Goal: Contribute content: Contribute content

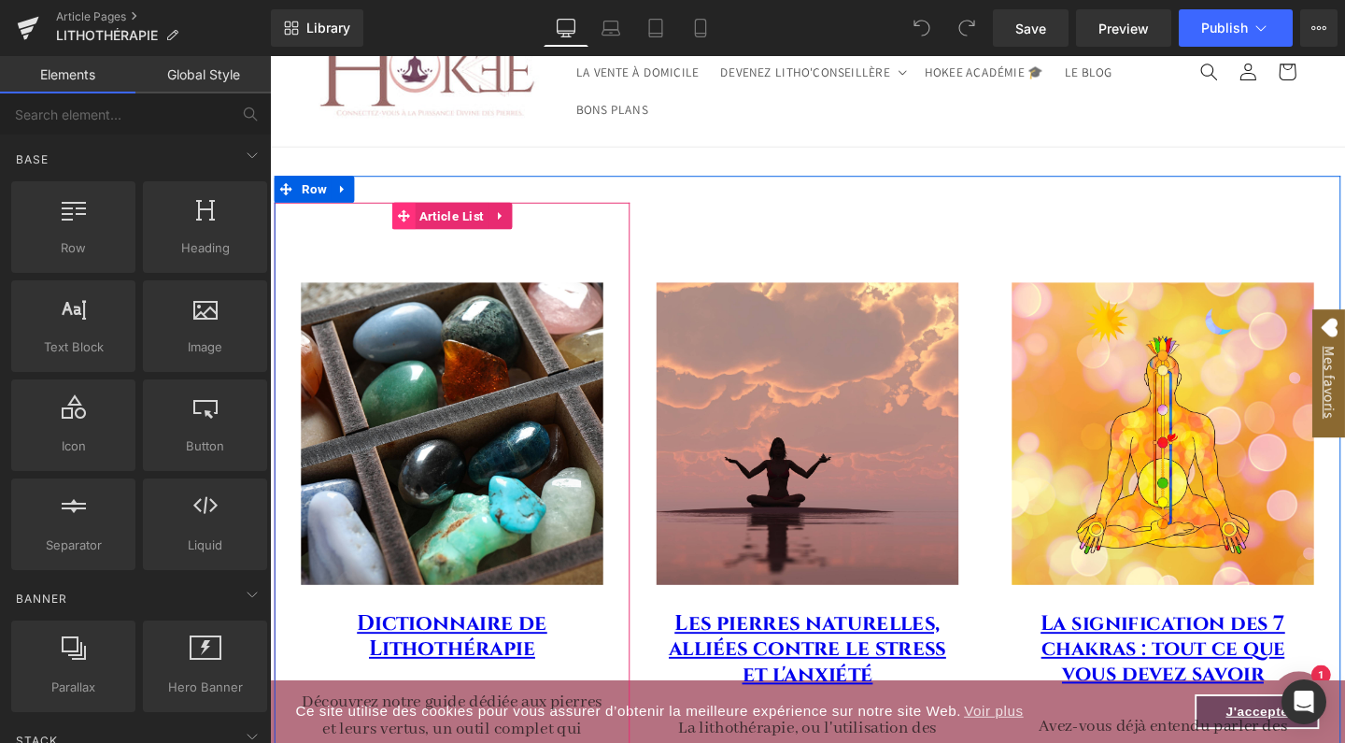
scroll to position [44, 0]
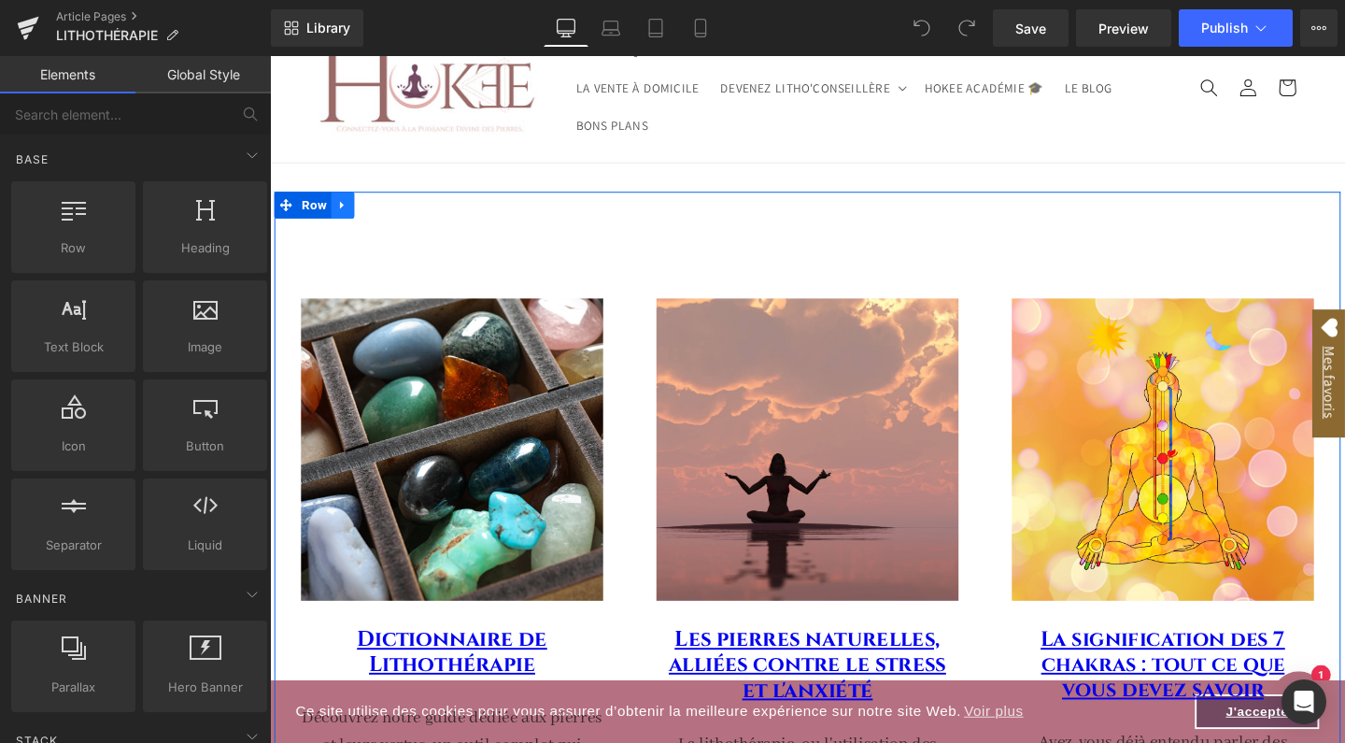
click at [352, 206] on link at bounding box center [346, 213] width 24 height 28
click at [372, 206] on icon at bounding box center [370, 213] width 13 height 14
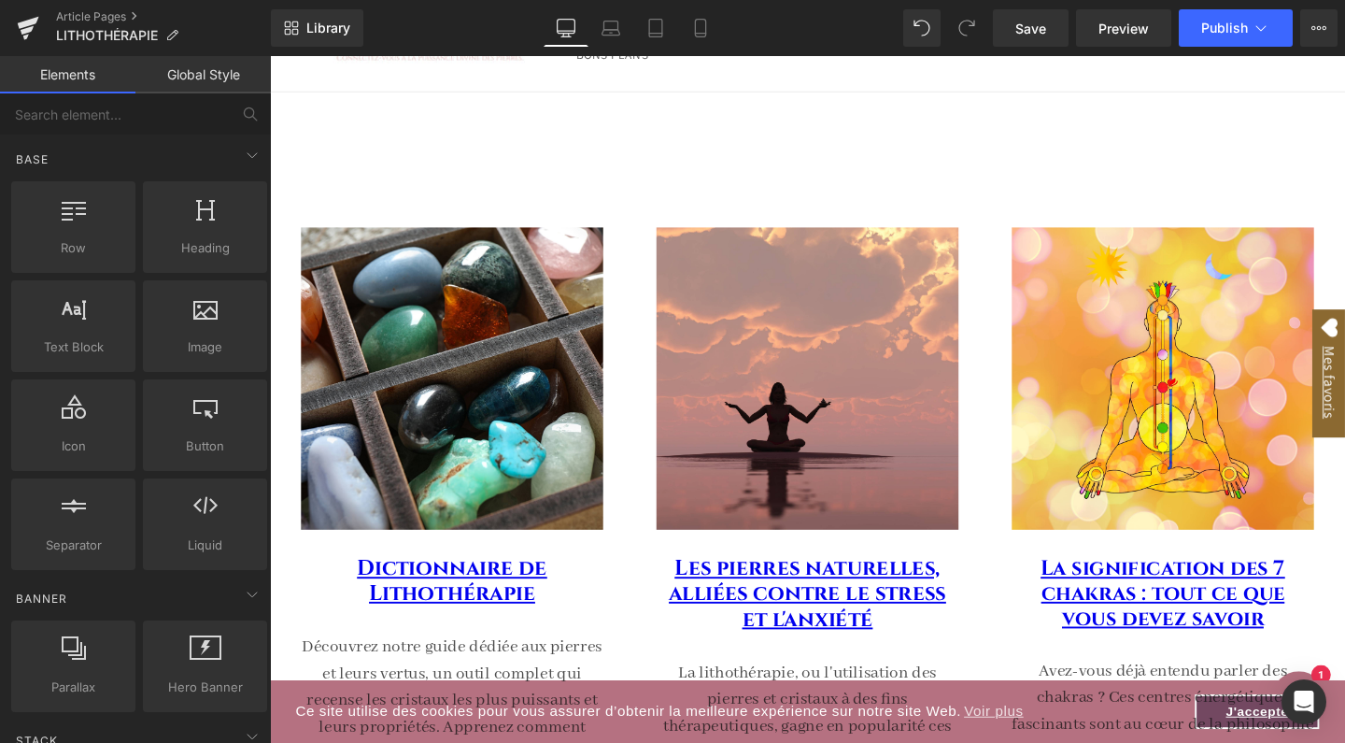
scroll to position [125, 0]
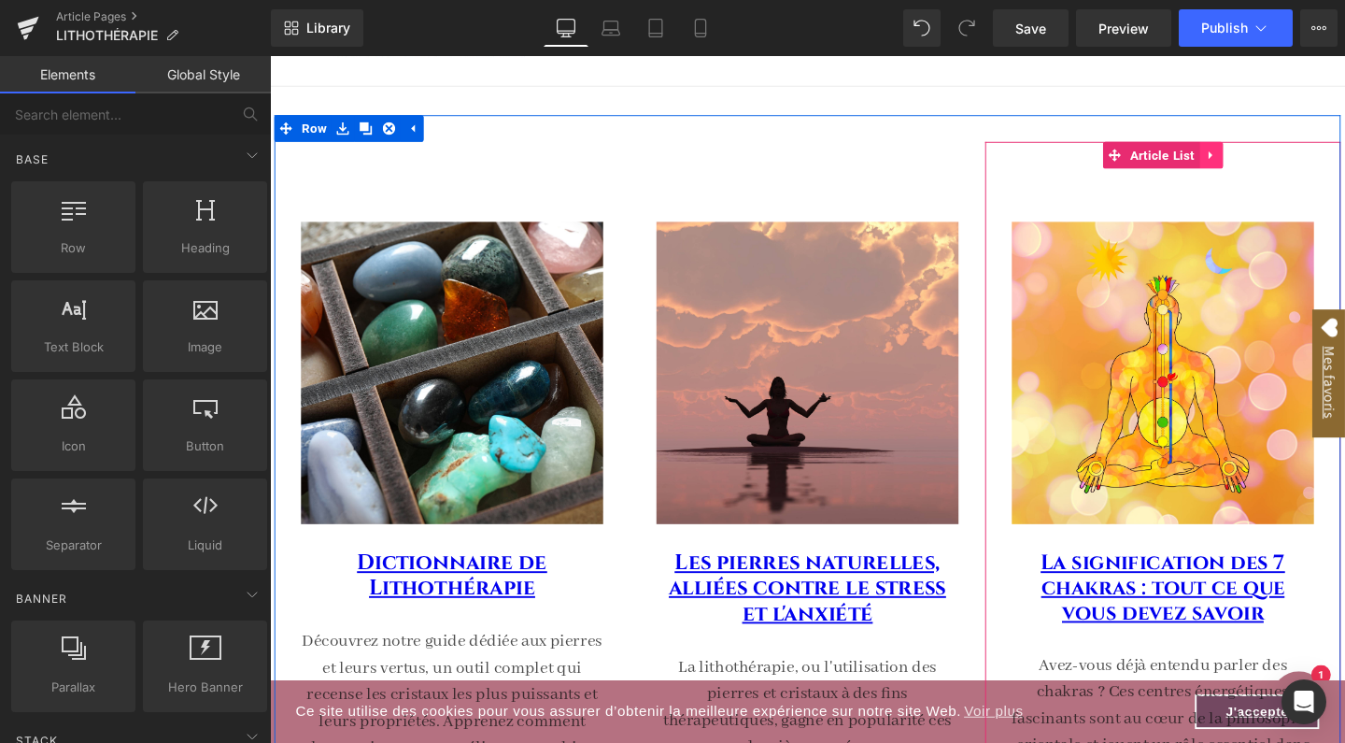
click at [1260, 156] on icon at bounding box center [1259, 159] width 13 height 14
click at [1269, 156] on icon at bounding box center [1271, 159] width 13 height 13
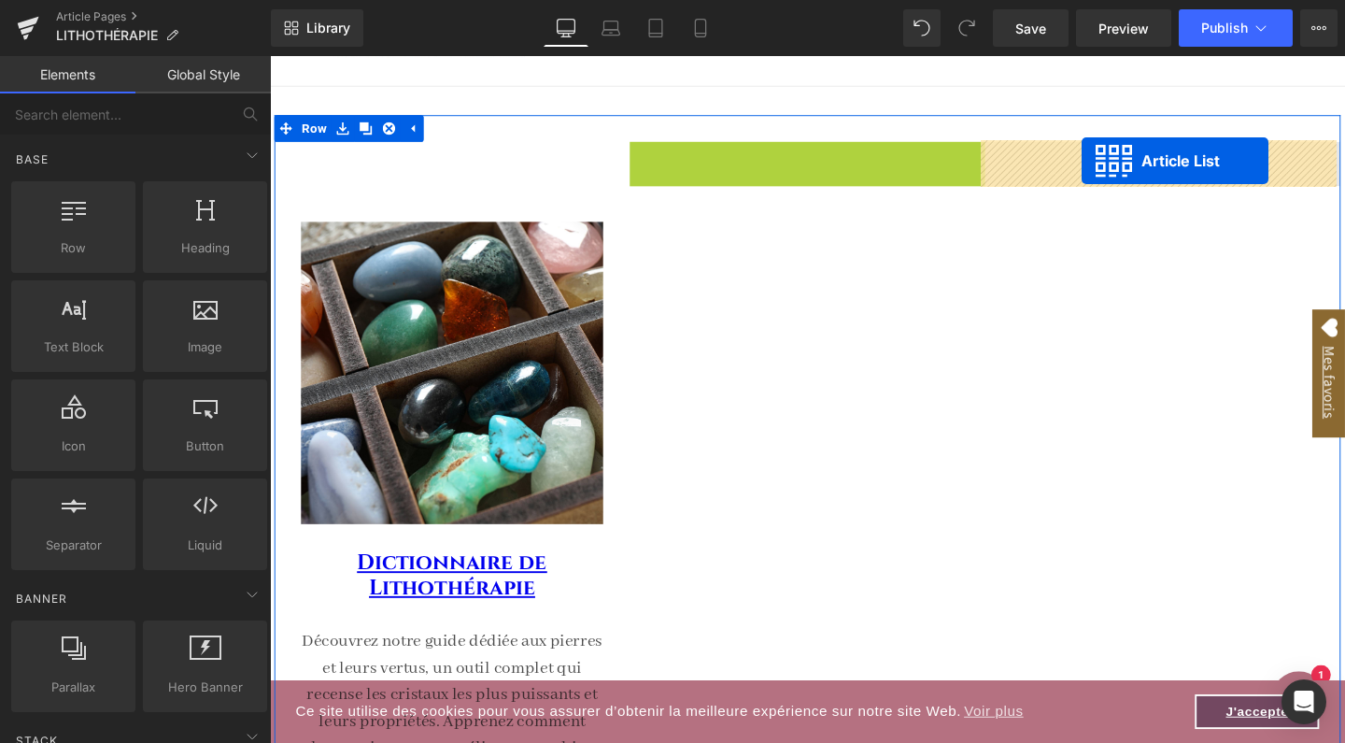
drag, startPoint x: 780, startPoint y: 164, endPoint x: 1124, endPoint y: 166, distance: 343.8
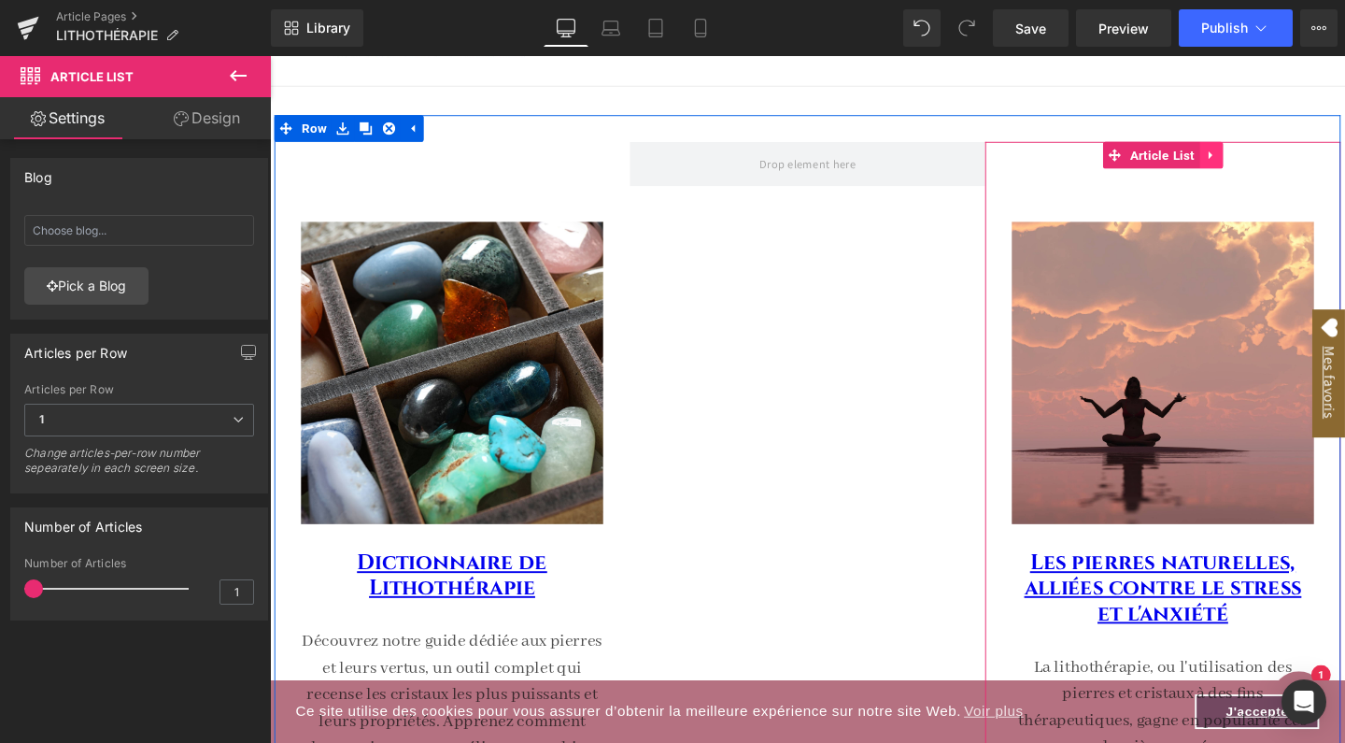
click at [1258, 160] on icon at bounding box center [1259, 159] width 13 height 14
click at [1241, 155] on icon at bounding box center [1247, 159] width 13 height 13
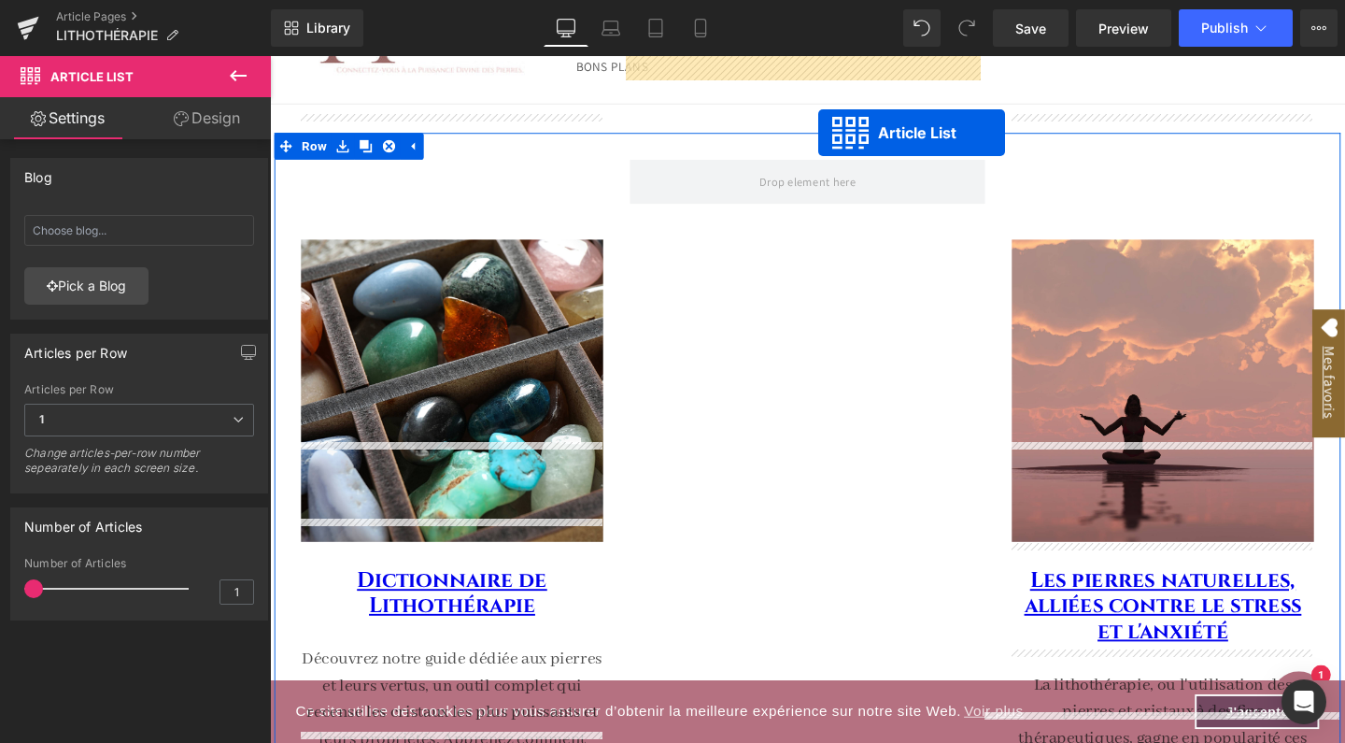
scroll to position [0, 0]
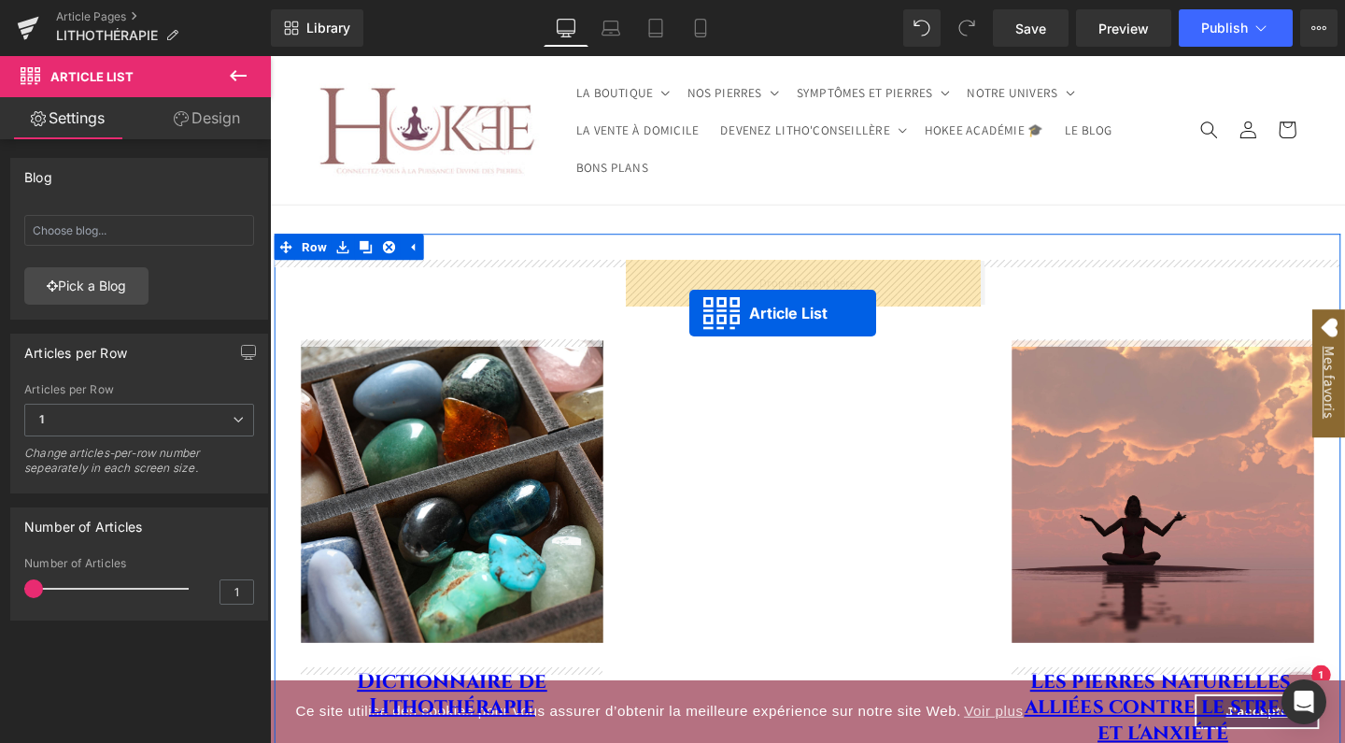
drag, startPoint x: 1159, startPoint y: 442, endPoint x: 711, endPoint y: 326, distance: 463.2
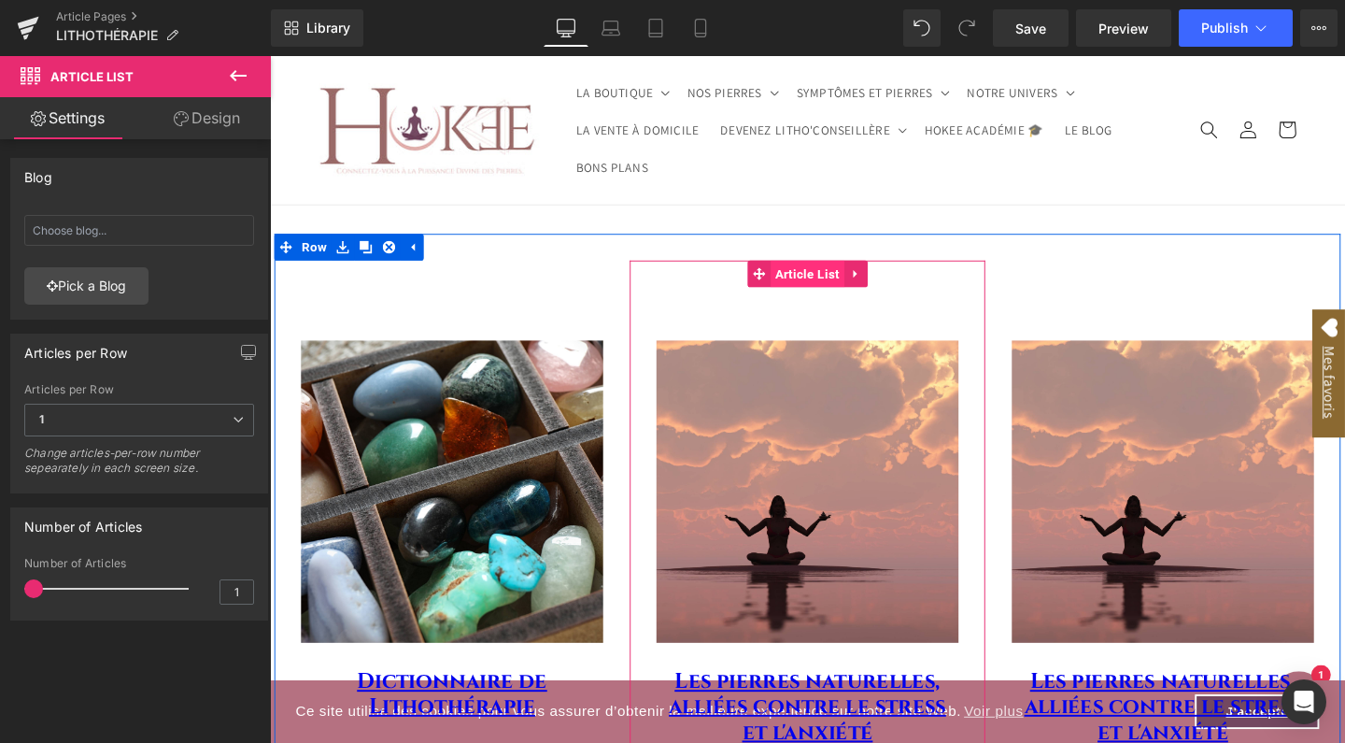
click at [839, 283] on span "Article List" at bounding box center [836, 285] width 78 height 28
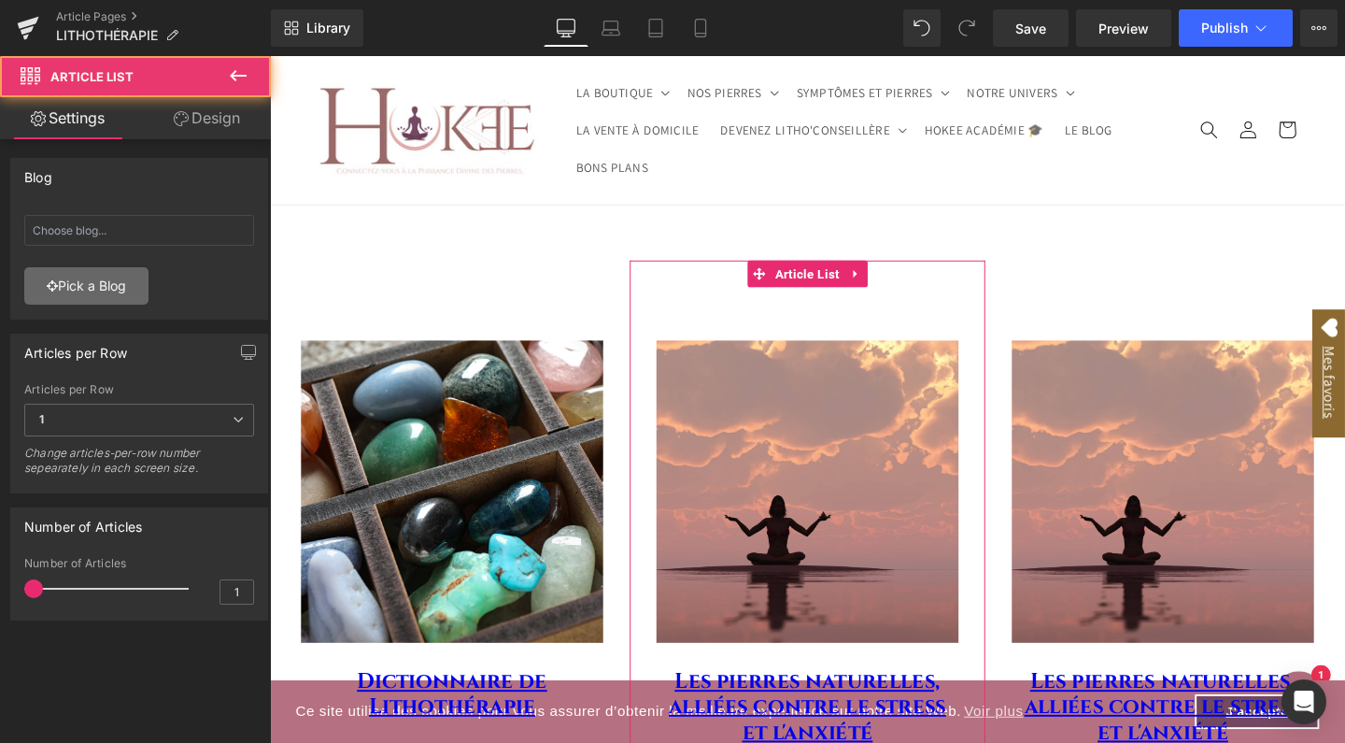
click at [88, 291] on link "Pick a Blog" at bounding box center [86, 285] width 124 height 37
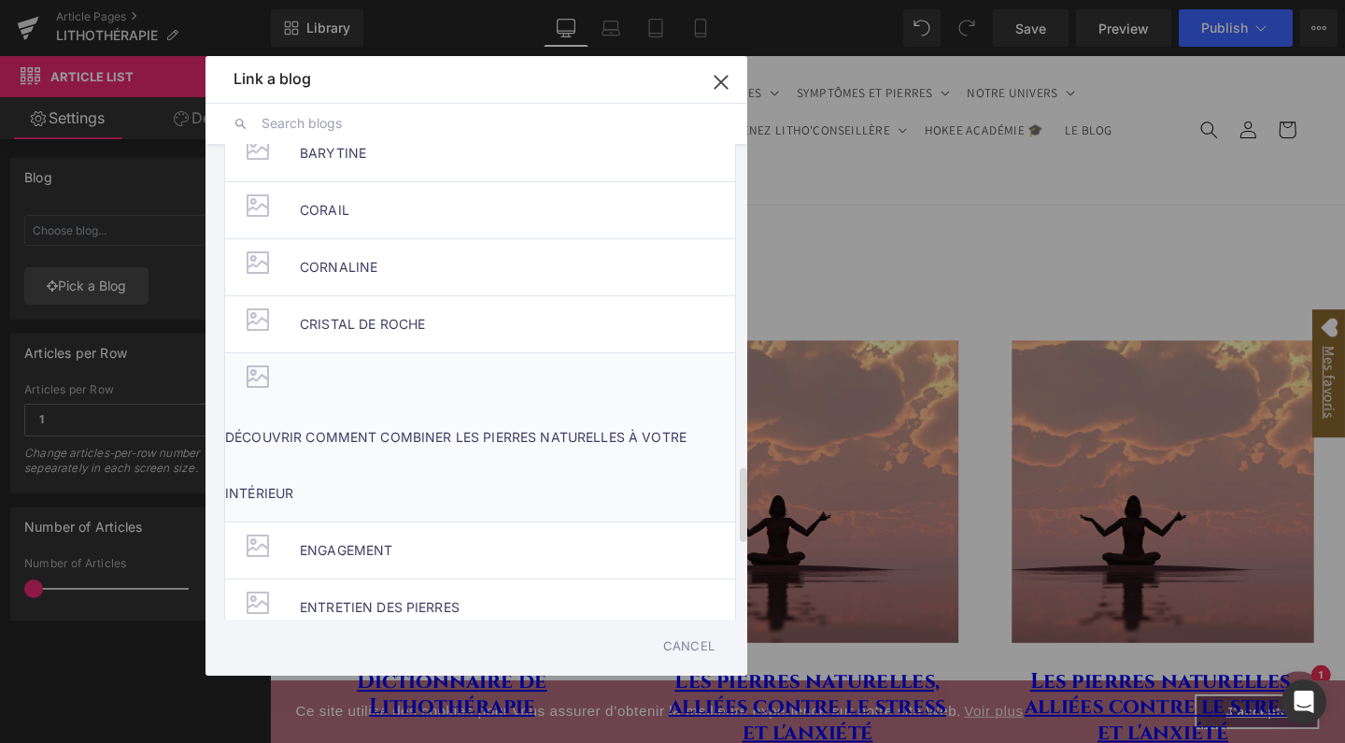
scroll to position [2043, 0]
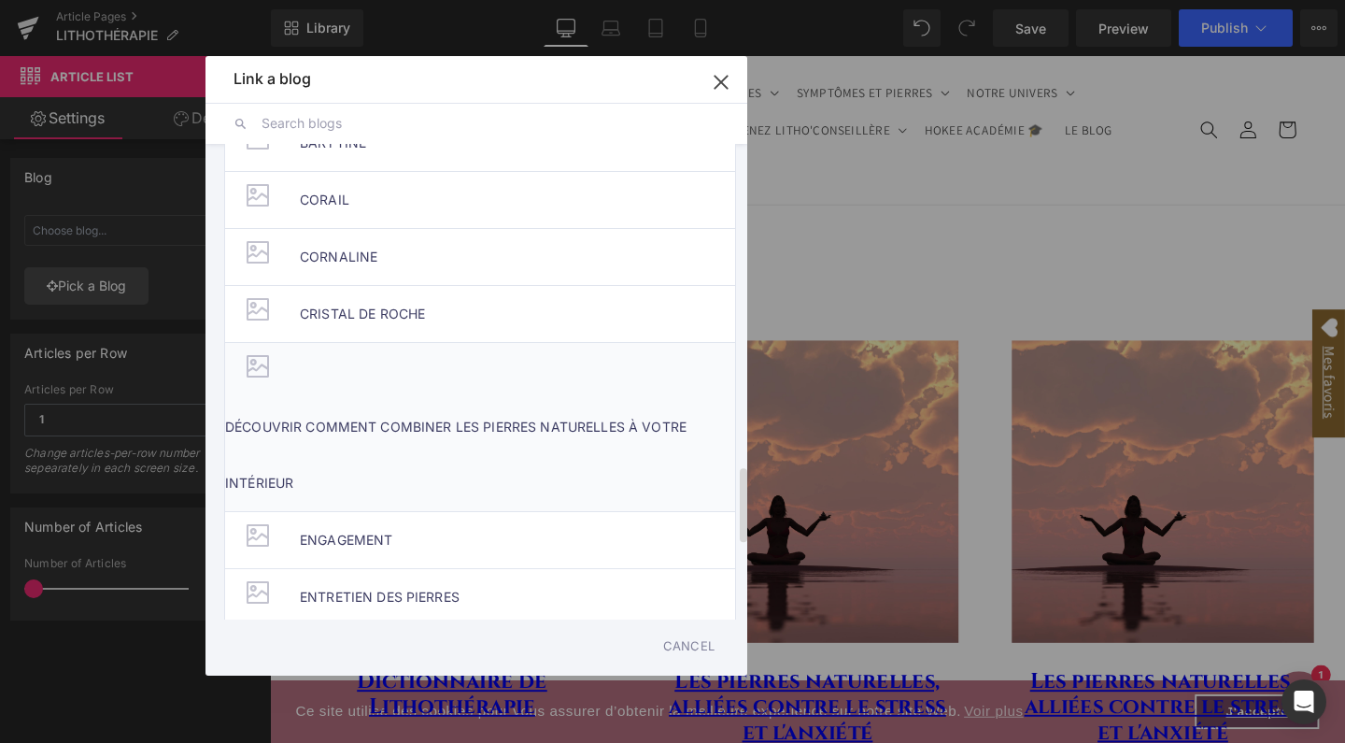
click at [440, 381] on li "DÉCOUVRIR COMMENT COMBINER LES PIERRES NATURELLES À VOTRE INTÉRIEUR" at bounding box center [480, 426] width 512 height 169
type input "DÉCOUVRIR COMMENT COMBINER LES PIERRES NATURELLES À VOTRE INTÉRIEUR"
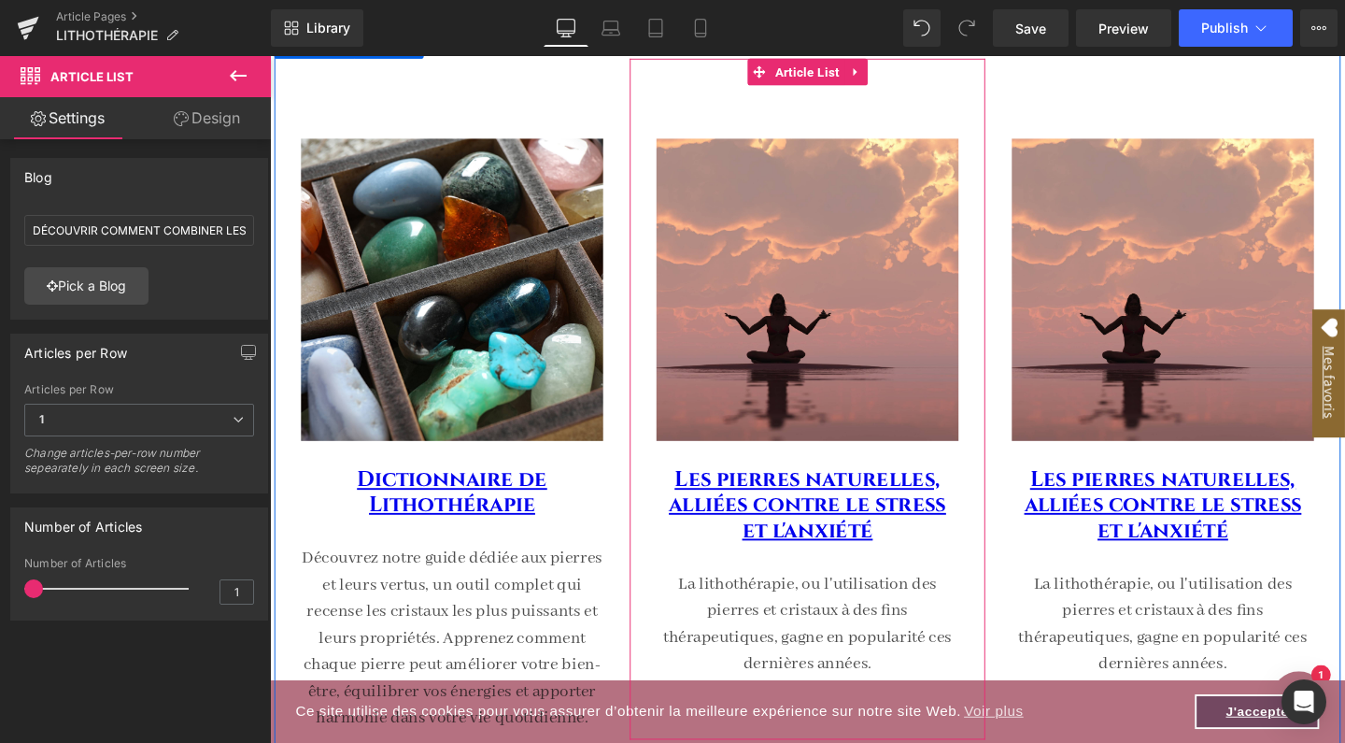
scroll to position [190, 0]
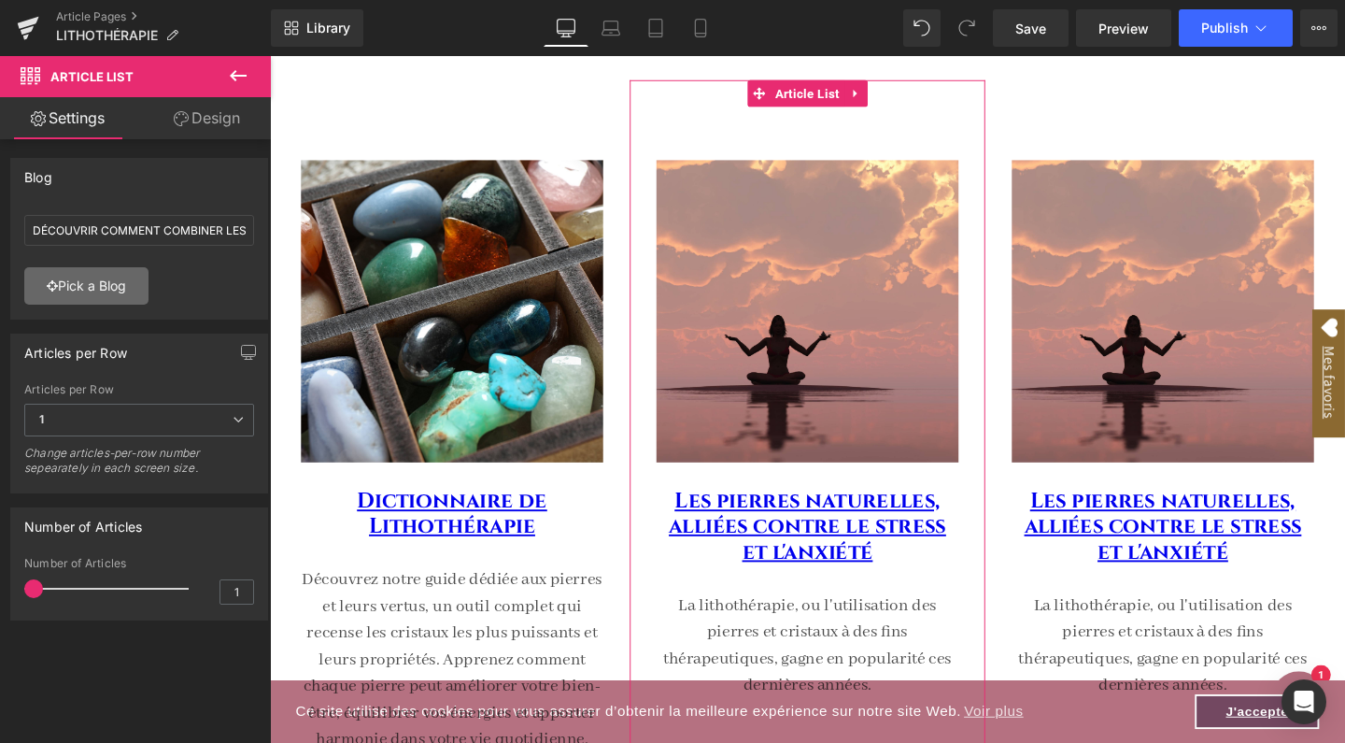
click at [121, 290] on link "Pick a Blog" at bounding box center [86, 285] width 124 height 37
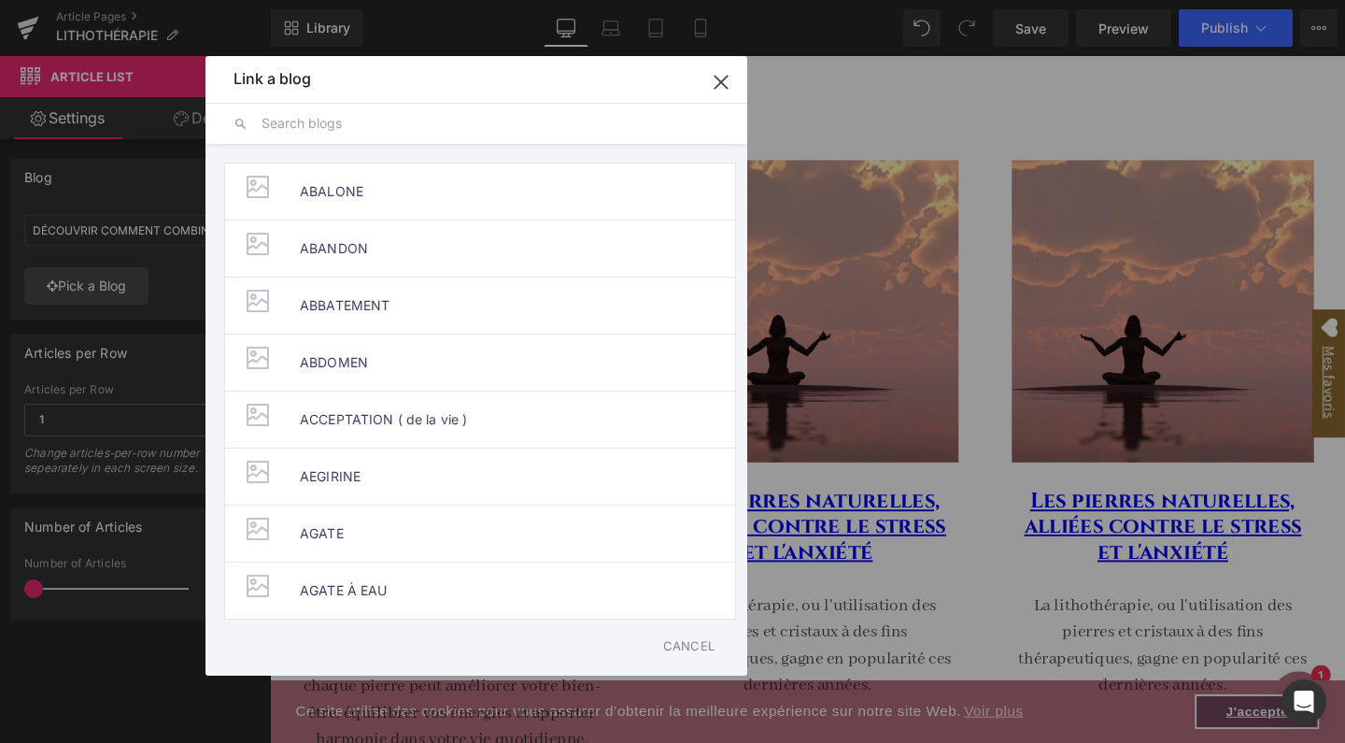
click at [326, 121] on input "text" at bounding box center [491, 123] width 458 height 41
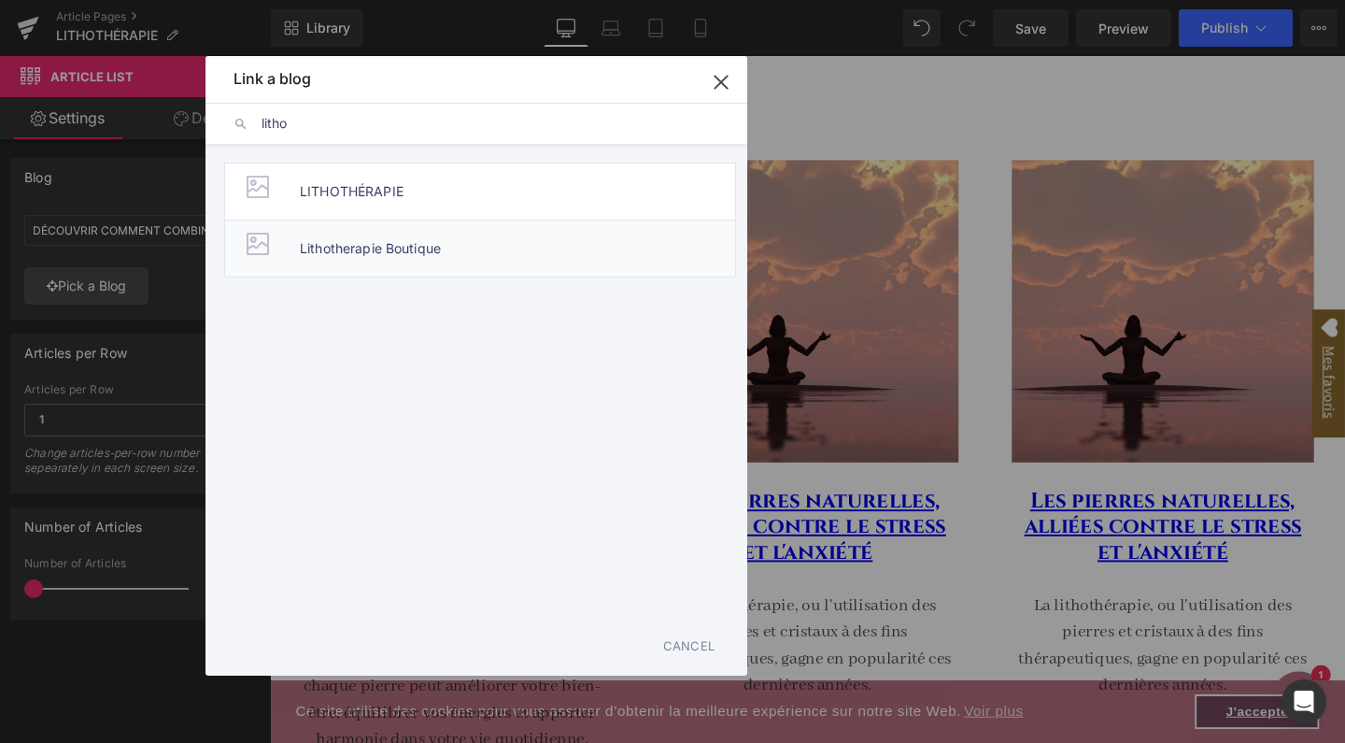
type input "litho"
click at [359, 251] on span "Lithotherapie Boutique" at bounding box center [370, 248] width 141 height 56
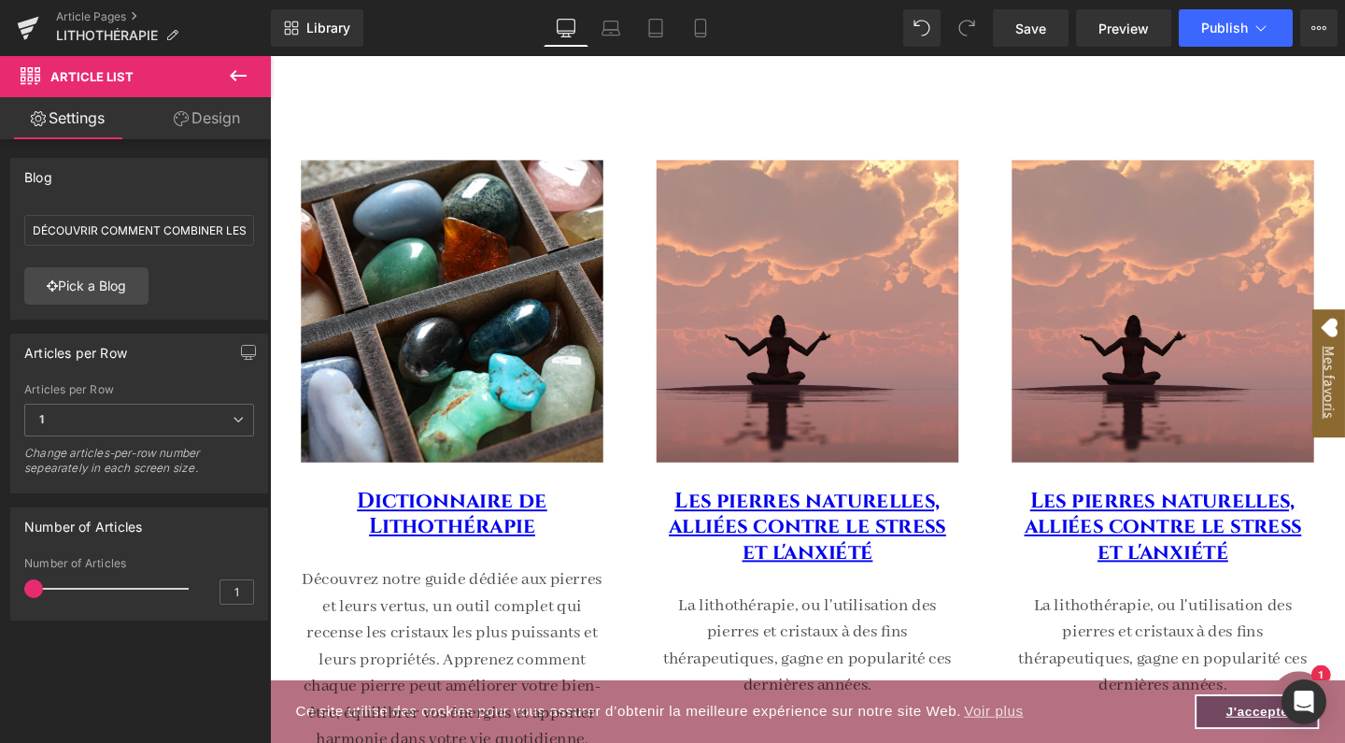
type input "Lithotherapie Boutique"
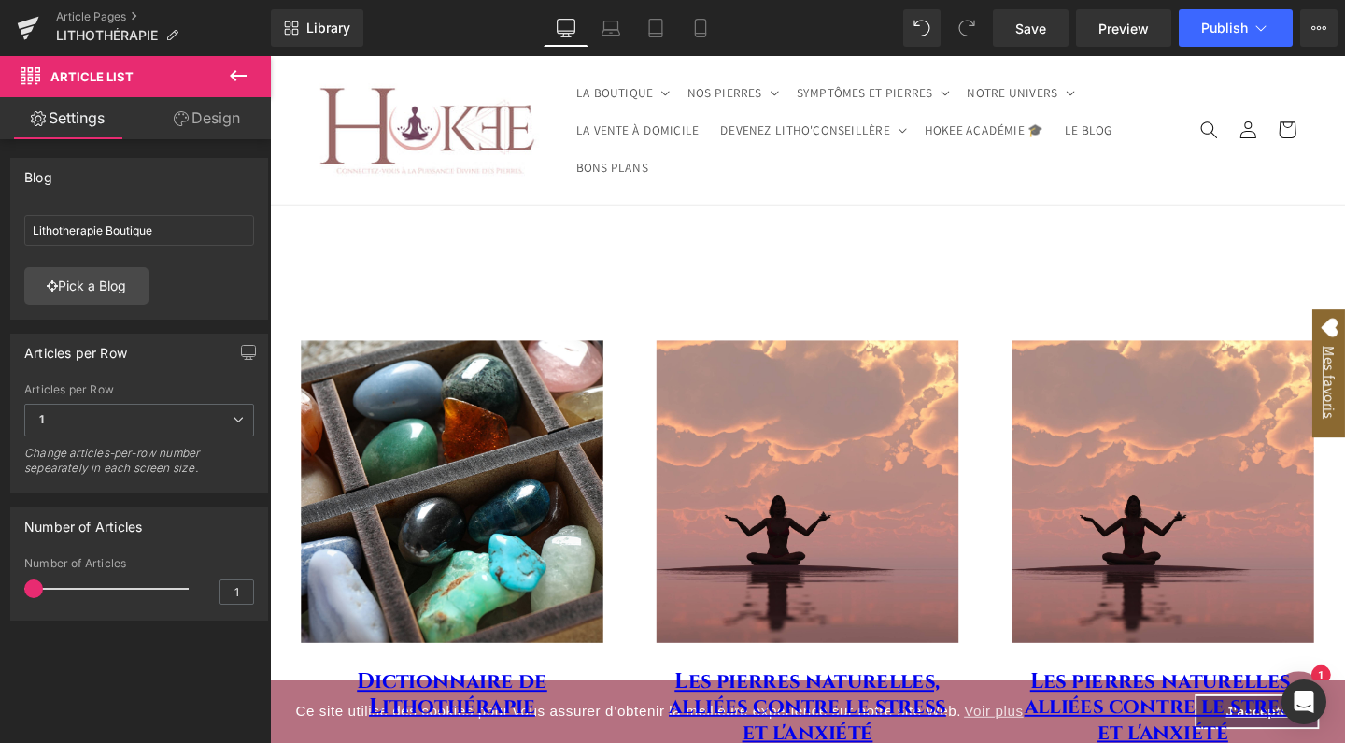
scroll to position [0, 0]
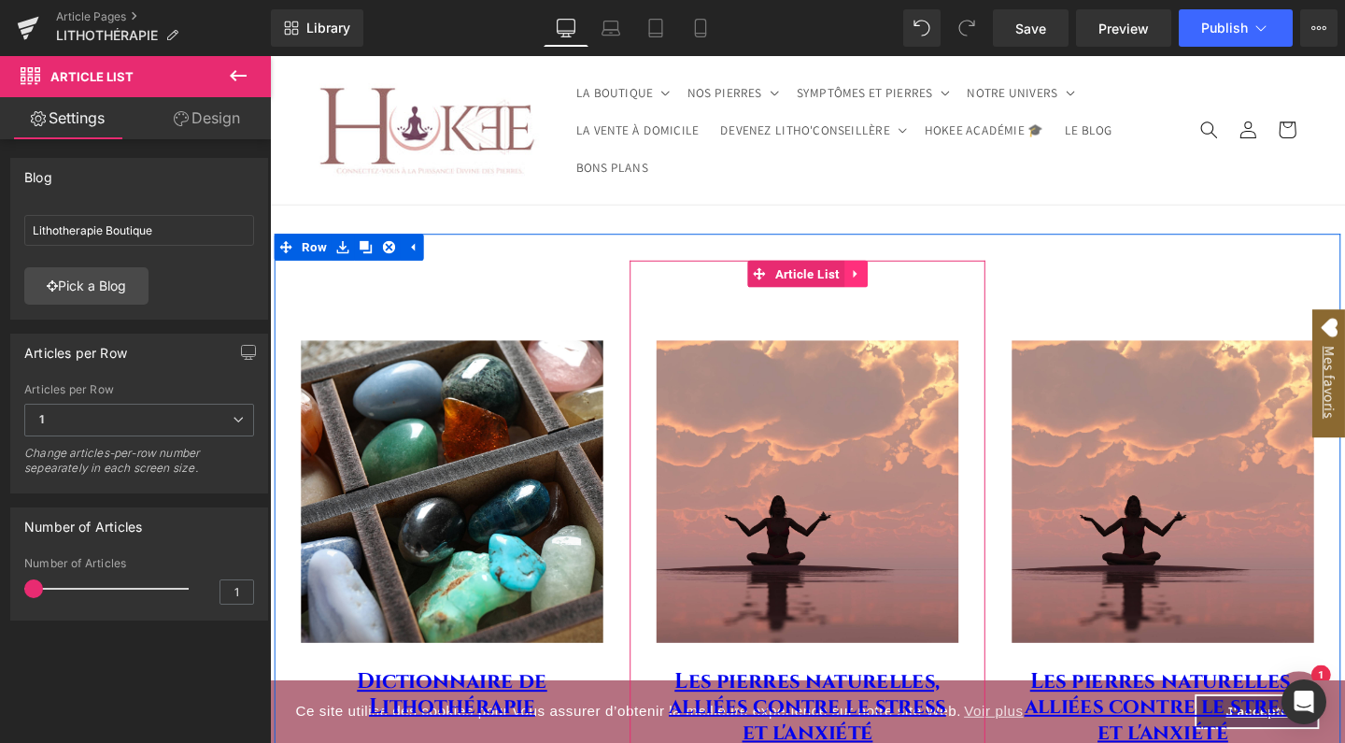
click at [879, 277] on icon at bounding box center [885, 284] width 13 height 14
click at [891, 283] on icon at bounding box center [897, 284] width 13 height 13
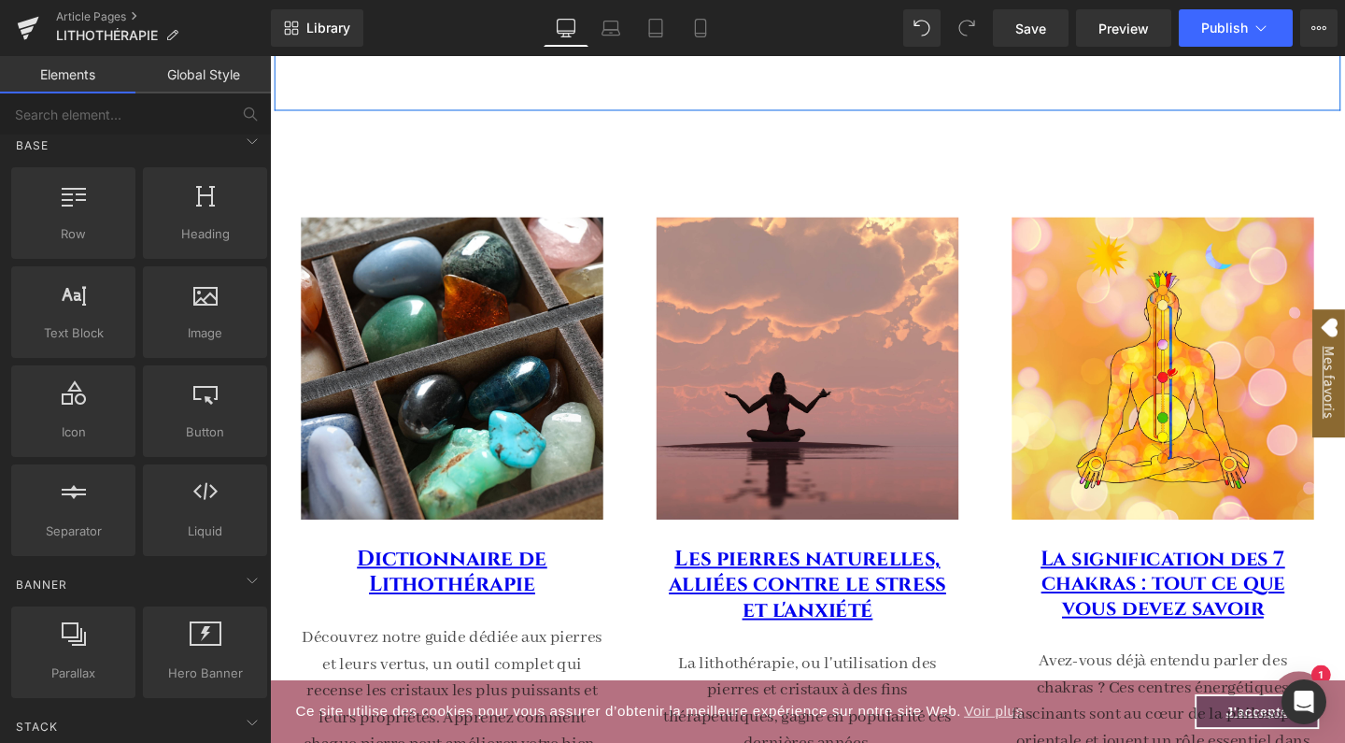
scroll to position [945, 0]
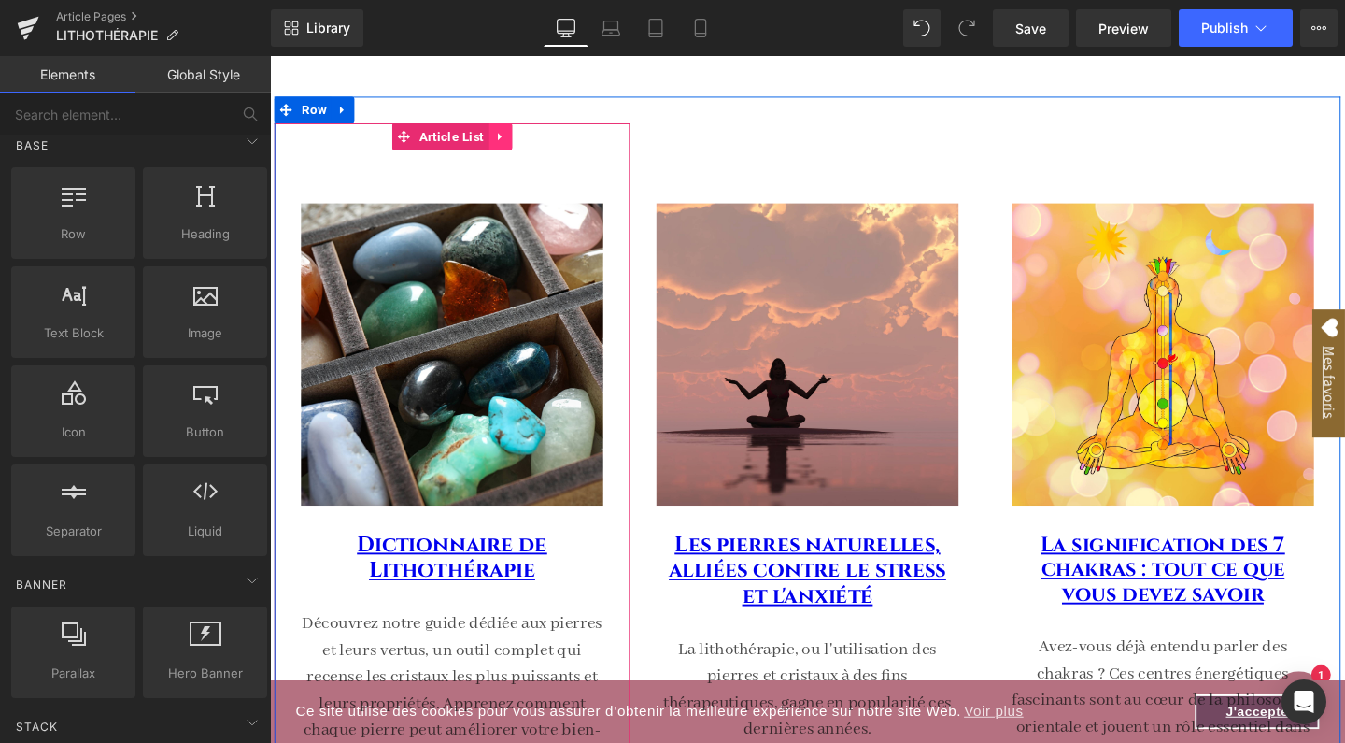
click at [501, 155] on link at bounding box center [512, 141] width 24 height 28
click at [435, 155] on span "Article List" at bounding box center [426, 141] width 78 height 28
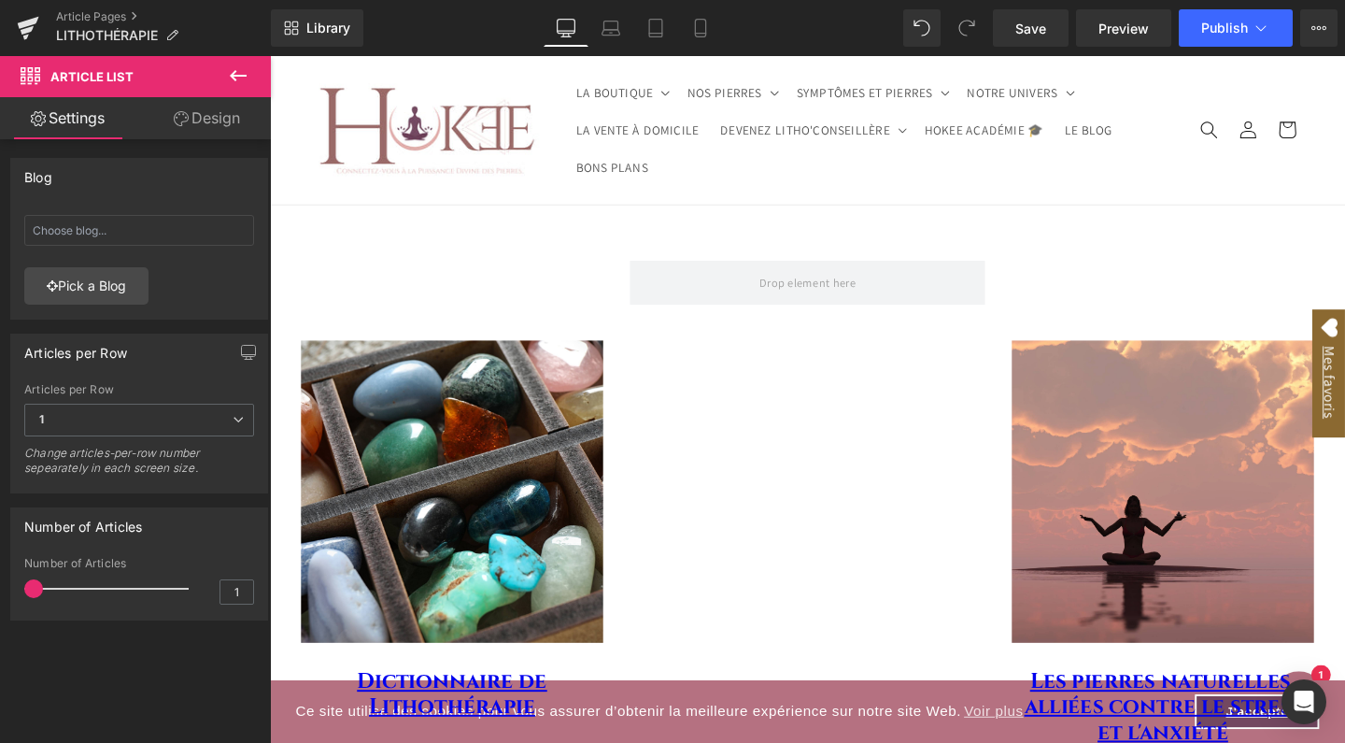
scroll to position [0, 0]
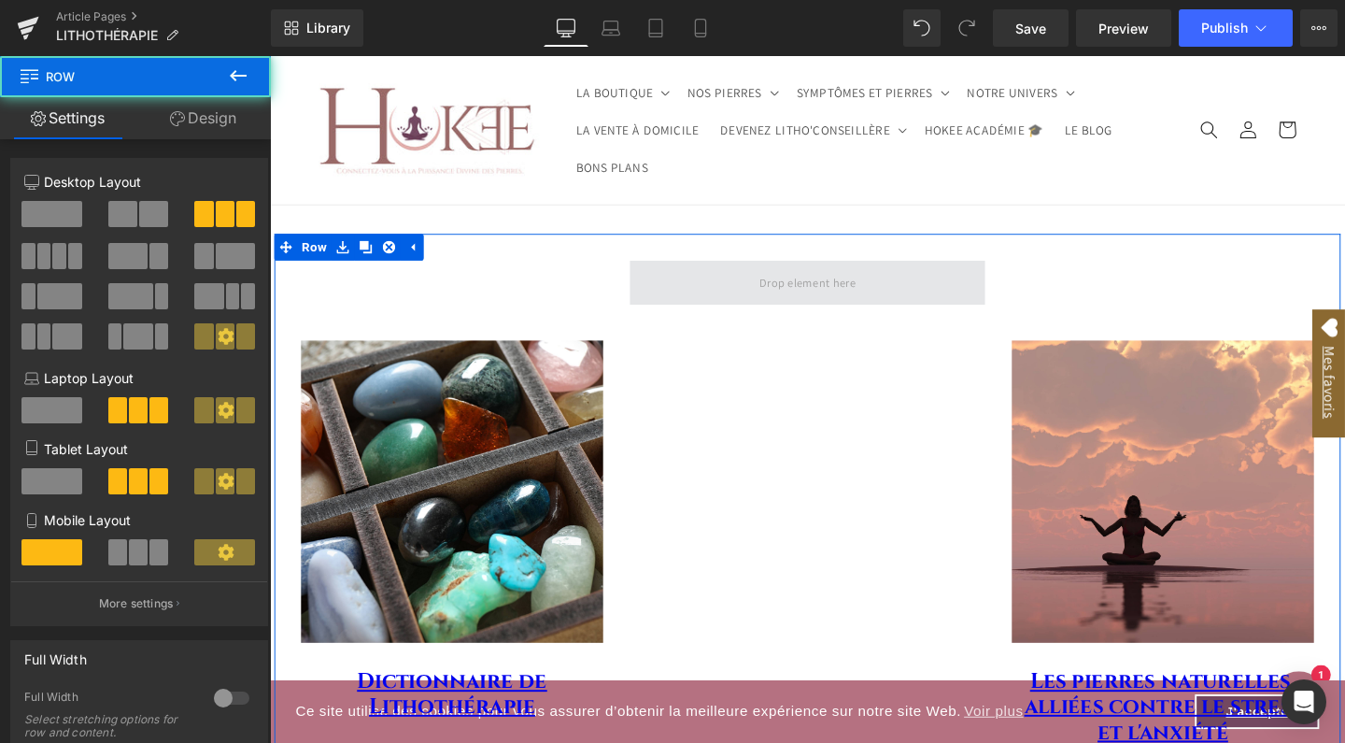
click at [834, 312] on span at bounding box center [835, 294] width 374 height 47
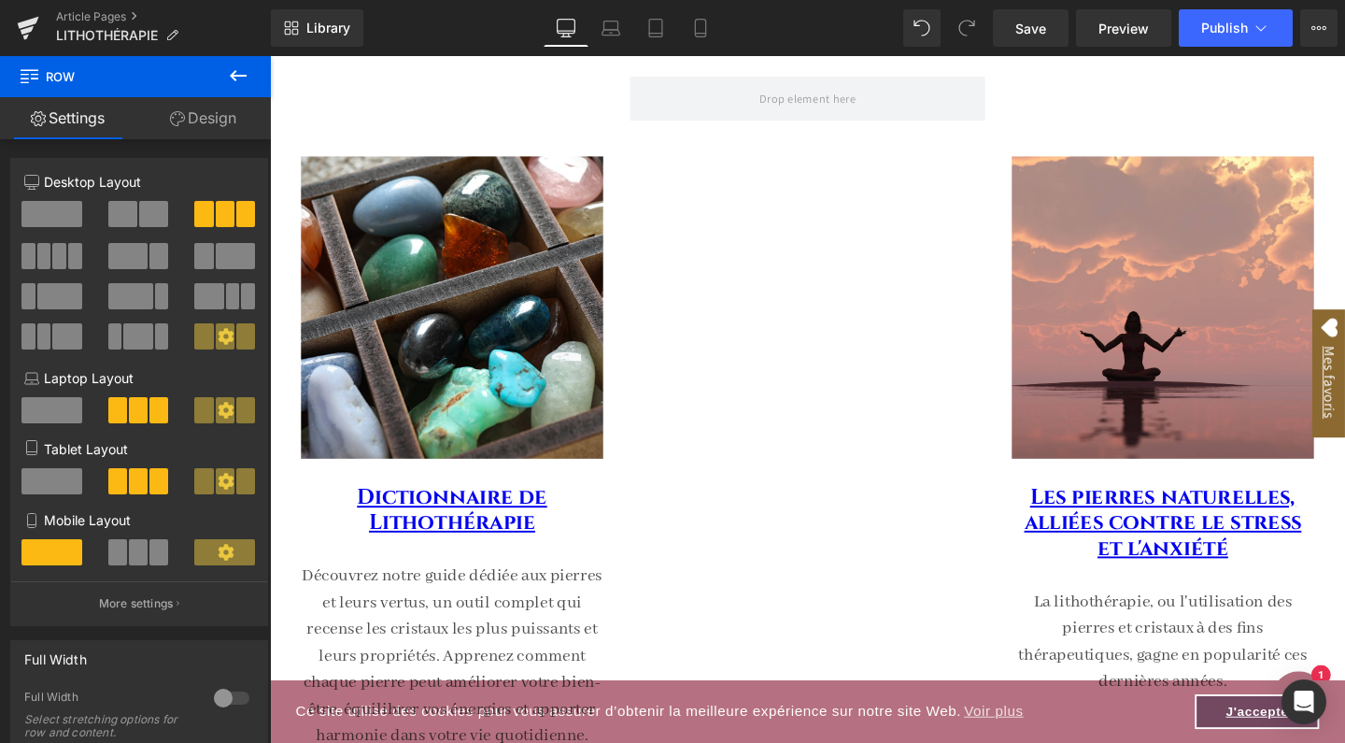
scroll to position [140, 0]
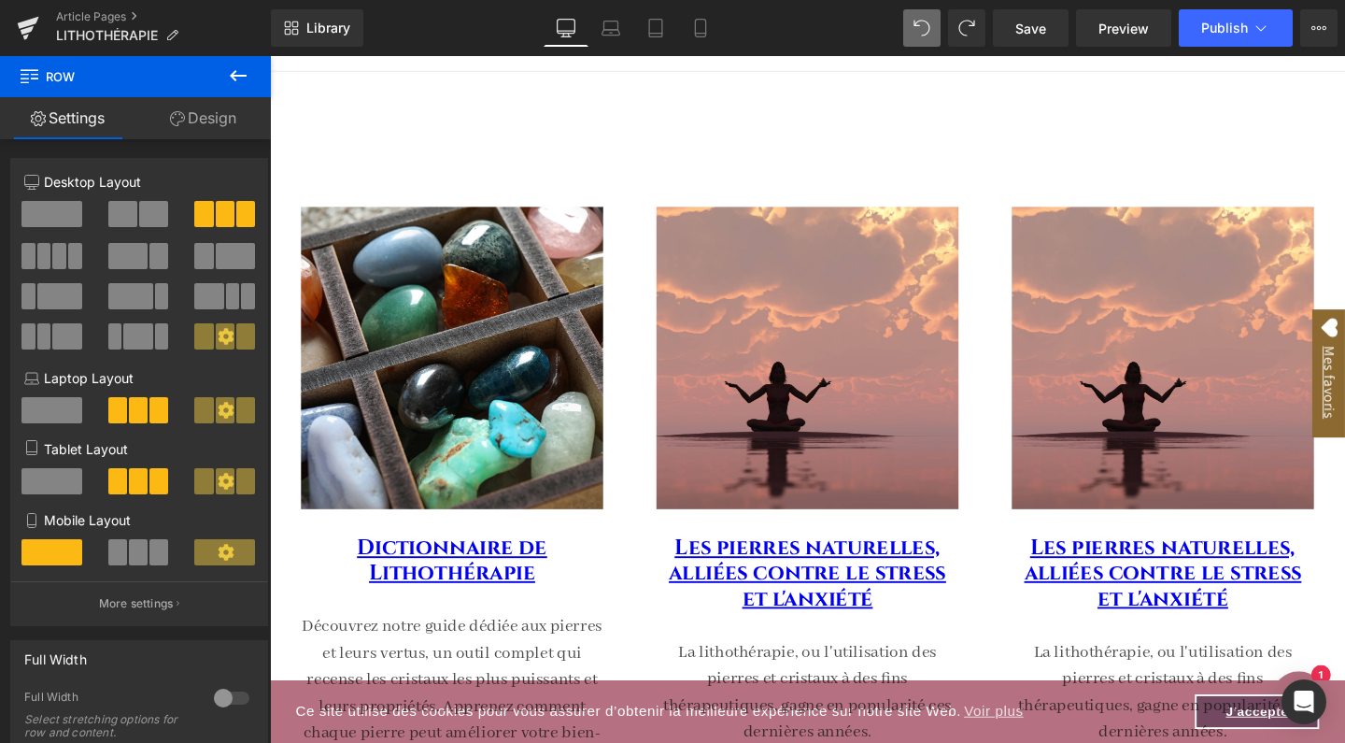
click at [232, 87] on button at bounding box center [238, 76] width 65 height 41
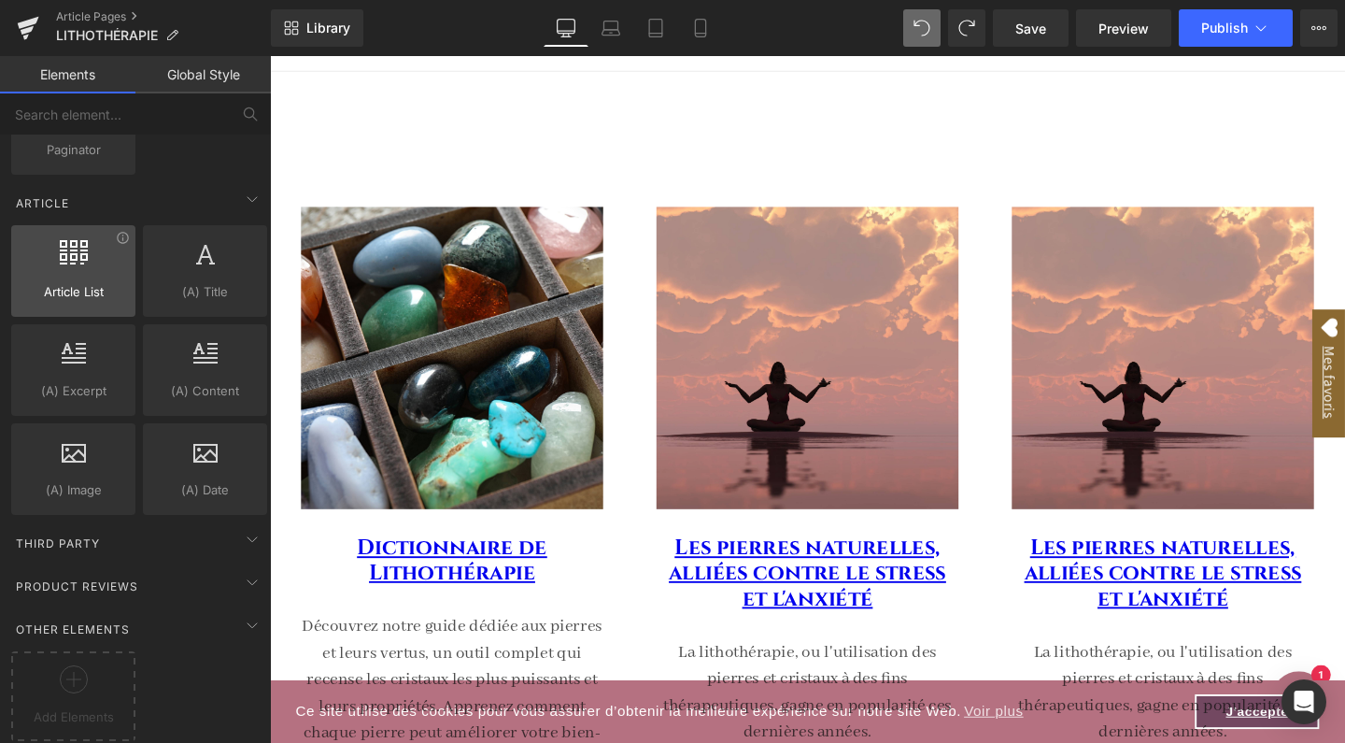
scroll to position [3316, 0]
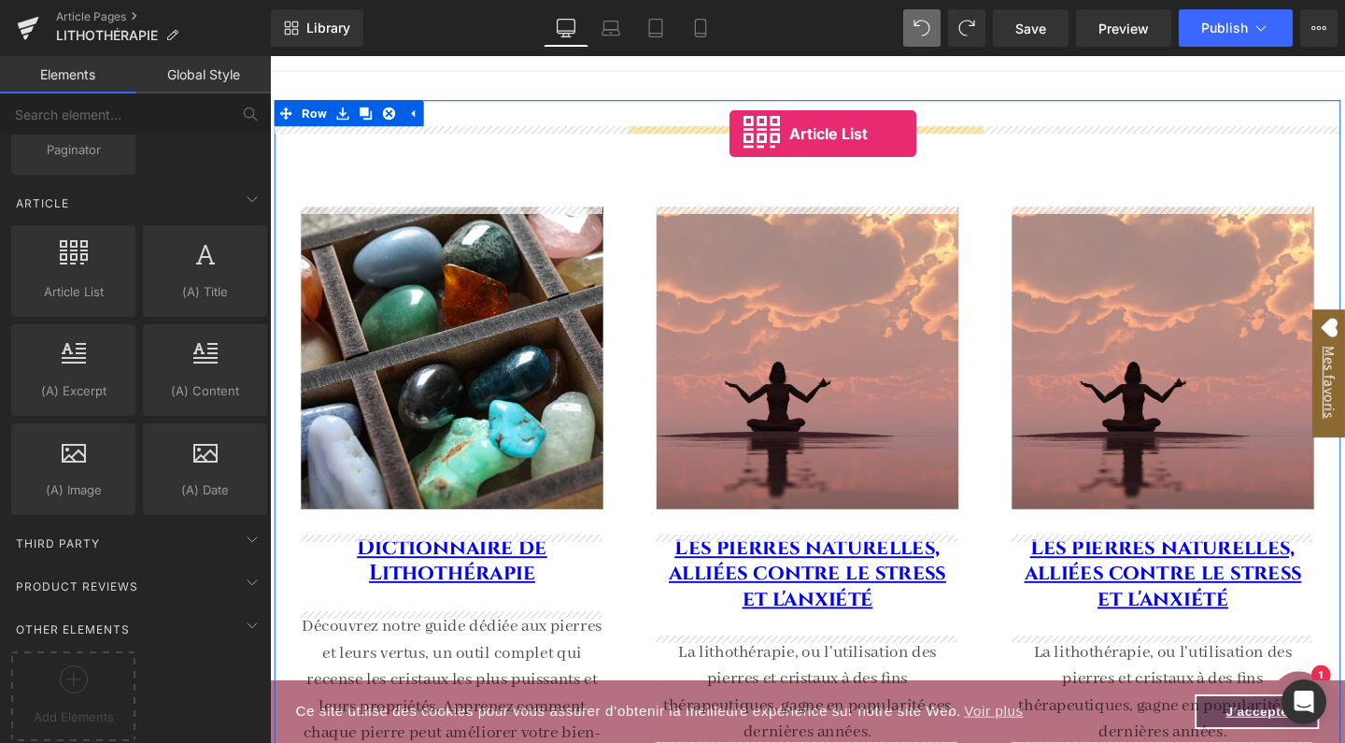
drag, startPoint x: 355, startPoint y: 296, endPoint x: 753, endPoint y: 137, distance: 428.5
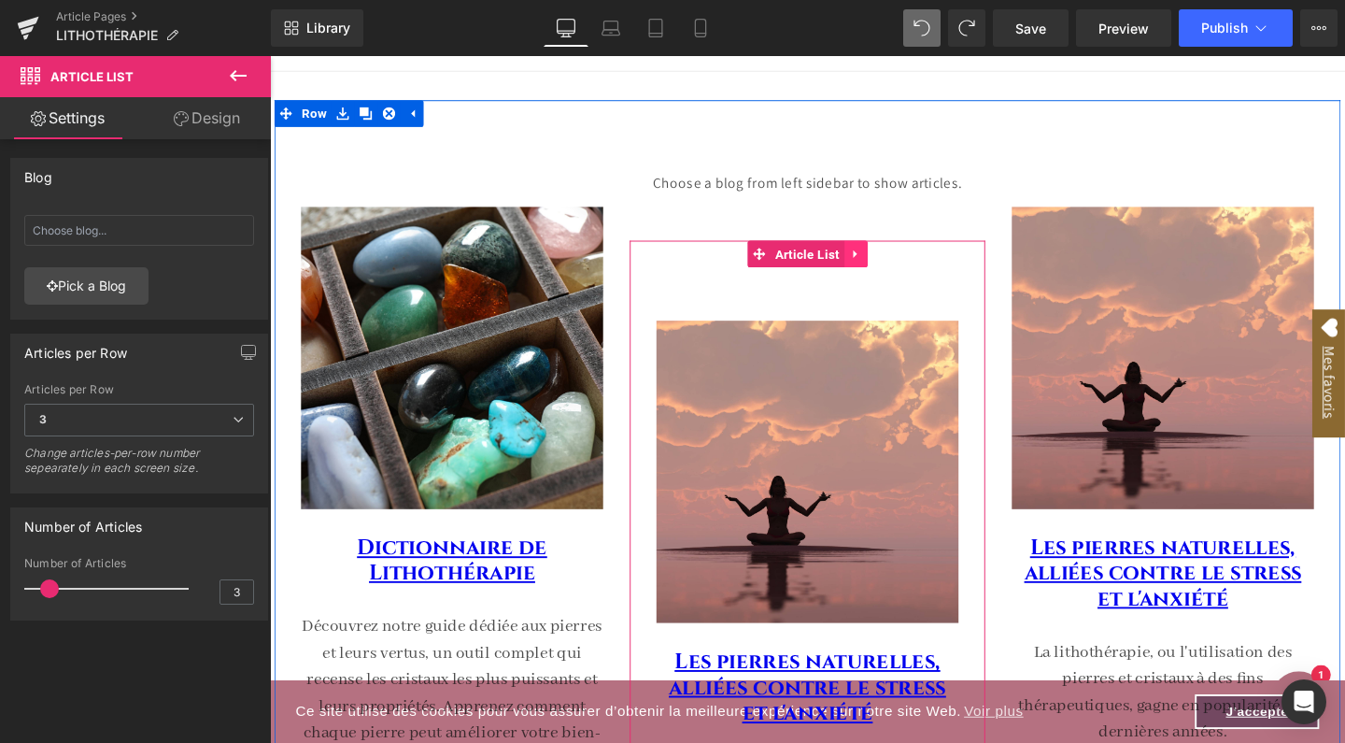
click at [888, 267] on icon at bounding box center [885, 265] width 13 height 14
click at [901, 267] on icon at bounding box center [897, 265] width 13 height 14
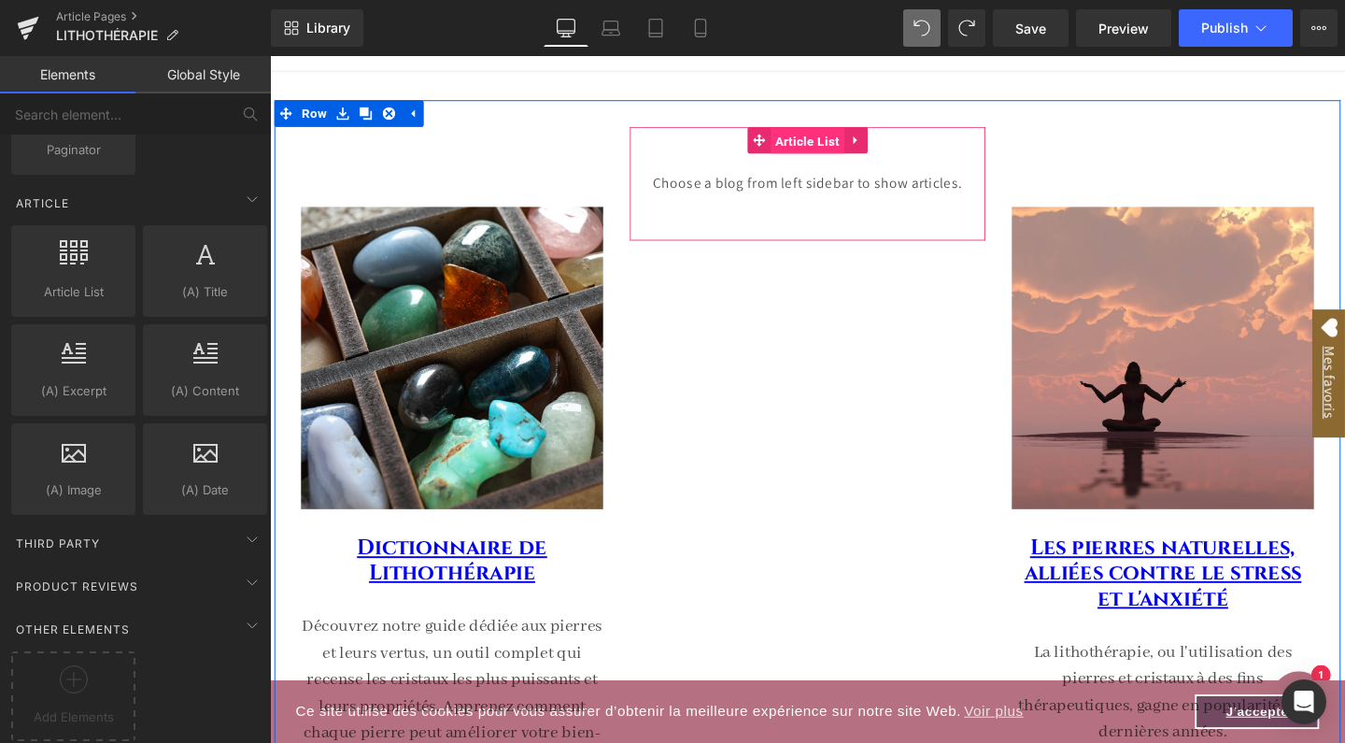
click at [829, 137] on span "Article List" at bounding box center [836, 146] width 78 height 28
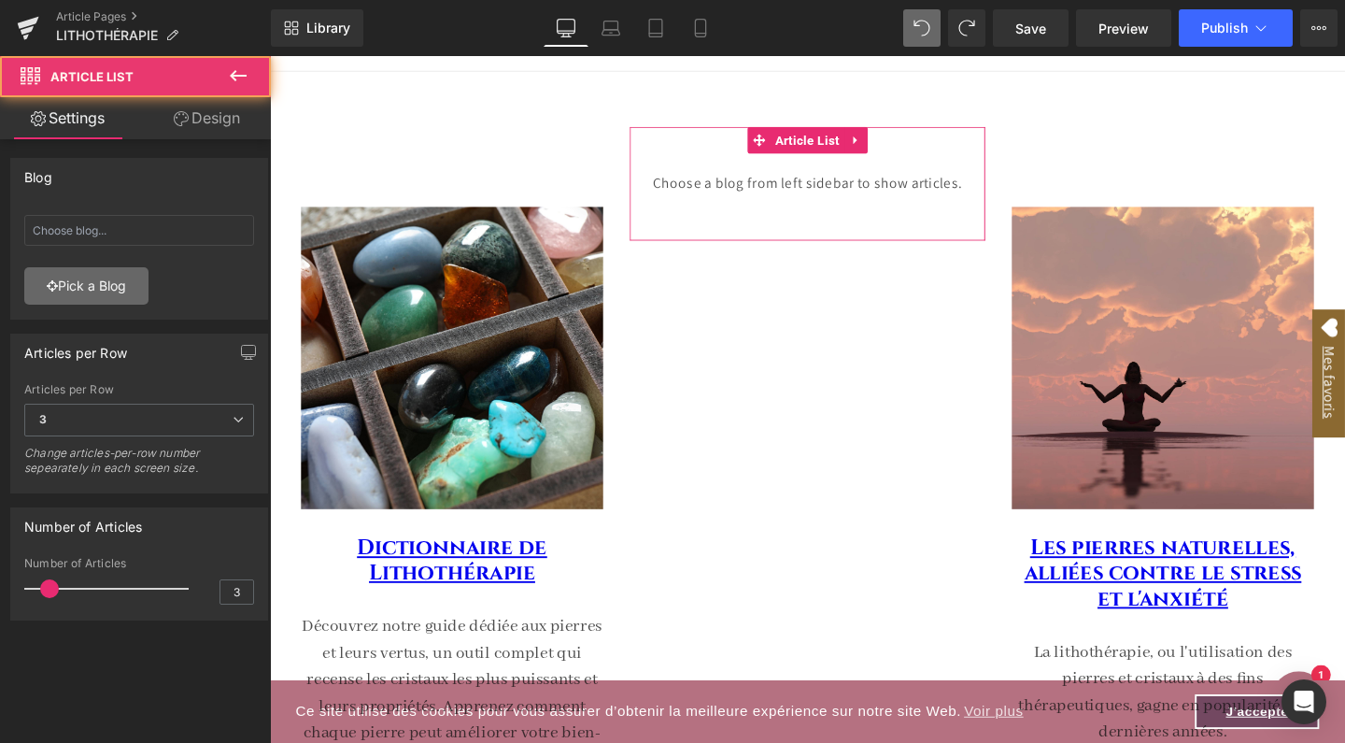
click at [95, 289] on link "Pick a Blog" at bounding box center [86, 285] width 124 height 37
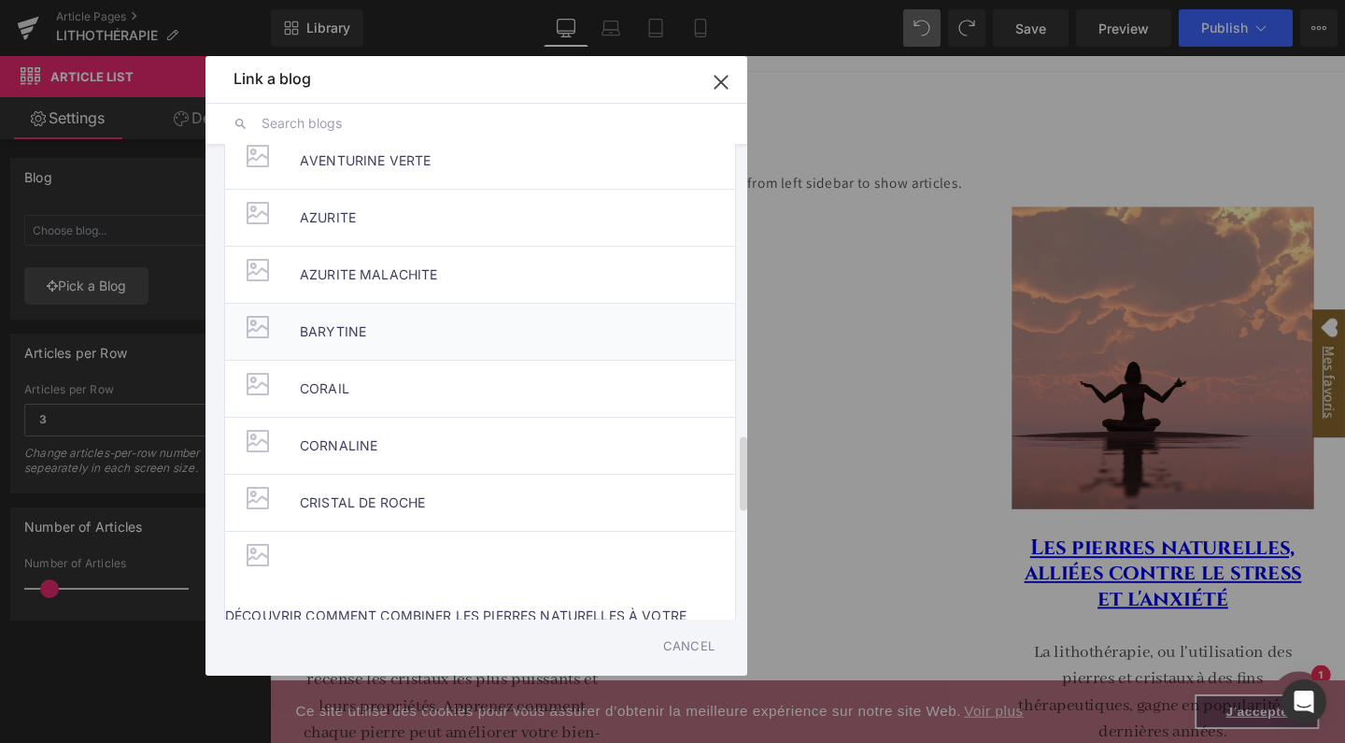
scroll to position [1841, 0]
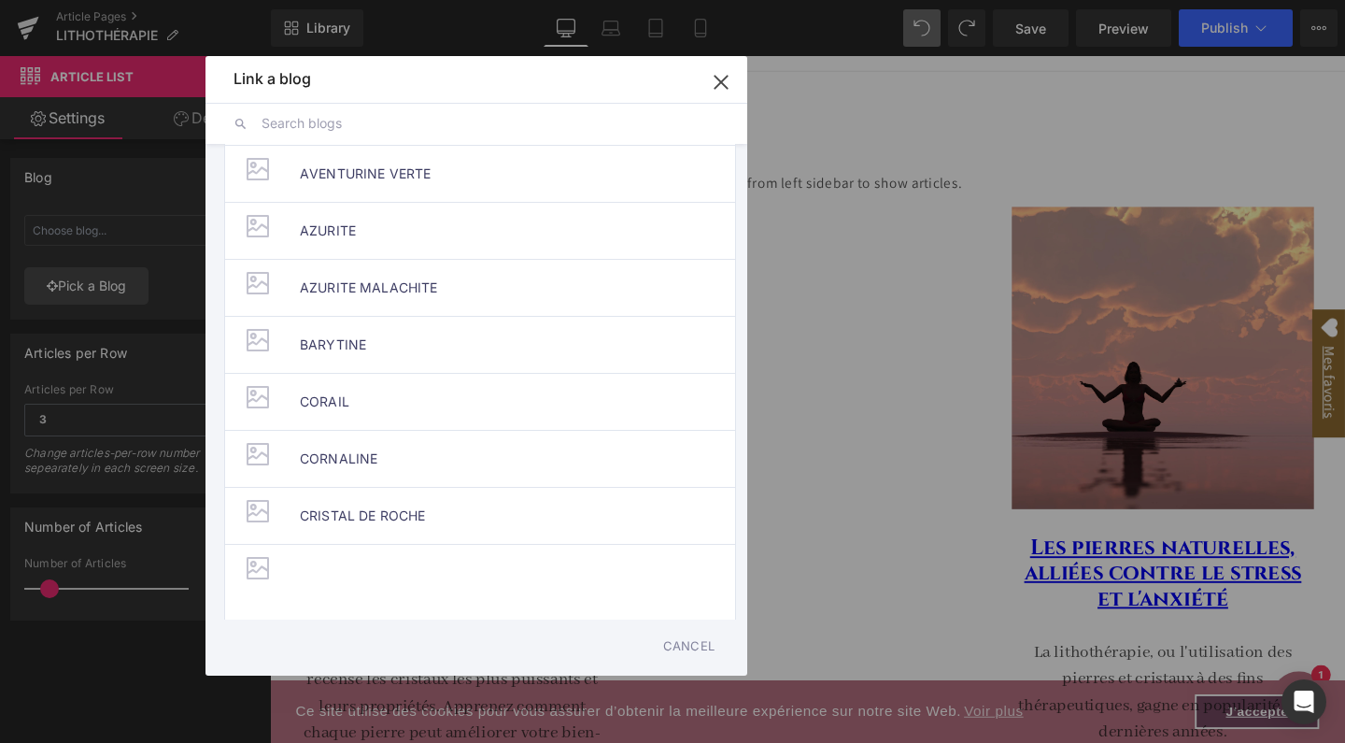
click at [366, 128] on input "text" at bounding box center [491, 123] width 458 height 41
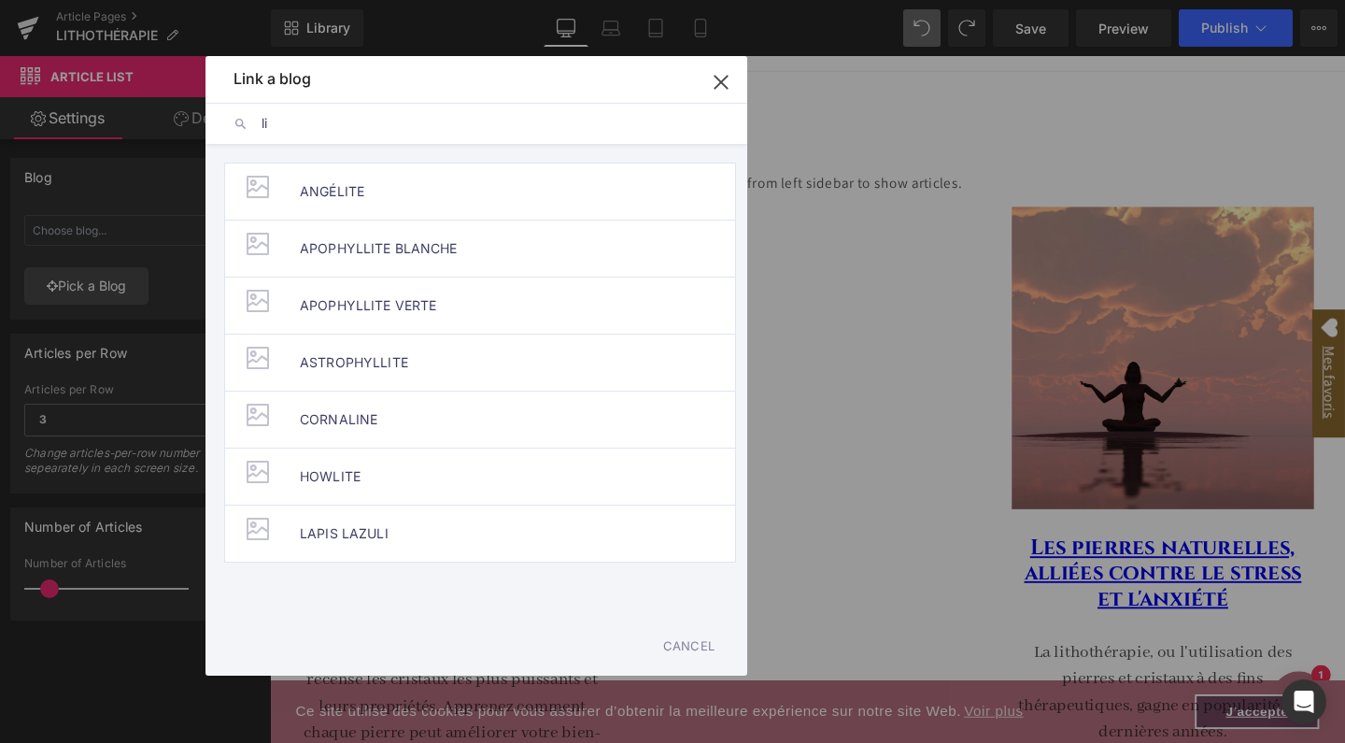
scroll to position [0, 0]
type input "lit"
click at [365, 532] on span "Lithotherapie Boutique" at bounding box center [370, 533] width 141 height 56
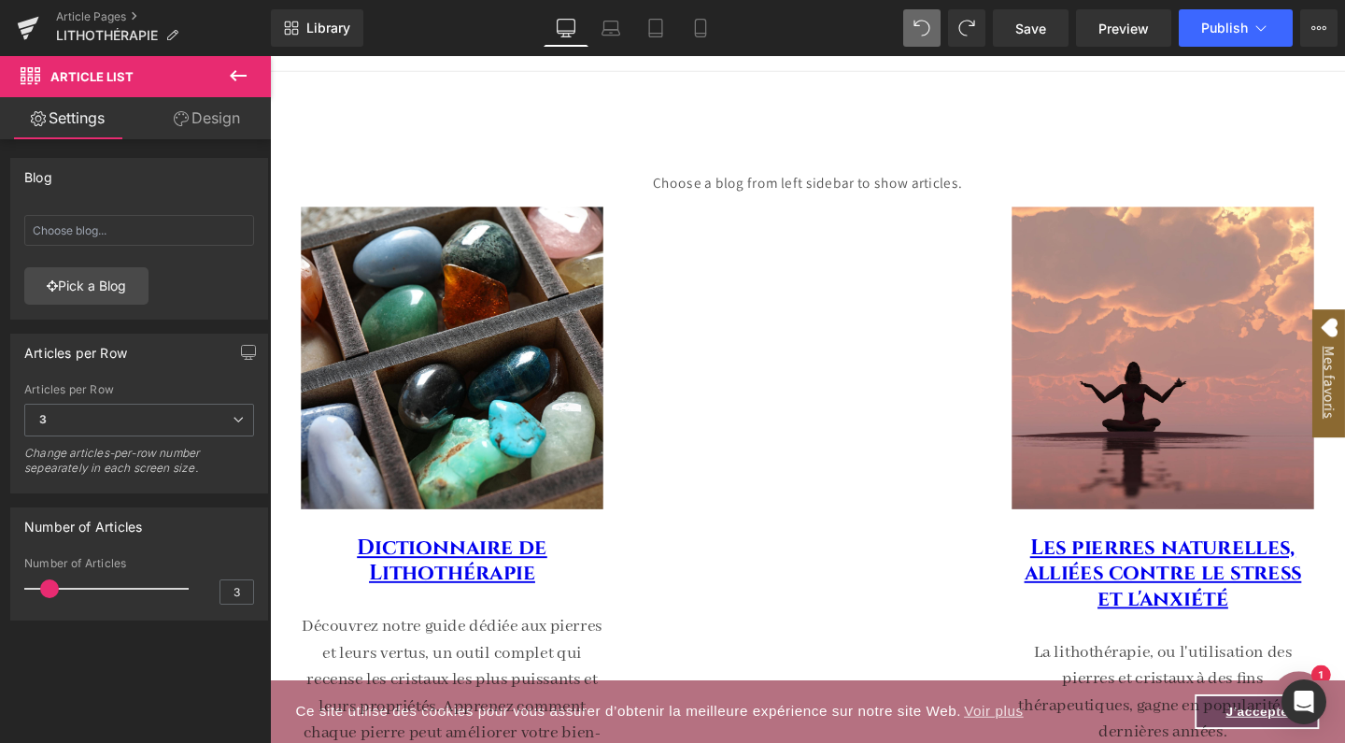
type input "Lithotherapie Boutique"
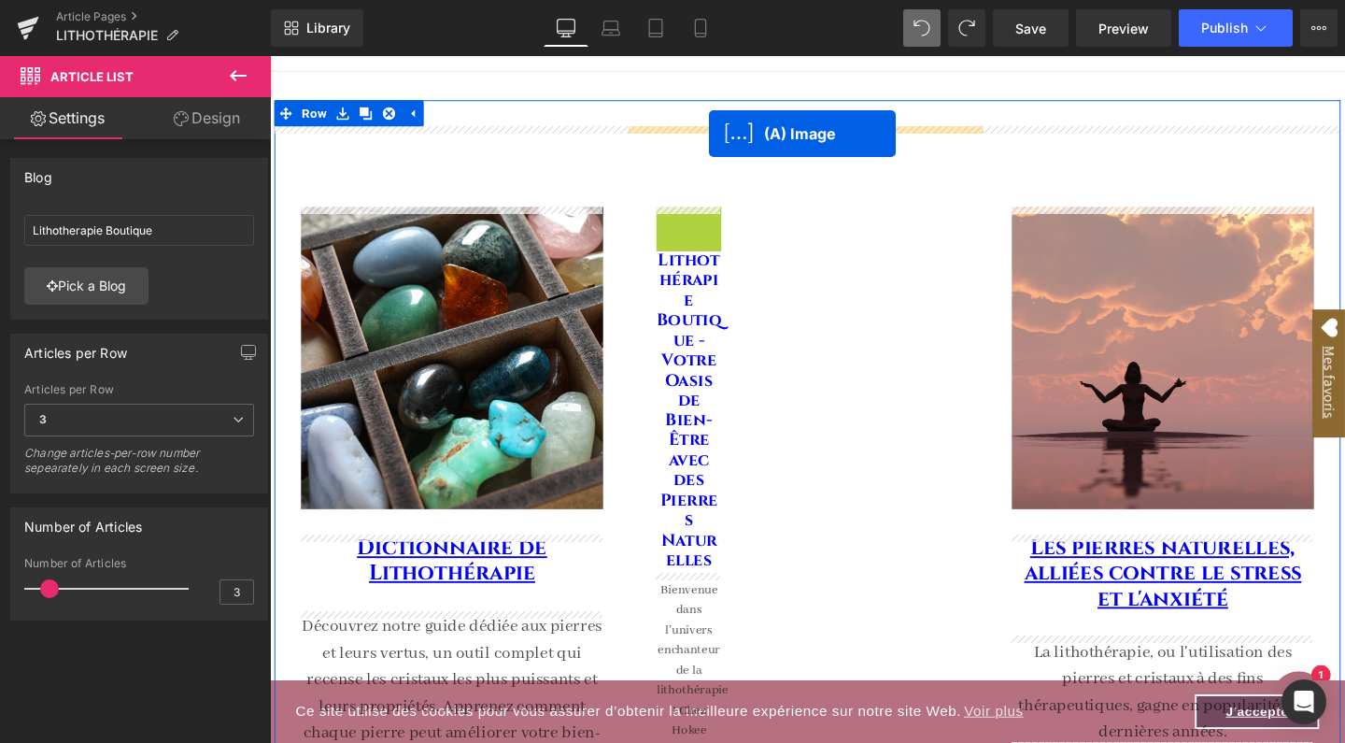
drag, startPoint x: 659, startPoint y: 226, endPoint x: 732, endPoint y: 137, distance: 114.8
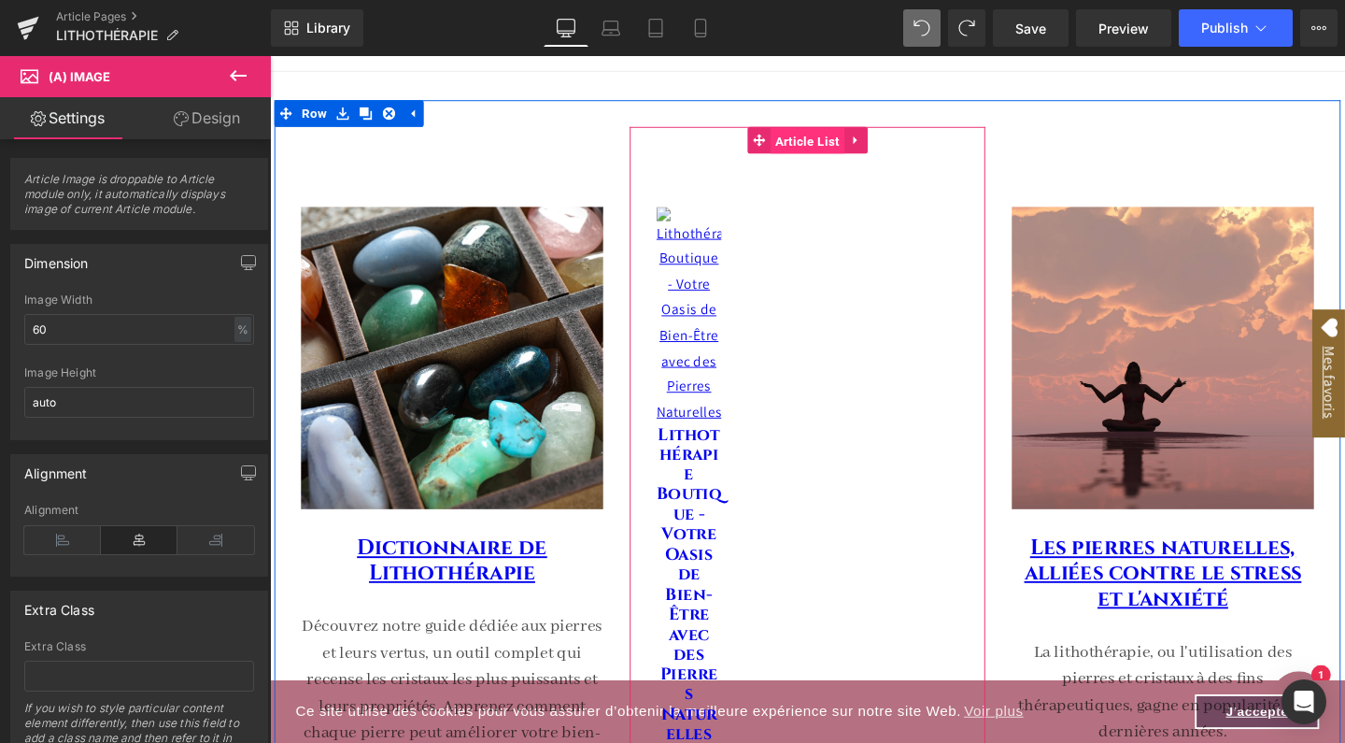
click at [845, 146] on span "Article List" at bounding box center [836, 146] width 78 height 28
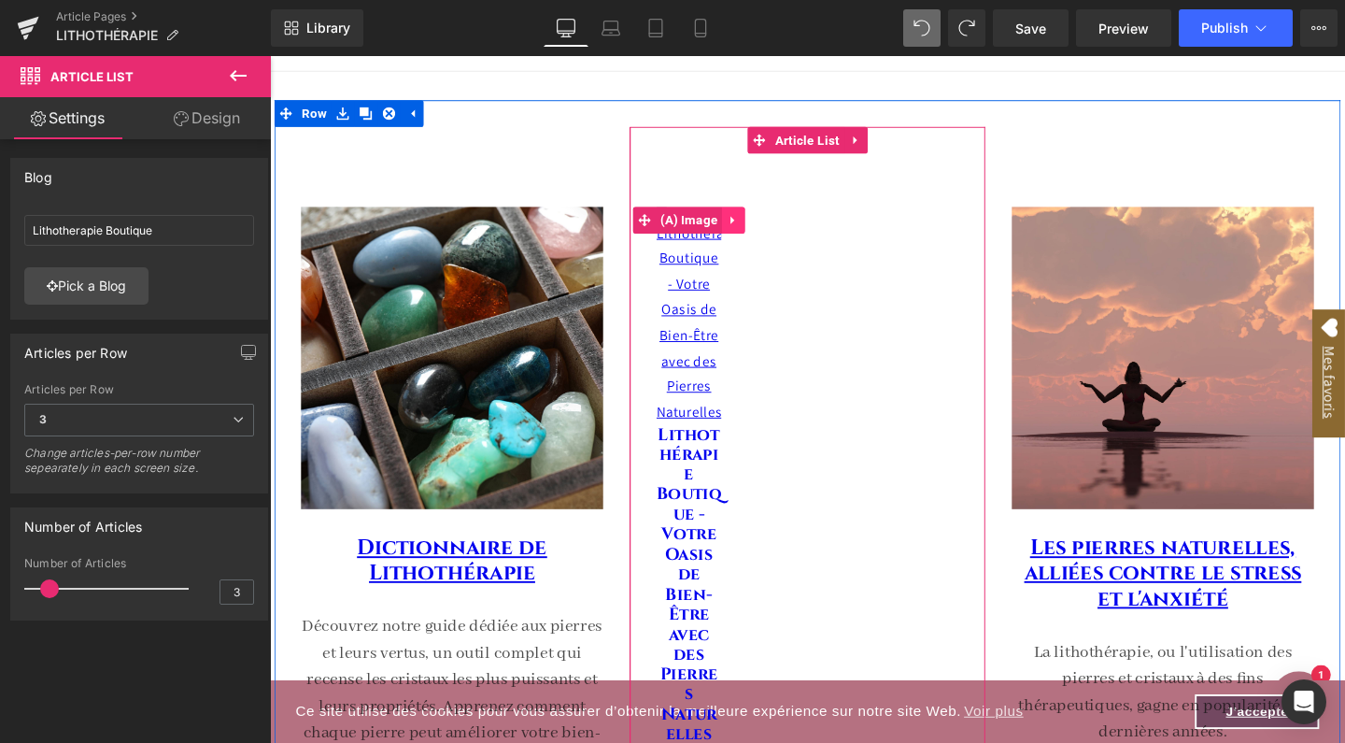
click at [755, 227] on icon at bounding box center [757, 228] width 13 height 14
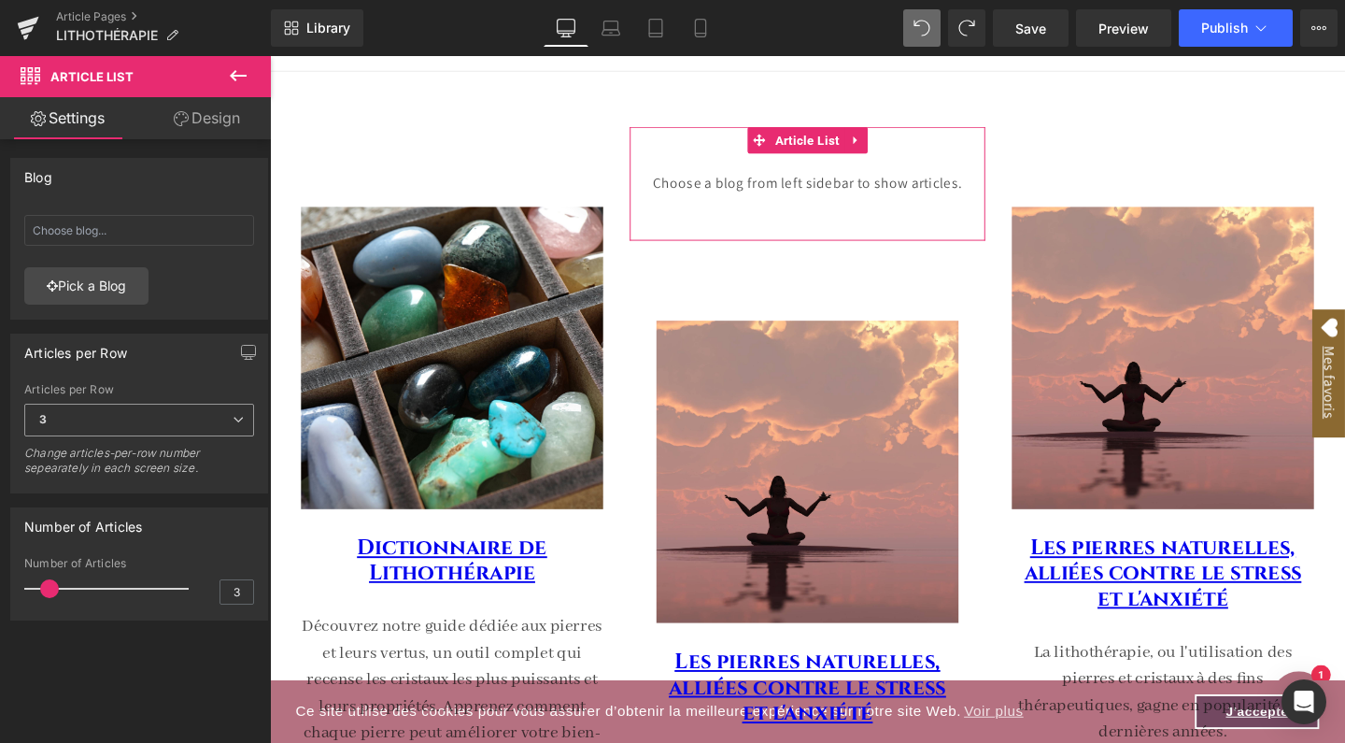
click at [233, 419] on icon at bounding box center [238, 419] width 11 height 11
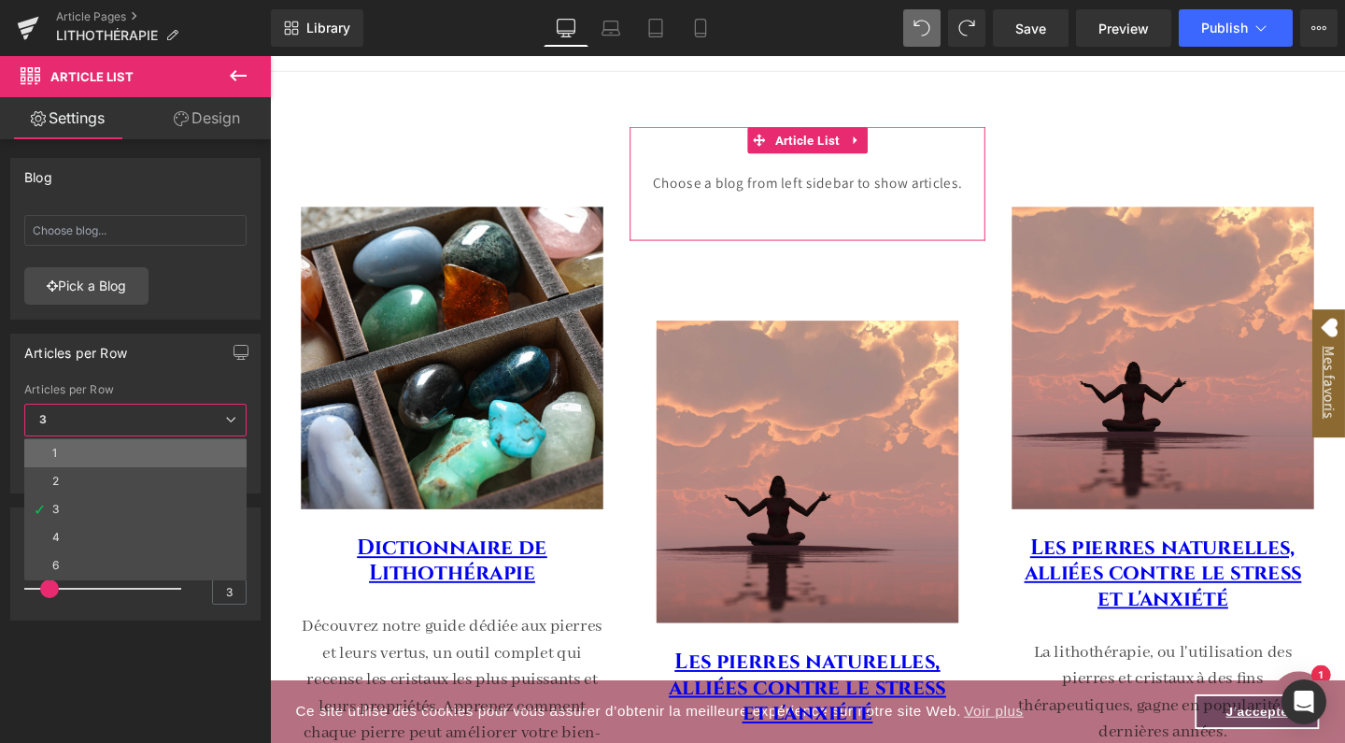
click at [180, 451] on li "1" at bounding box center [135, 453] width 222 height 28
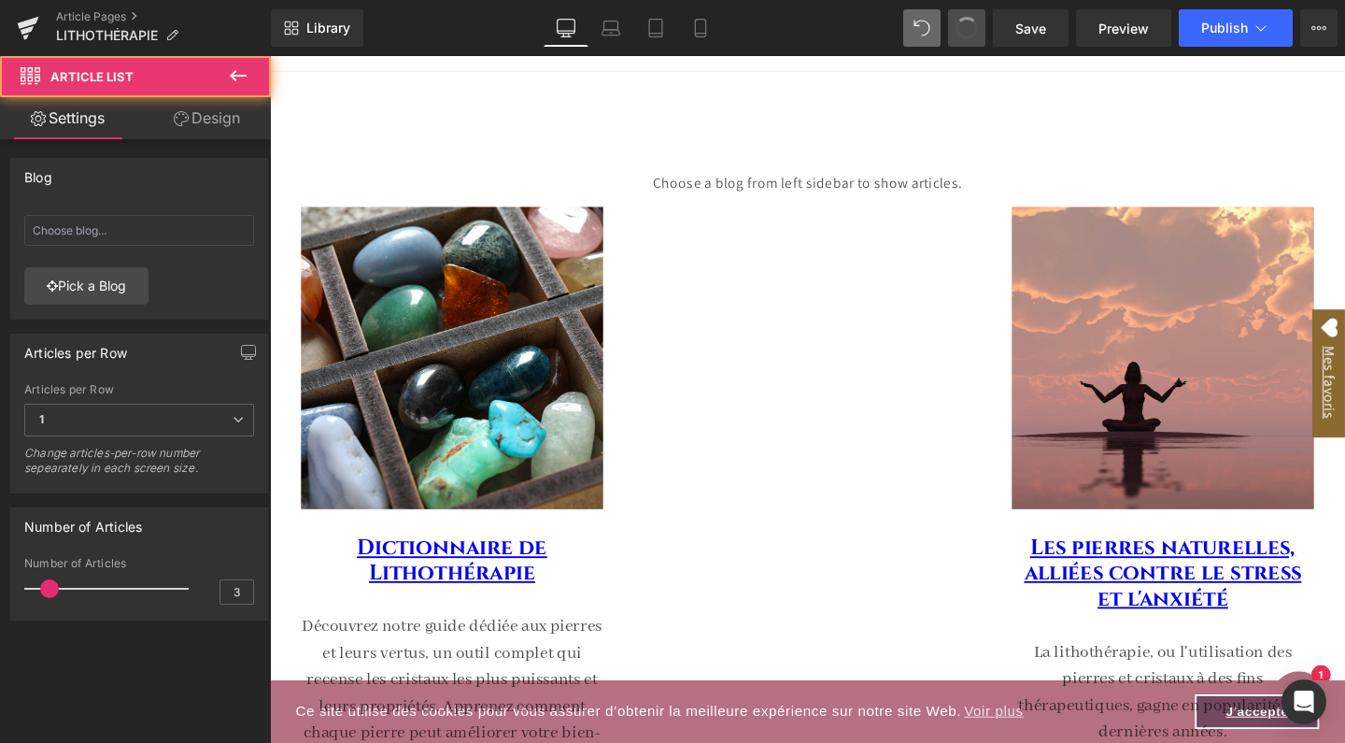
type input "Lithotherapie Boutique"
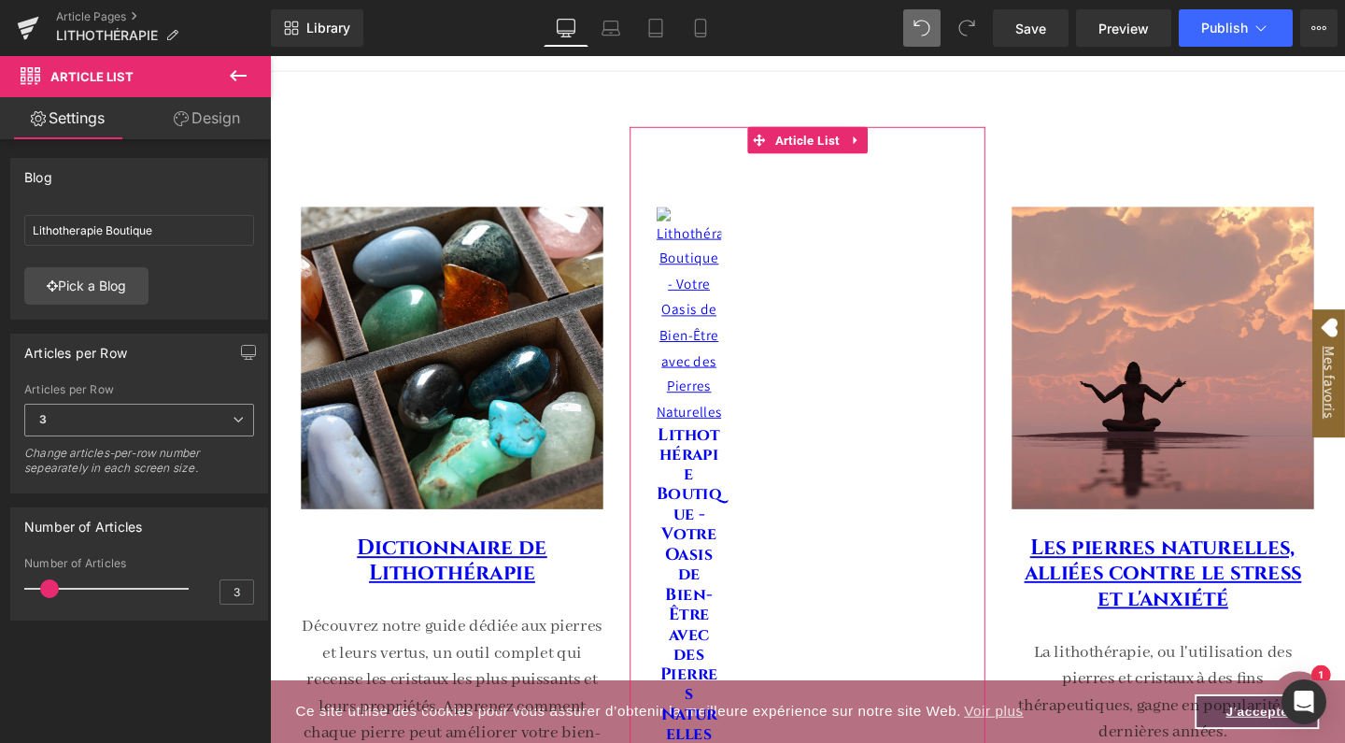
click at [181, 417] on span "3" at bounding box center [139, 420] width 230 height 33
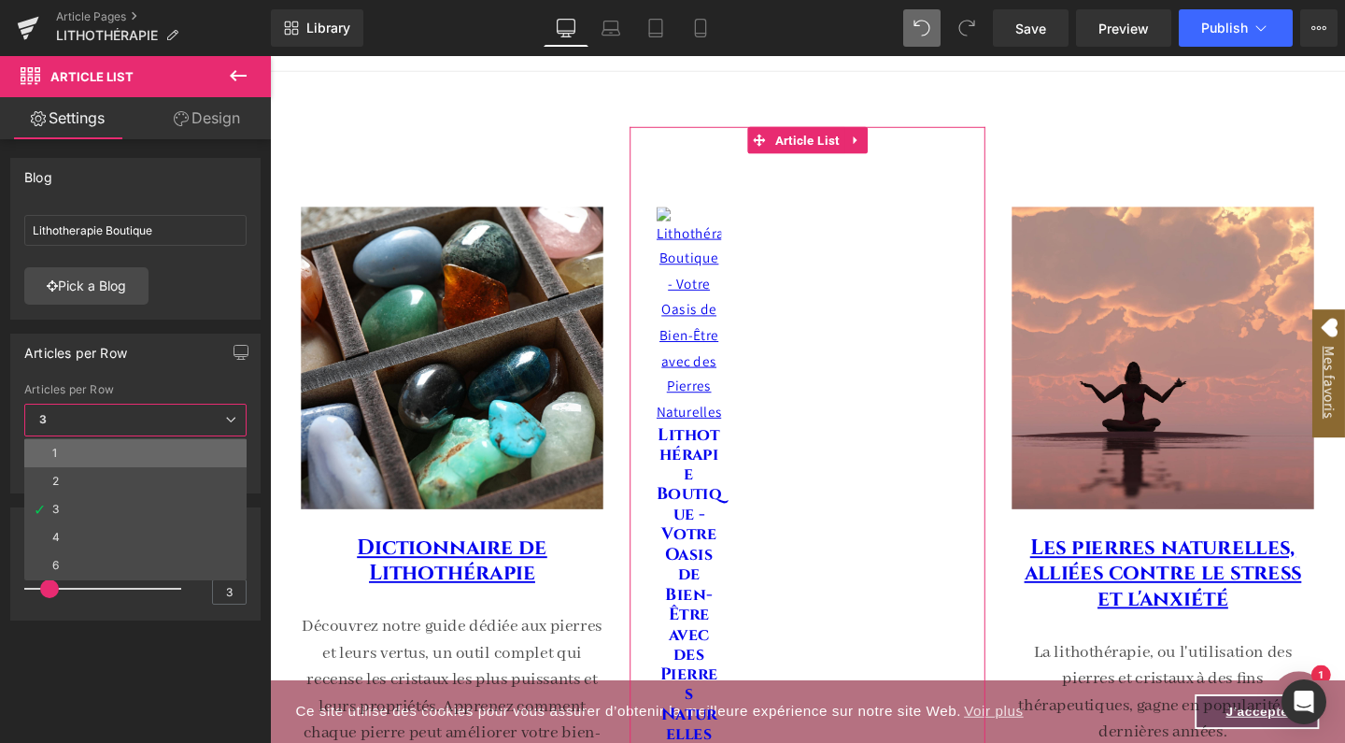
click at [165, 455] on li "1" at bounding box center [135, 453] width 222 height 28
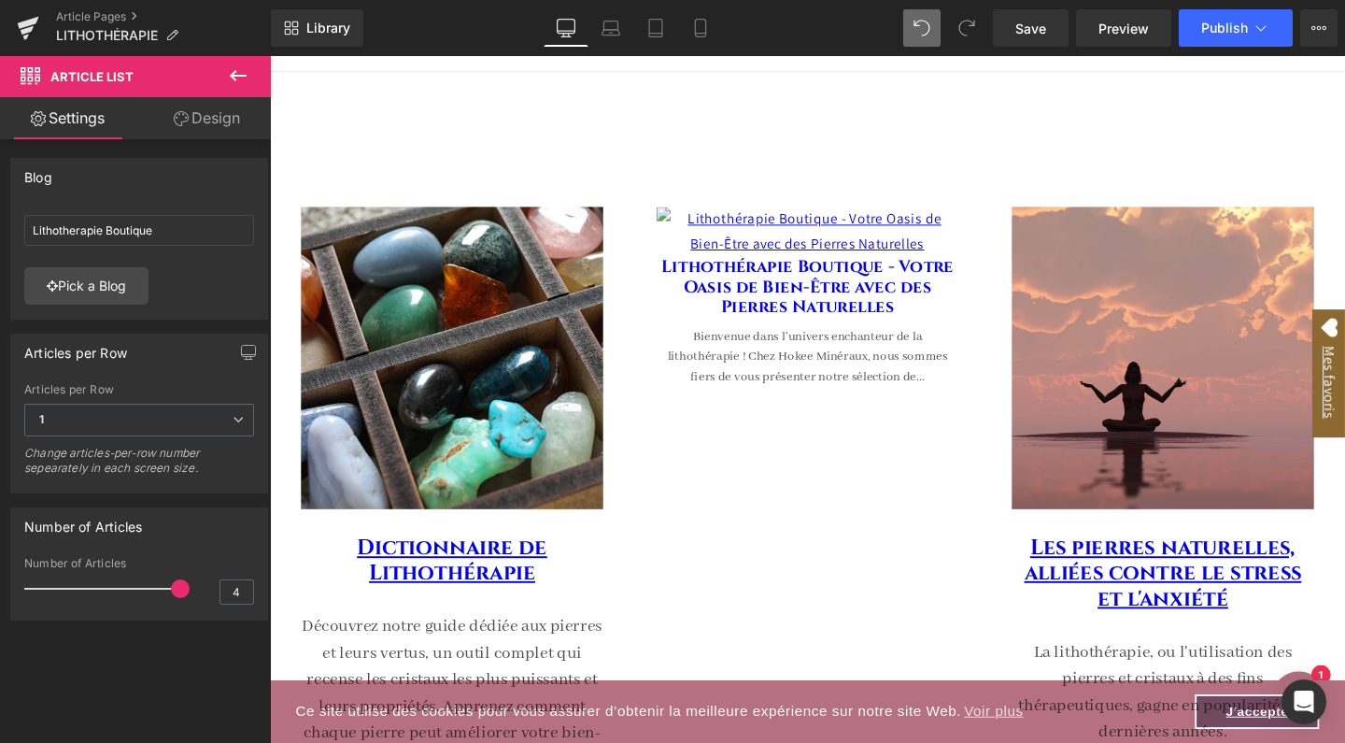
type input "1"
drag, startPoint x: 50, startPoint y: 589, endPoint x: 0, endPoint y: 618, distance: 58.6
click at [0, 618] on div "Number of Articles 1 Number of Articles 1" at bounding box center [139, 556] width 279 height 127
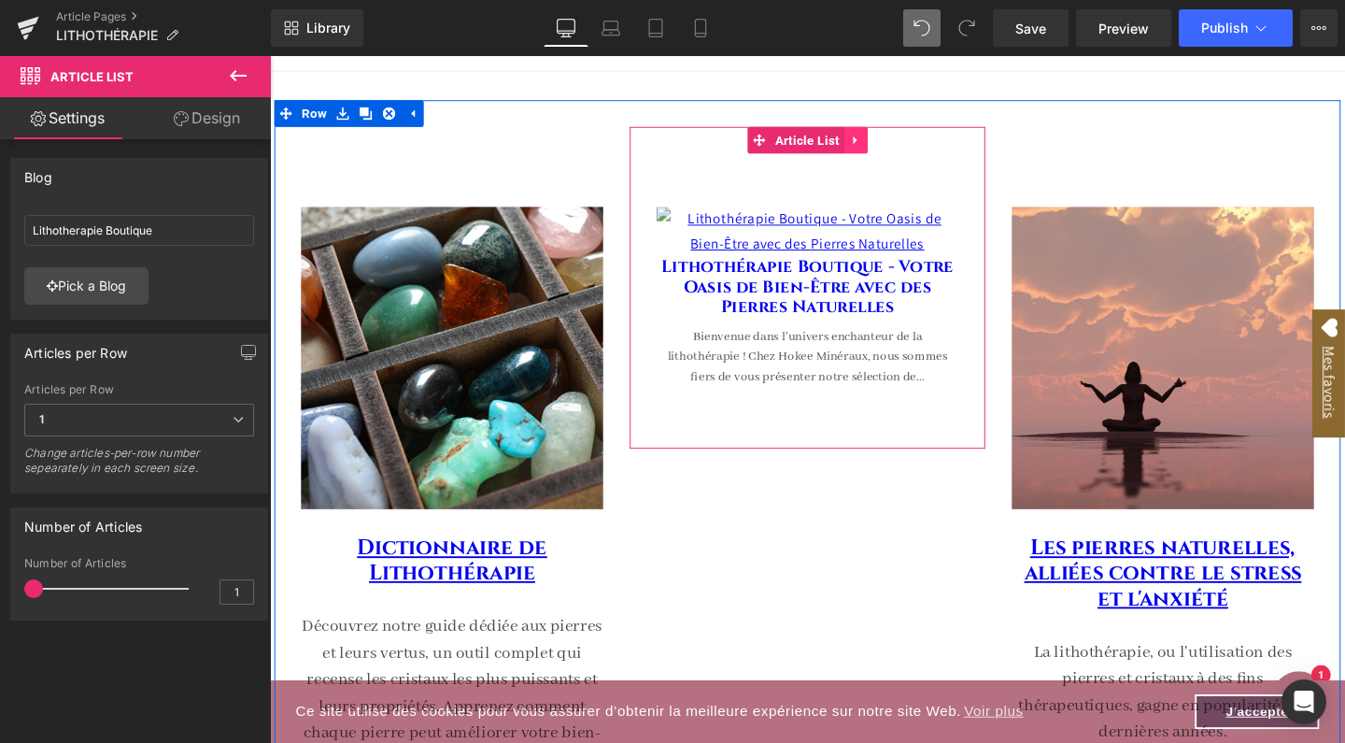
click at [884, 145] on icon at bounding box center [885, 144] width 13 height 14
click at [899, 144] on icon at bounding box center [897, 144] width 13 height 13
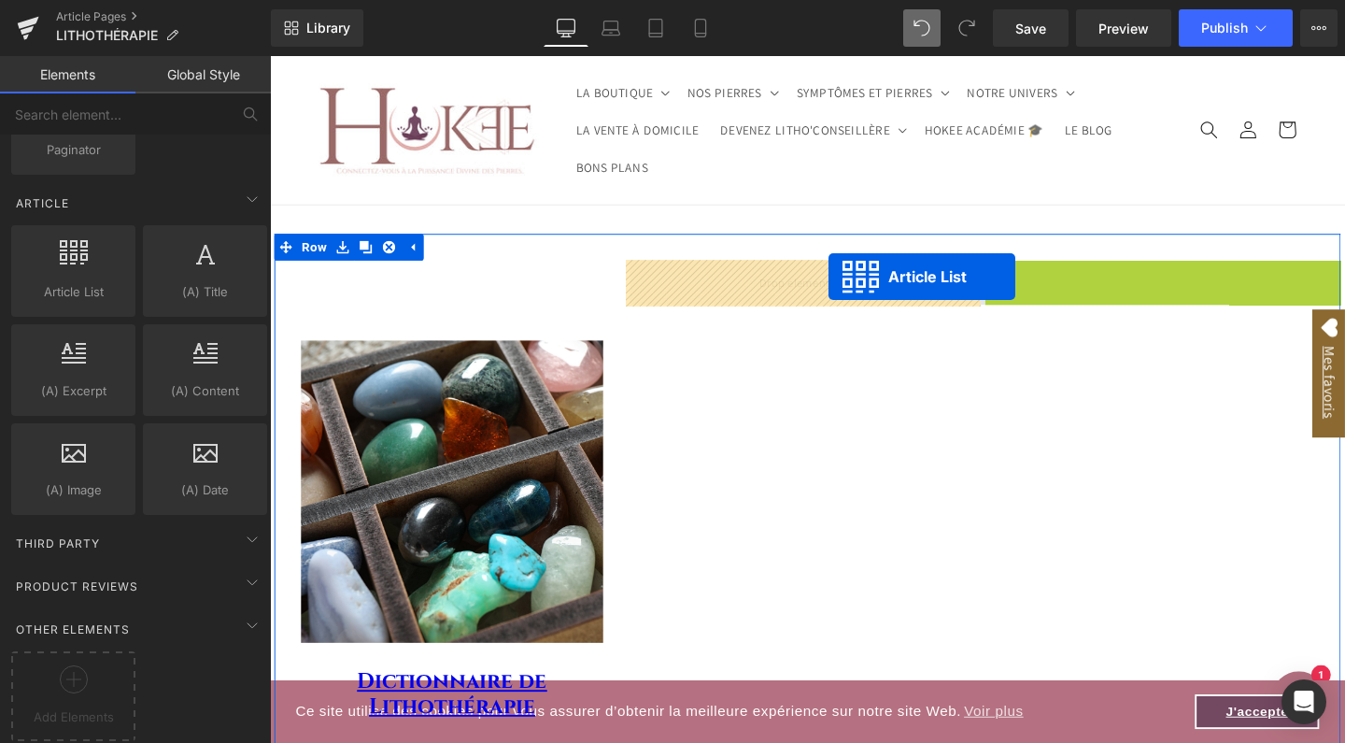
drag, startPoint x: 1118, startPoint y: 279, endPoint x: 841, endPoint y: 289, distance: 277.6
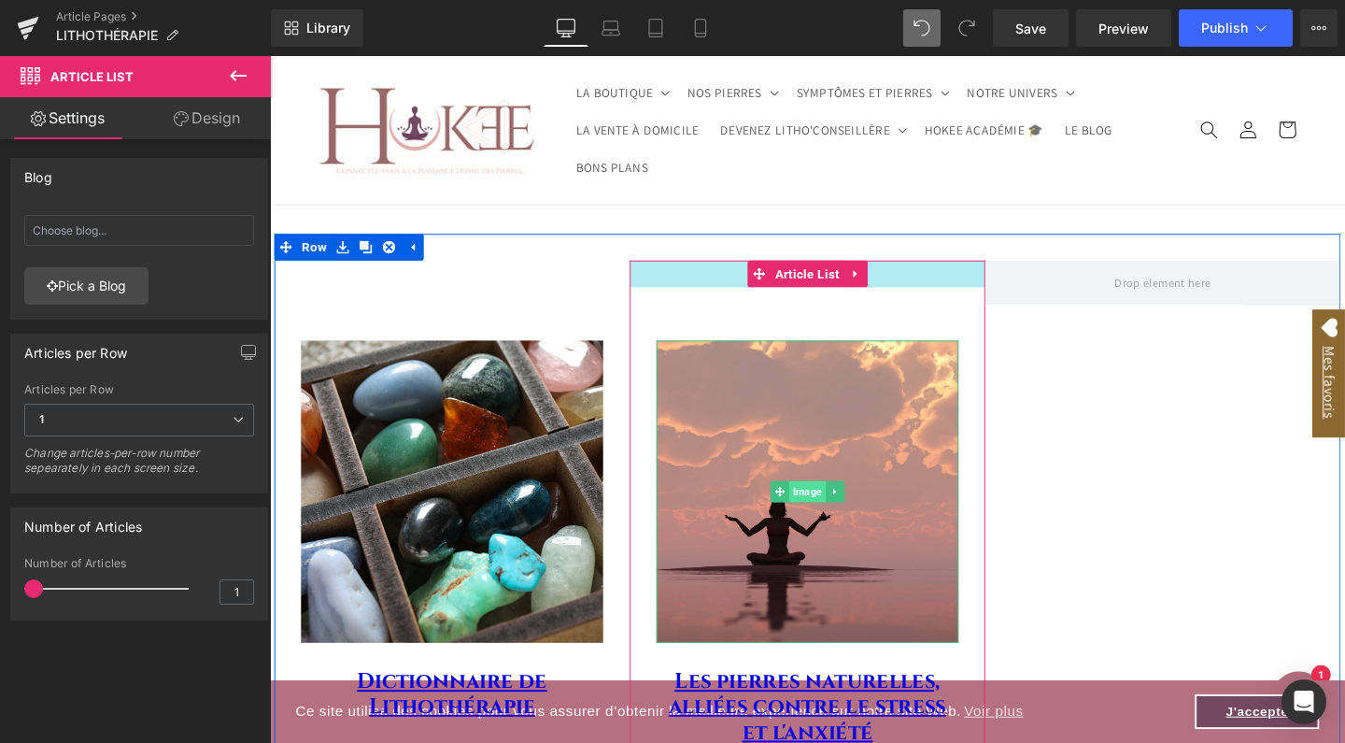
click at [829, 507] on span "Image" at bounding box center [835, 514] width 38 height 22
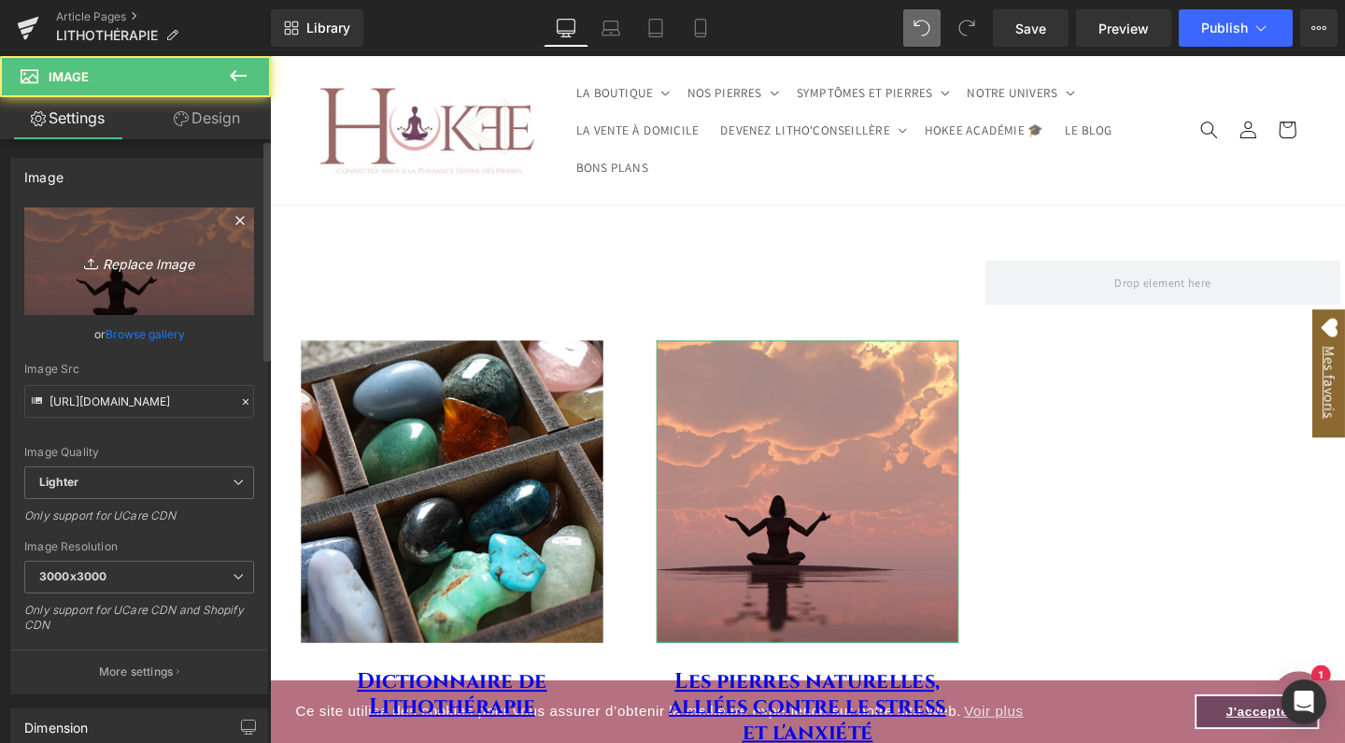
click at [130, 258] on icon "Replace Image" at bounding box center [138, 260] width 149 height 23
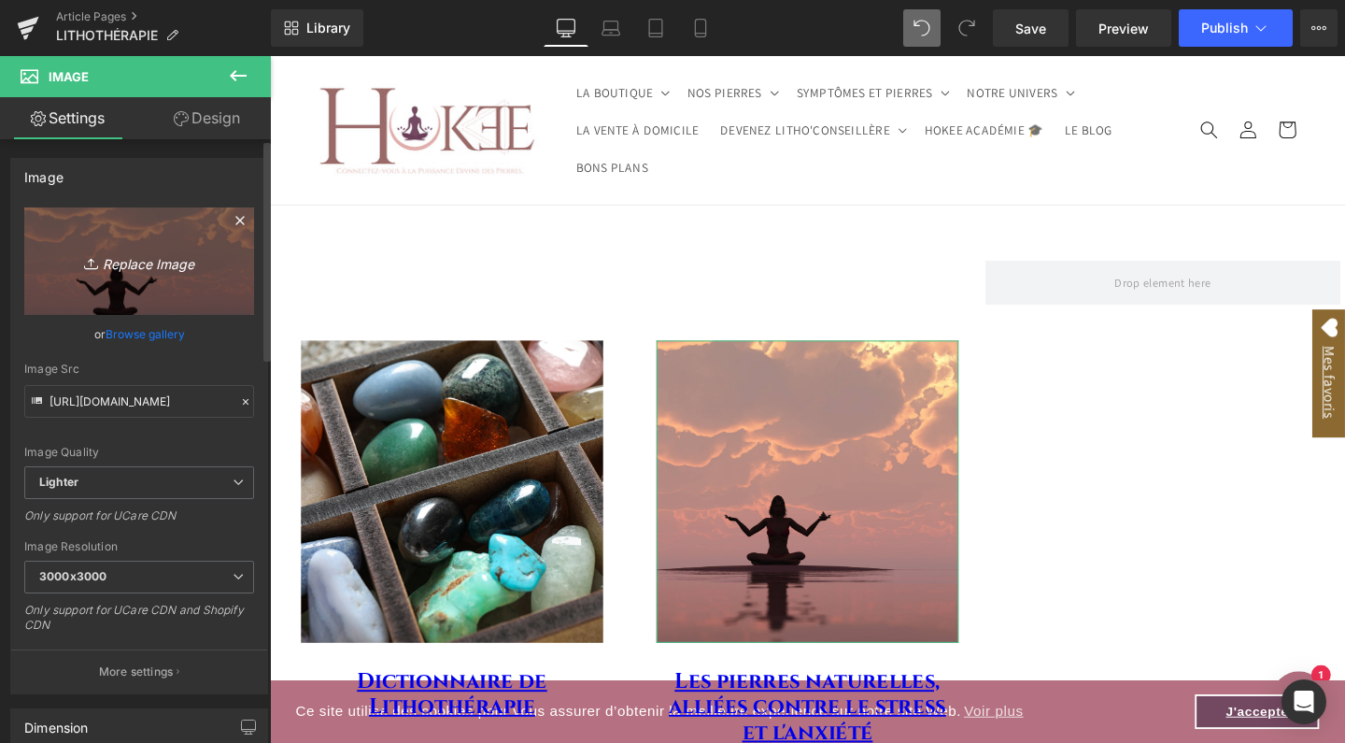
type input "C:\fakepath\FICHE PRODUIT-56.jpg"
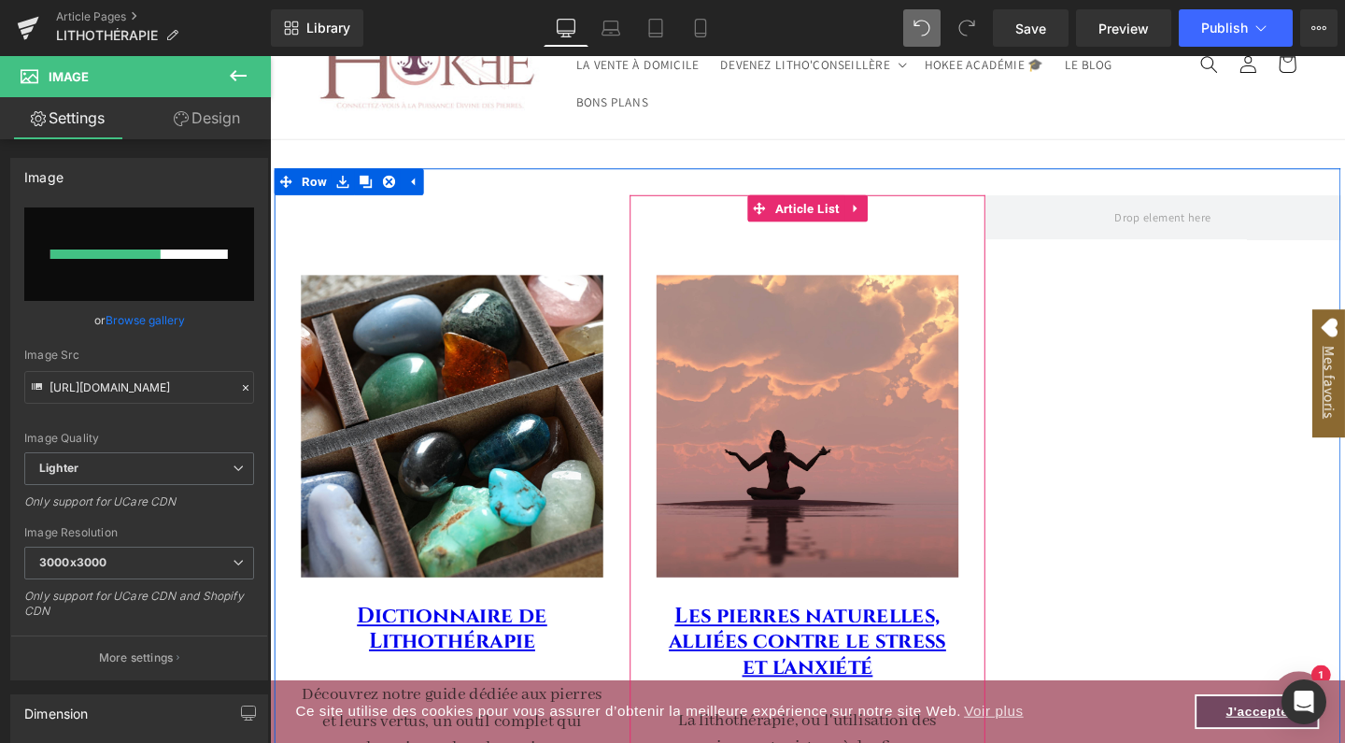
scroll to position [74, 0]
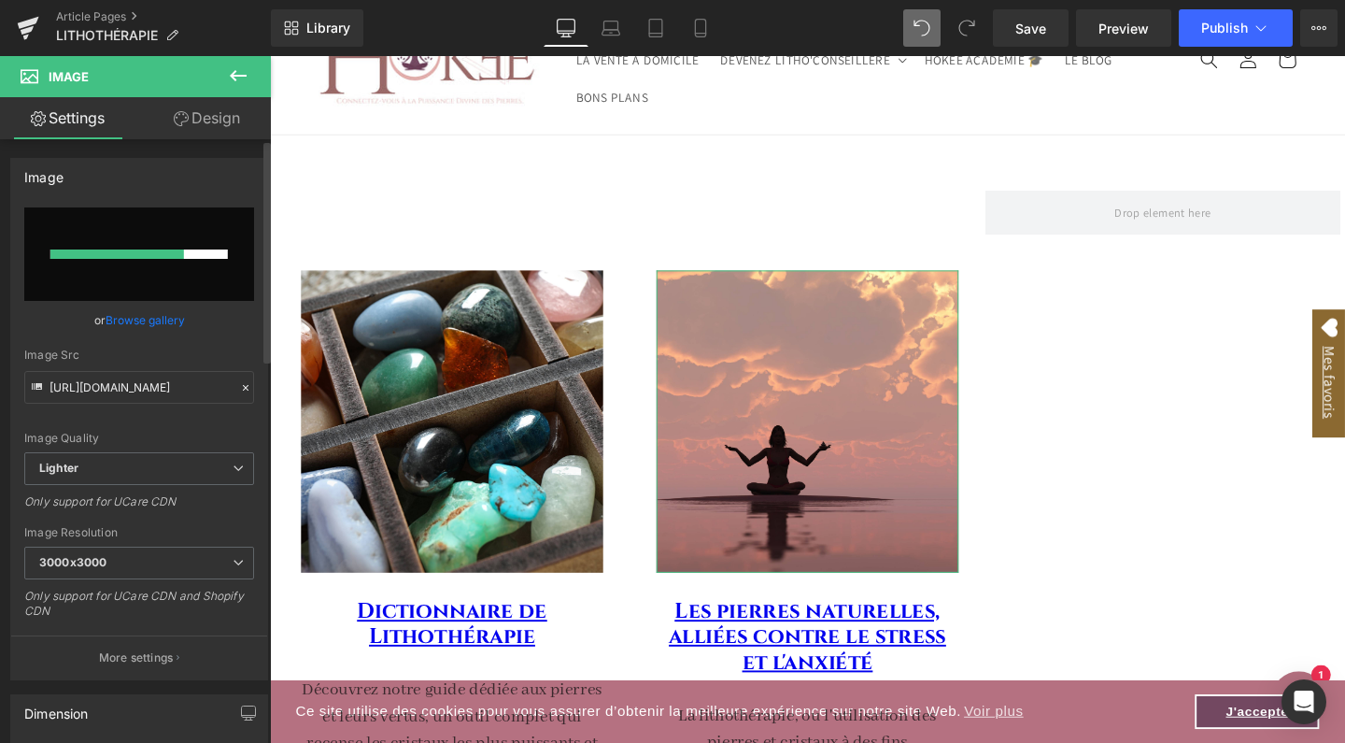
click at [147, 315] on link "Browse gallery" at bounding box center [145, 320] width 79 height 33
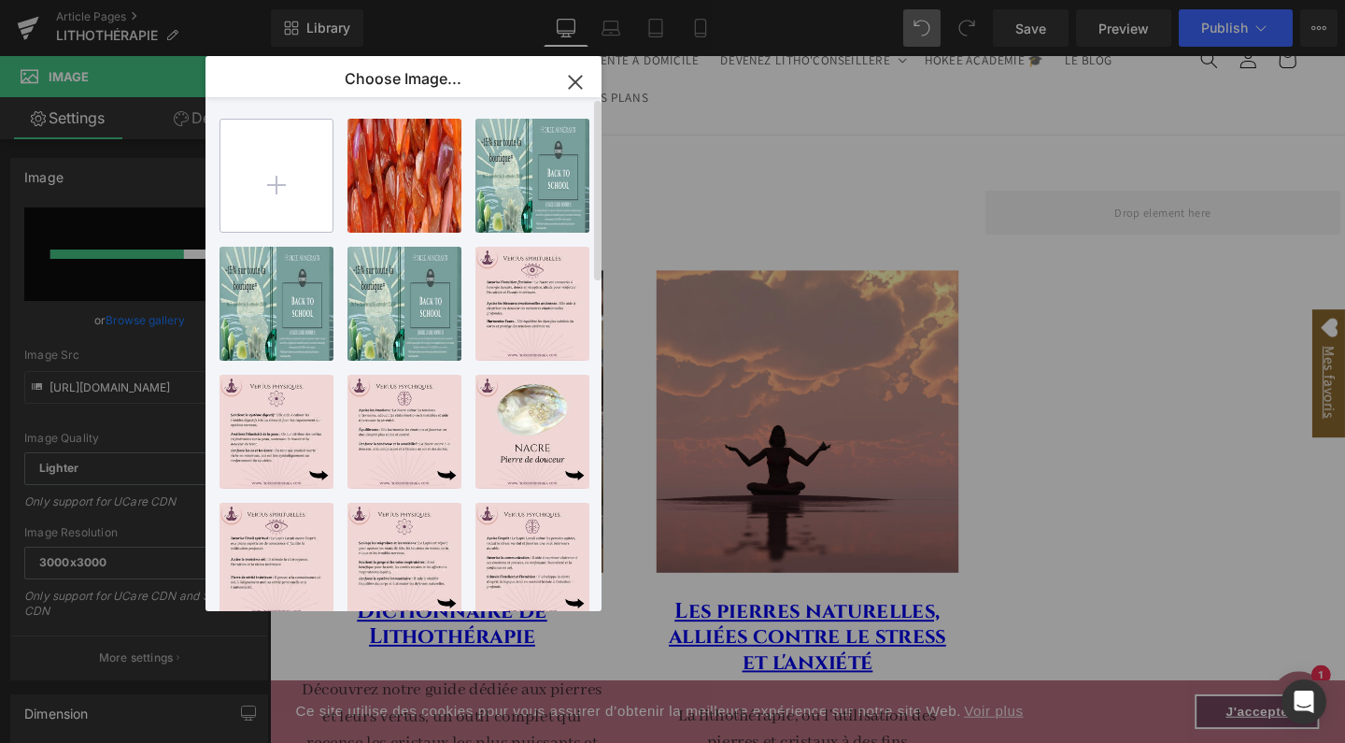
click at [246, 190] on input "file" at bounding box center [276, 176] width 112 height 112
type input "[URL][DOMAIN_NAME]"
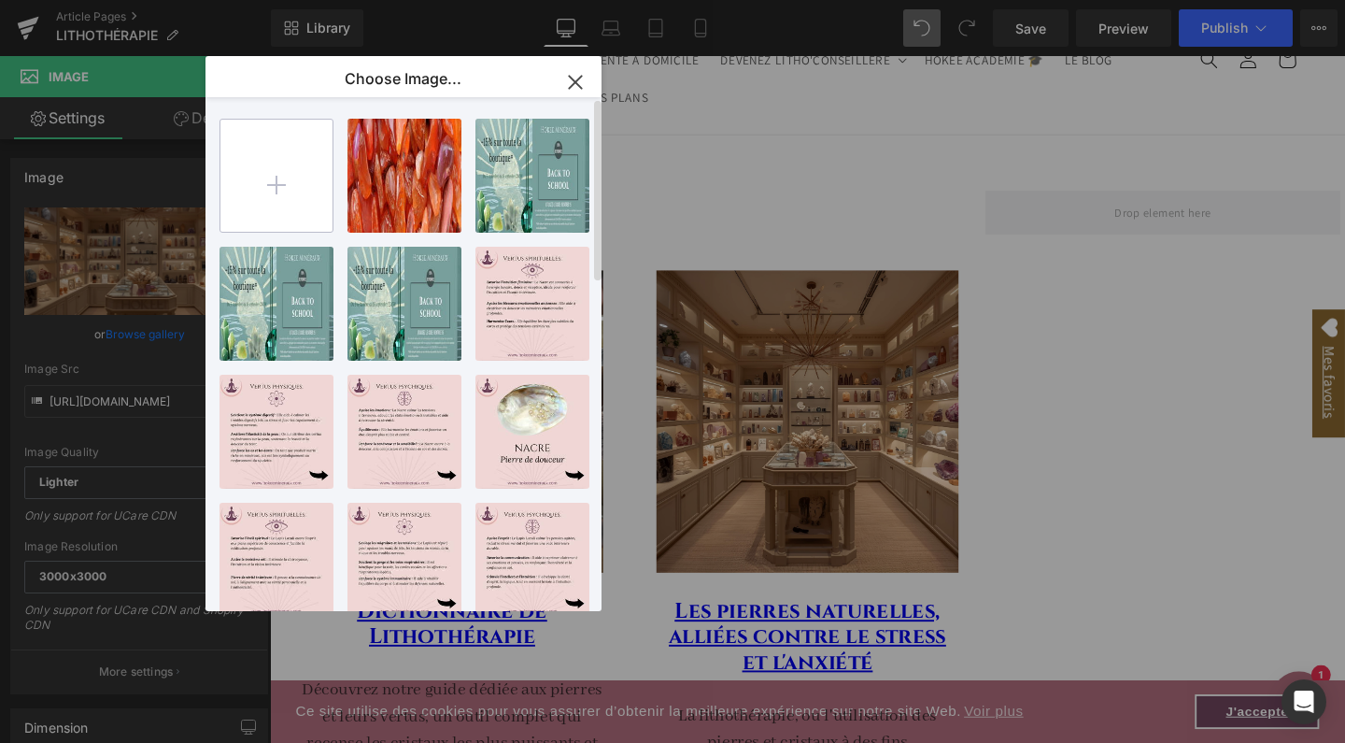
type input "C:\fakepath\FICHE PRODUIT-56.jpg"
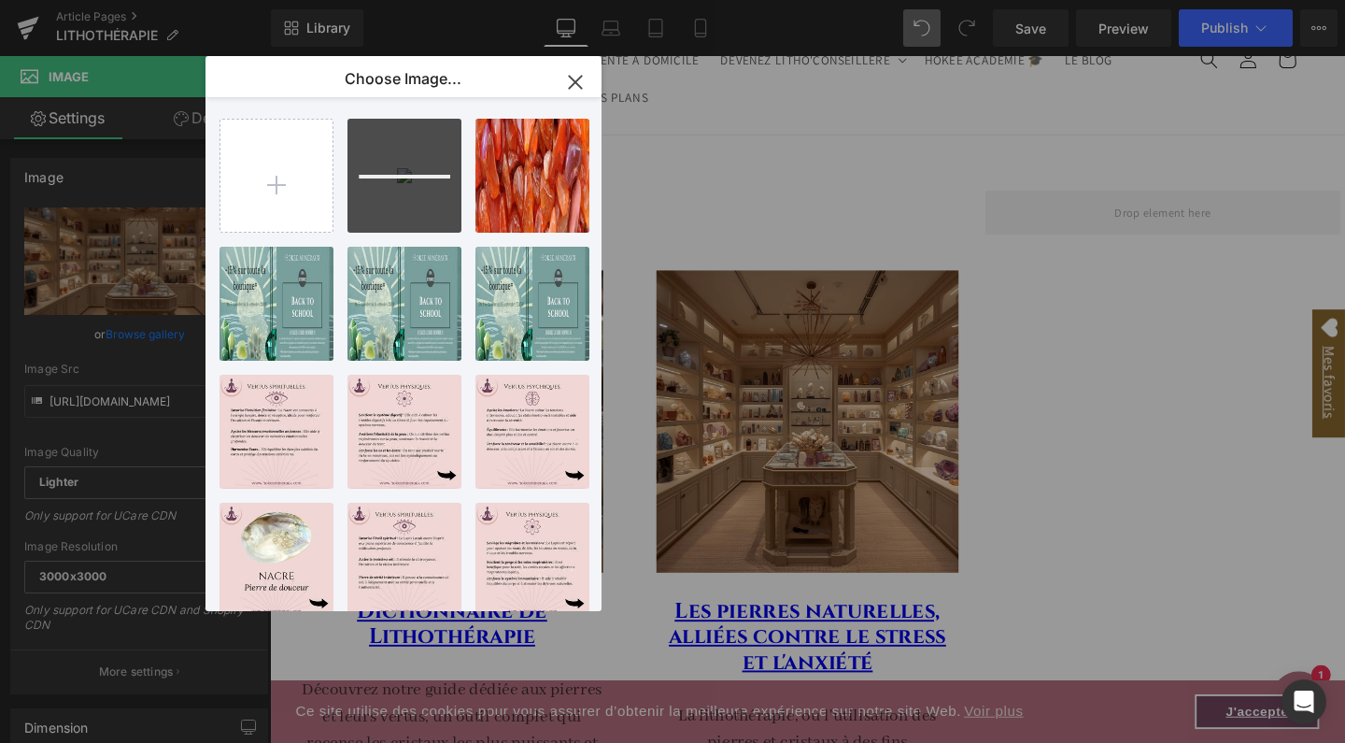
click at [574, 78] on icon "button" at bounding box center [576, 82] width 30 height 30
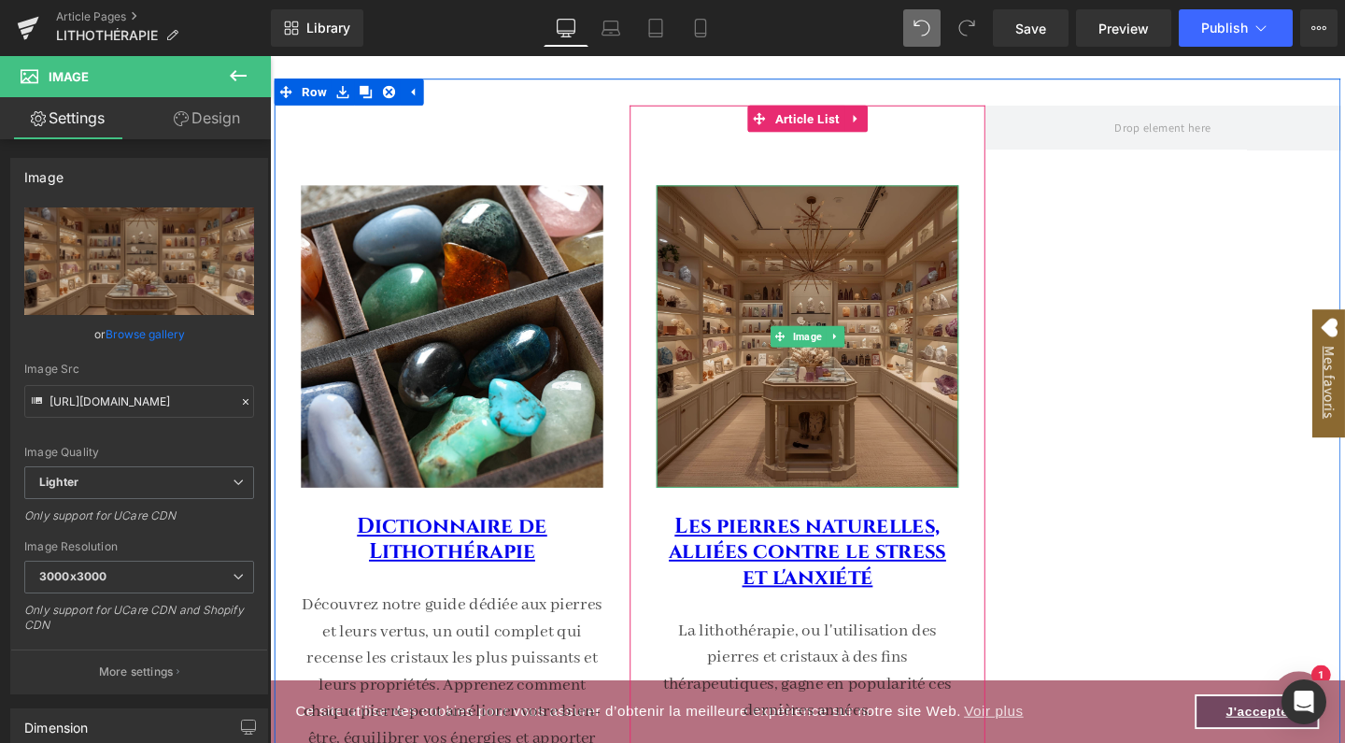
scroll to position [184, 0]
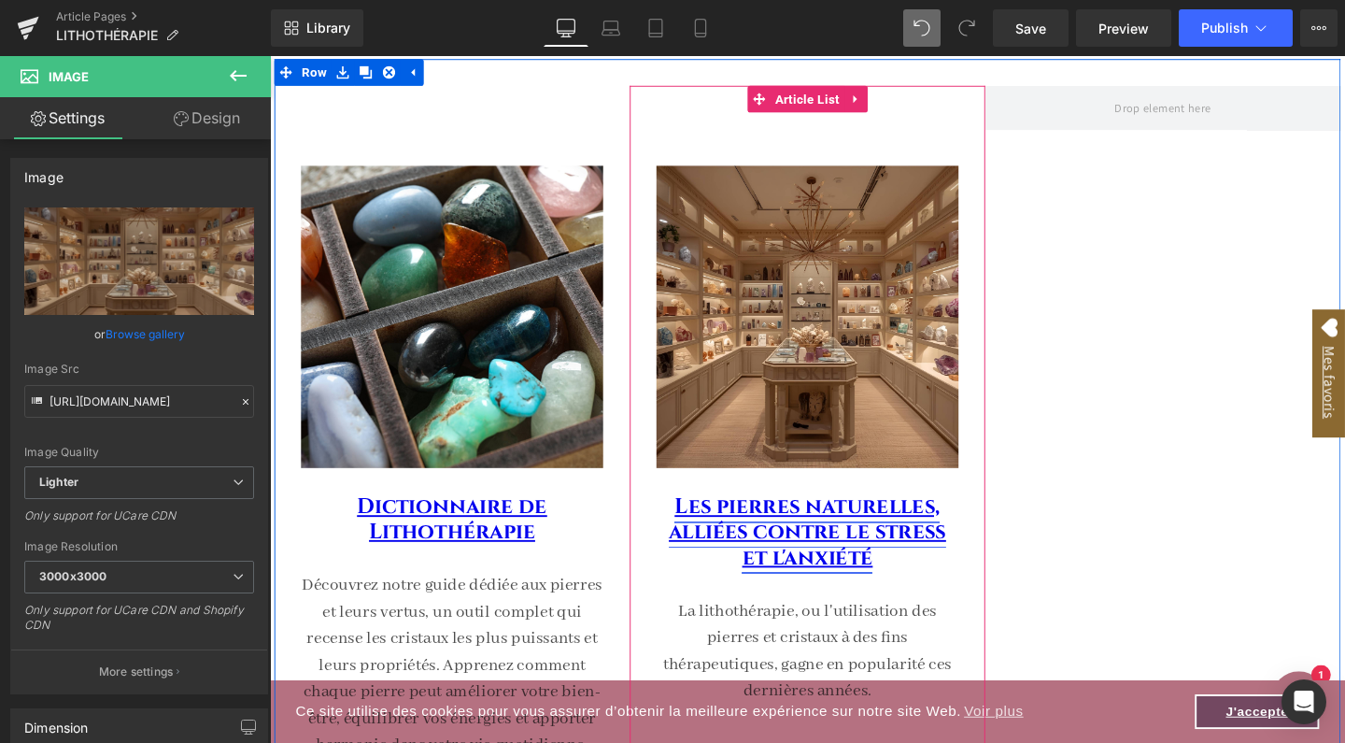
click at [747, 550] on link "Les pierres naturelles, alliées contre le stress et l'anxiété" at bounding box center [834, 557] width 291 height 84
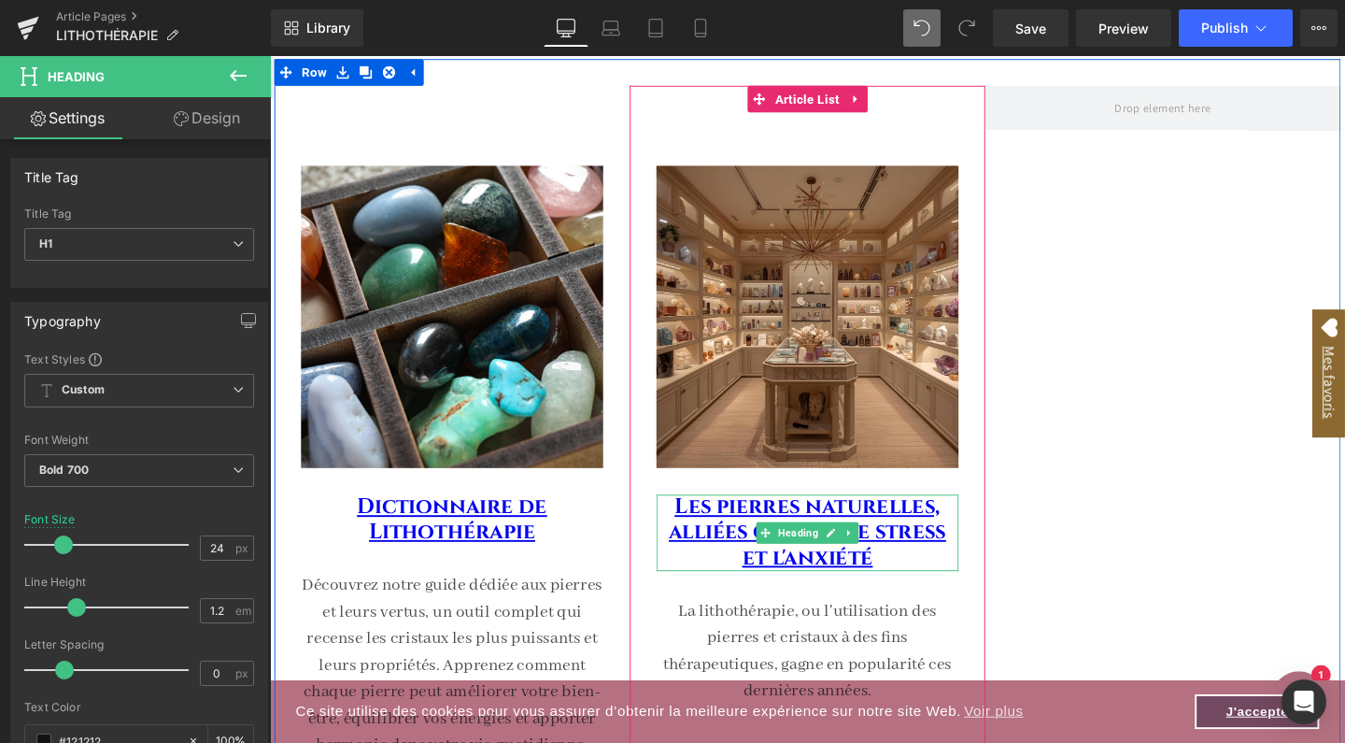
click at [908, 577] on h1 "Les pierres naturelles, alliées contre le stress et l'anxiété" at bounding box center [835, 557] width 318 height 80
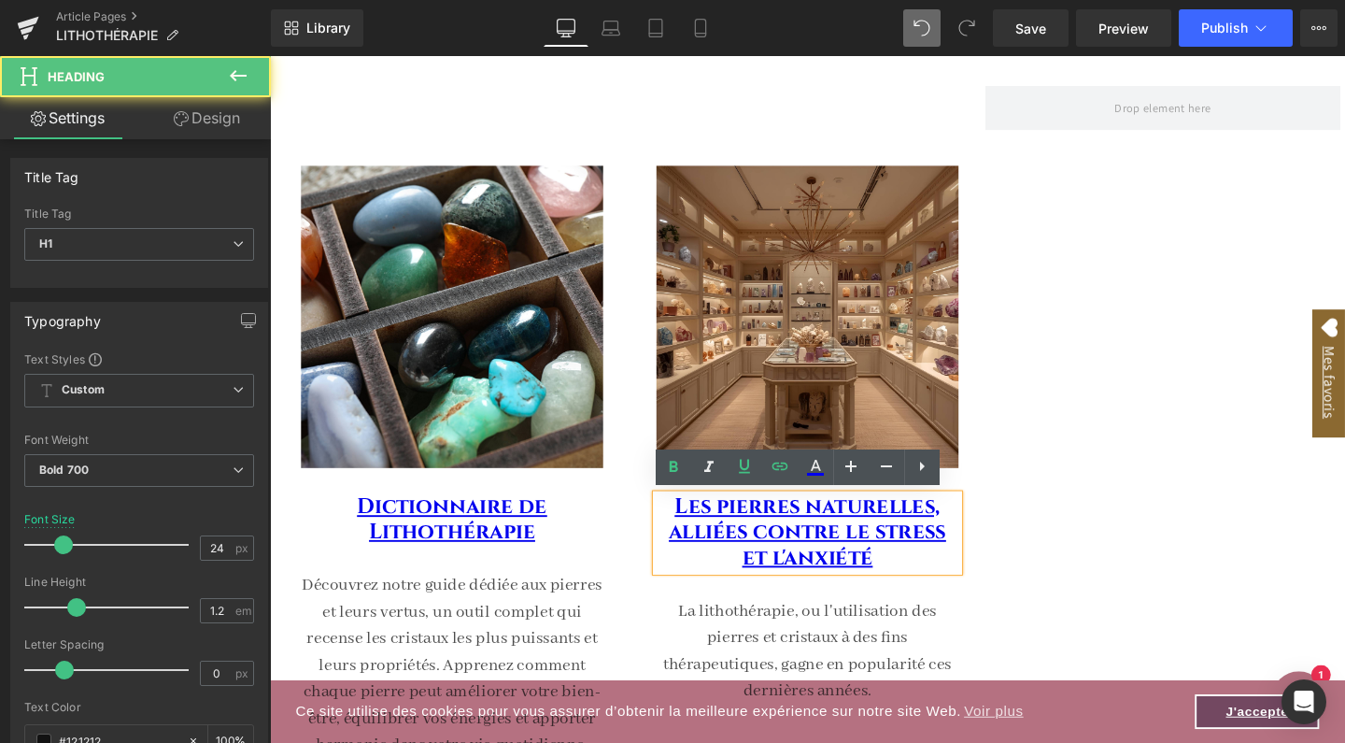
click at [907, 577] on h1 "Les pierres naturelles, alliées contre le stress et l'anxiété" at bounding box center [835, 557] width 318 height 80
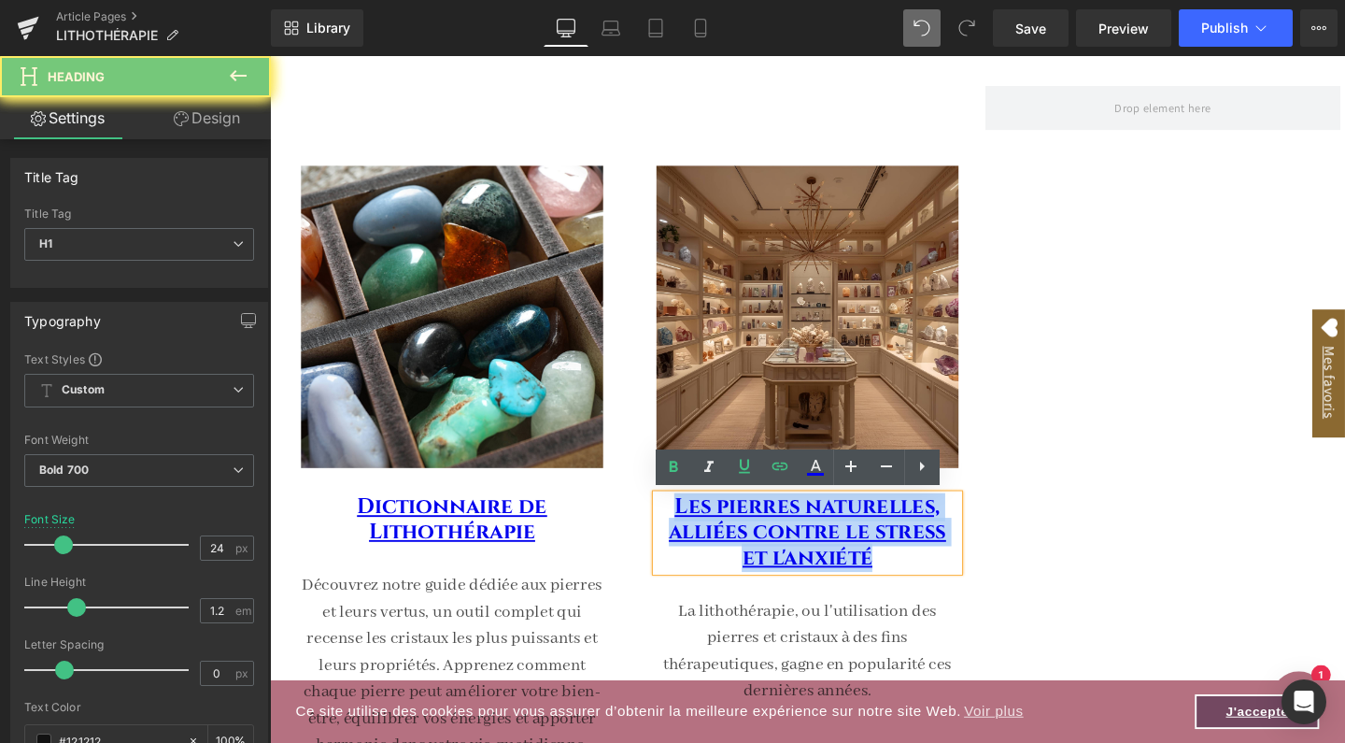
click at [907, 577] on h1 "Les pierres naturelles, alliées contre le stress et l'anxiété" at bounding box center [835, 557] width 318 height 80
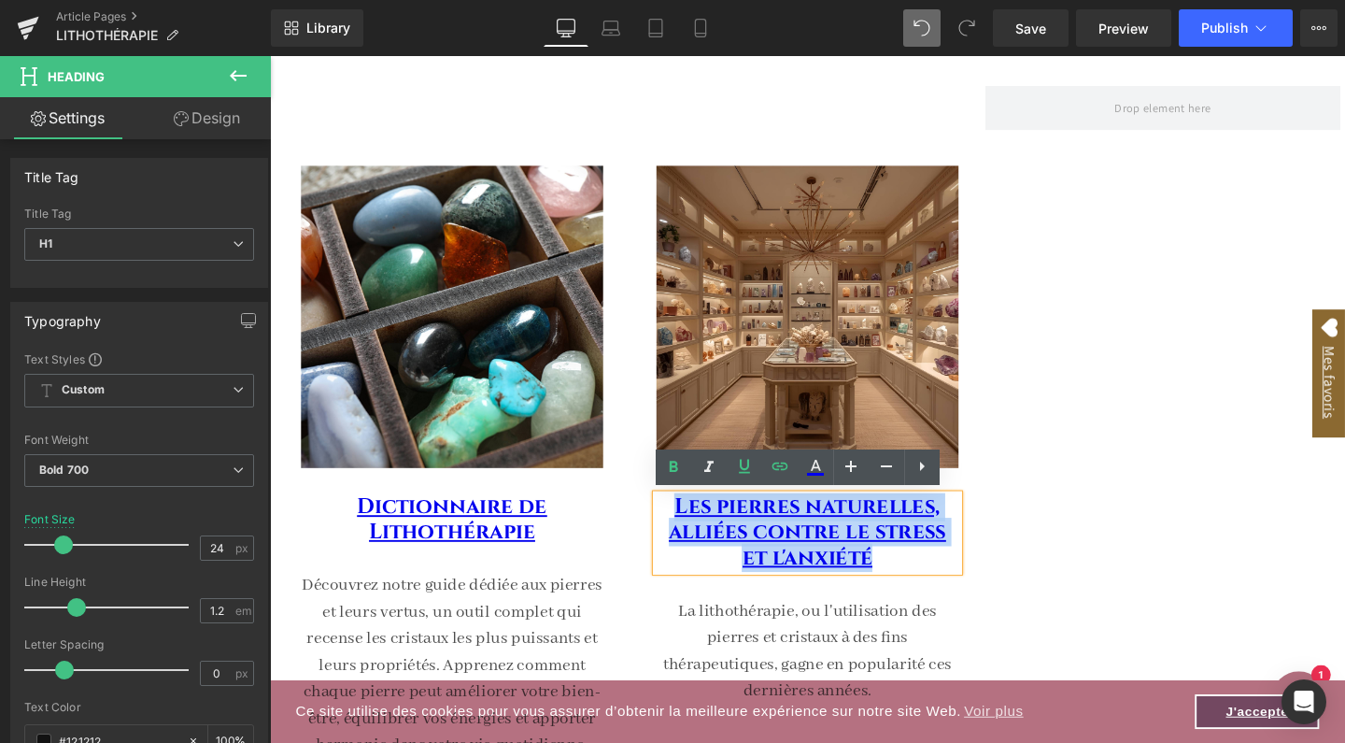
paste div
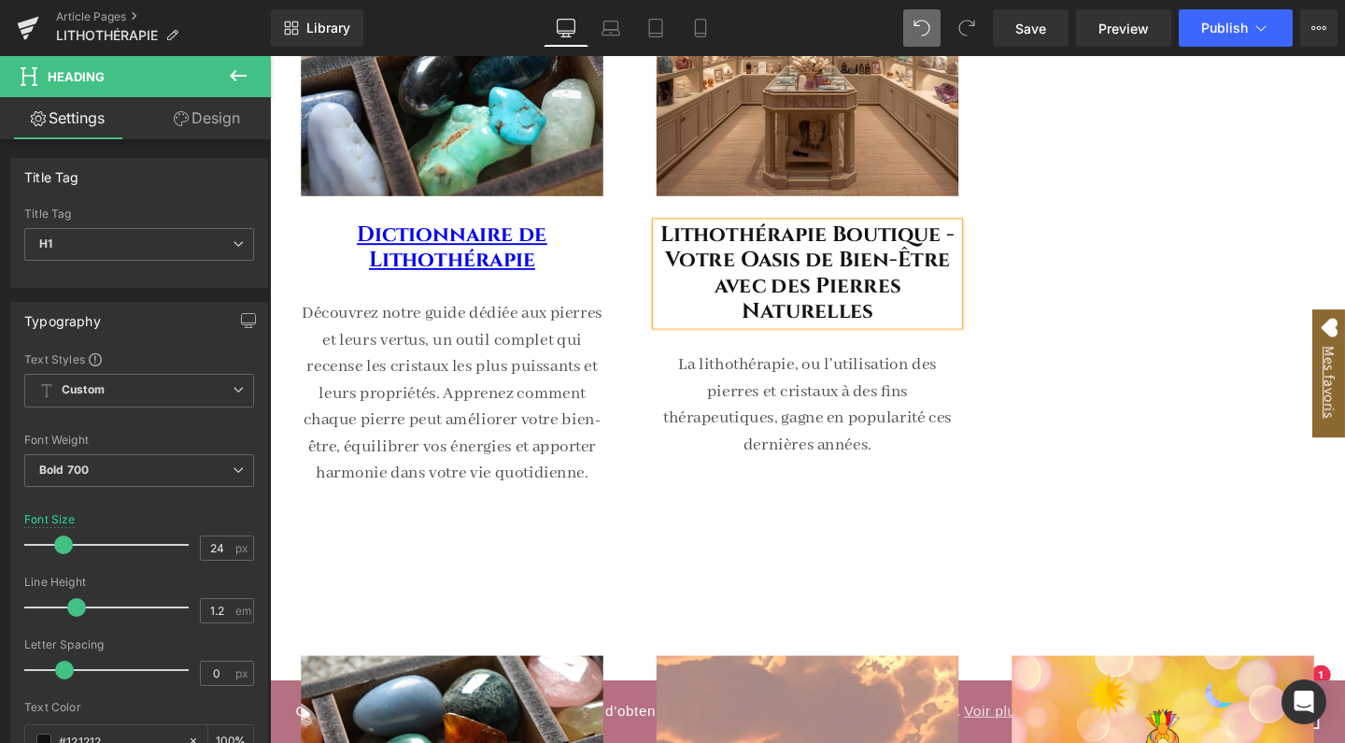
scroll to position [476, 0]
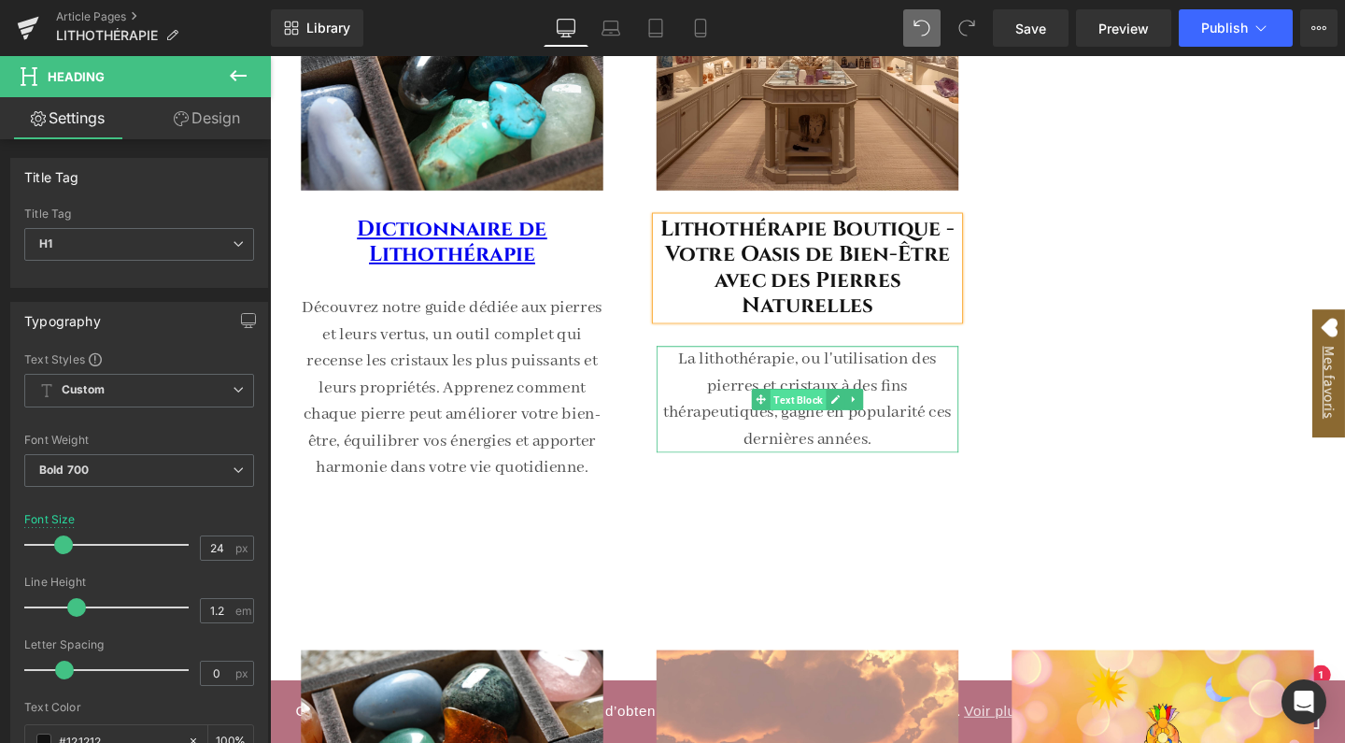
click at [823, 420] on span "Text Block" at bounding box center [825, 417] width 59 height 22
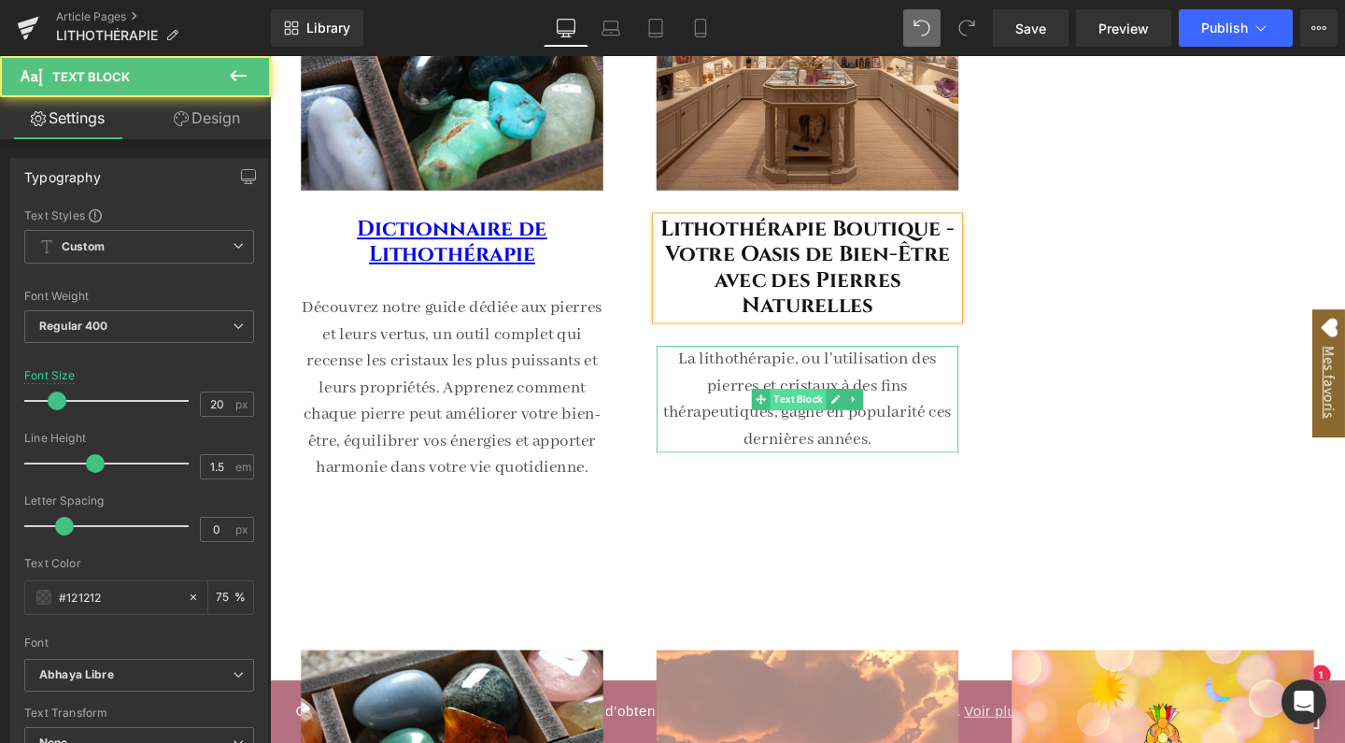
click at [823, 420] on span "Text Block" at bounding box center [825, 416] width 59 height 22
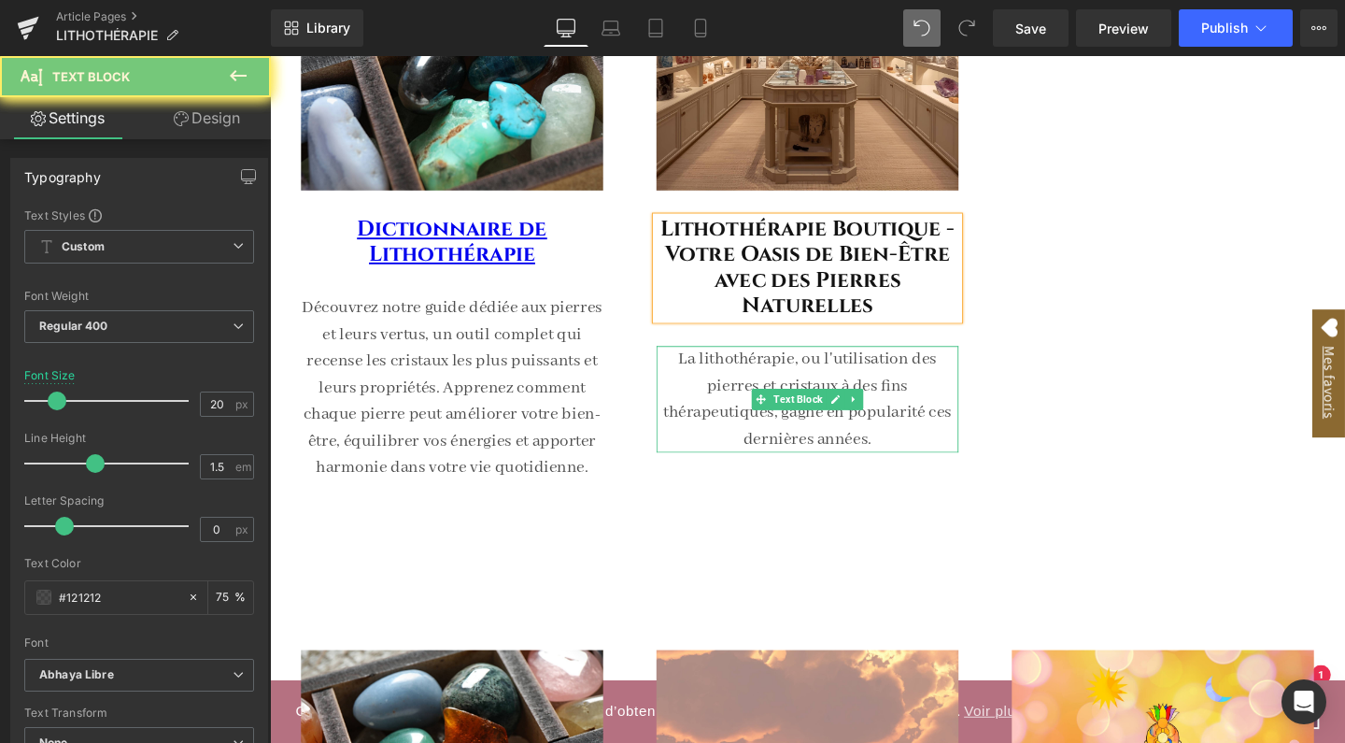
click at [814, 446] on p "La lithothérapie, ou l'utilisation des pierres et cristaux à des fins thérapeut…" at bounding box center [835, 417] width 318 height 112
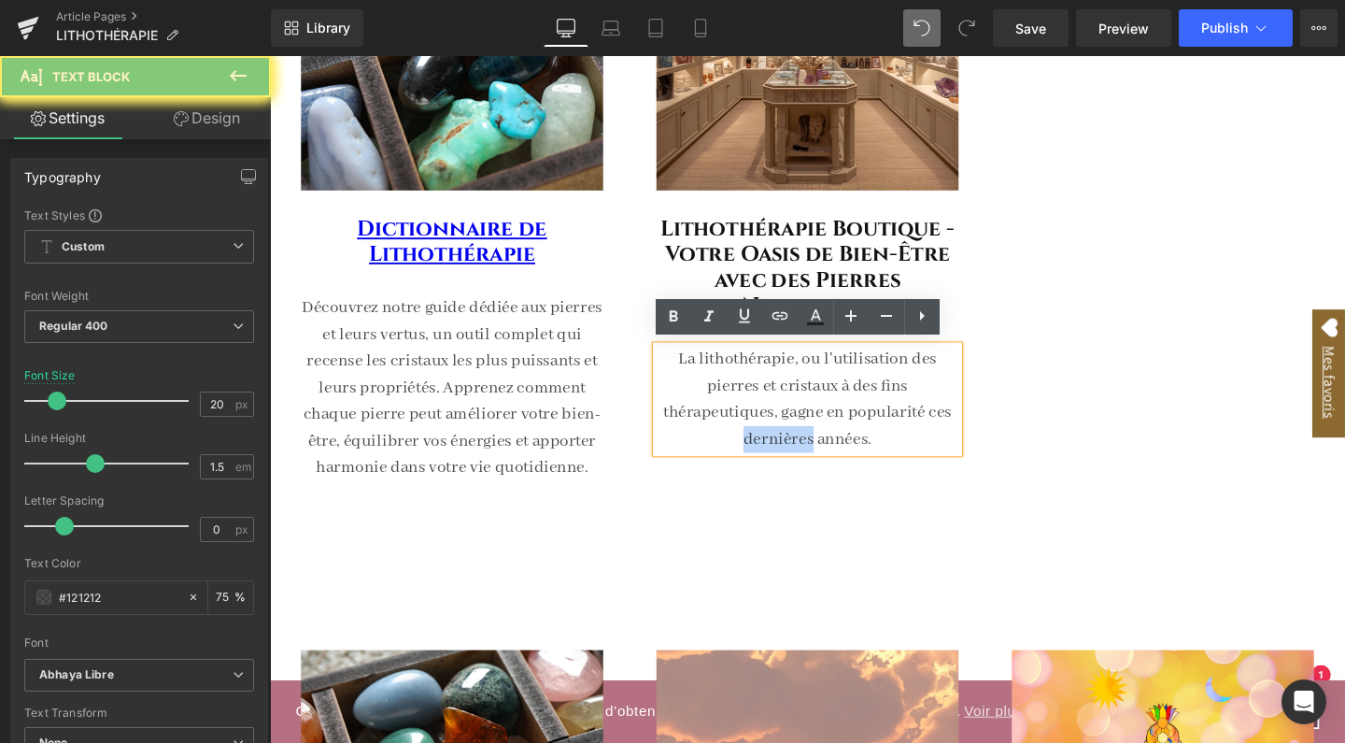
click at [814, 446] on p "La lithothérapie, ou l'utilisation des pierres et cristaux à des fins thérapeut…" at bounding box center [835, 417] width 318 height 112
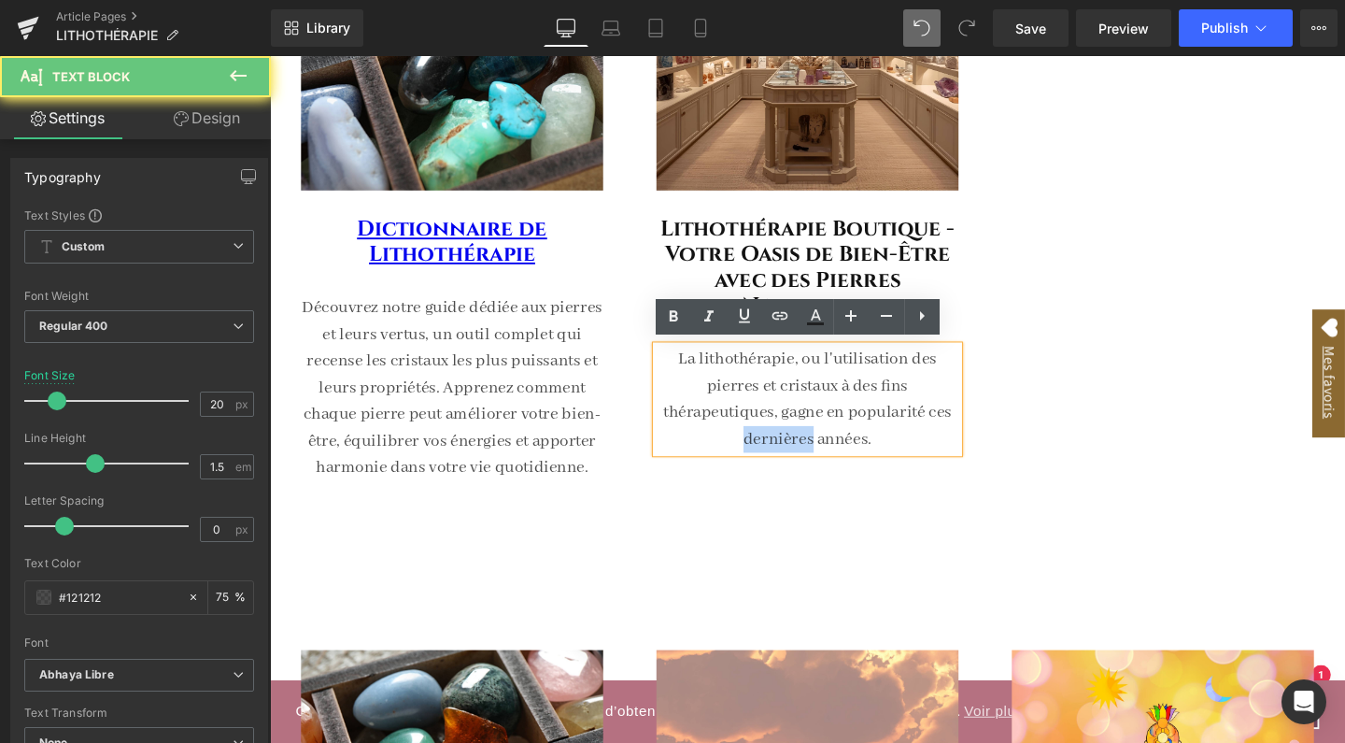
click at [814, 446] on p "La lithothérapie, ou l'utilisation des pierres et cristaux à des fins thérapeut…" at bounding box center [835, 417] width 318 height 112
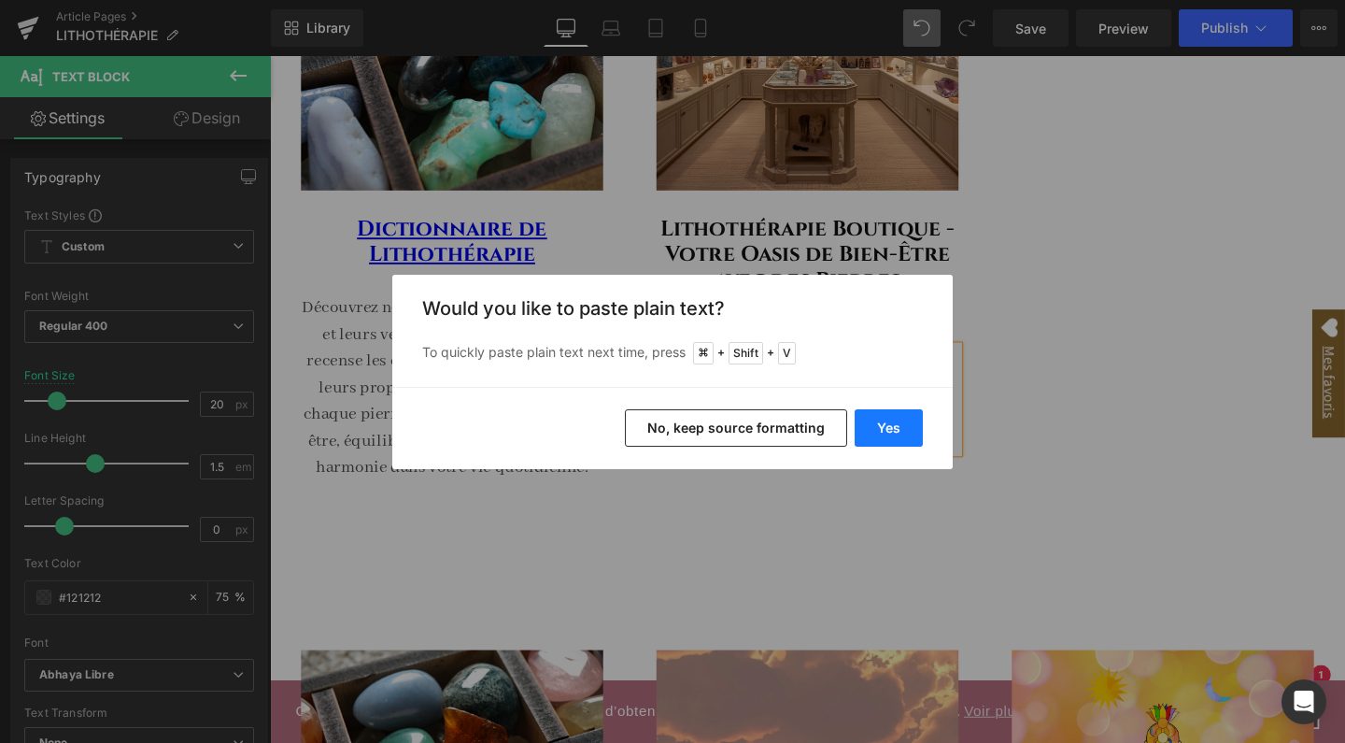
click at [910, 432] on button "Yes" at bounding box center [889, 427] width 68 height 37
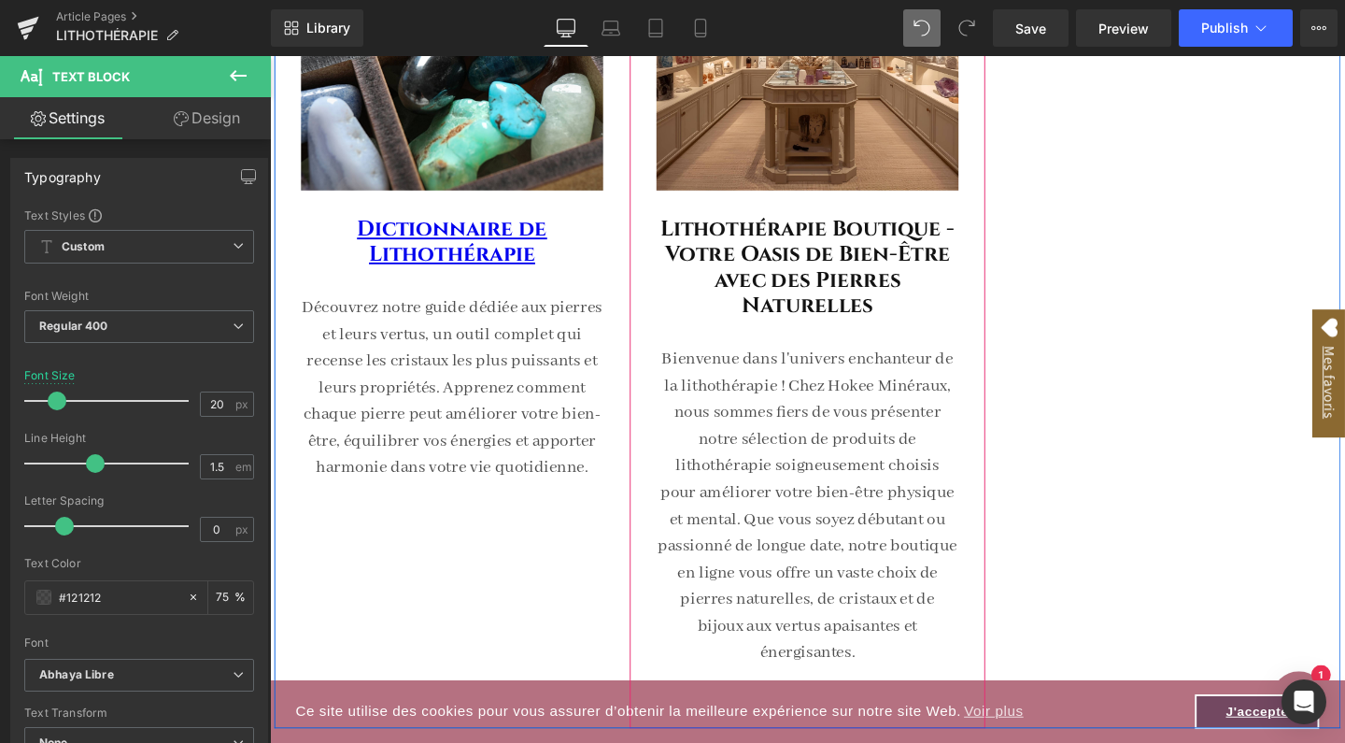
click at [978, 657] on p "Bienvenue dans l'univers enchanteur de la lithothérapie ! Chez Hokee Minéraux, …" at bounding box center [835, 529] width 318 height 336
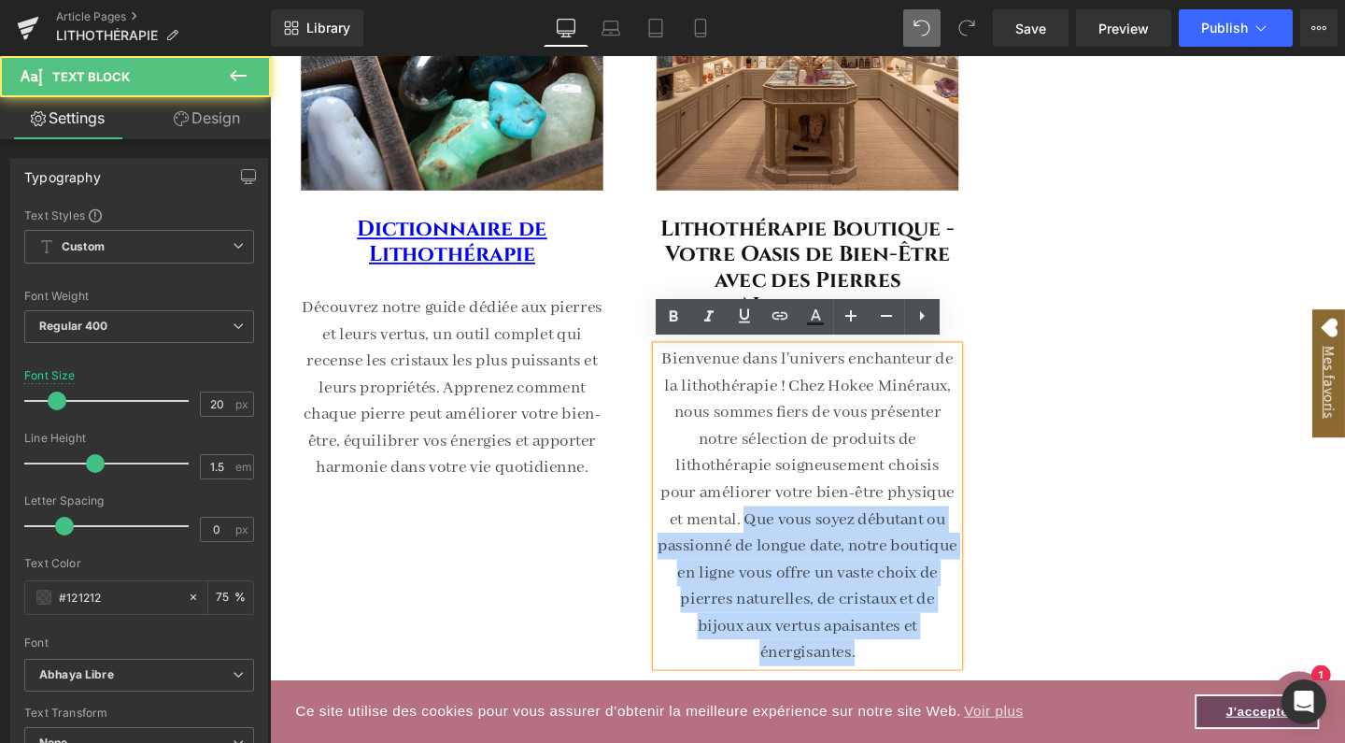
drag, startPoint x: 978, startPoint y: 657, endPoint x: 754, endPoint y: 530, distance: 257.7
click at [754, 530] on p "Bienvenue dans l'univers enchanteur de la lithothérapie ! Chez Hokee Minéraux, …" at bounding box center [835, 529] width 318 height 336
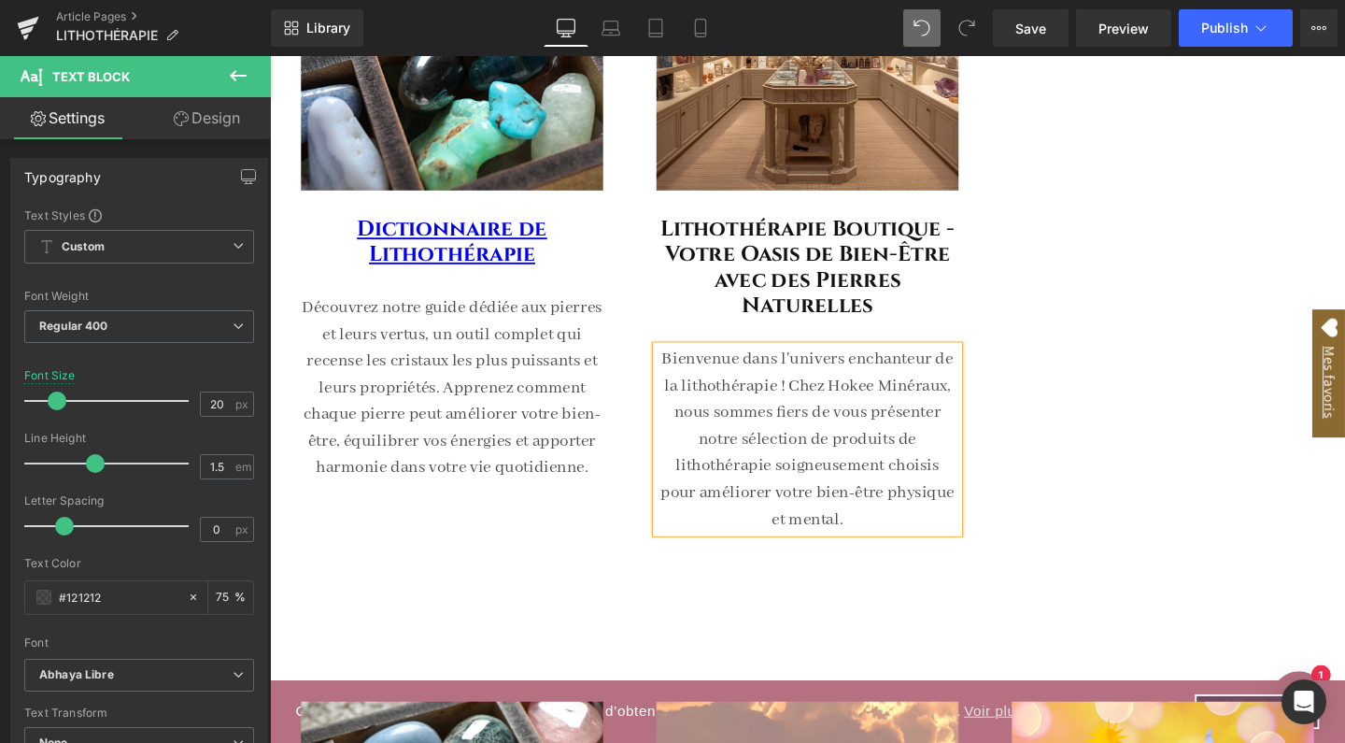
click at [1125, 392] on div "Image Dictionnaire de Lithothérapie Heading Découvrez notre guide dédiée aux pi…" at bounding box center [835, 194] width 1121 height 855
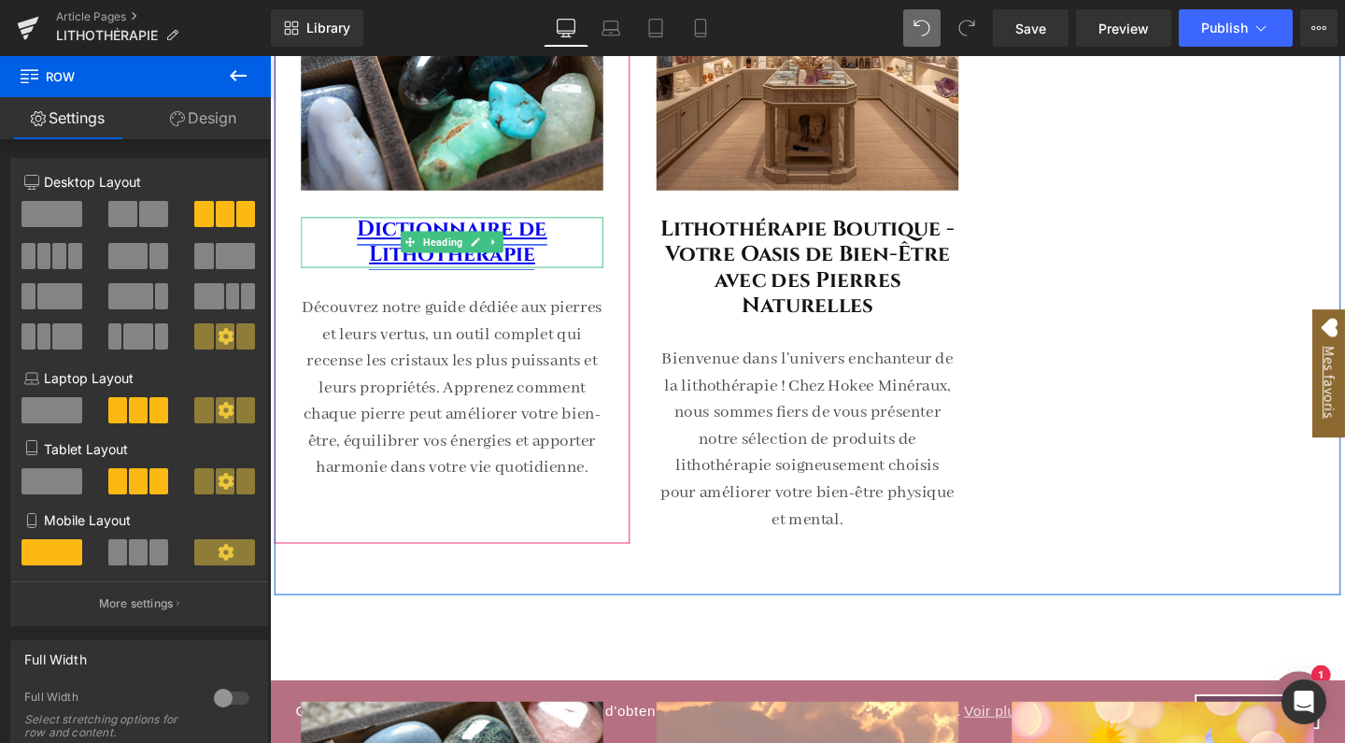
click at [544, 242] on link "Dictionnaire de Lithothérapie" at bounding box center [462, 251] width 200 height 57
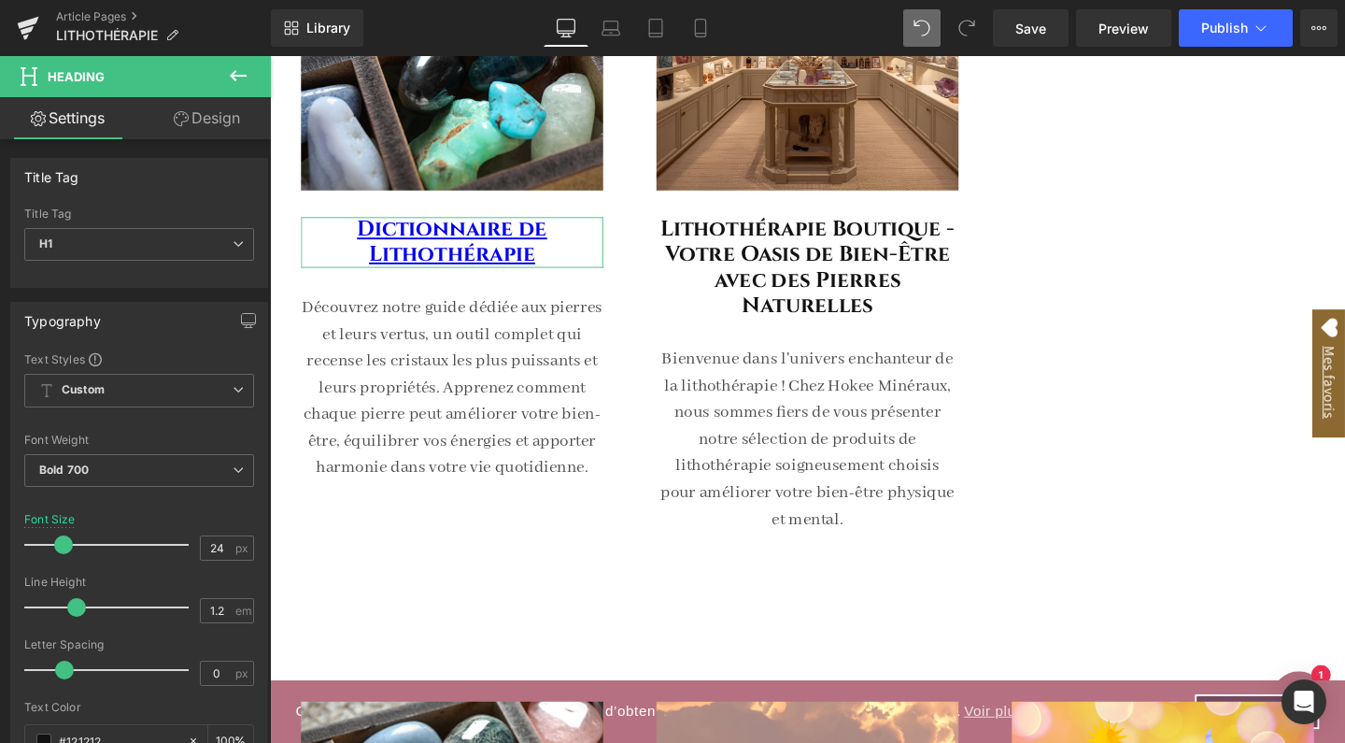
click at [215, 116] on link "Design" at bounding box center [206, 118] width 135 height 42
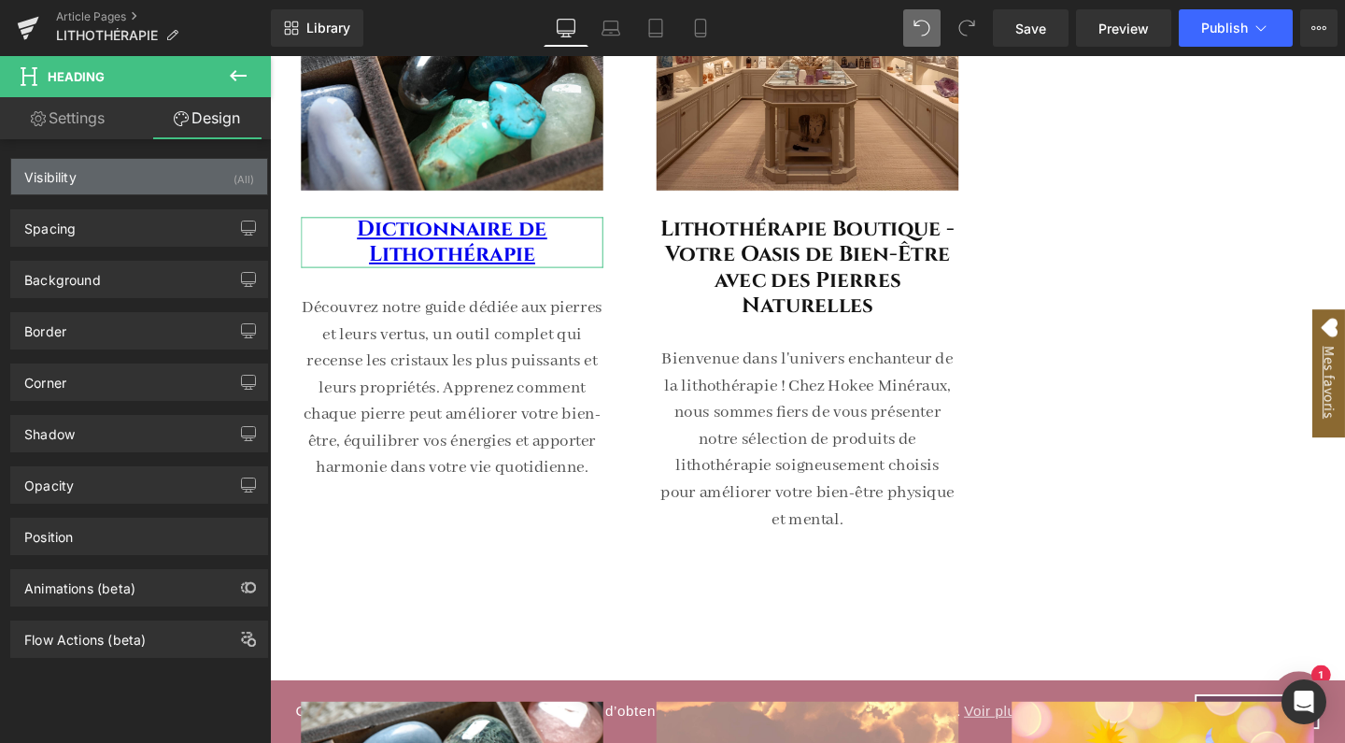
type input "0"
type input "M"
type input "0"
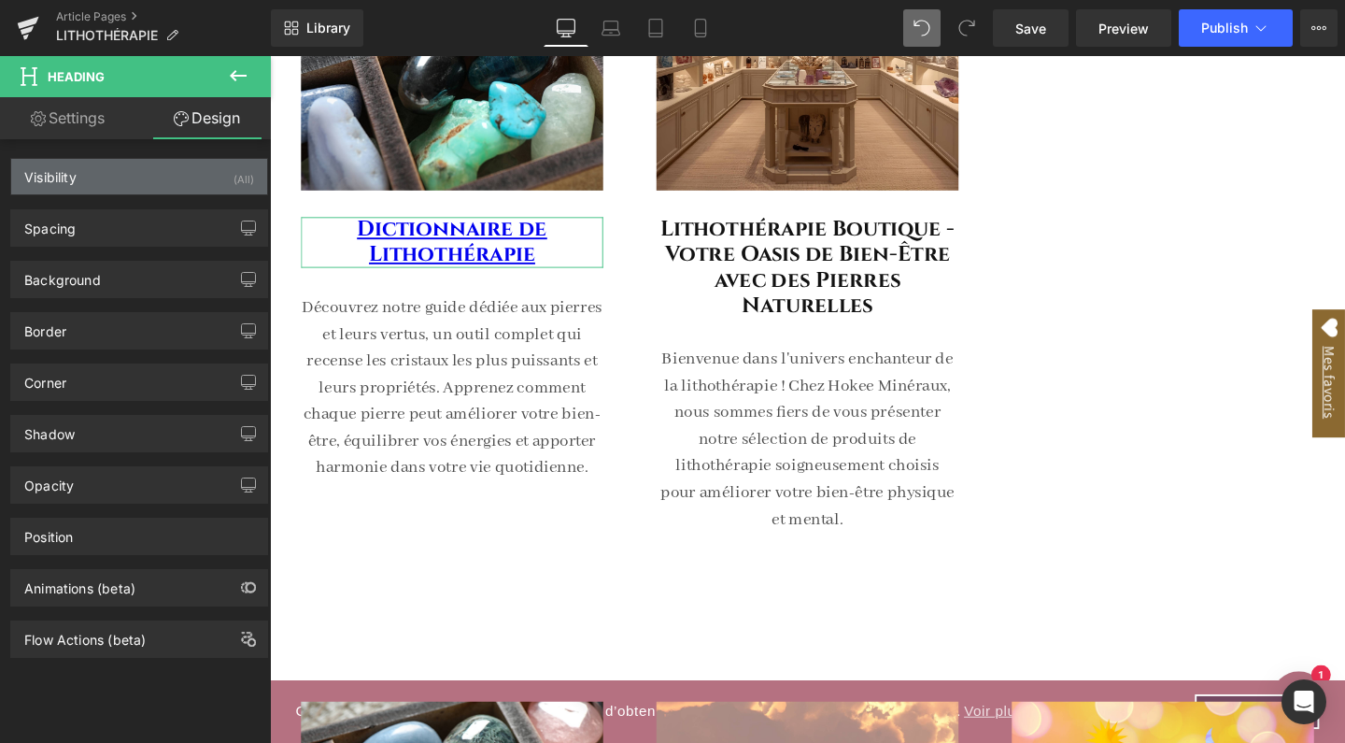
type input "0"
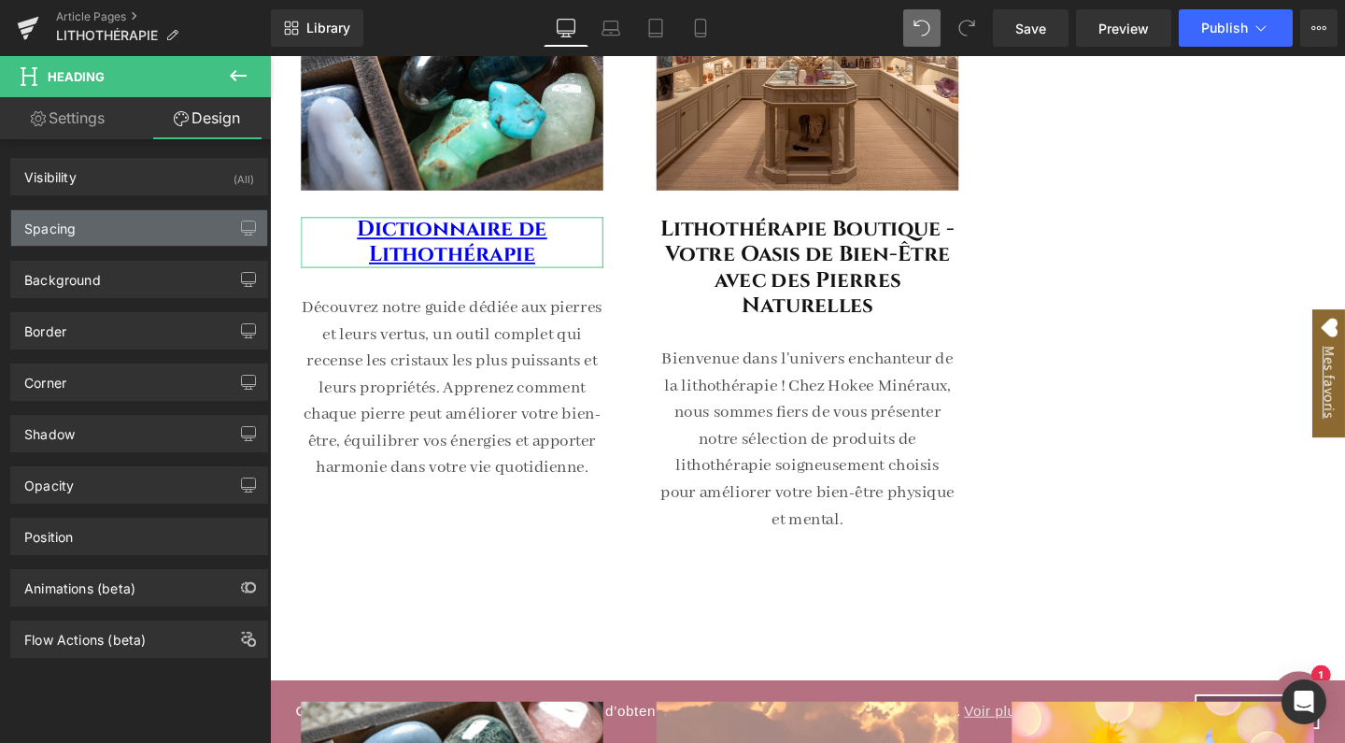
click at [99, 232] on div "Spacing" at bounding box center [139, 228] width 256 height 36
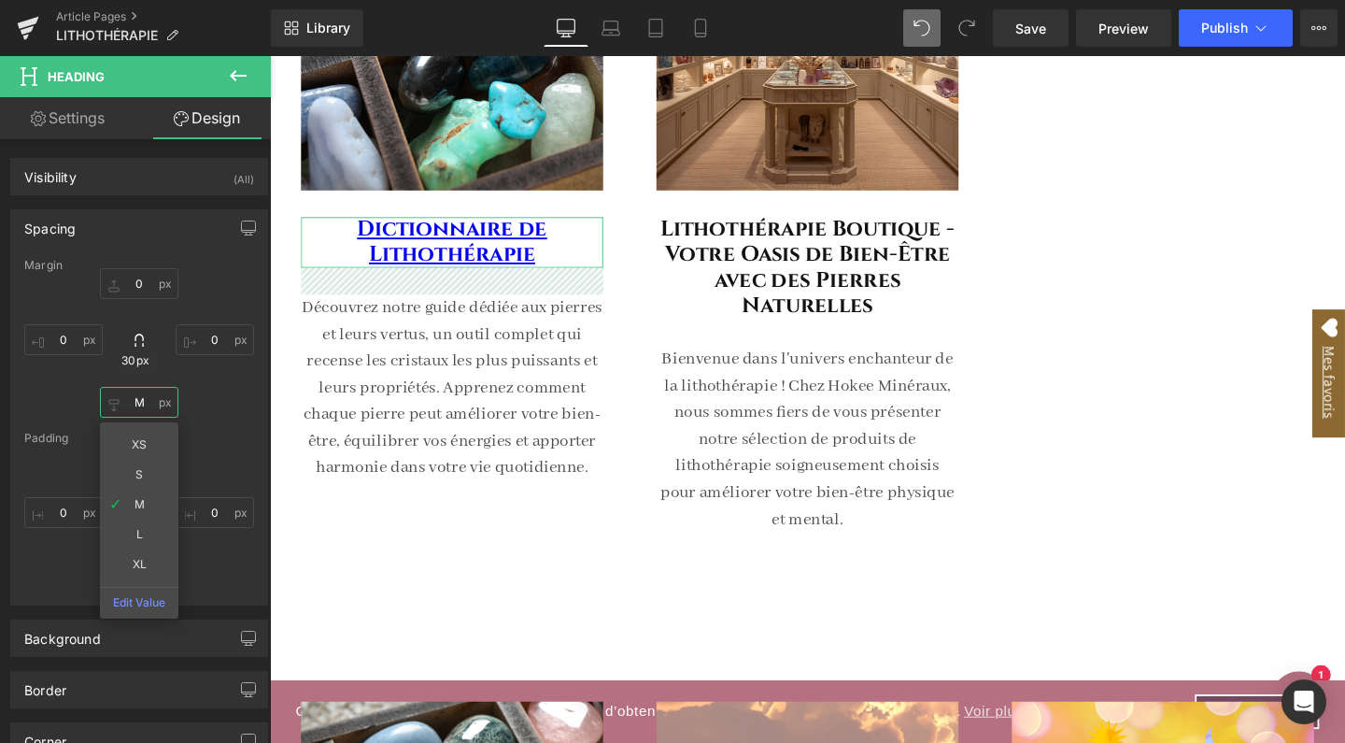
click at [133, 411] on input "M" at bounding box center [139, 402] width 78 height 31
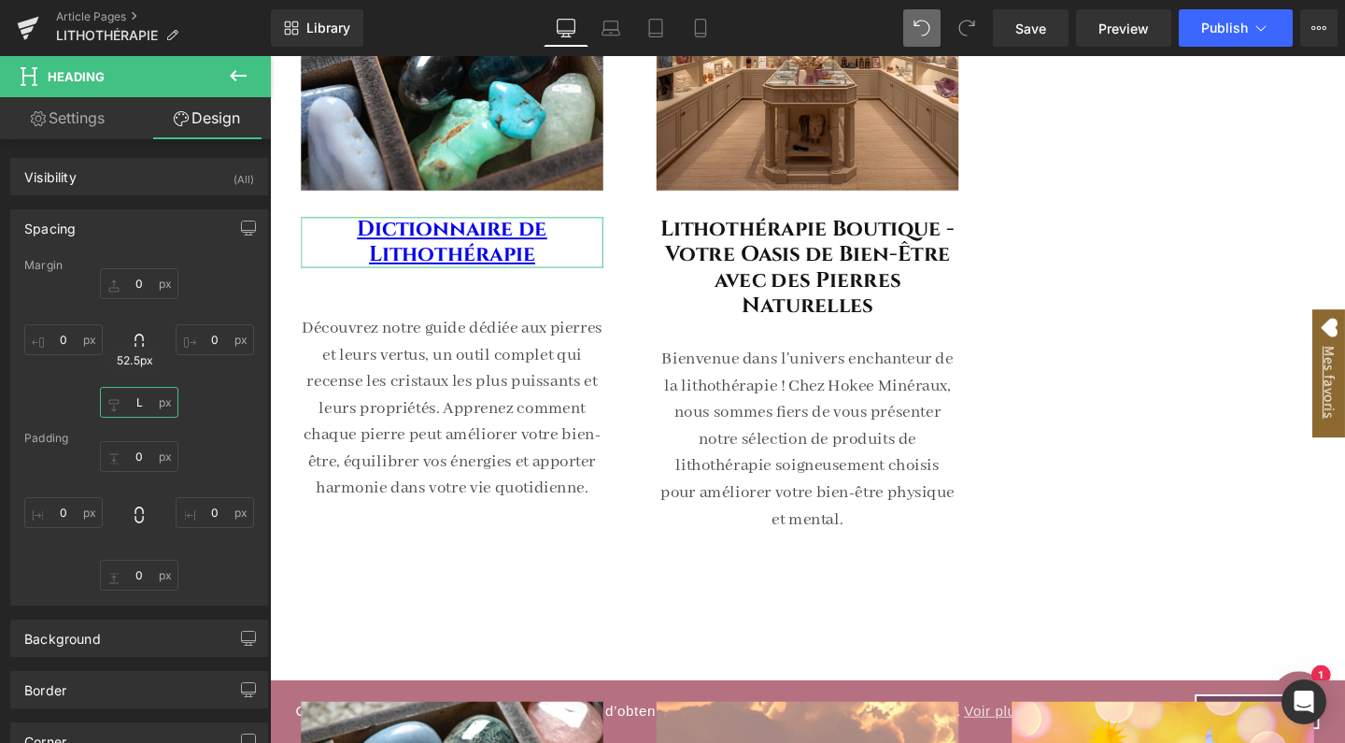
click at [145, 401] on input "L" at bounding box center [139, 402] width 78 height 31
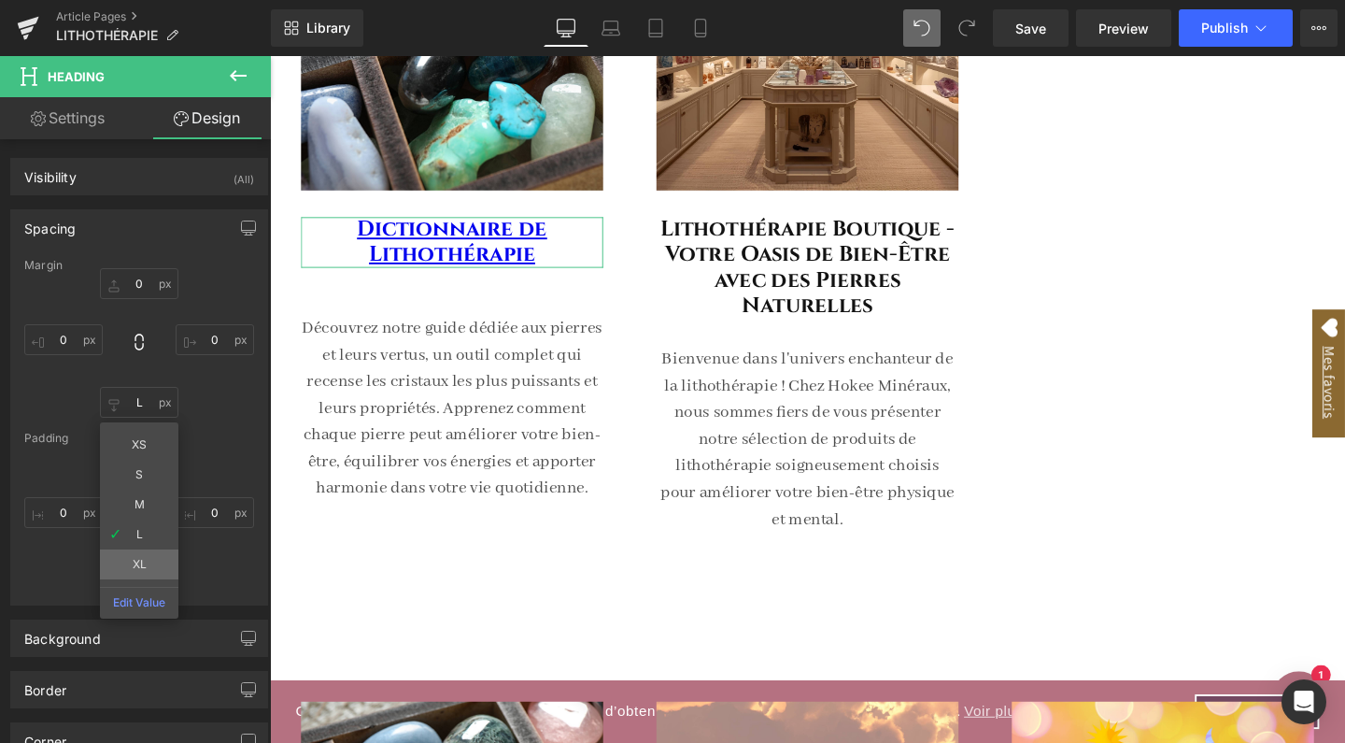
type input "XL"
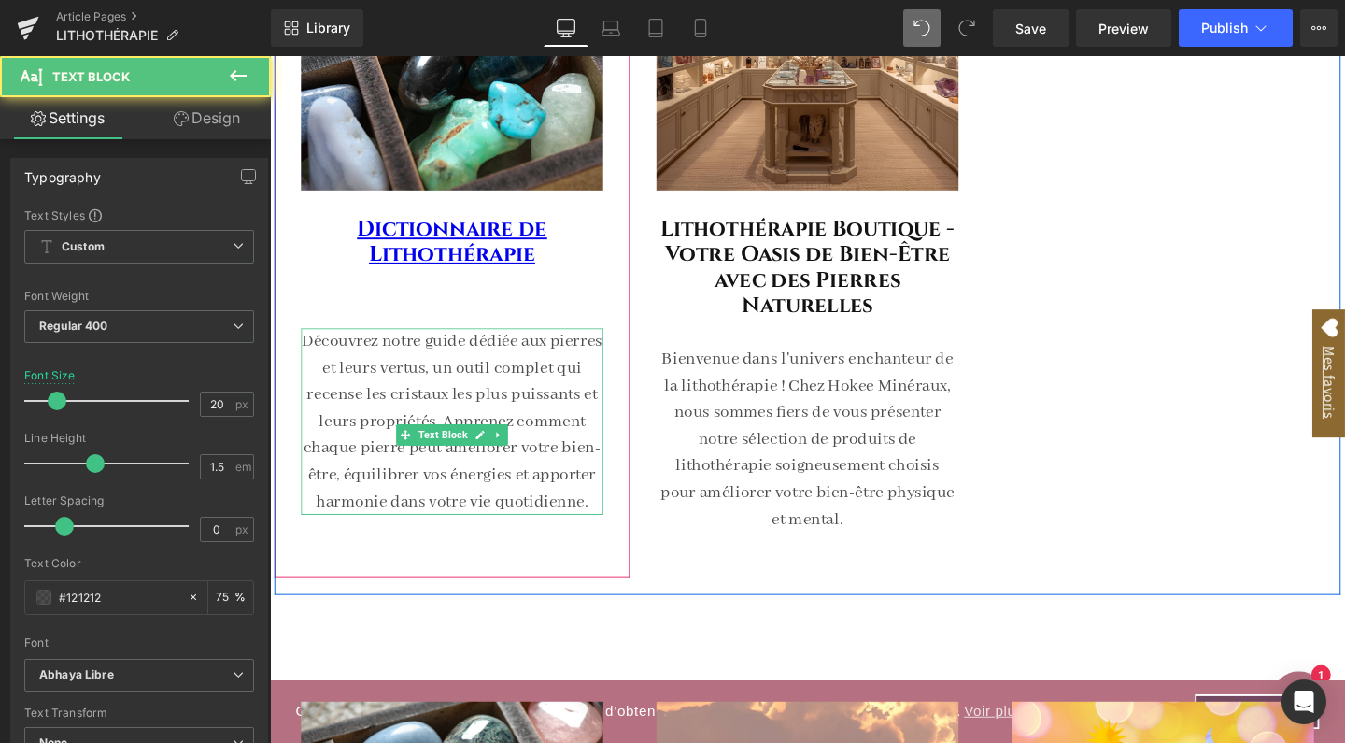
click at [415, 473] on p "Découvrez notre guide dédiée aux pierres et leurs vertus, un outil complet qui …" at bounding box center [462, 440] width 318 height 196
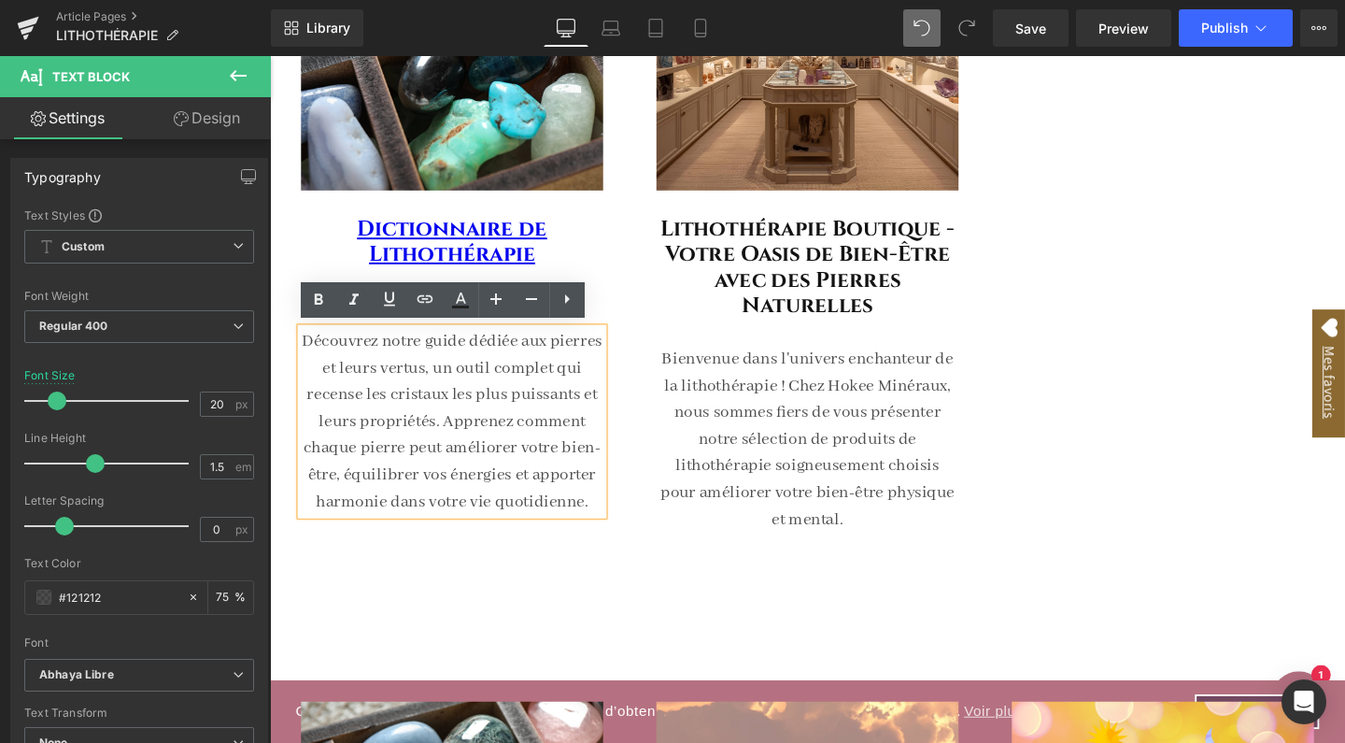
click at [1112, 378] on div "Image Dictionnaire de Lithothérapie Heading Découvrez notre guide dédiée aux pi…" at bounding box center [835, 194] width 1121 height 855
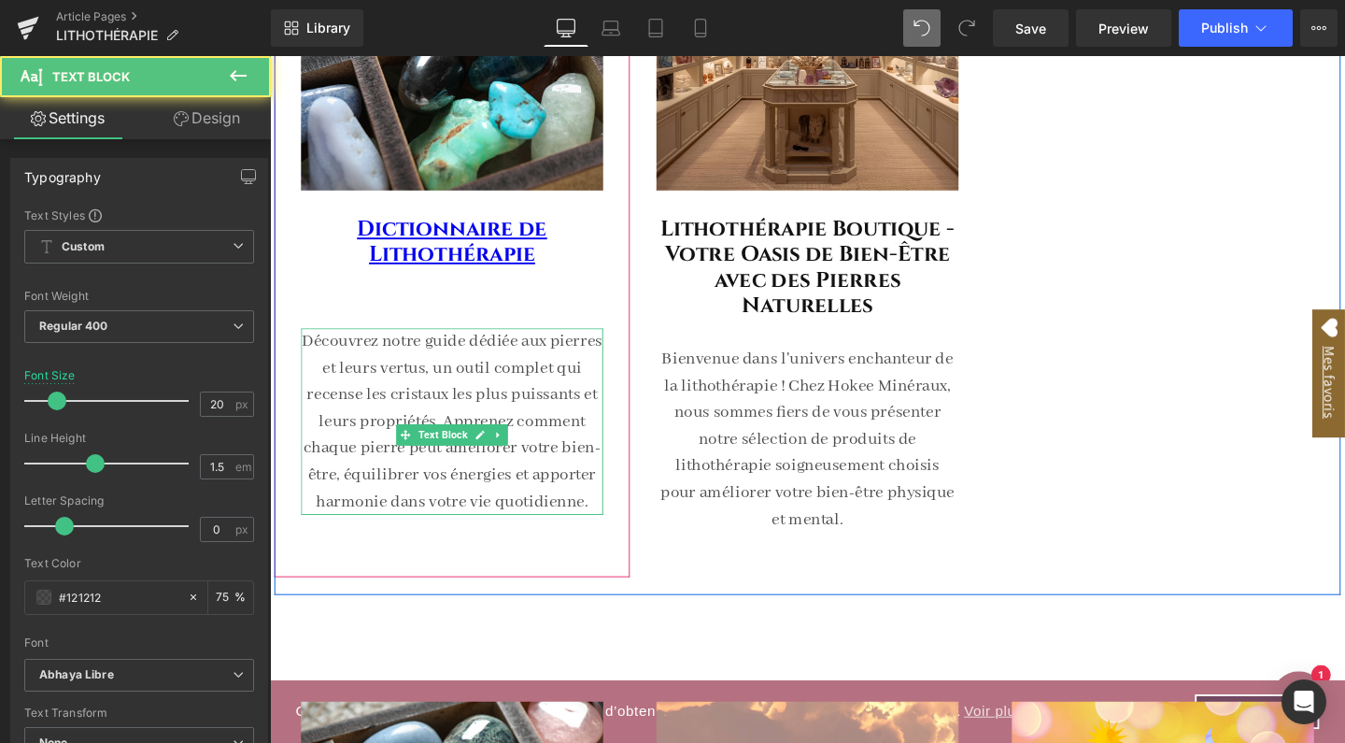
click at [512, 420] on p "Découvrez notre guide dédiée aux pierres et leurs vertus, un outil complet qui …" at bounding box center [462, 440] width 318 height 196
click at [200, 114] on link "Design" at bounding box center [206, 118] width 135 height 42
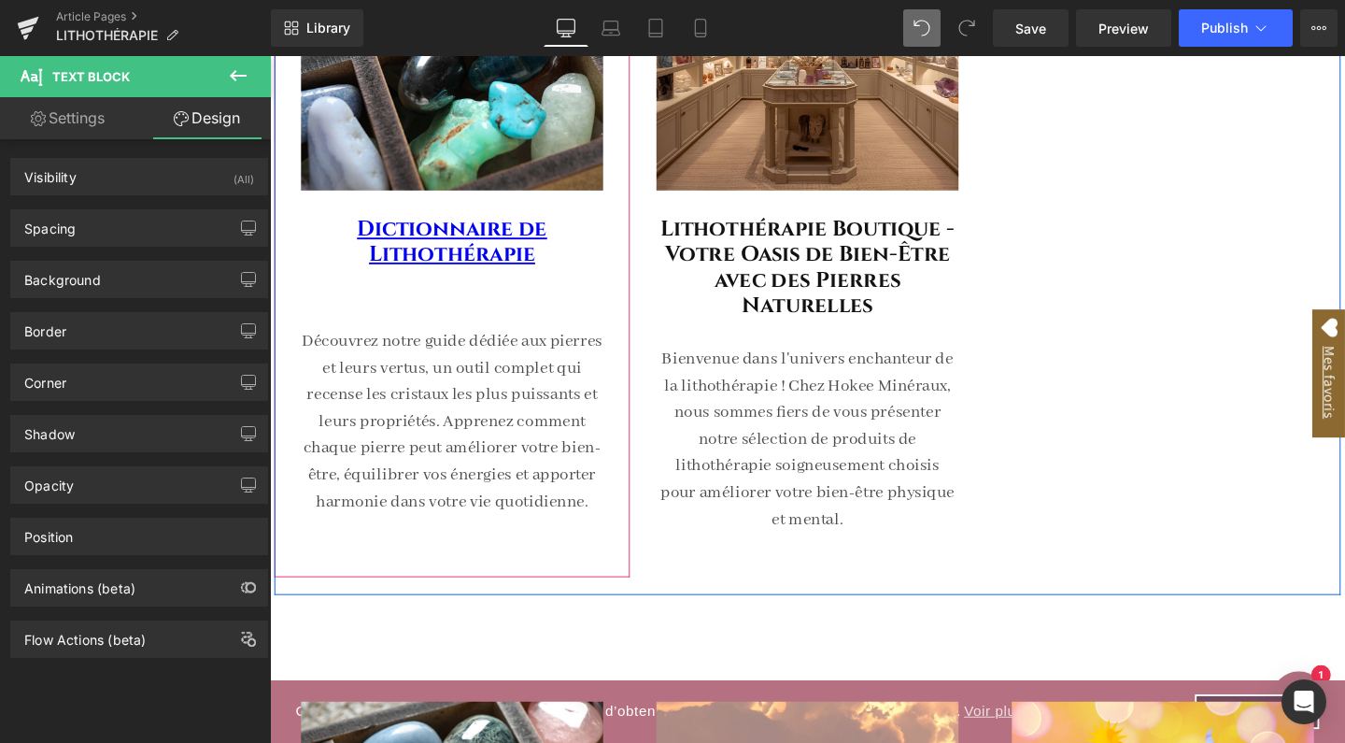
type input "0"
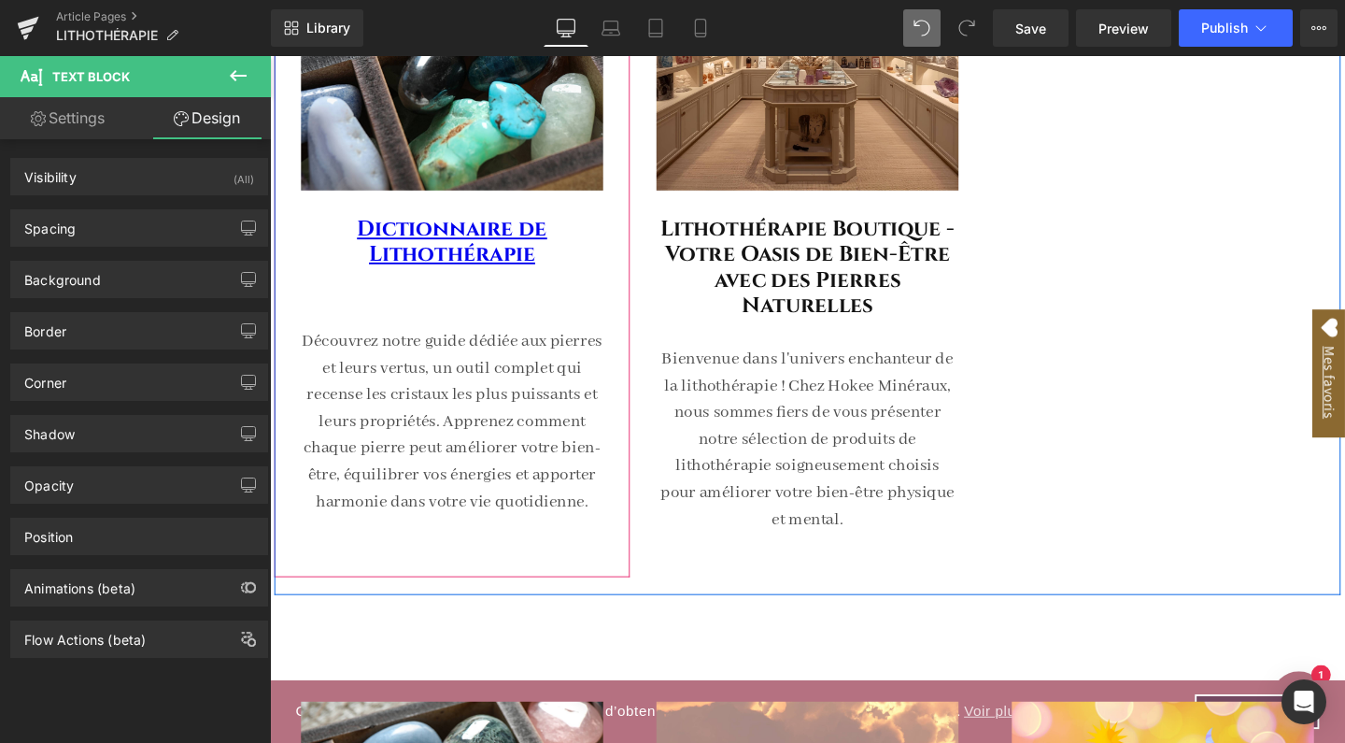
type input "0"
click at [92, 238] on div "Spacing" at bounding box center [139, 228] width 256 height 36
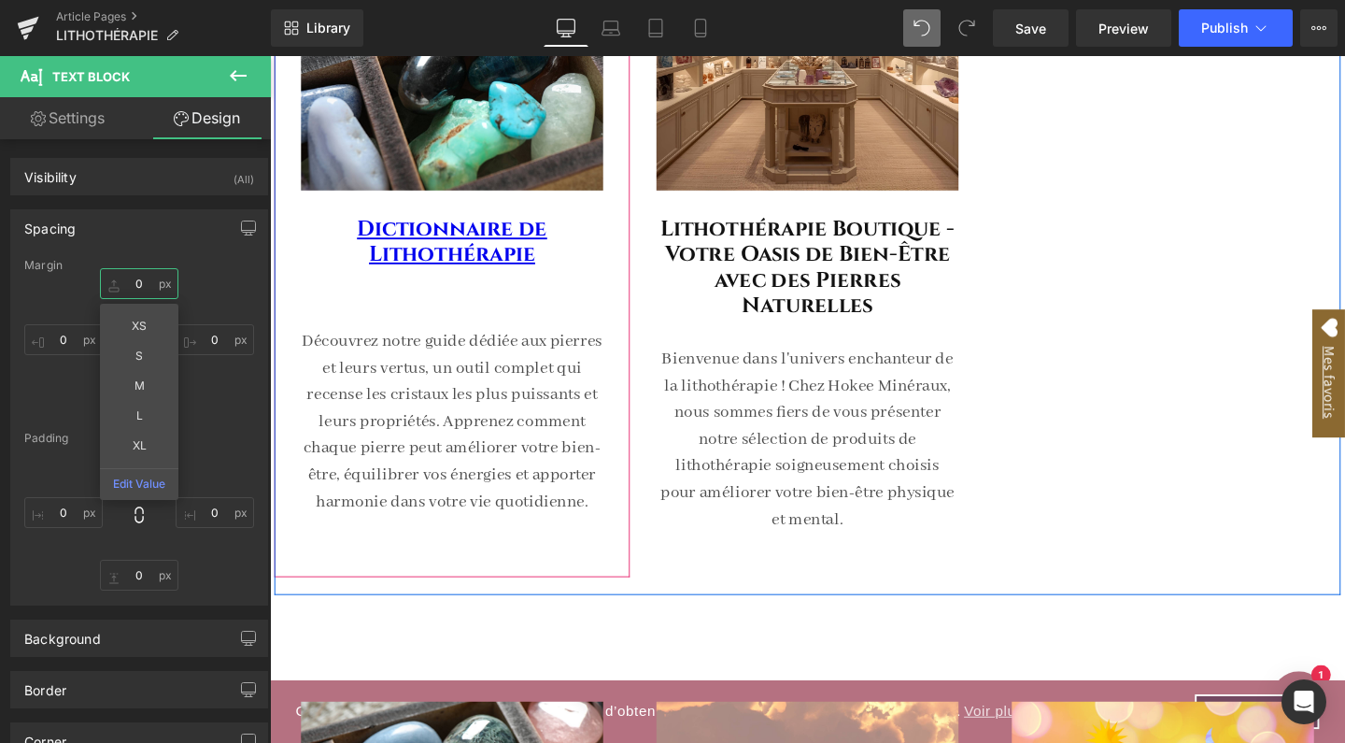
click at [132, 281] on input "0" at bounding box center [139, 283] width 78 height 31
type input "S"
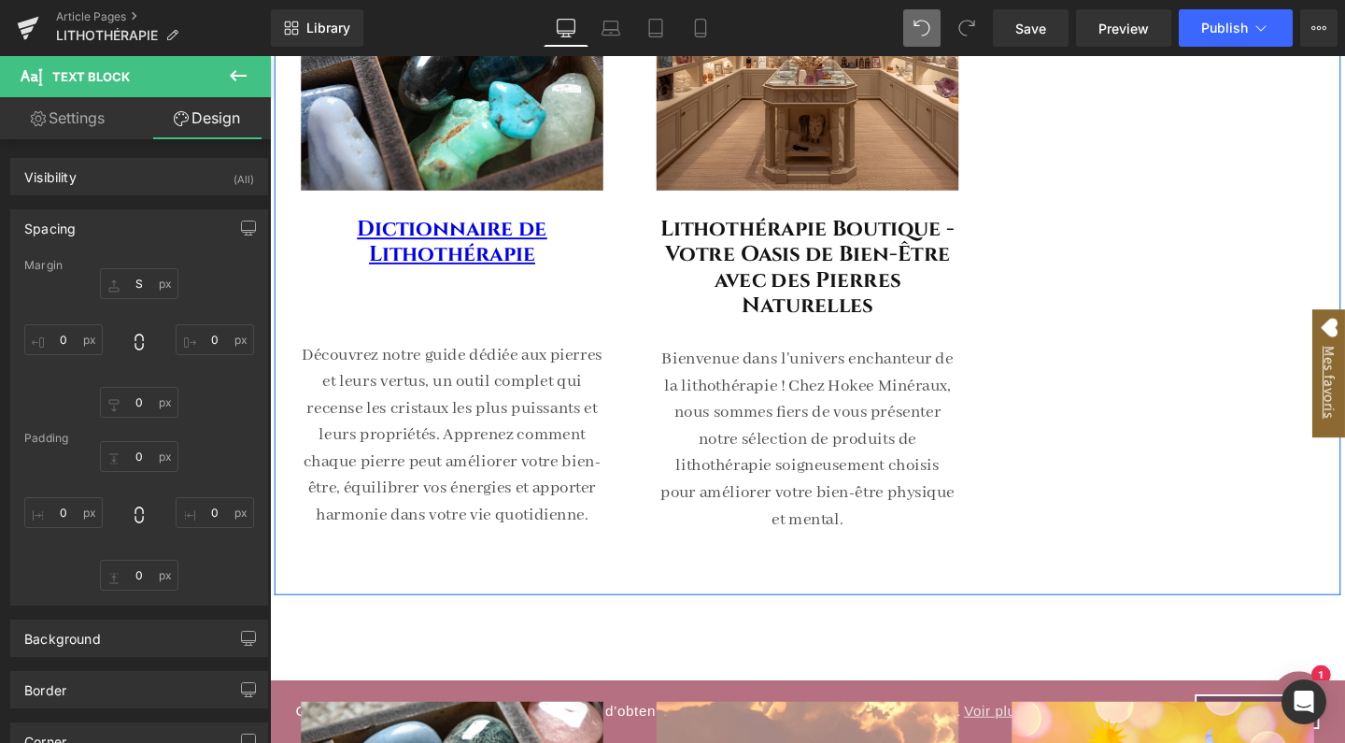
click at [1135, 336] on div "Image Dictionnaire de Lithothérapie Heading Découvrez notre guide dédiée aux pi…" at bounding box center [835, 194] width 1121 height 855
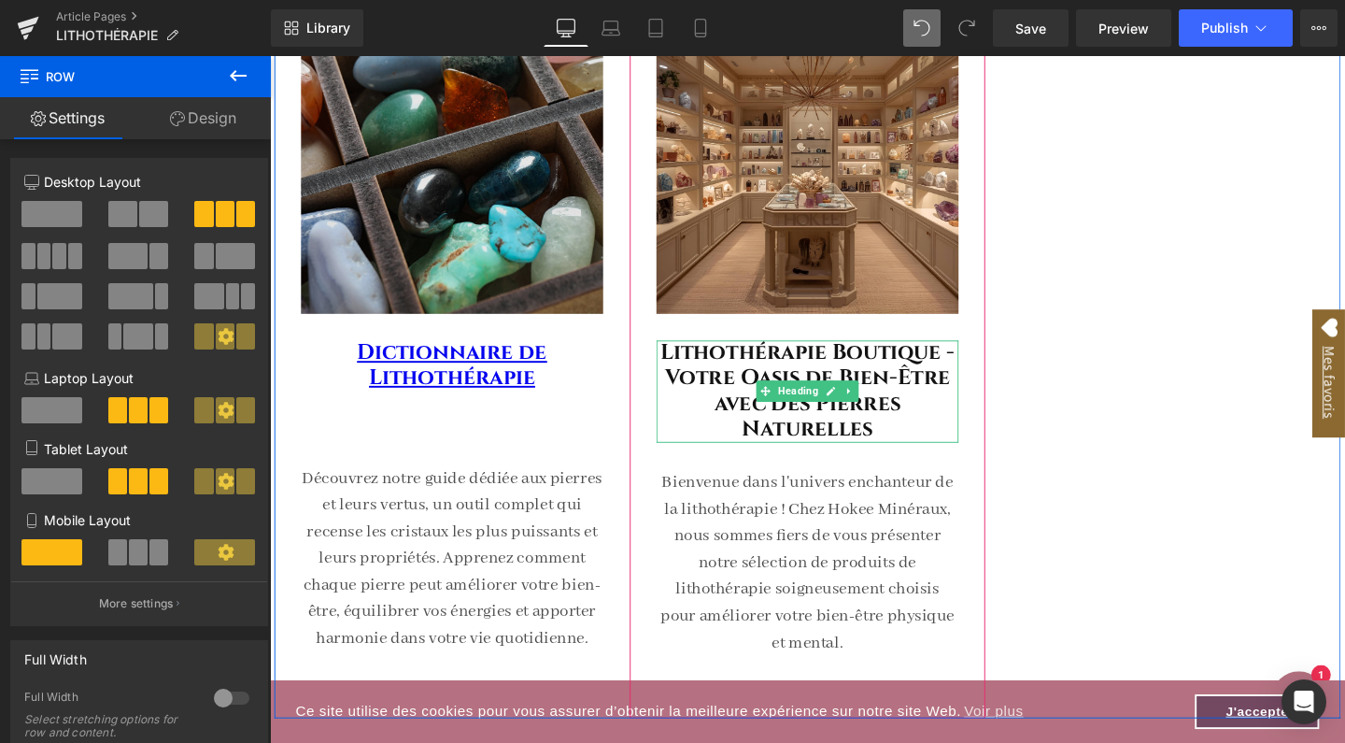
scroll to position [288, 0]
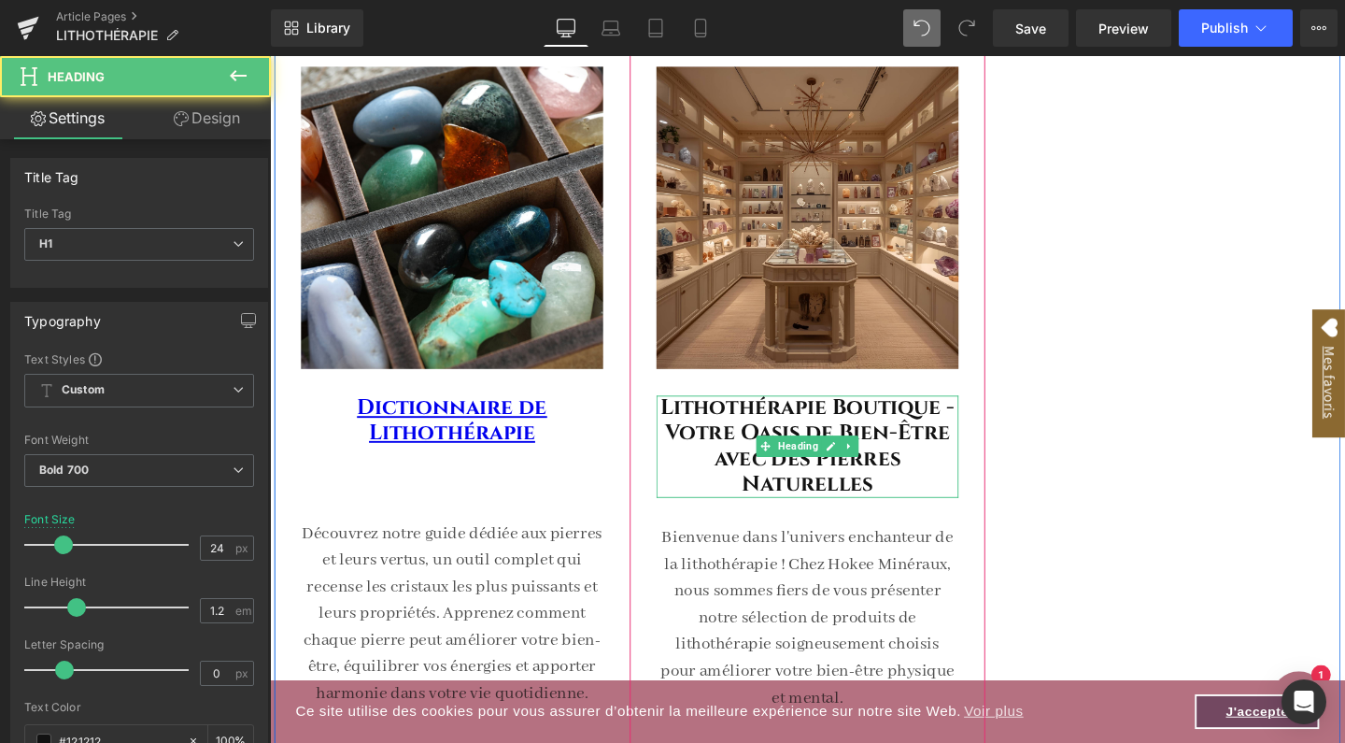
click at [962, 427] on h1 "Lithothérapie Boutique - Votre Oasis de Bien-Être avec des Pierres Naturelles" at bounding box center [835, 466] width 318 height 107
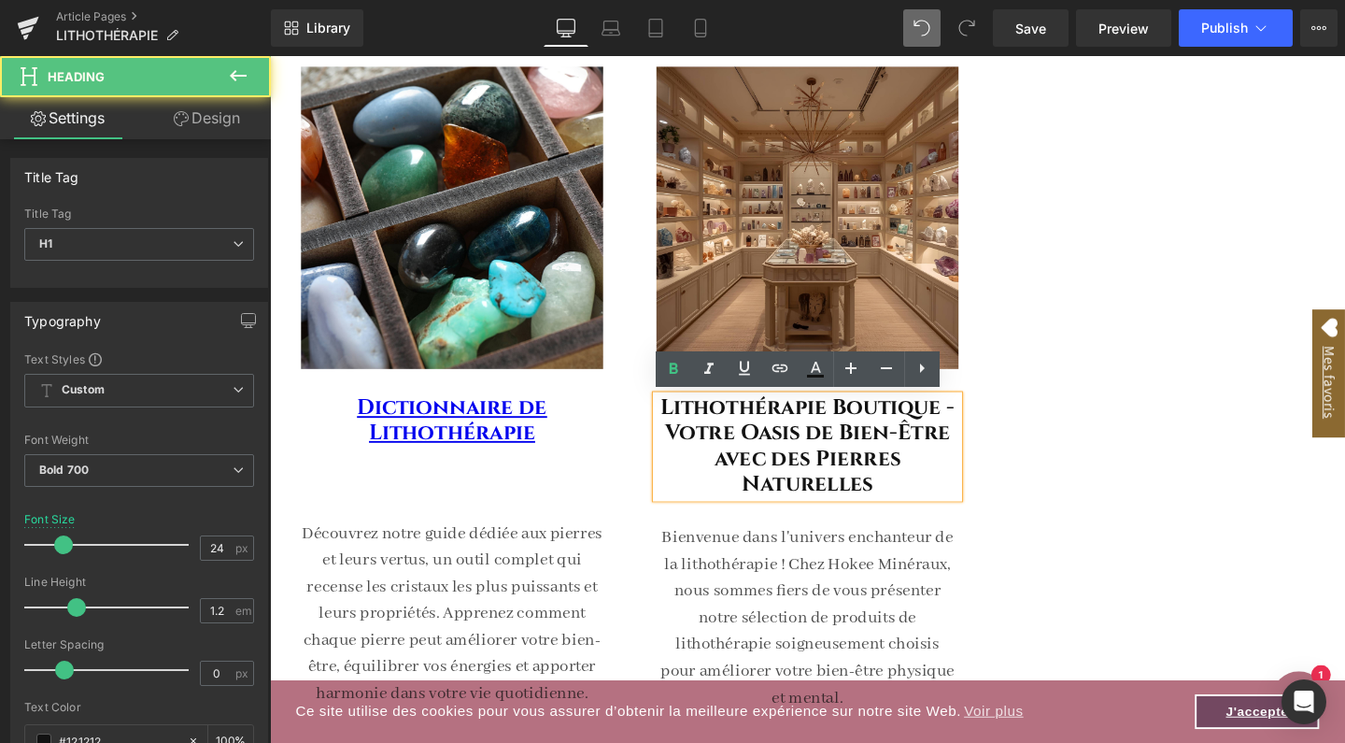
click at [965, 427] on h1 "Lithothérapie Boutique - Votre Oasis de Bien-Être avec des Pierres Naturelles" at bounding box center [835, 466] width 318 height 107
drag, startPoint x: 965, startPoint y: 427, endPoint x: 681, endPoint y: 424, distance: 284.0
click at [681, 424] on h1 "Lithothérapie Boutique - Votre Oasis de Bien-Être avec des Pierres Naturelles" at bounding box center [835, 466] width 318 height 107
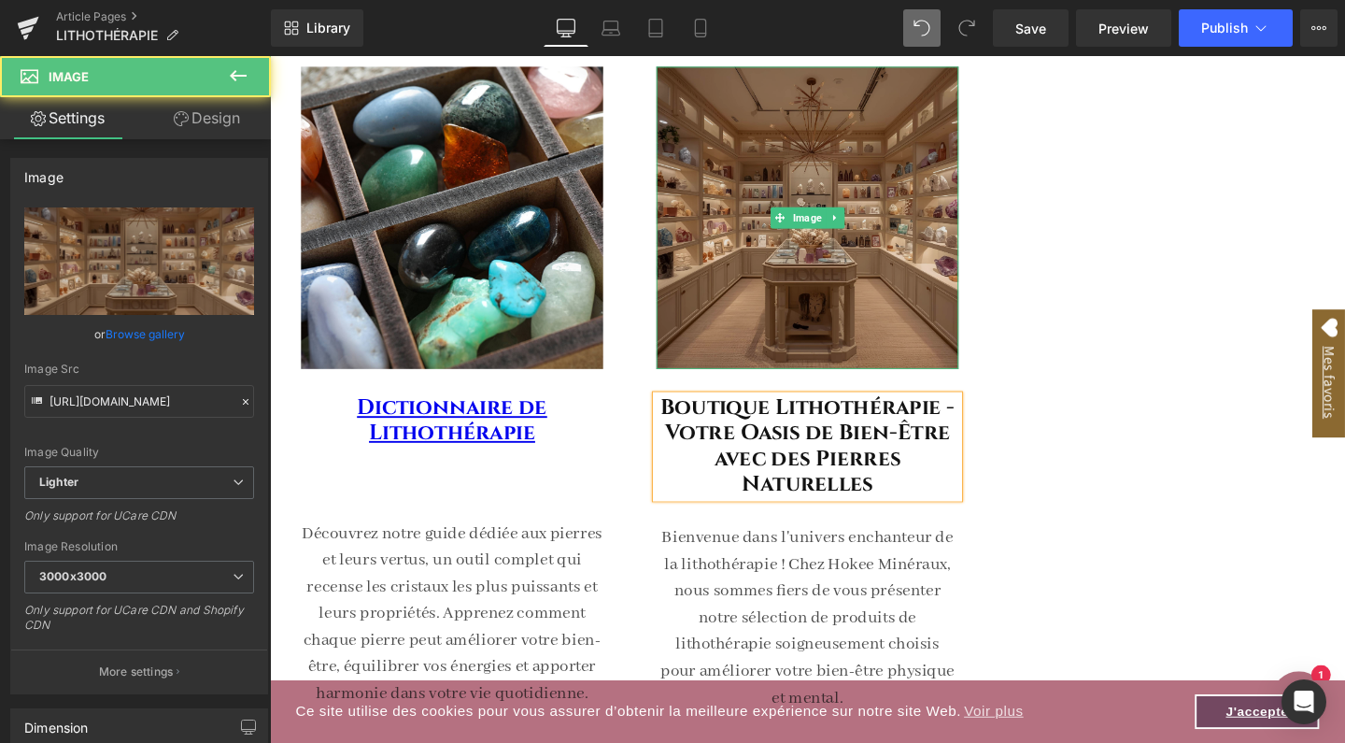
click at [811, 301] on img at bounding box center [835, 226] width 318 height 318
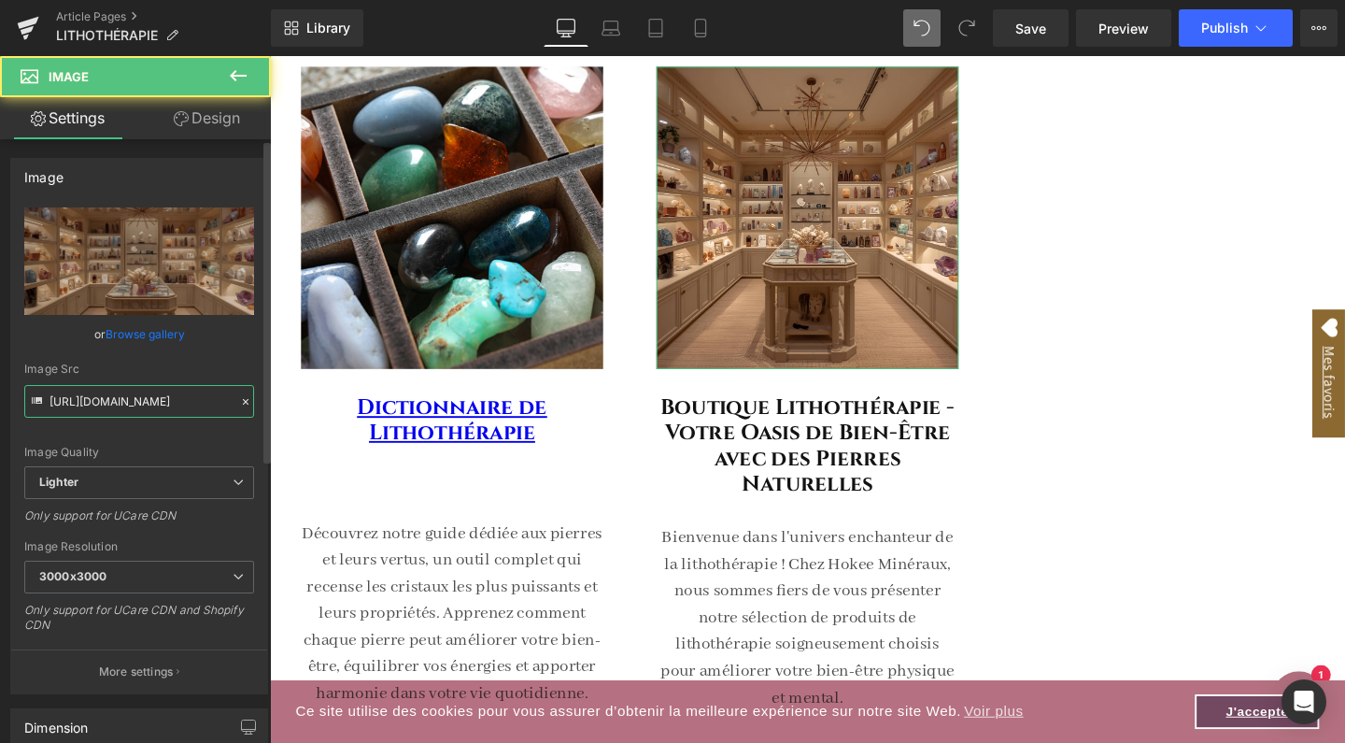
click at [122, 393] on input "[URL][DOMAIN_NAME]" at bounding box center [139, 401] width 230 height 33
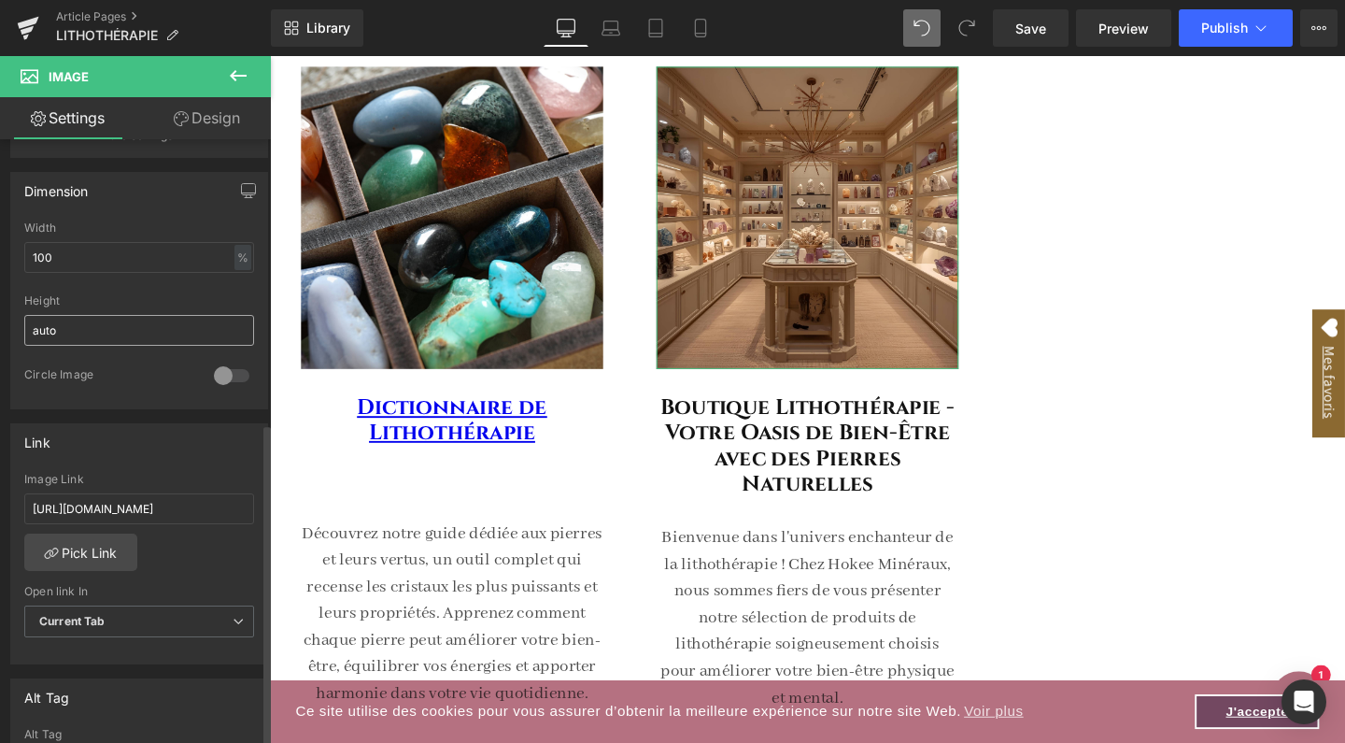
scroll to position [539, 0]
click at [112, 497] on input "[URL][DOMAIN_NAME]" at bounding box center [139, 505] width 230 height 31
paste input "ithotherapie-boutique/lithotherapie-boutique-votre-oasis-de-bien-etre-avec-des-…"
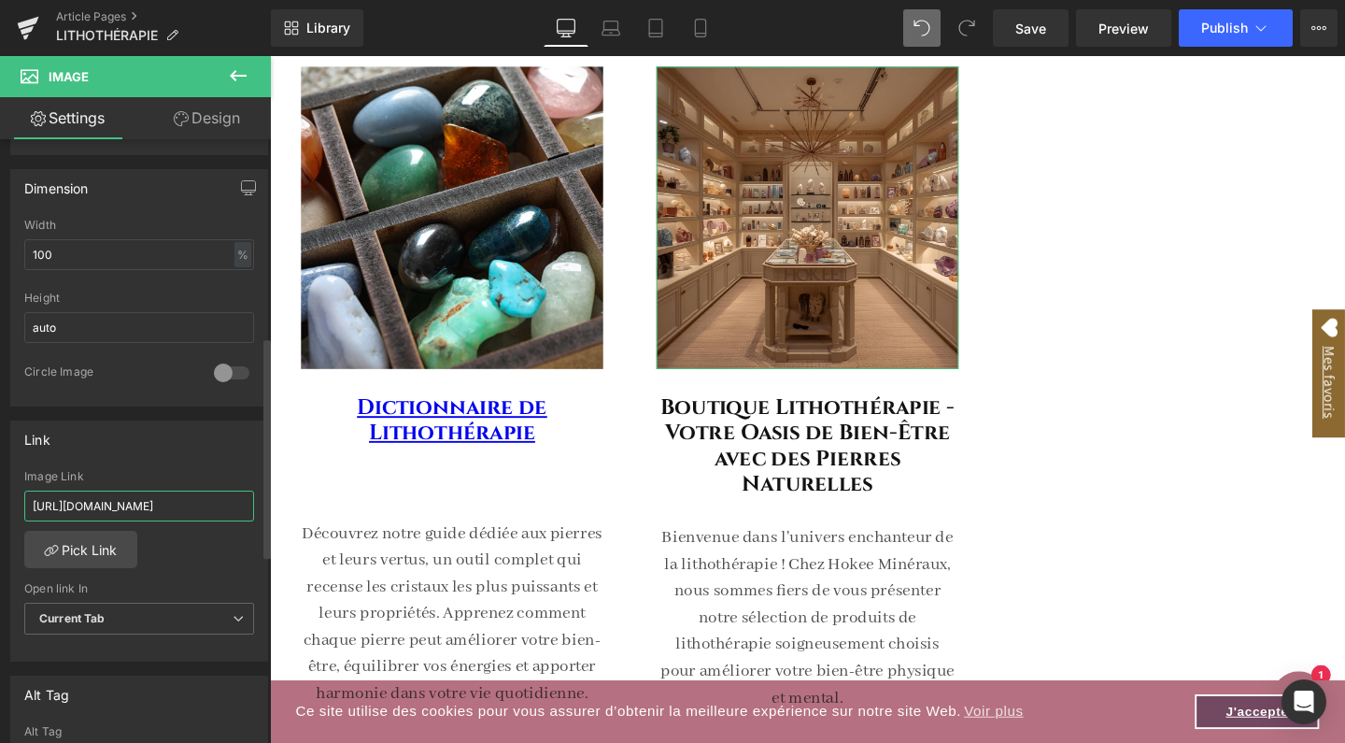
type input "[URL][DOMAIN_NAME]"
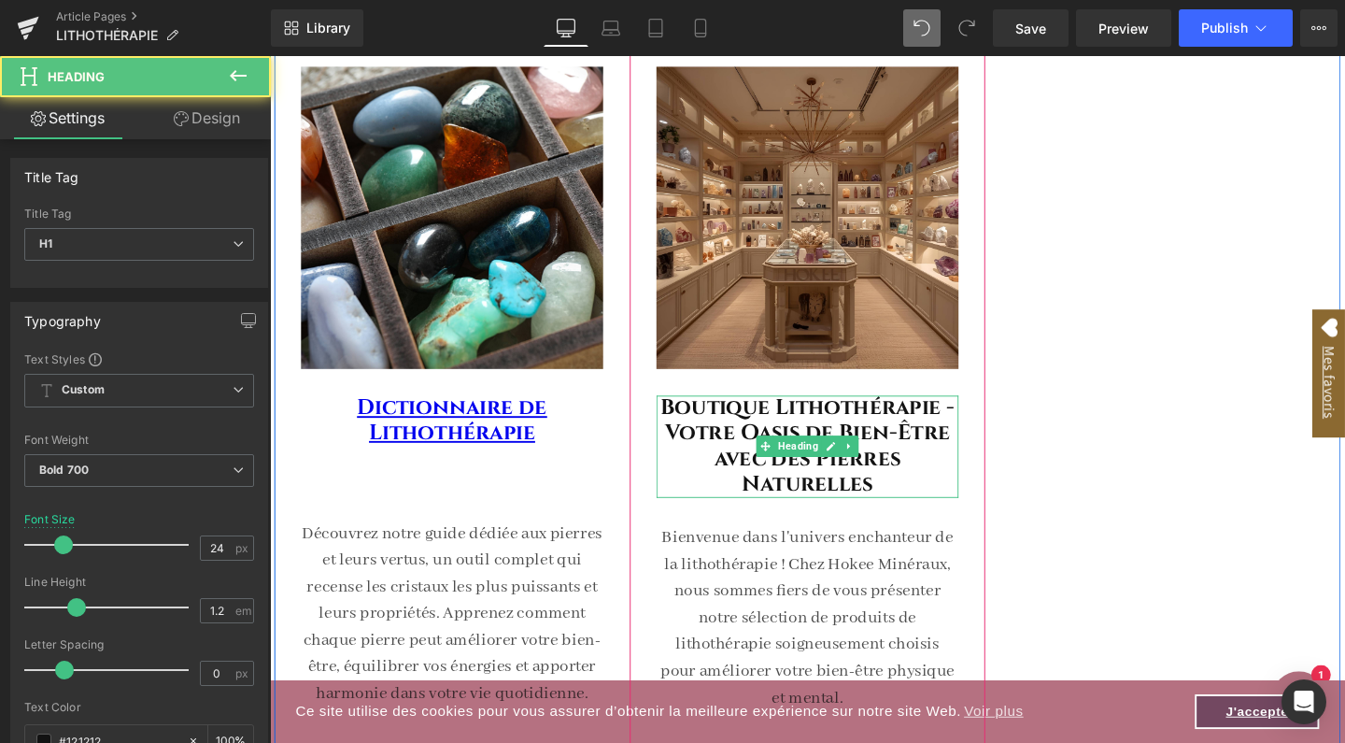
click at [880, 496] on h1 "Boutique Lithothérapie - Votre Oasis de Bien-Être avec des Pierres Naturelles" at bounding box center [835, 466] width 318 height 107
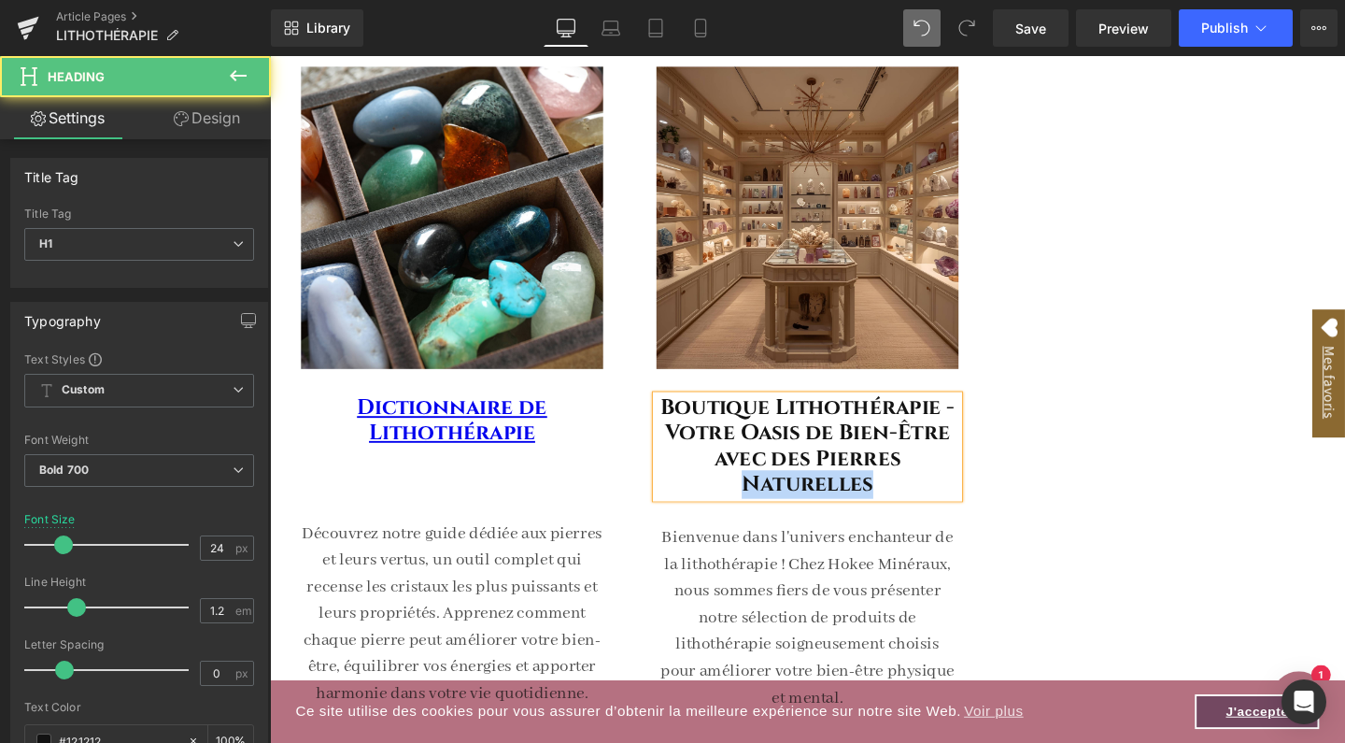
click at [880, 496] on h1 "Boutique Lithothérapie - Votre Oasis de Bien-Être avec des Pierres Naturelles" at bounding box center [835, 466] width 318 height 107
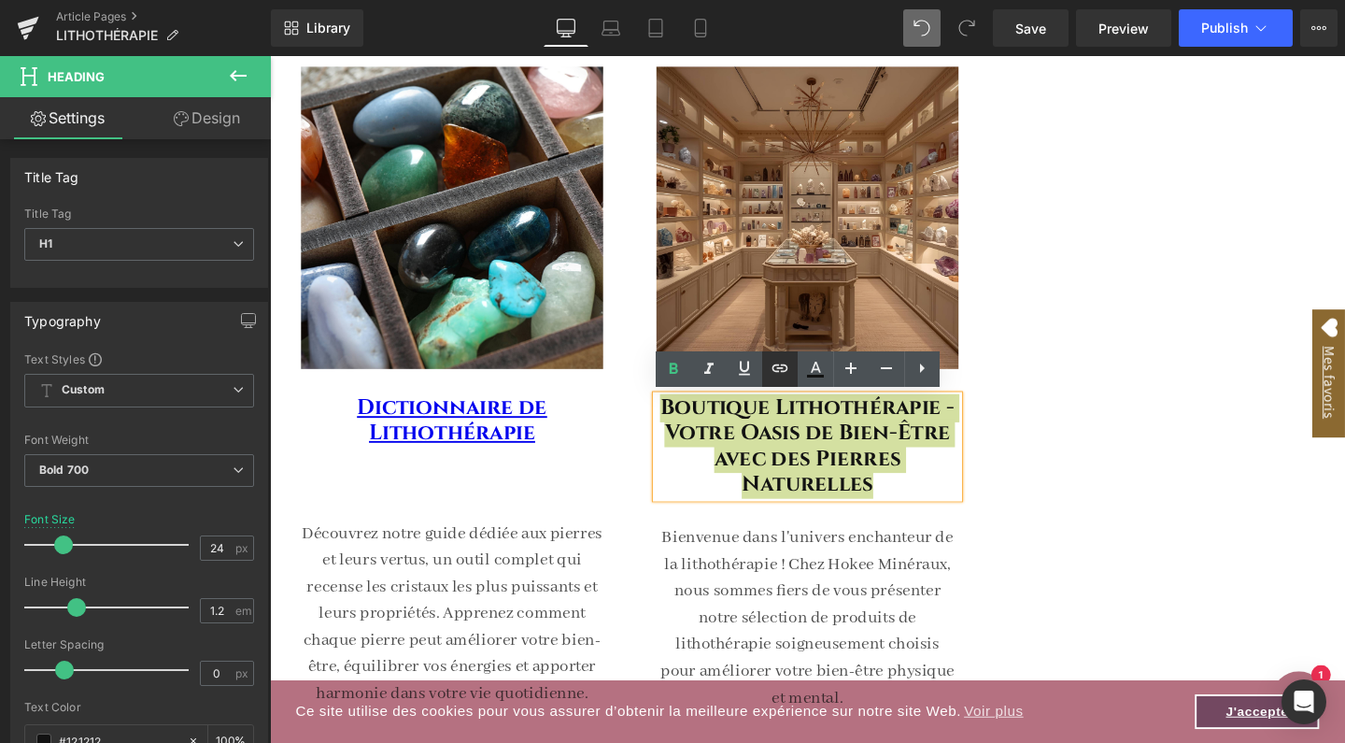
click at [787, 364] on icon at bounding box center [780, 368] width 22 height 22
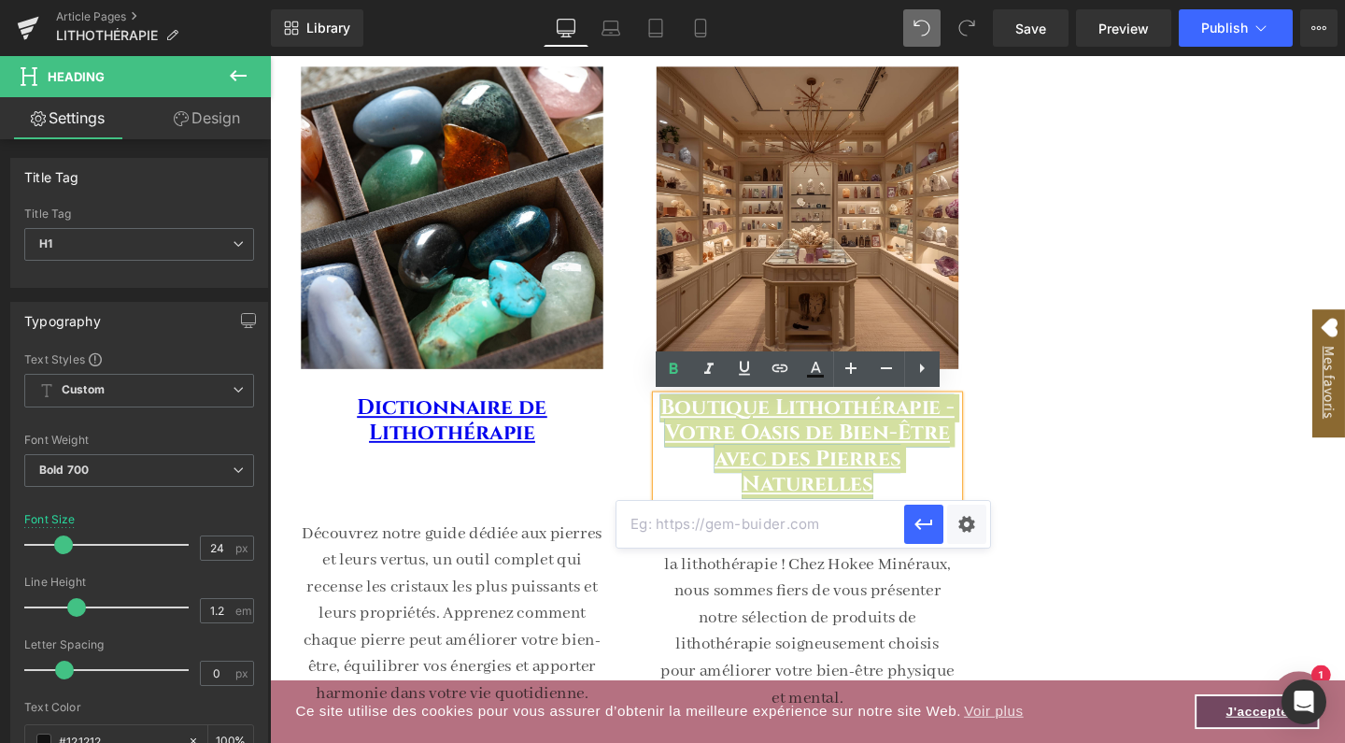
click at [688, 514] on input "text" at bounding box center [761, 524] width 288 height 47
paste input "[URL][DOMAIN_NAME]"
type input "[URL][DOMAIN_NAME]"
click at [920, 533] on icon "button" at bounding box center [924, 524] width 22 height 22
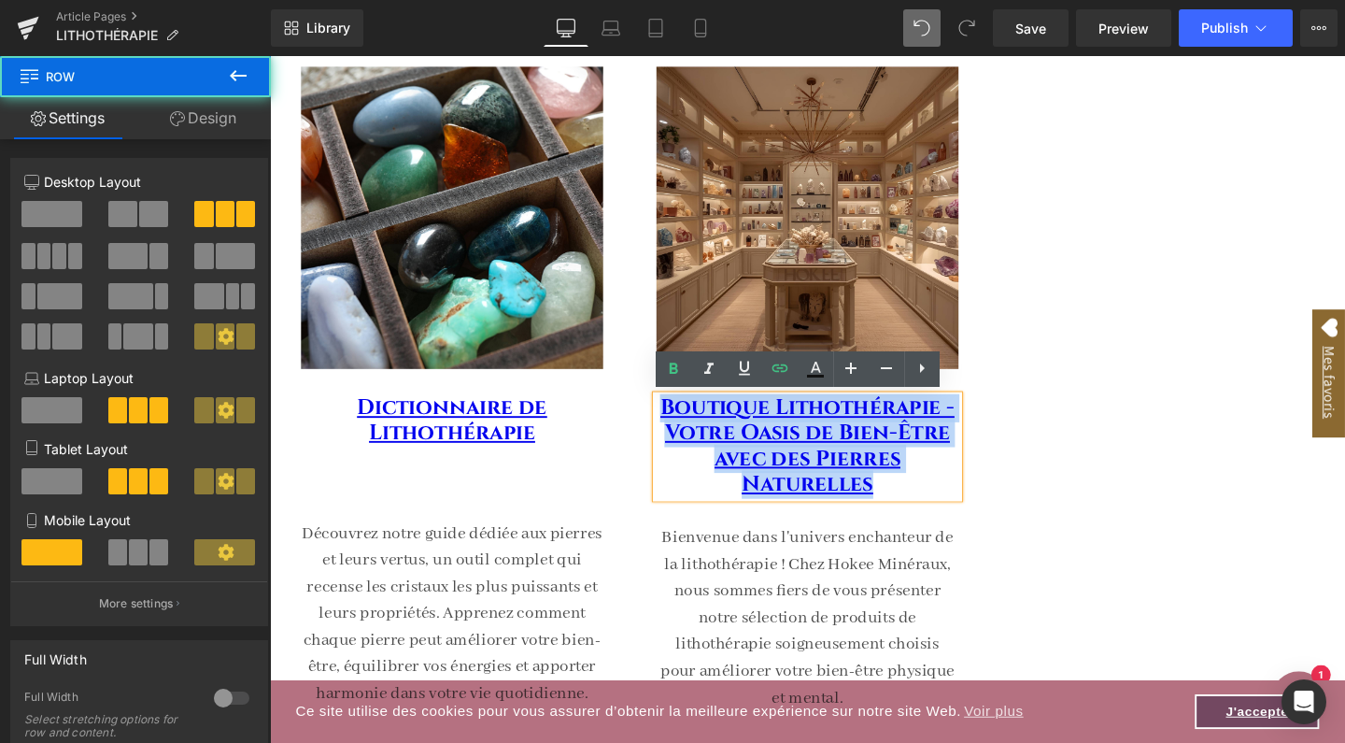
click at [1204, 536] on div "Image Dictionnaire de Lithothérapie Heading Découvrez notre guide dédiée aux pi…" at bounding box center [835, 382] width 1121 height 855
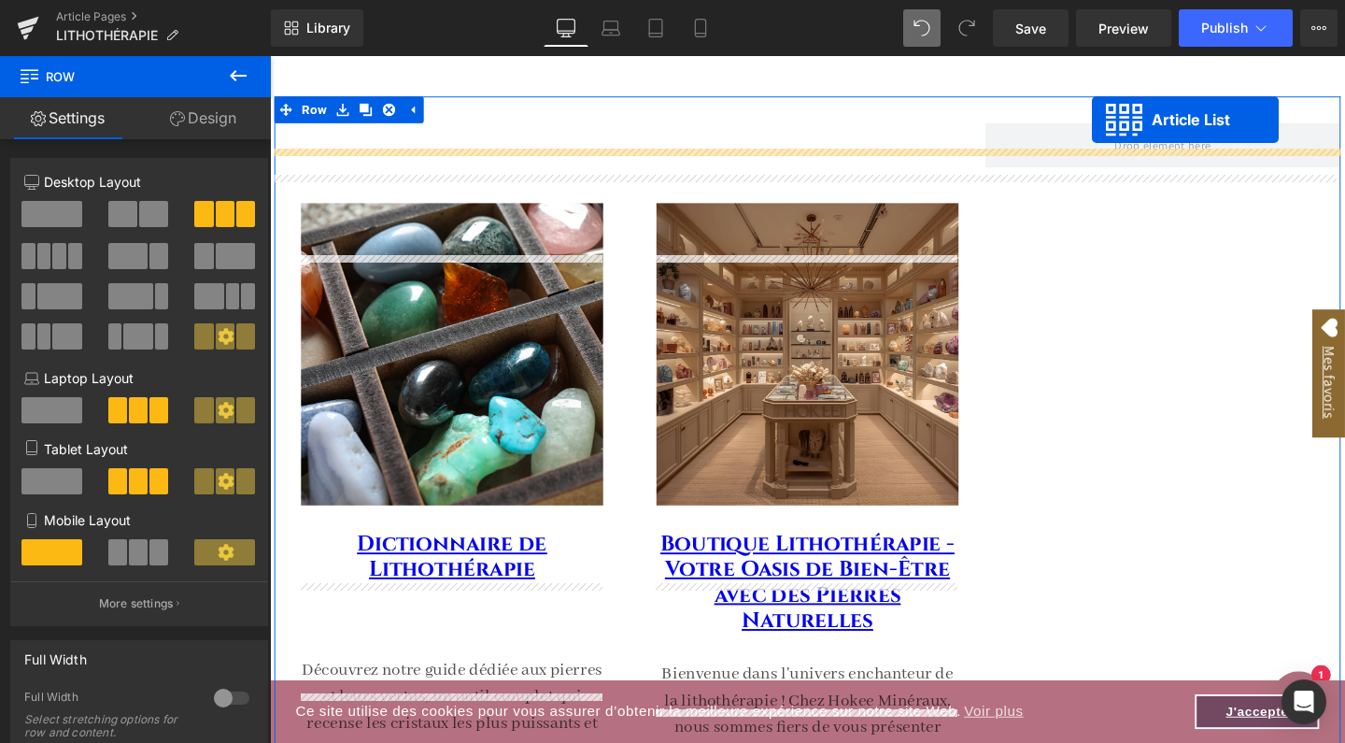
scroll to position [51, 0]
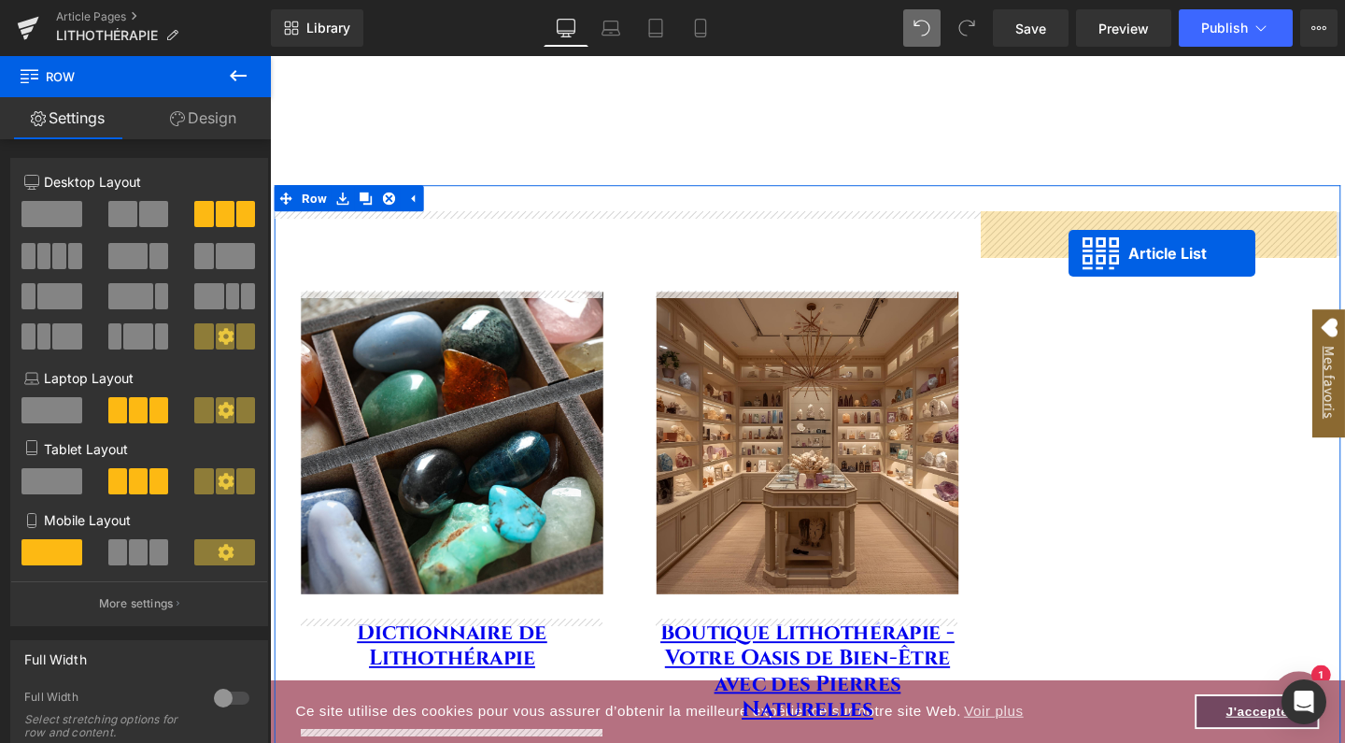
drag, startPoint x: 1153, startPoint y: 287, endPoint x: 1110, endPoint y: 263, distance: 48.9
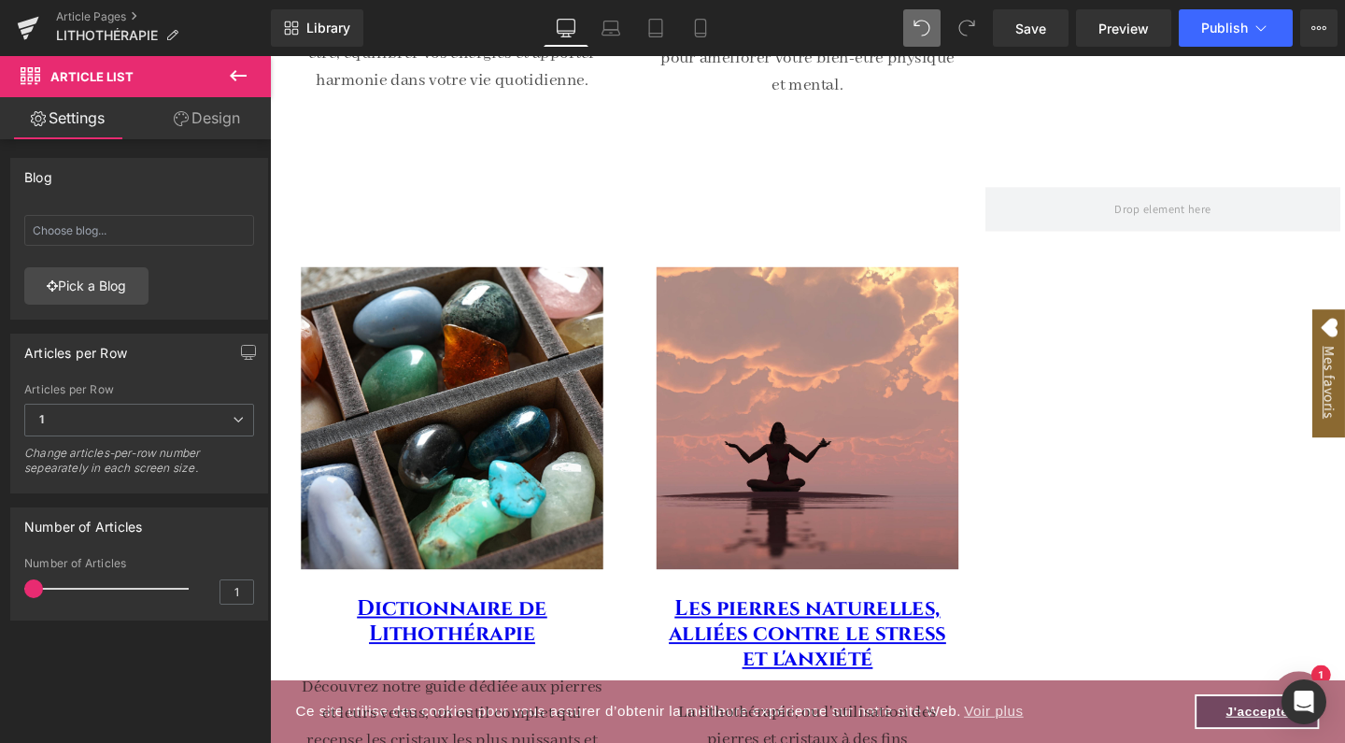
scroll to position [959, 0]
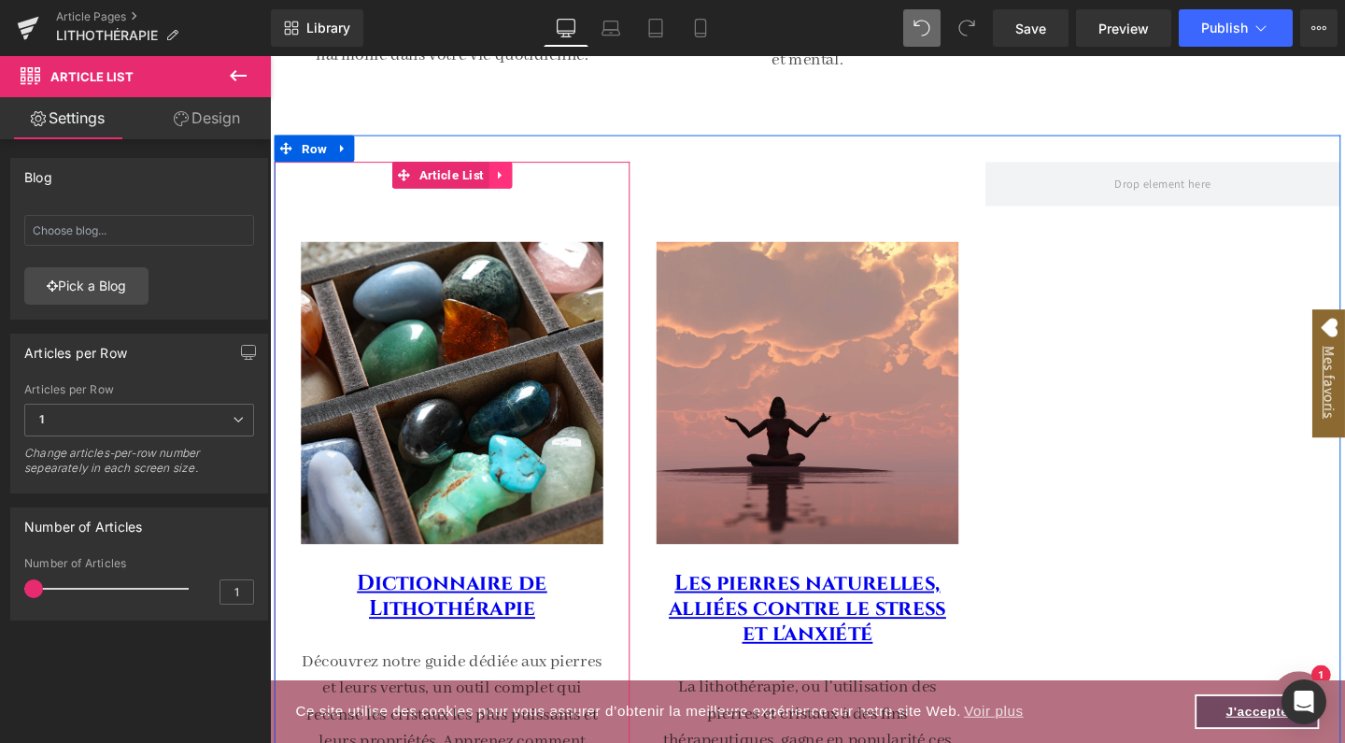
click at [508, 188] on icon at bounding box center [511, 181] width 13 height 14
click at [519, 188] on icon at bounding box center [524, 181] width 13 height 13
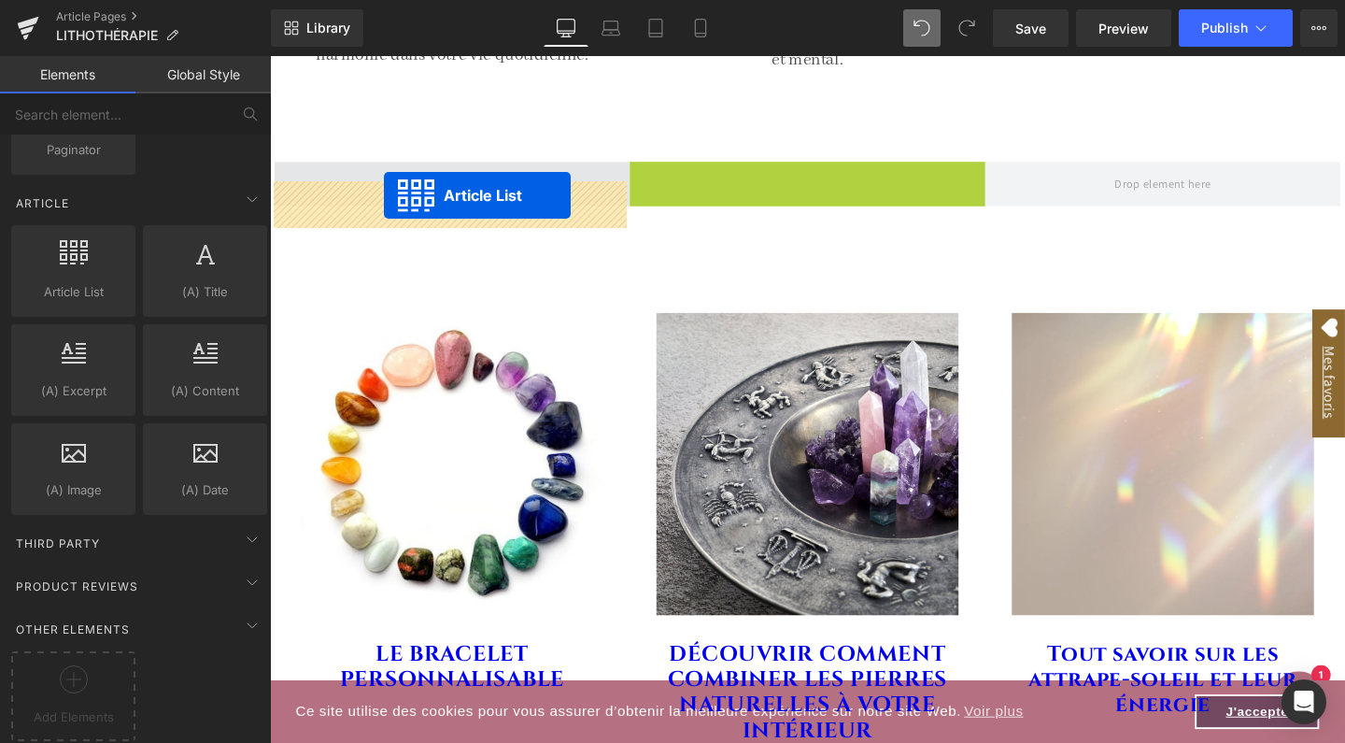
drag, startPoint x: 779, startPoint y: 206, endPoint x: 391, endPoint y: 203, distance: 388.7
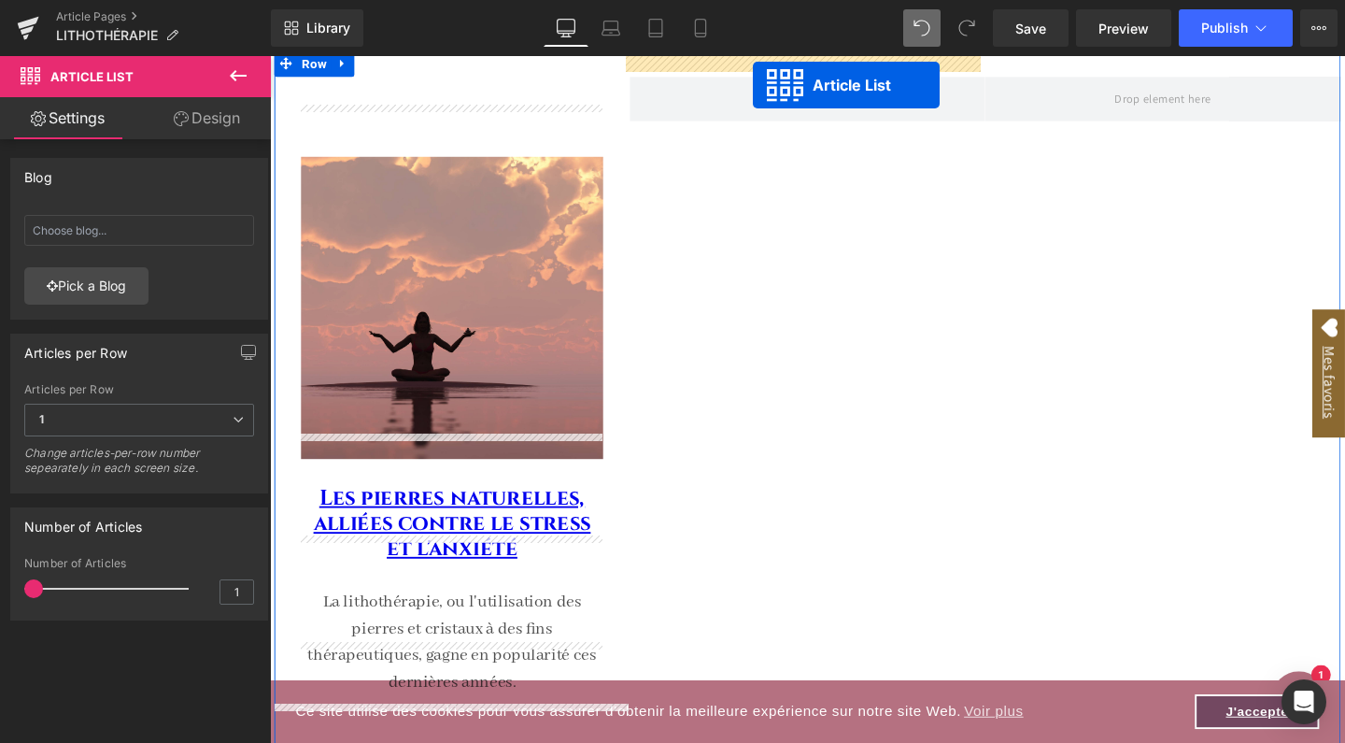
scroll to position [992, 0]
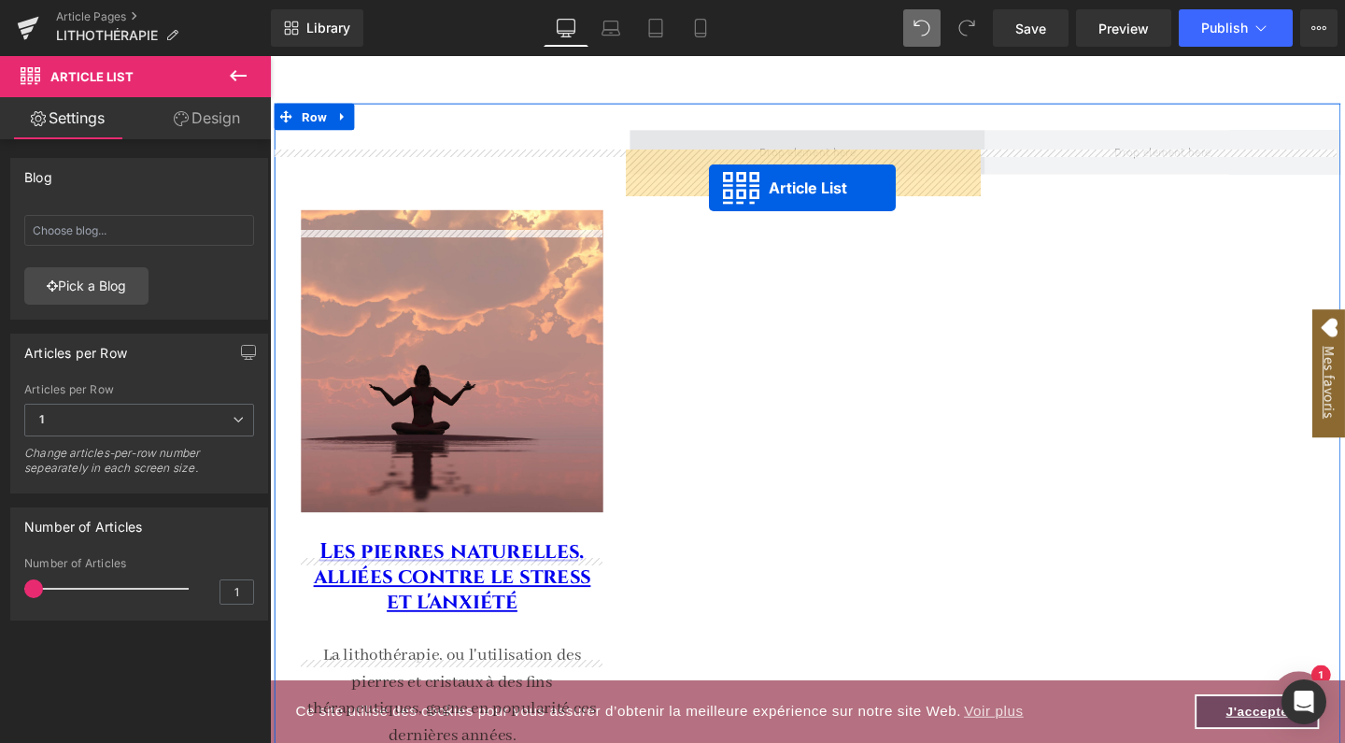
drag, startPoint x: 1151, startPoint y: 331, endPoint x: 732, endPoint y: 194, distance: 441.1
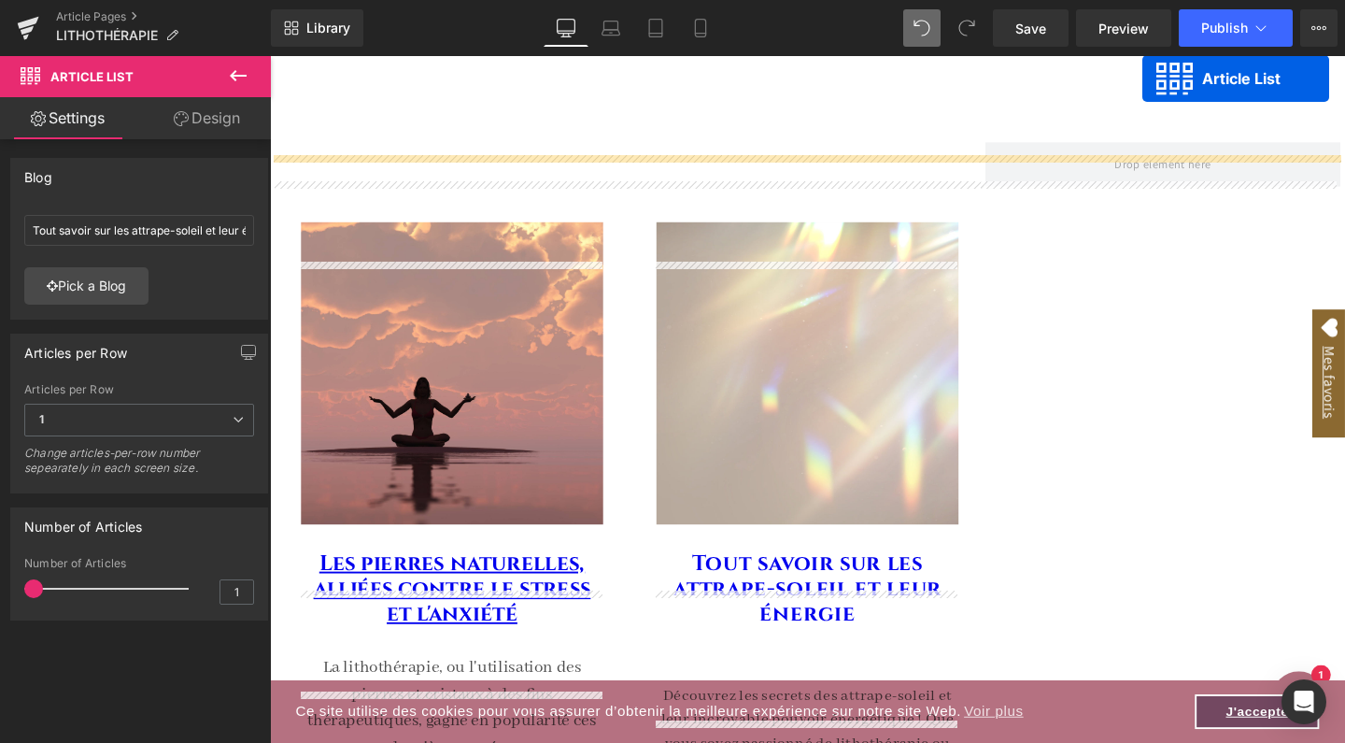
scroll to position [867, 0]
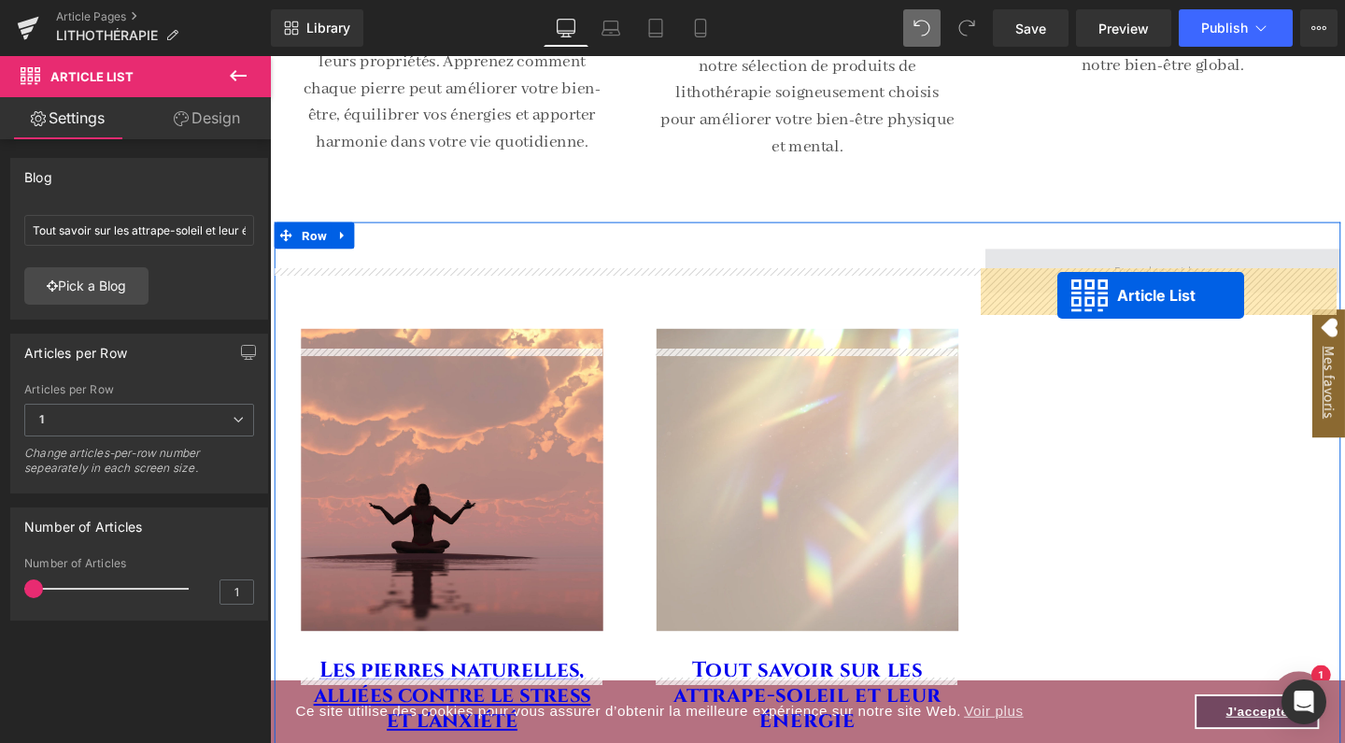
drag, startPoint x: 782, startPoint y: 158, endPoint x: 1098, endPoint y: 307, distance: 349.4
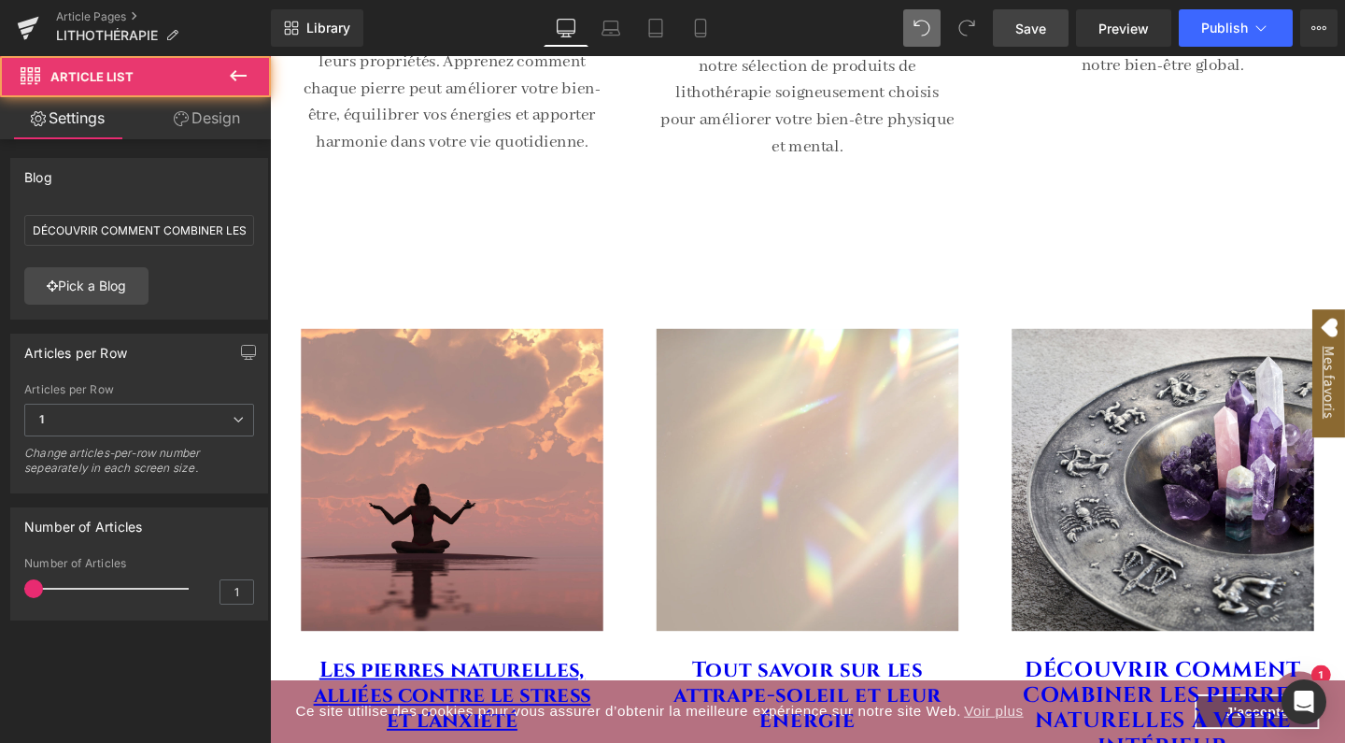
click at [1035, 35] on span "Save" at bounding box center [1031, 29] width 31 height 20
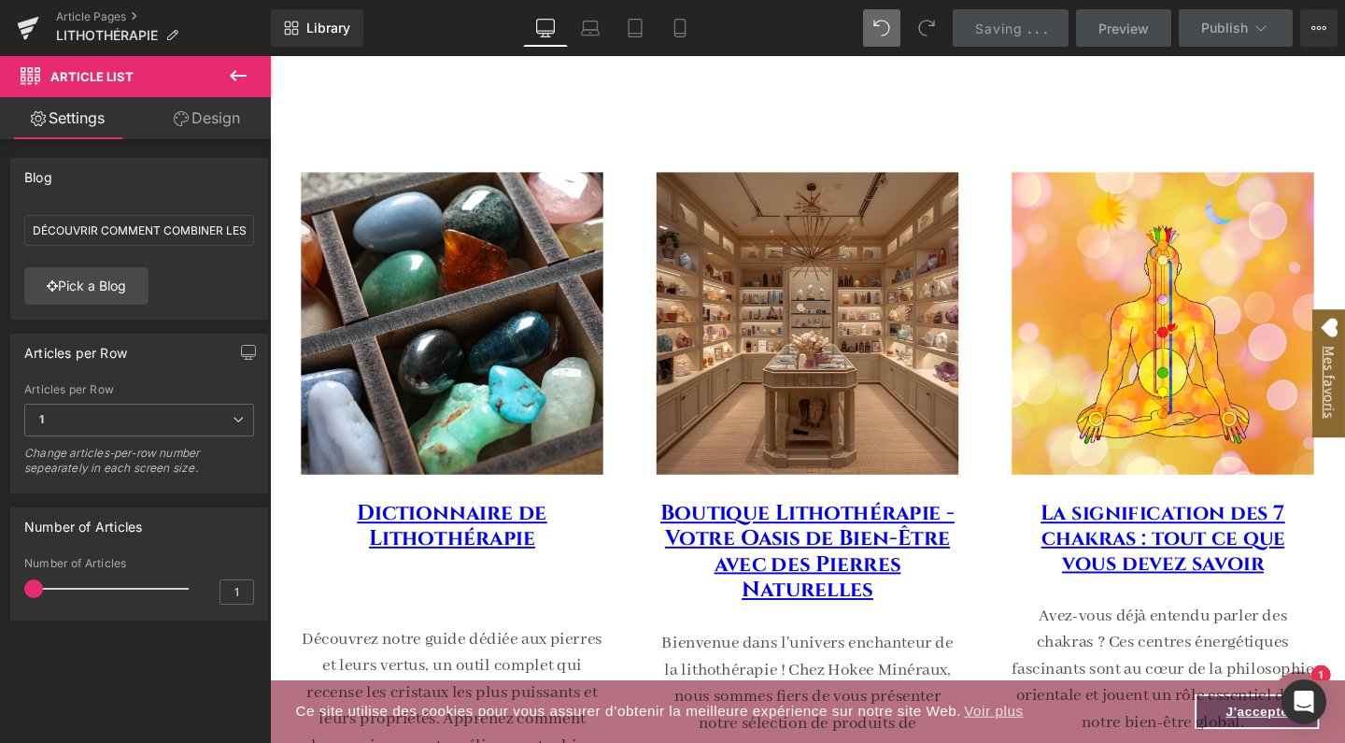
scroll to position [168, 0]
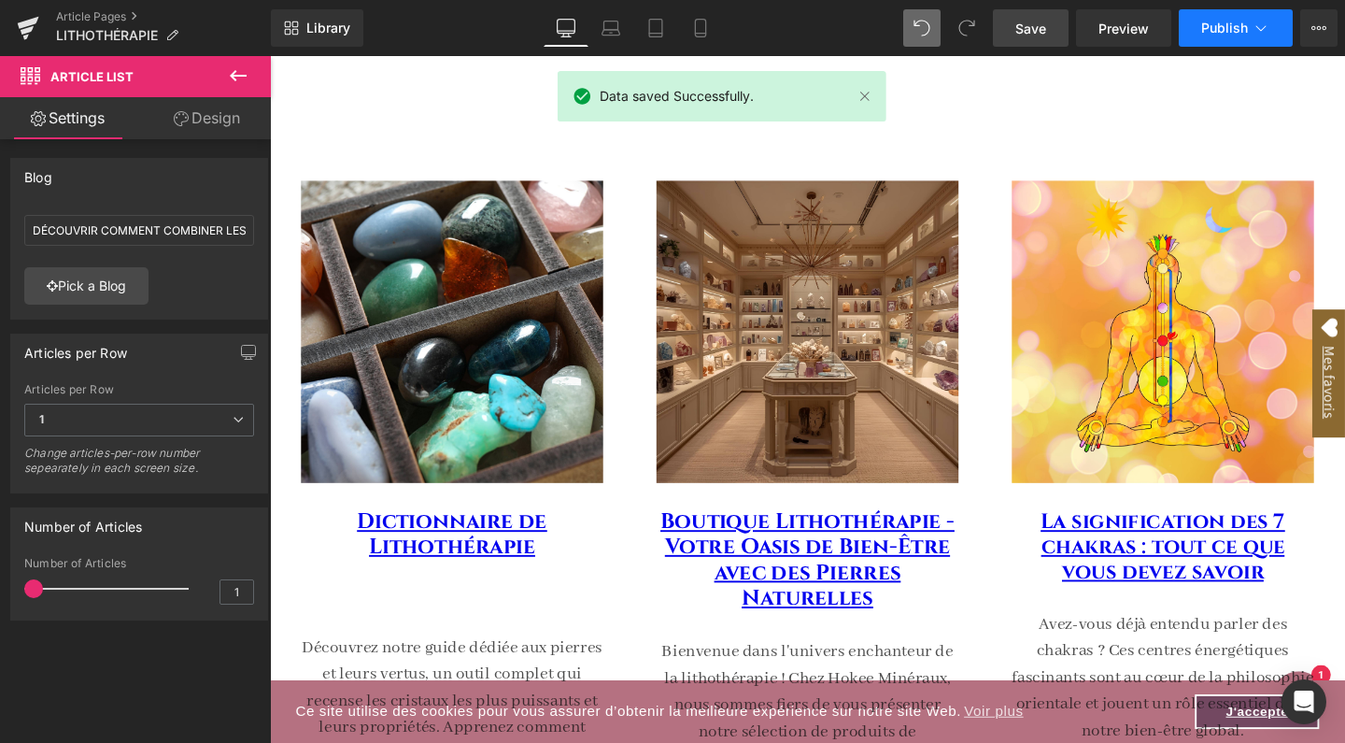
click at [1245, 30] on span "Publish" at bounding box center [1224, 28] width 47 height 15
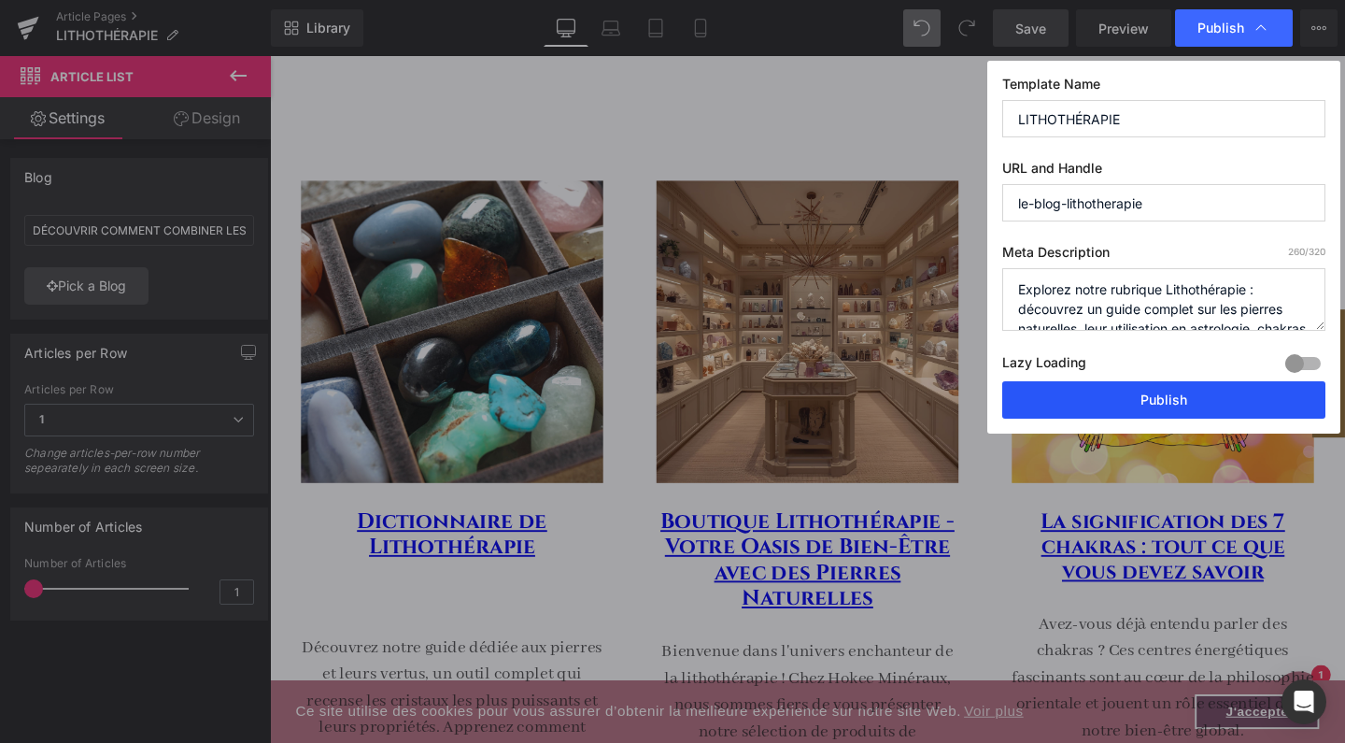
click at [1141, 398] on button "Publish" at bounding box center [1163, 399] width 323 height 37
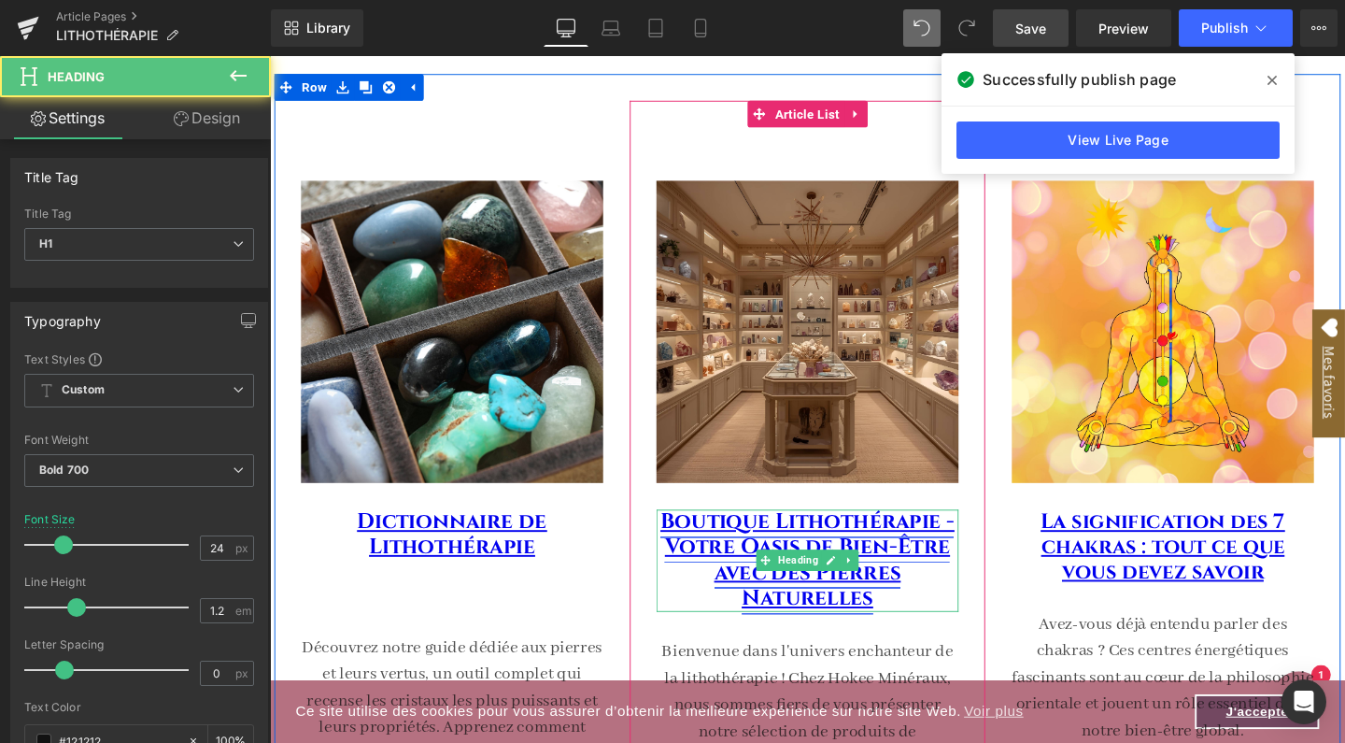
click at [708, 553] on link "Boutique Lithothérapie - Votre Oasis de Bien-Être avec des Pierres Naturelles" at bounding box center [834, 586] width 309 height 110
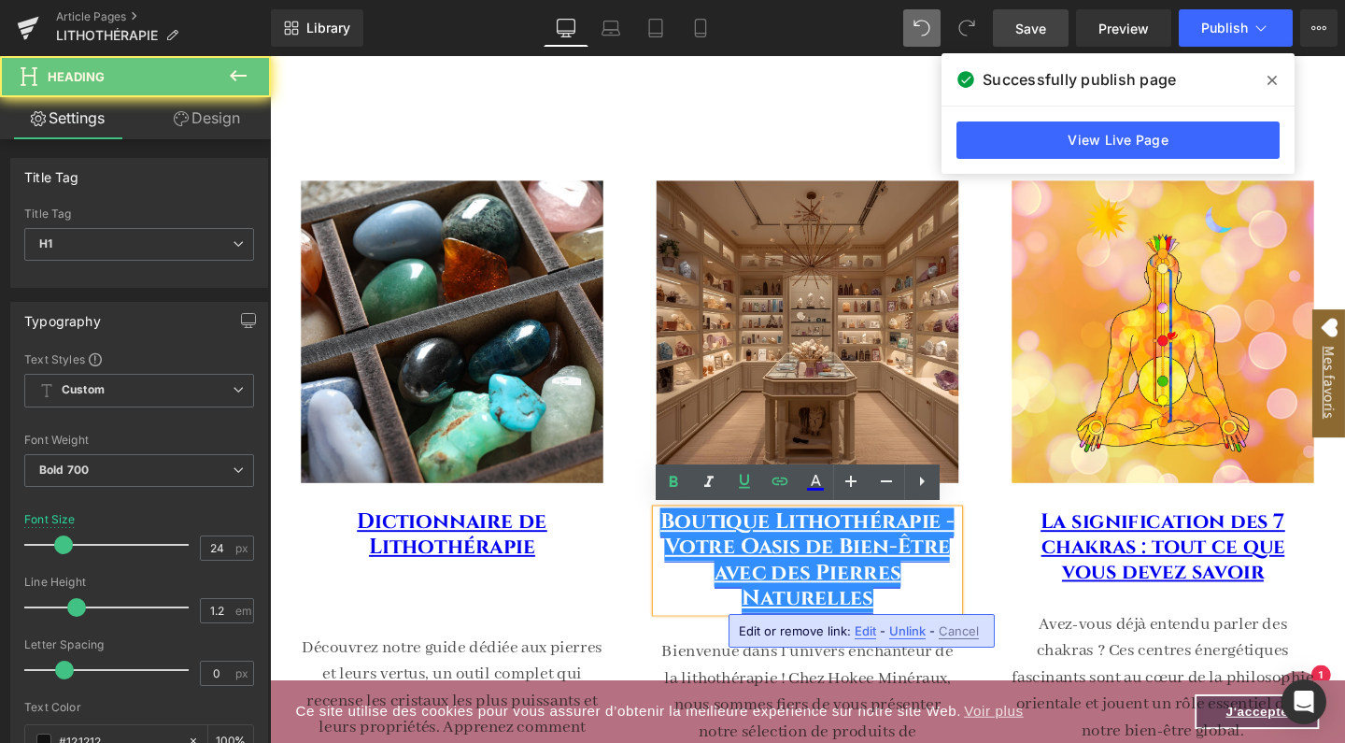
click at [680, 547] on link "Boutique Lithothérapie - Votre Oasis de Bien-Être avec des Pierres Naturelles" at bounding box center [834, 586] width 309 height 110
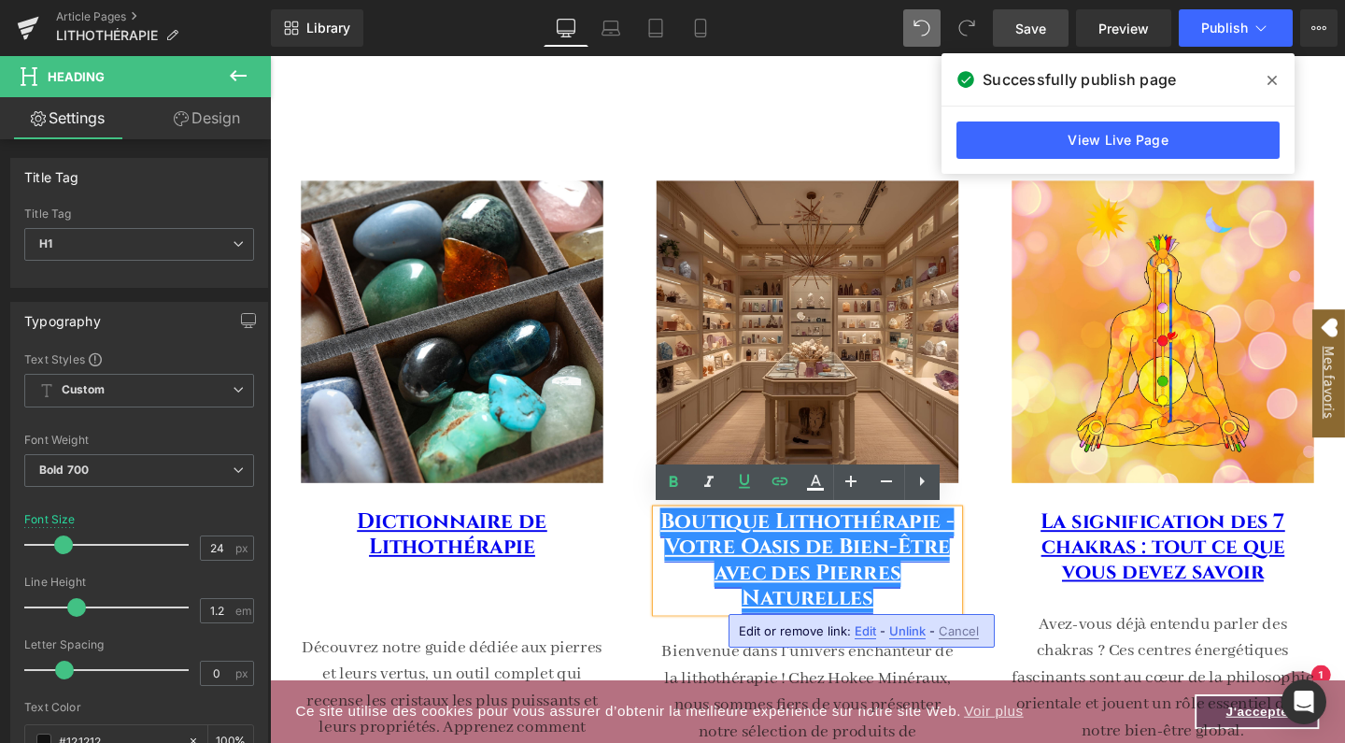
click at [680, 546] on link "Boutique Lithothérapie - Votre Oasis de Bien-Être avec des Pierres Naturelles" at bounding box center [834, 586] width 309 height 110
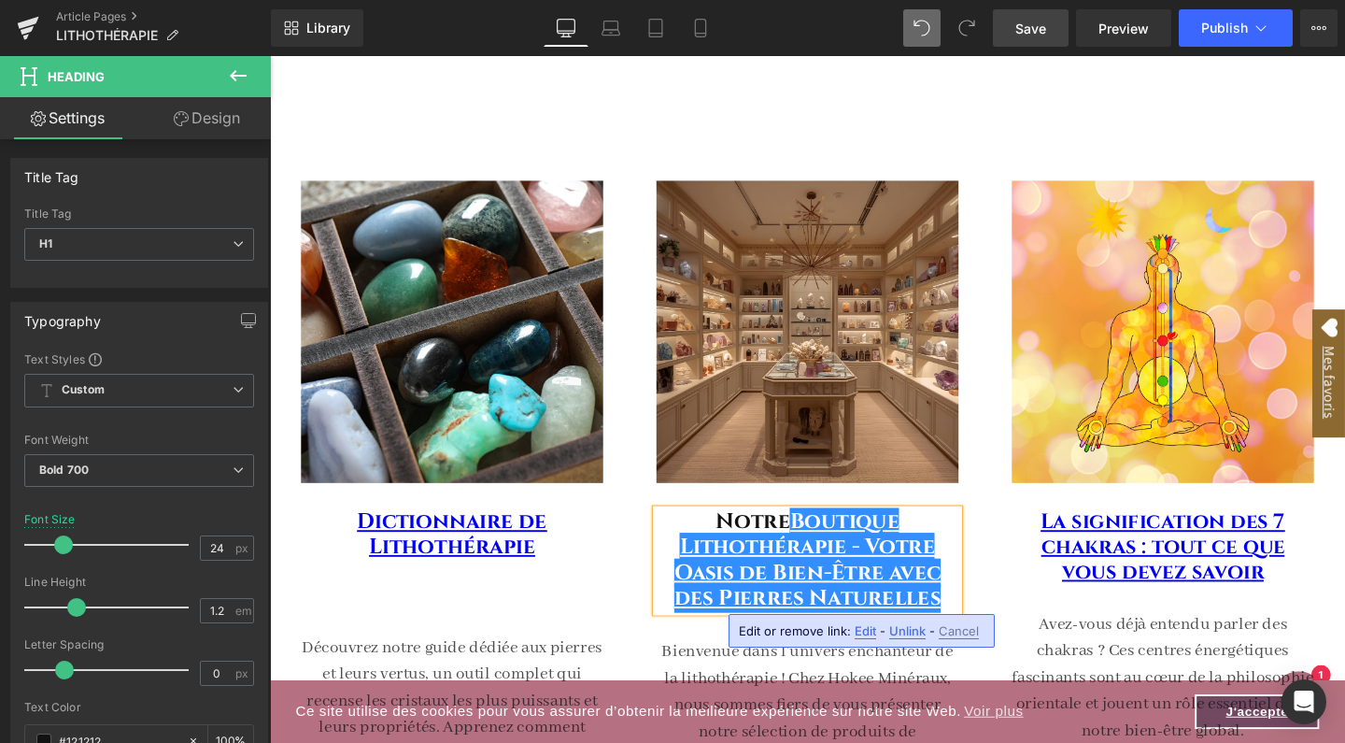
click at [947, 542] on h1 "Notre Boutique Lithothérapie - Votre Oasis de Bien-Être avec des Pierres Nature…" at bounding box center [835, 586] width 318 height 107
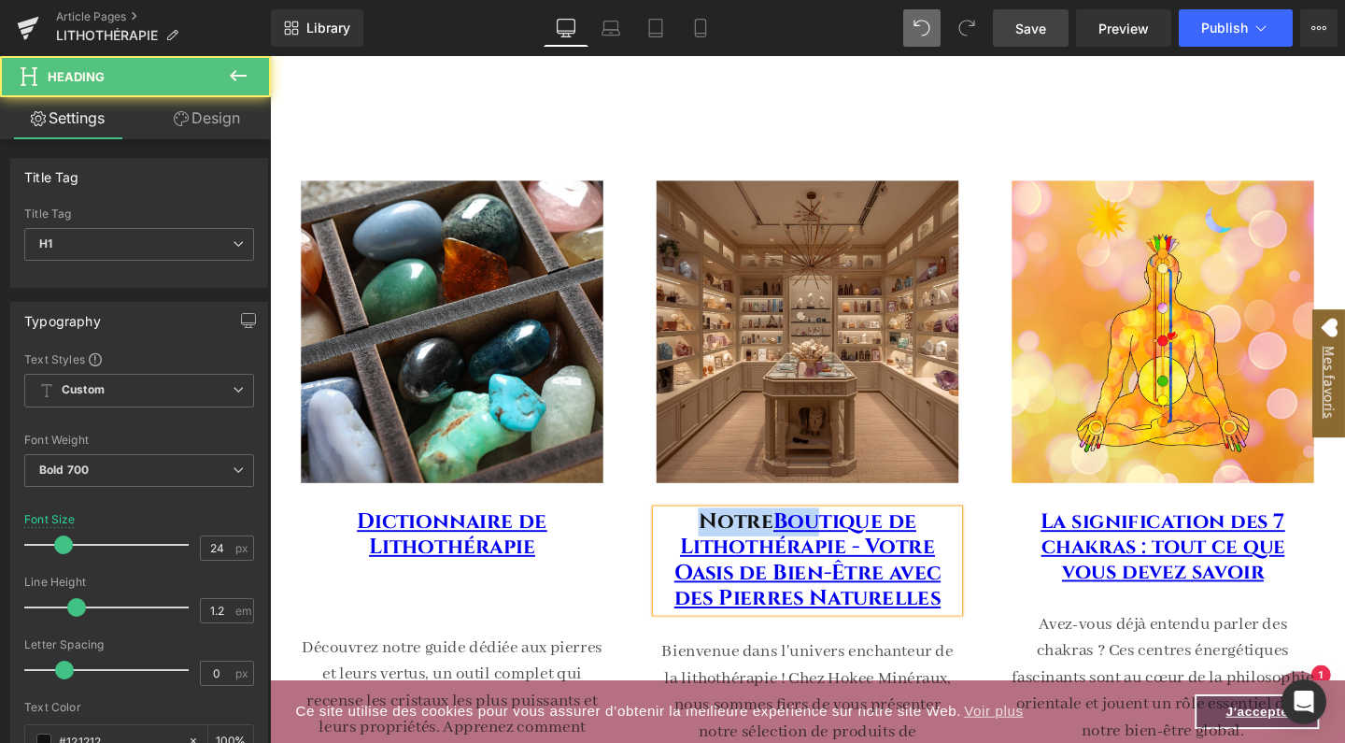
drag, startPoint x: 839, startPoint y: 547, endPoint x: 688, endPoint y: 543, distance: 151.4
click at [688, 543] on h1 "Notre Boutique de Lithothérapie - Votre Oasis de Bien-Être avec des [PERSON_NAM…" at bounding box center [835, 586] width 318 height 107
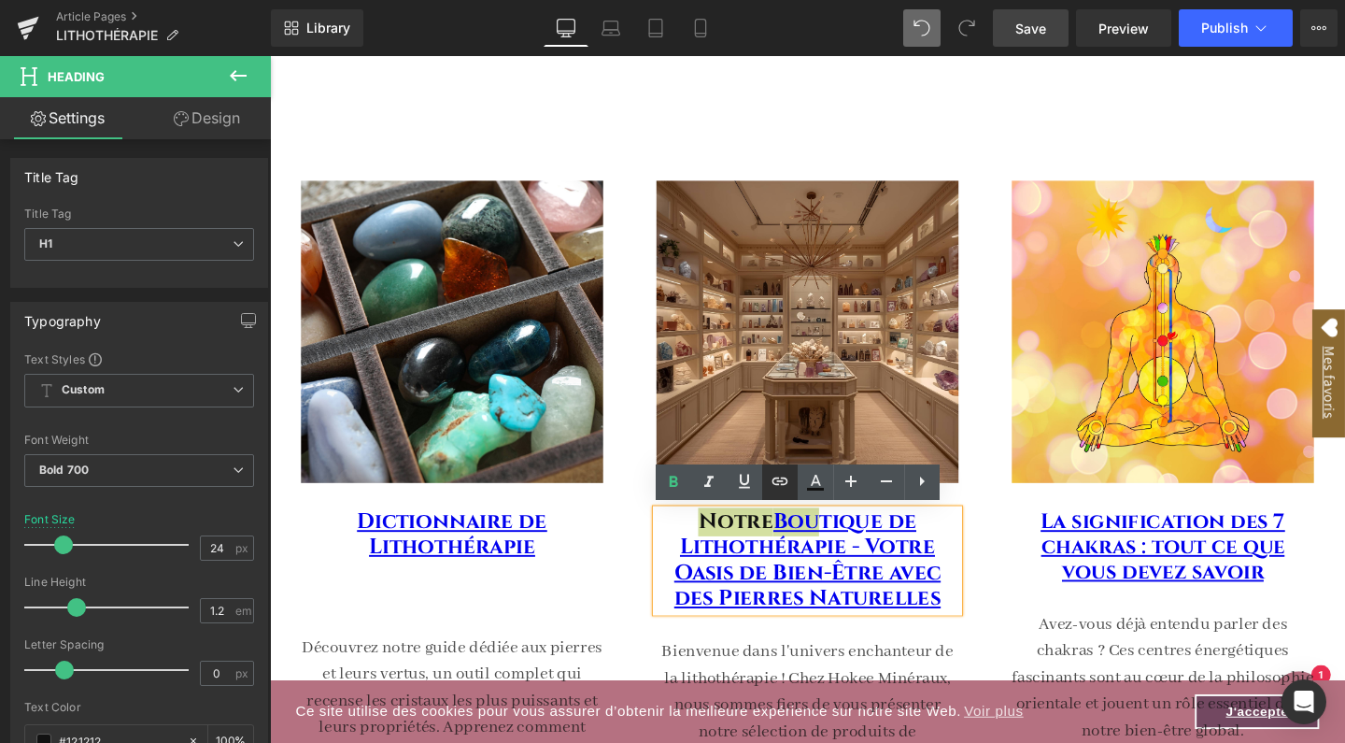
click at [777, 482] on icon at bounding box center [781, 480] width 16 height 7
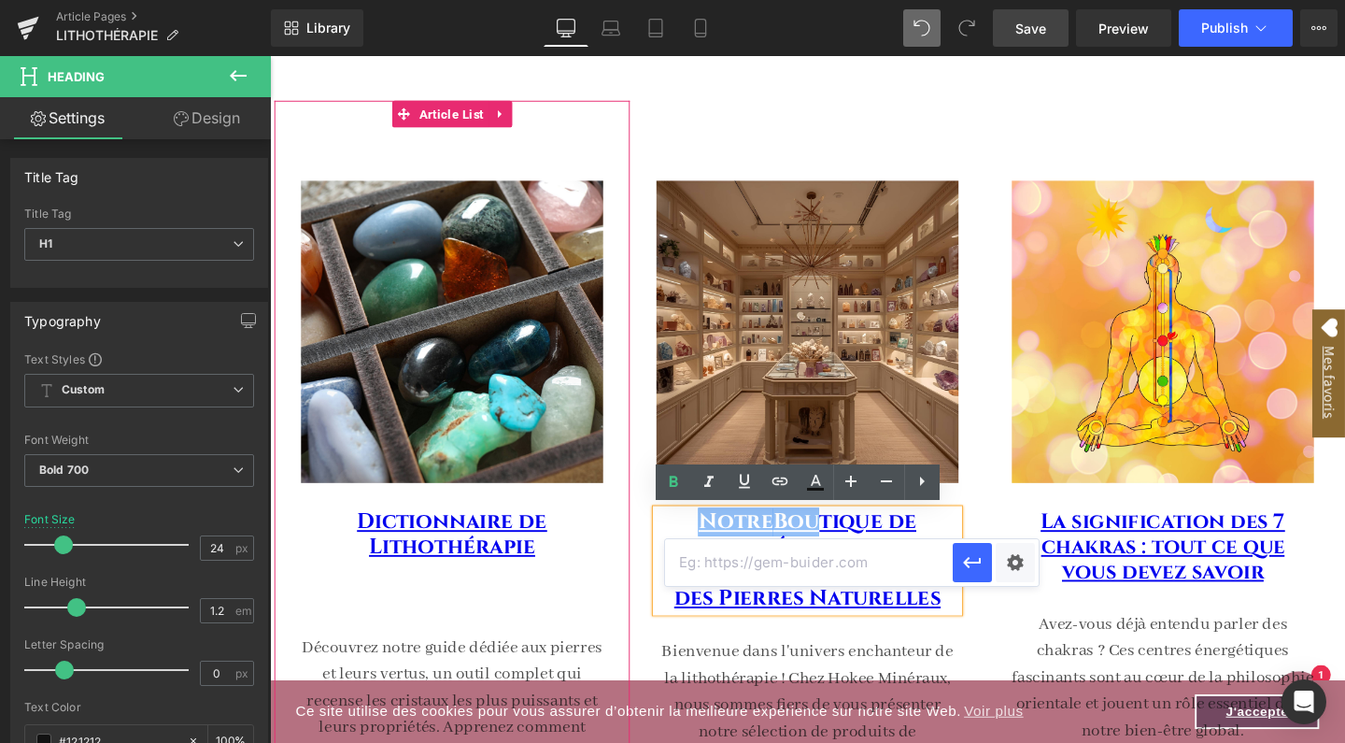
click at [632, 562] on div "Image Dictionnaire de Lithothérapie Heading Découvrez notre guide dédiée aux pi…" at bounding box center [462, 523] width 374 height 729
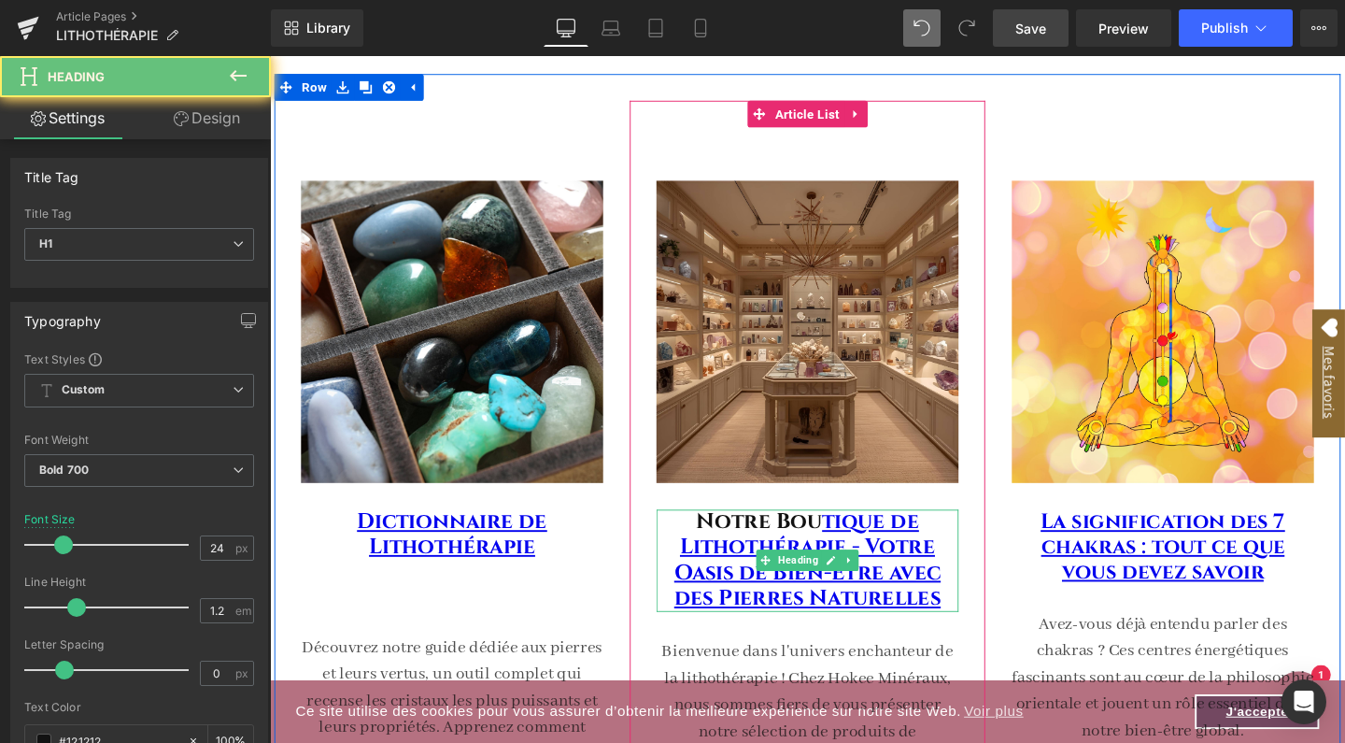
click at [702, 538] on h1 "Notre Bou tique de Lithothérapie - Votre Oasis de Bien-Être avec des Pierres Na…" at bounding box center [835, 586] width 318 height 107
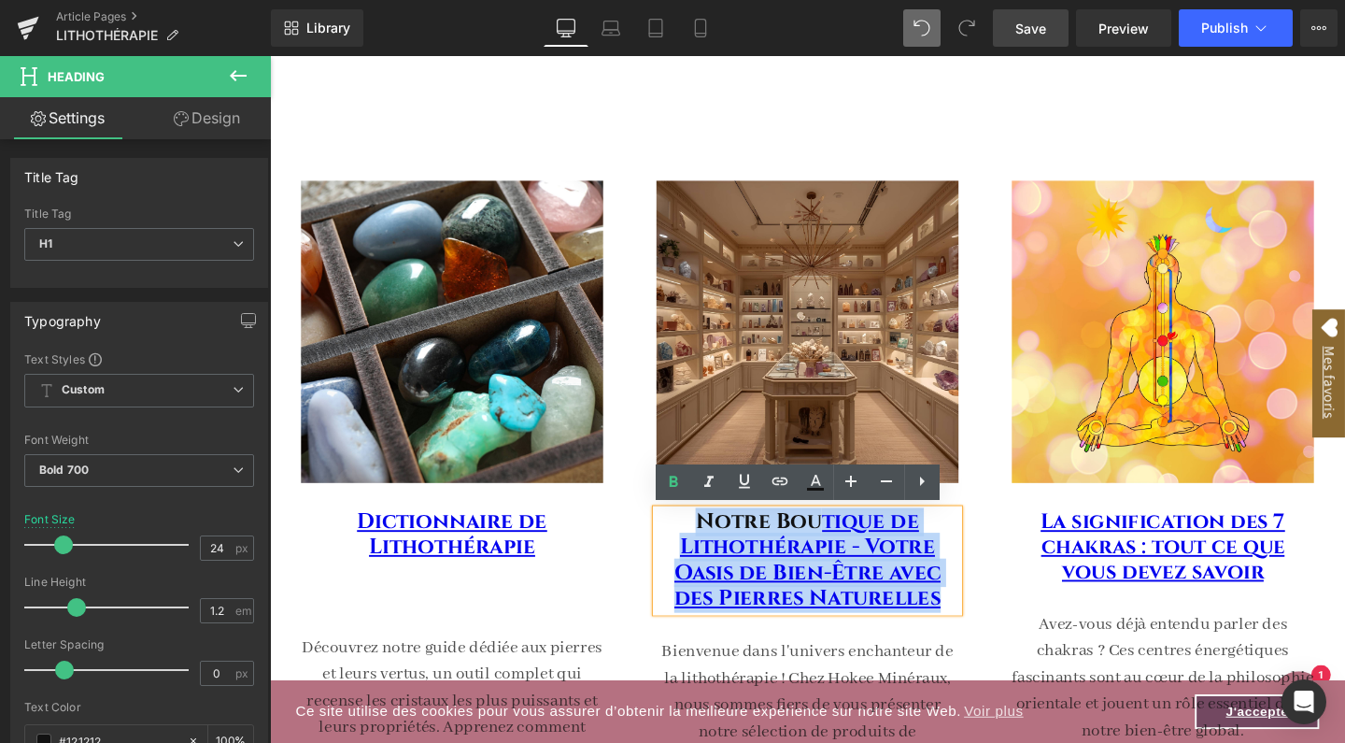
drag, startPoint x: 698, startPoint y: 542, endPoint x: 993, endPoint y: 632, distance: 308.5
click at [993, 632] on div "Notre Bou tique de Lithothérapie - Votre Oasis de Bien-Être avec des Pierres Na…" at bounding box center [835, 586] width 318 height 107
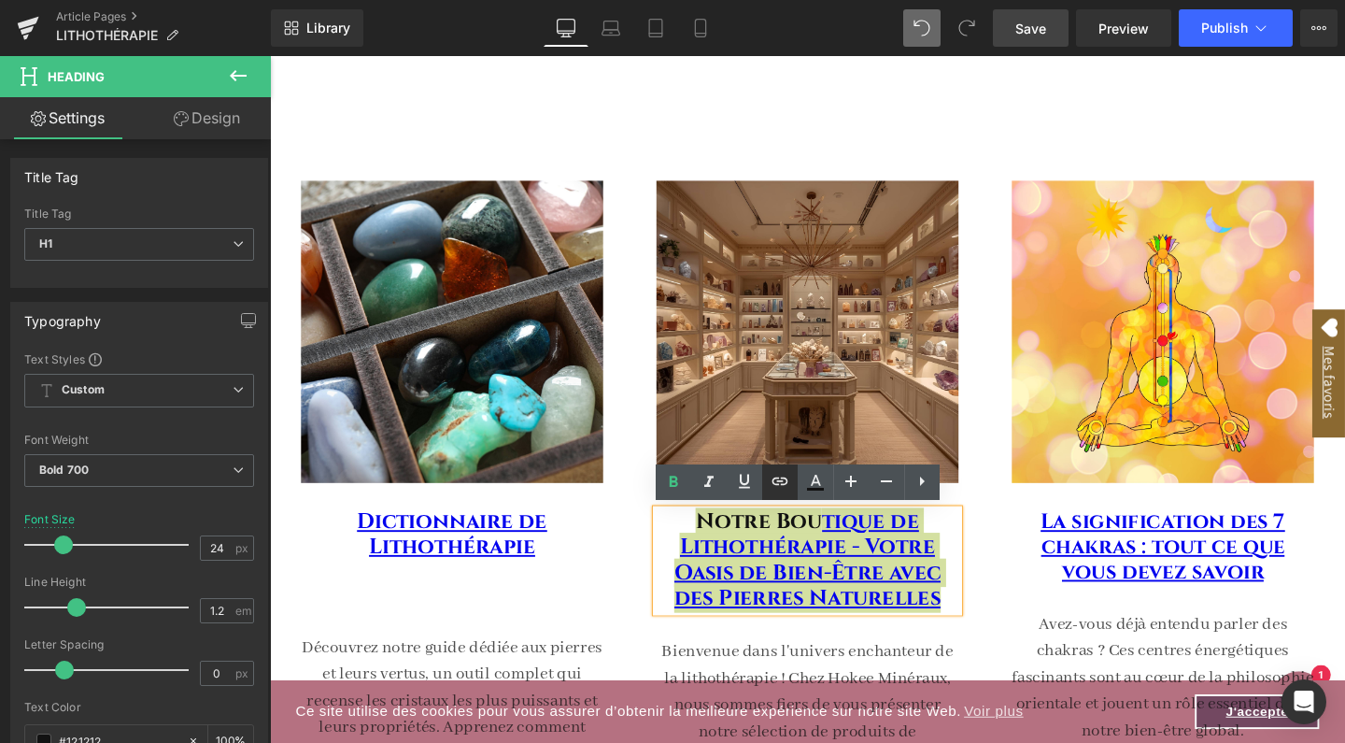
click at [784, 487] on icon at bounding box center [780, 481] width 22 height 22
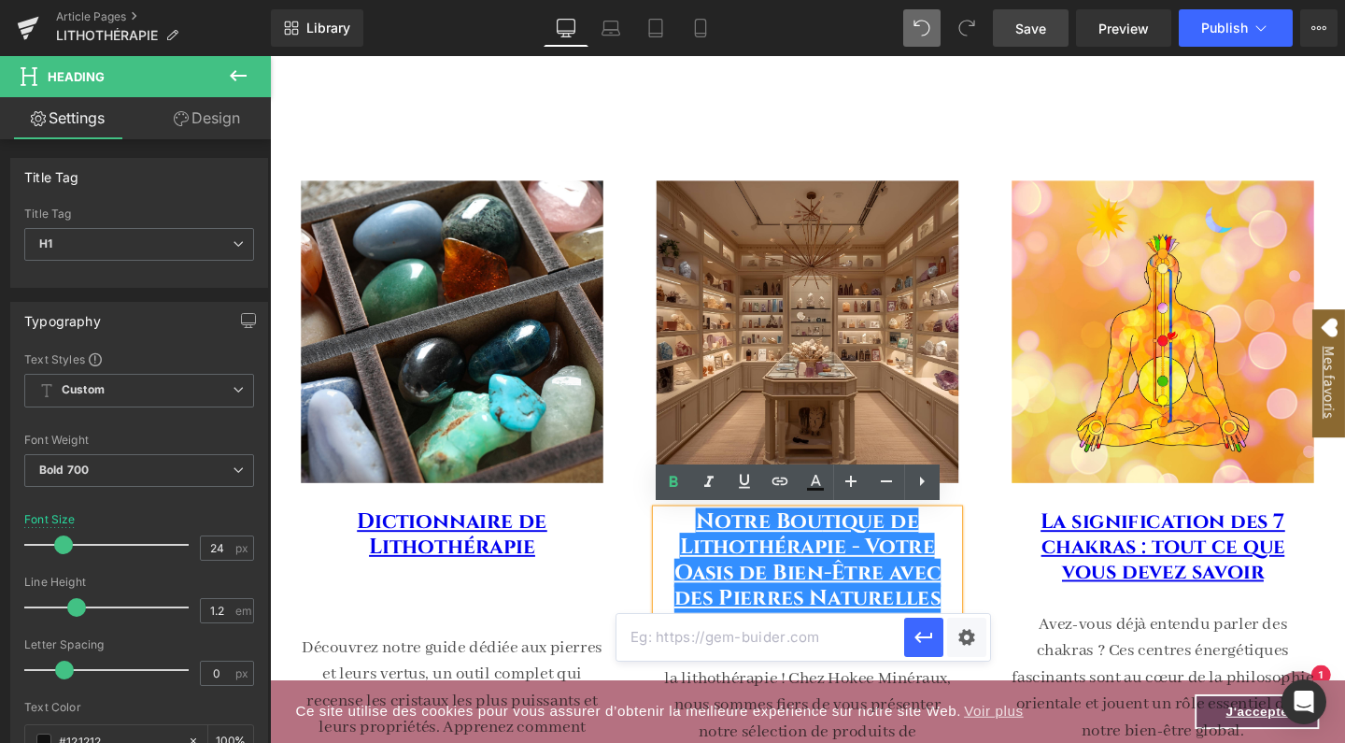
click at [799, 633] on input "text" at bounding box center [761, 637] width 288 height 47
paste input "[URL][DOMAIN_NAME]"
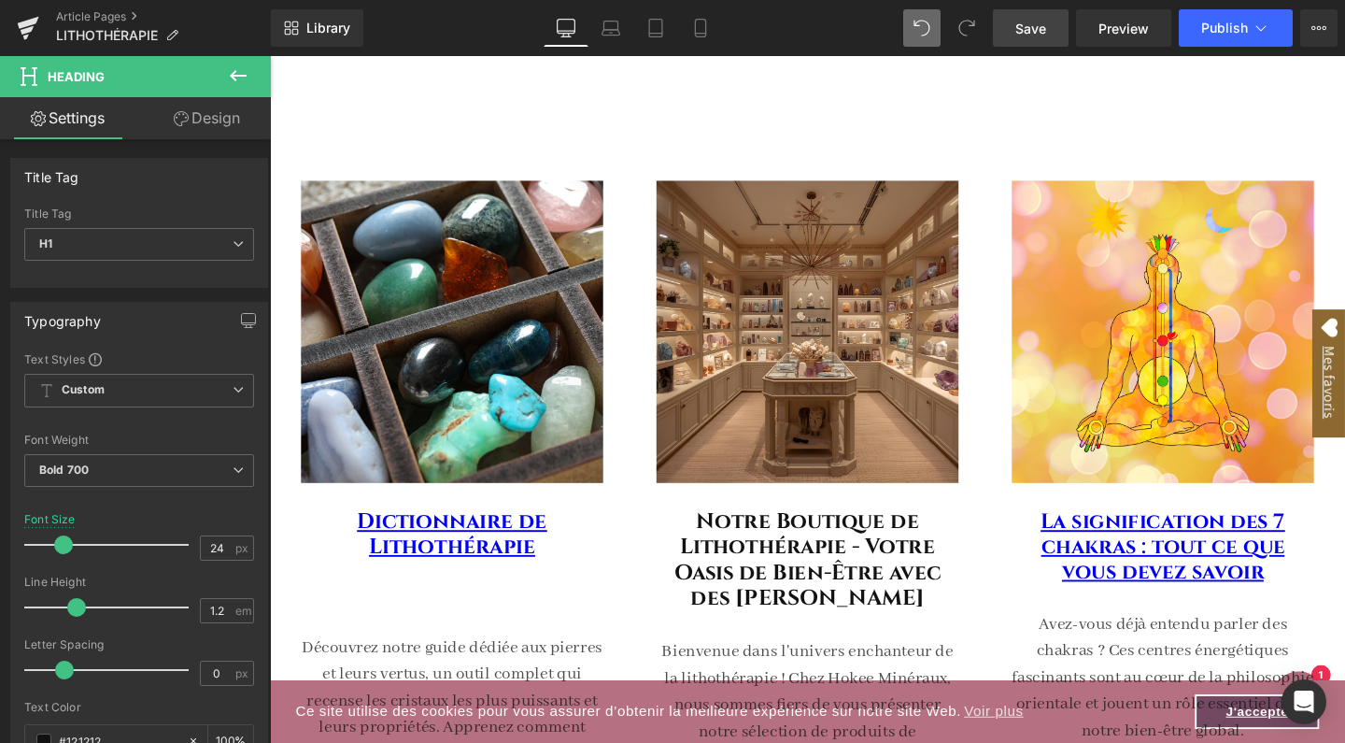
click at [1053, 28] on link "Save" at bounding box center [1031, 27] width 76 height 37
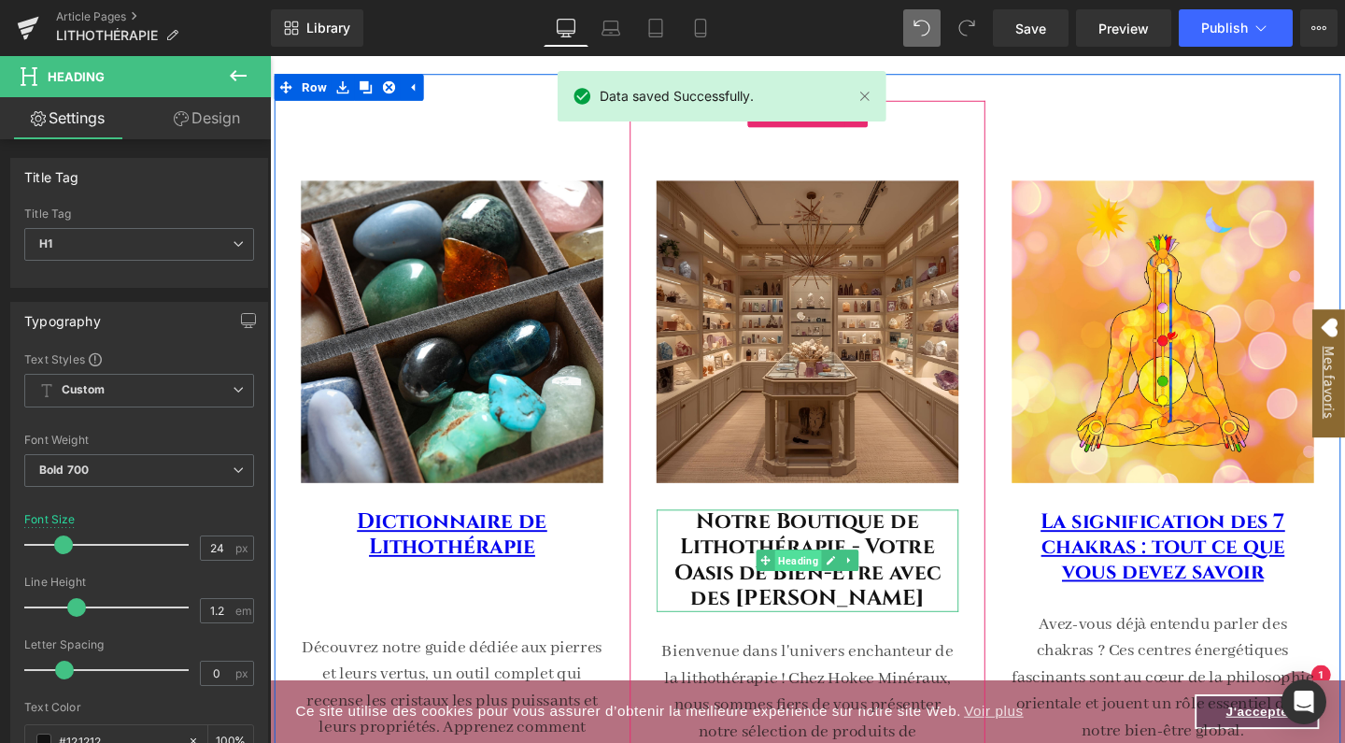
click at [812, 576] on span "Heading" at bounding box center [826, 587] width 50 height 22
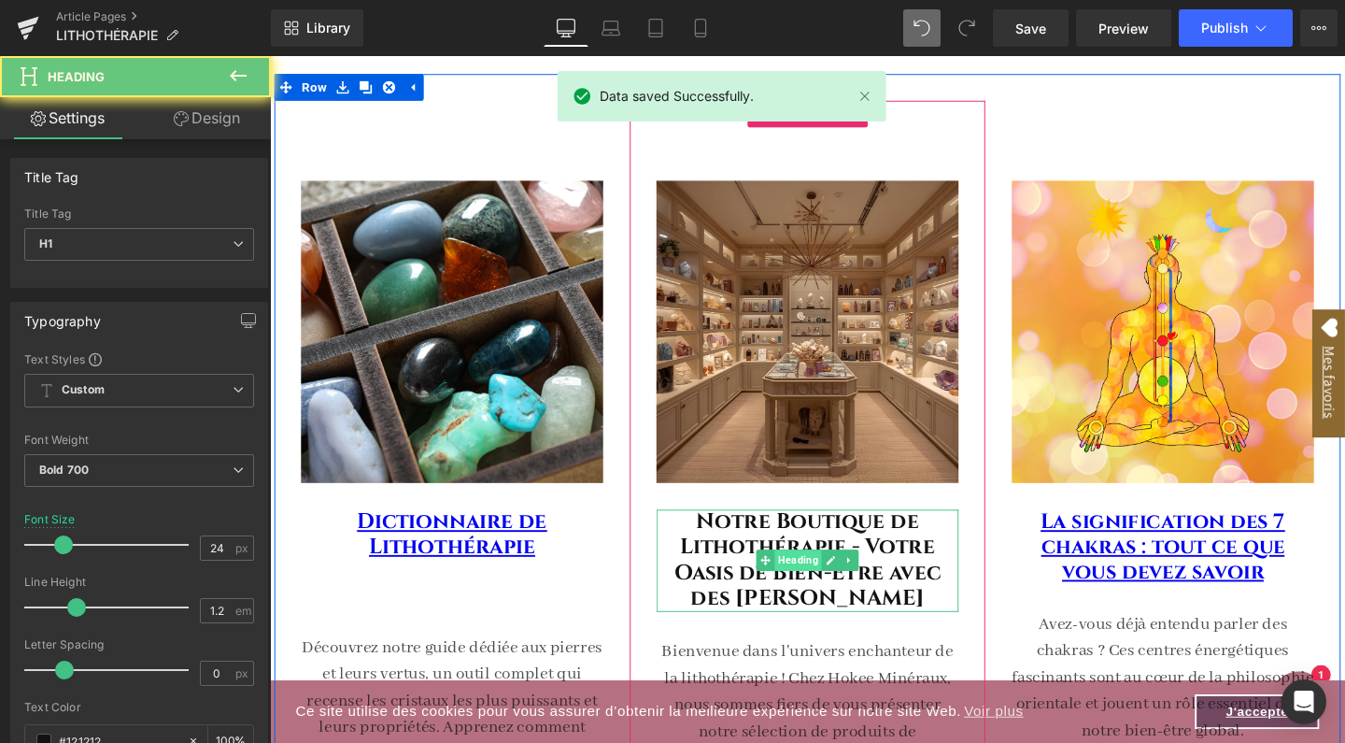
click at [812, 576] on span "Heading" at bounding box center [826, 586] width 50 height 22
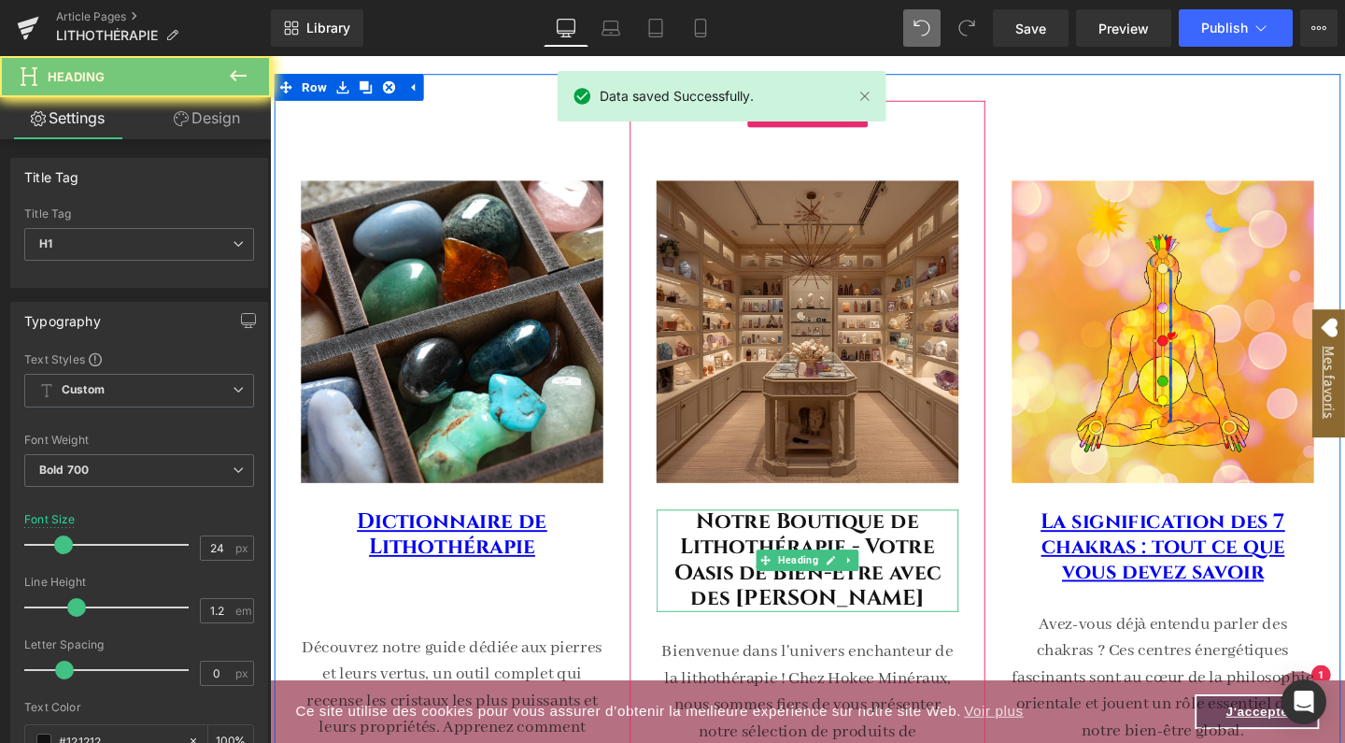
click at [789, 556] on h1 "Notre Boutique de Lithothérapie - Votre Oasis de Bien-Être avec des [PERSON_NAM…" at bounding box center [835, 586] width 318 height 107
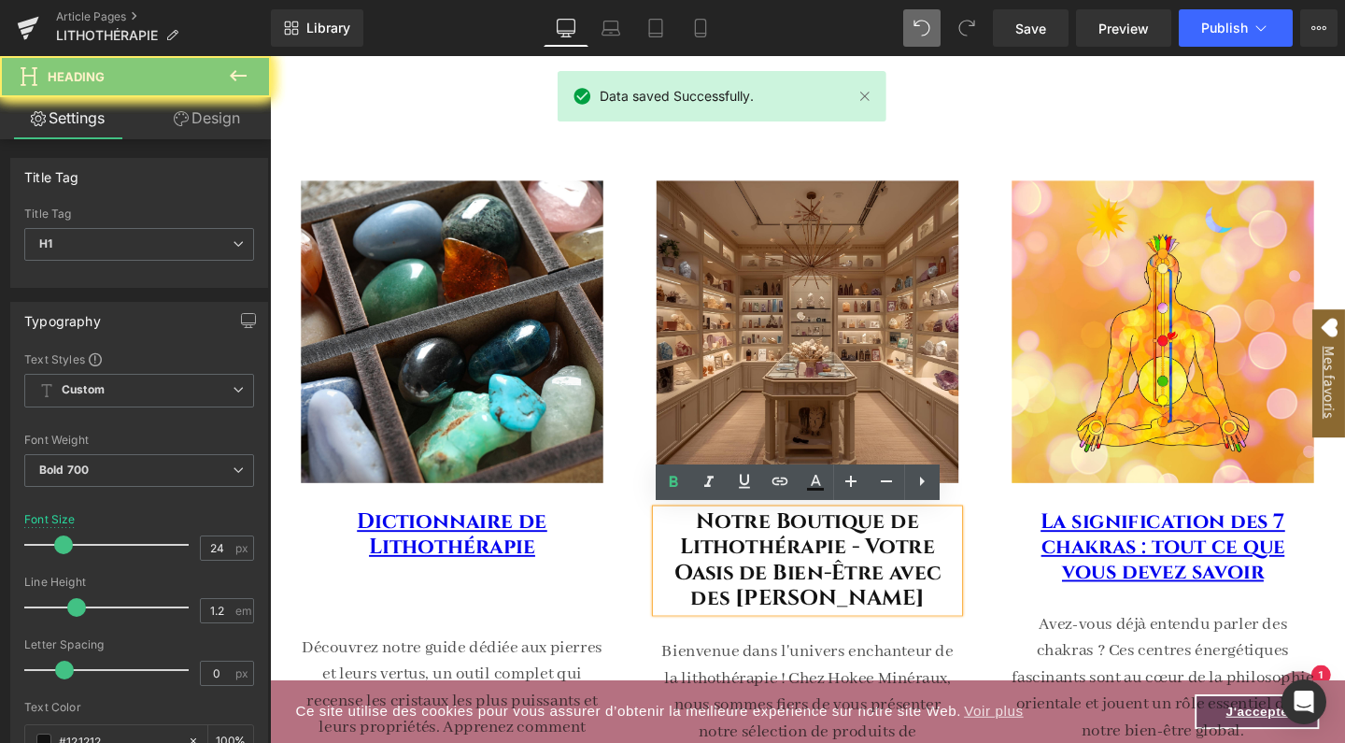
click at [789, 556] on h1 "Notre Boutique de Lithothérapie - Votre Oasis de Bien-Être avec des [PERSON_NAM…" at bounding box center [835, 586] width 318 height 107
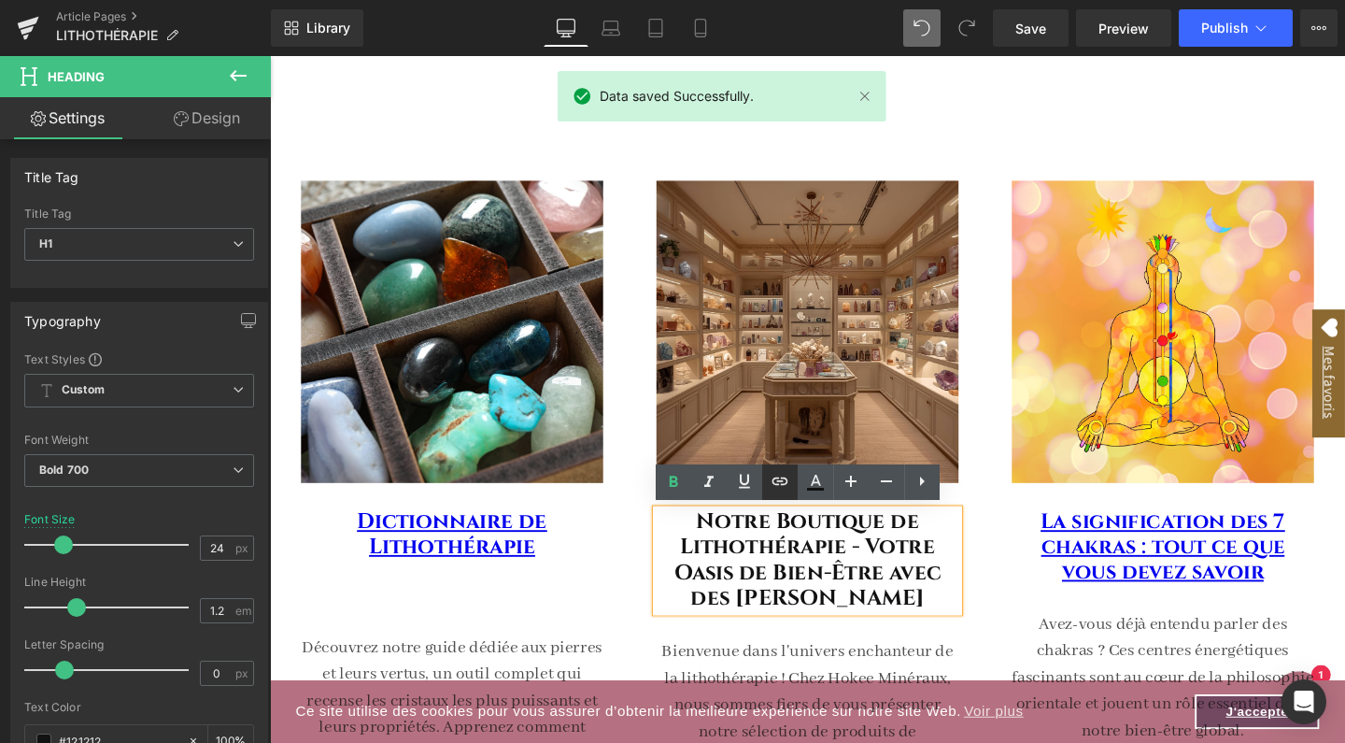
click at [785, 488] on icon at bounding box center [780, 481] width 22 height 22
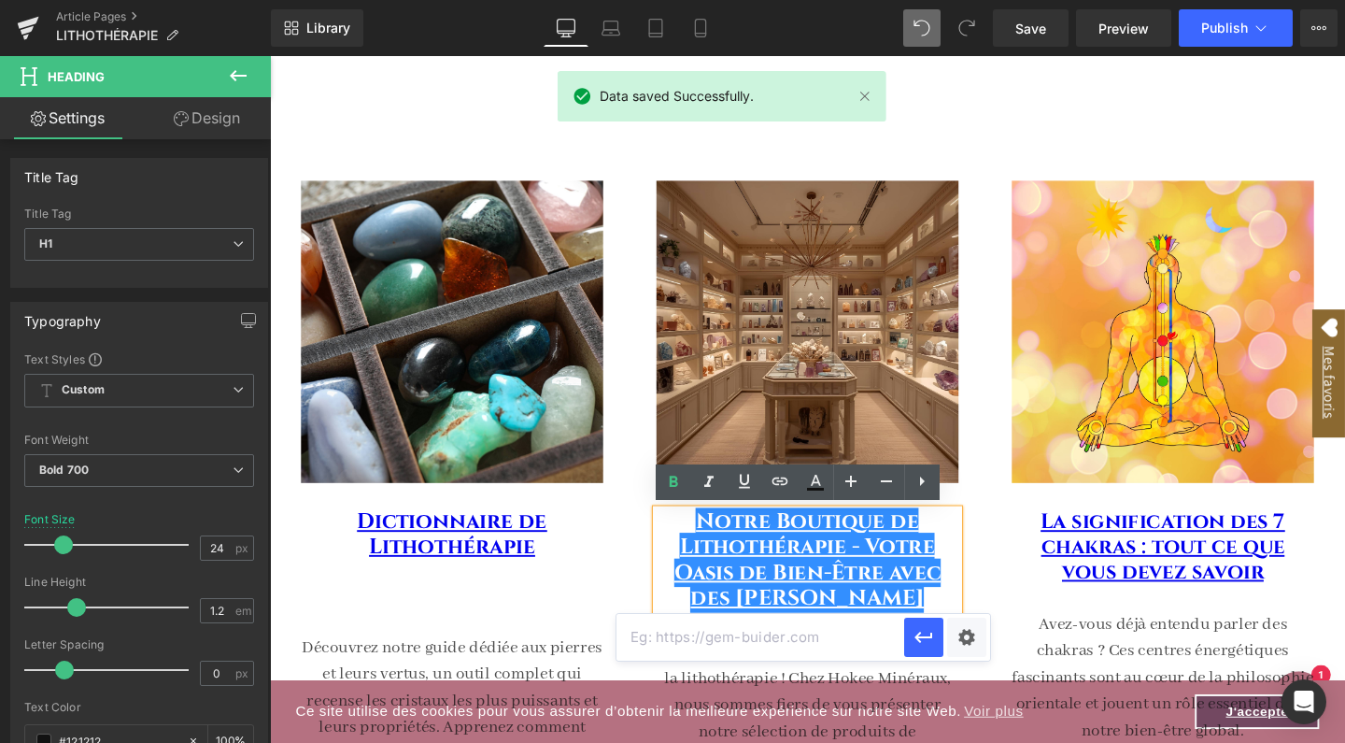
click at [758, 640] on input "text" at bounding box center [761, 637] width 288 height 47
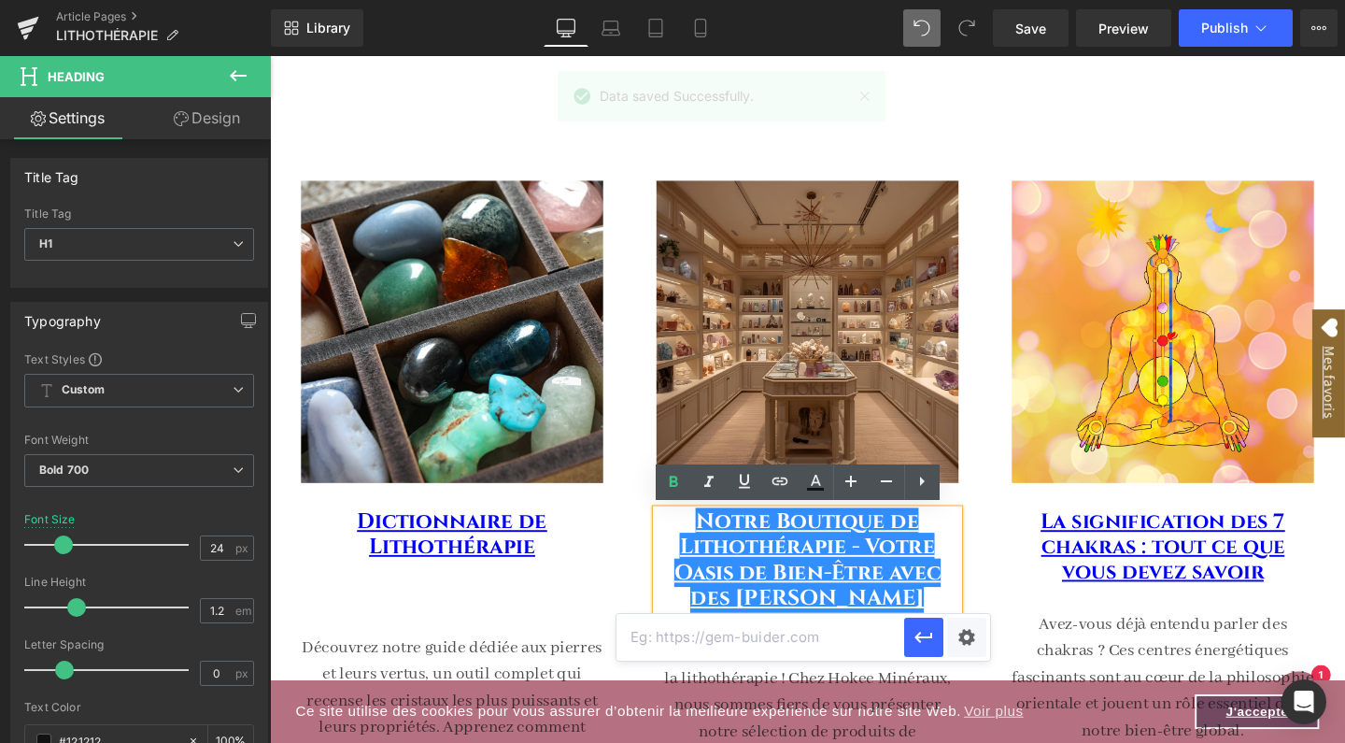
paste input "[URL][DOMAIN_NAME]"
type input "[URL][DOMAIN_NAME]"
click at [918, 637] on icon "button" at bounding box center [924, 637] width 18 height 11
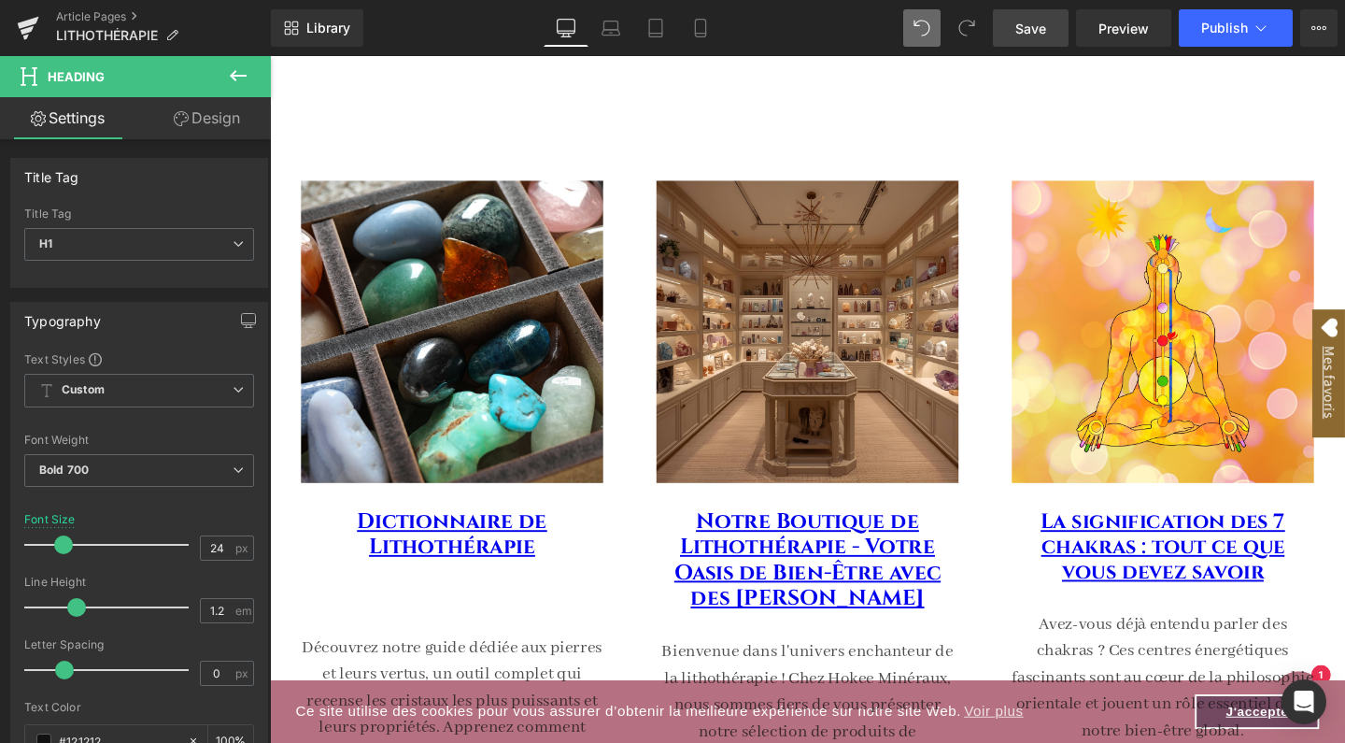
click at [1044, 28] on span "Save" at bounding box center [1031, 29] width 31 height 20
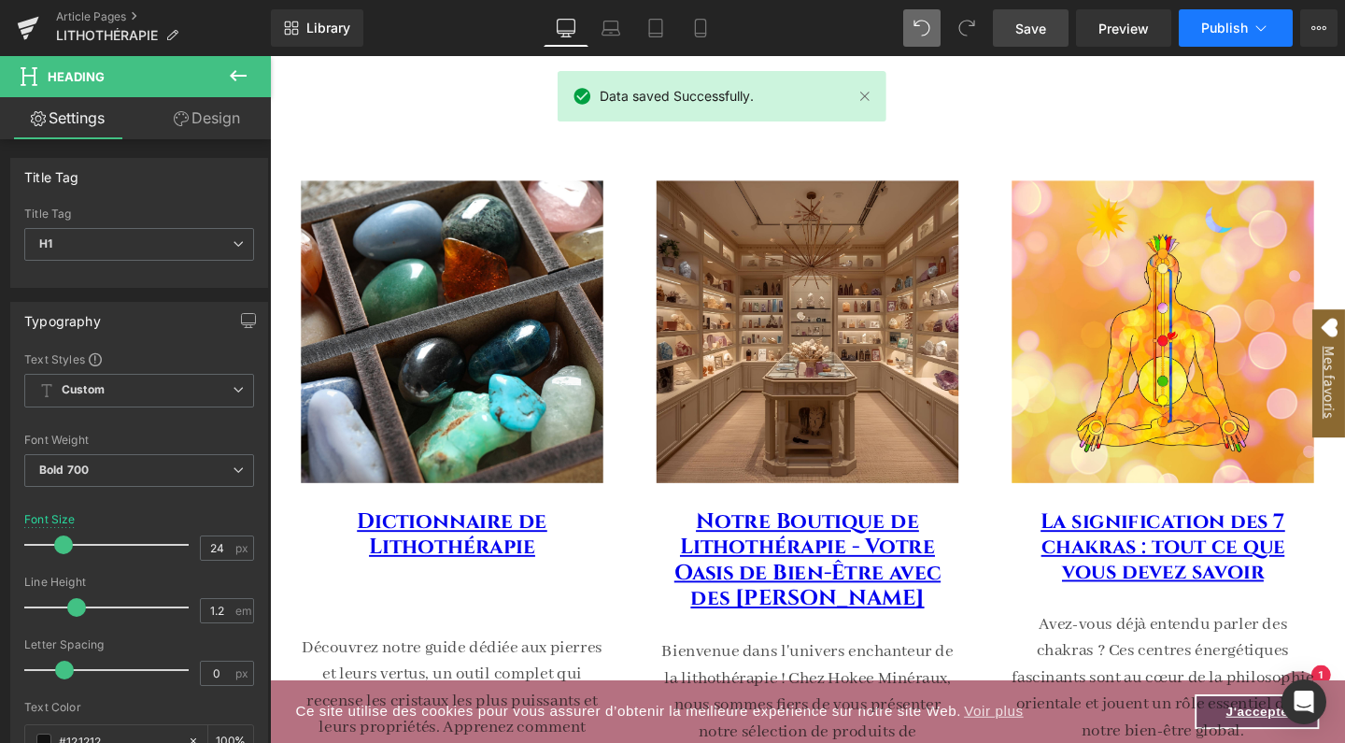
click at [1252, 17] on button "Publish" at bounding box center [1236, 27] width 114 height 37
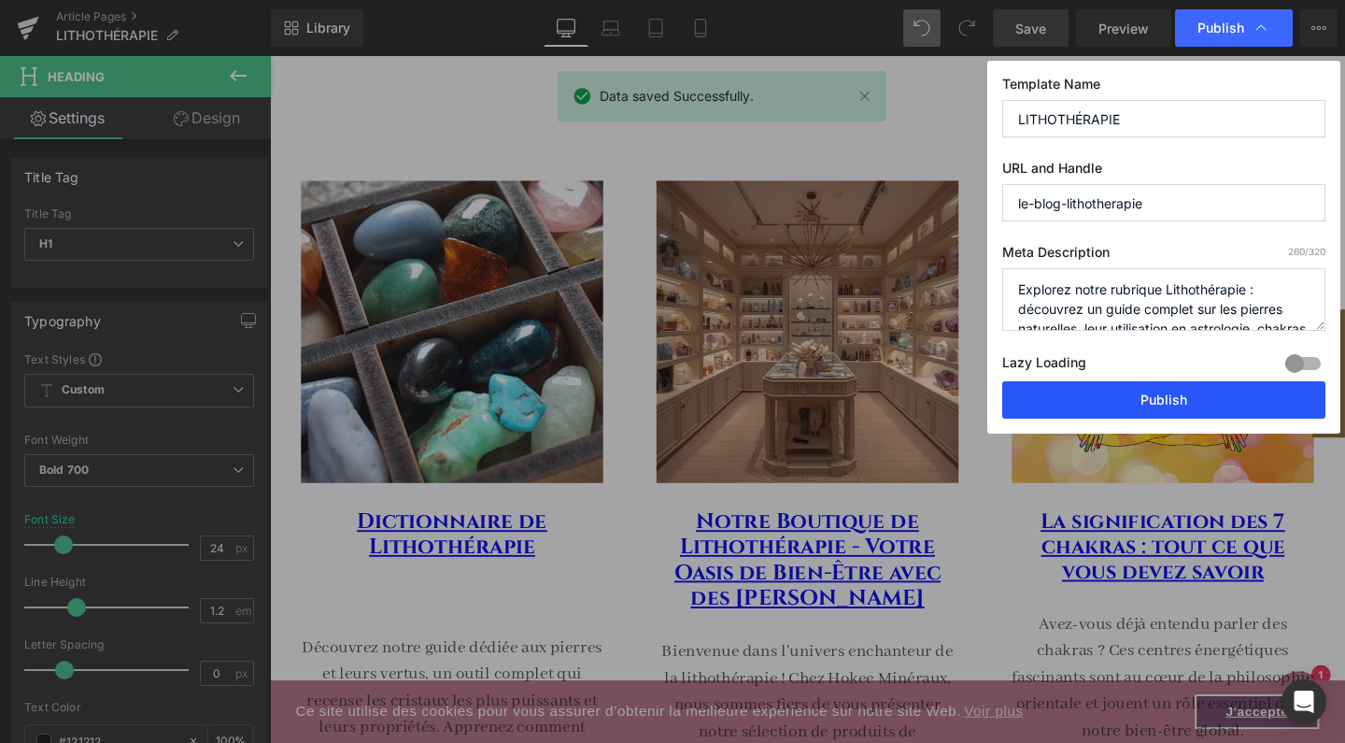
click at [1116, 392] on button "Publish" at bounding box center [1163, 399] width 323 height 37
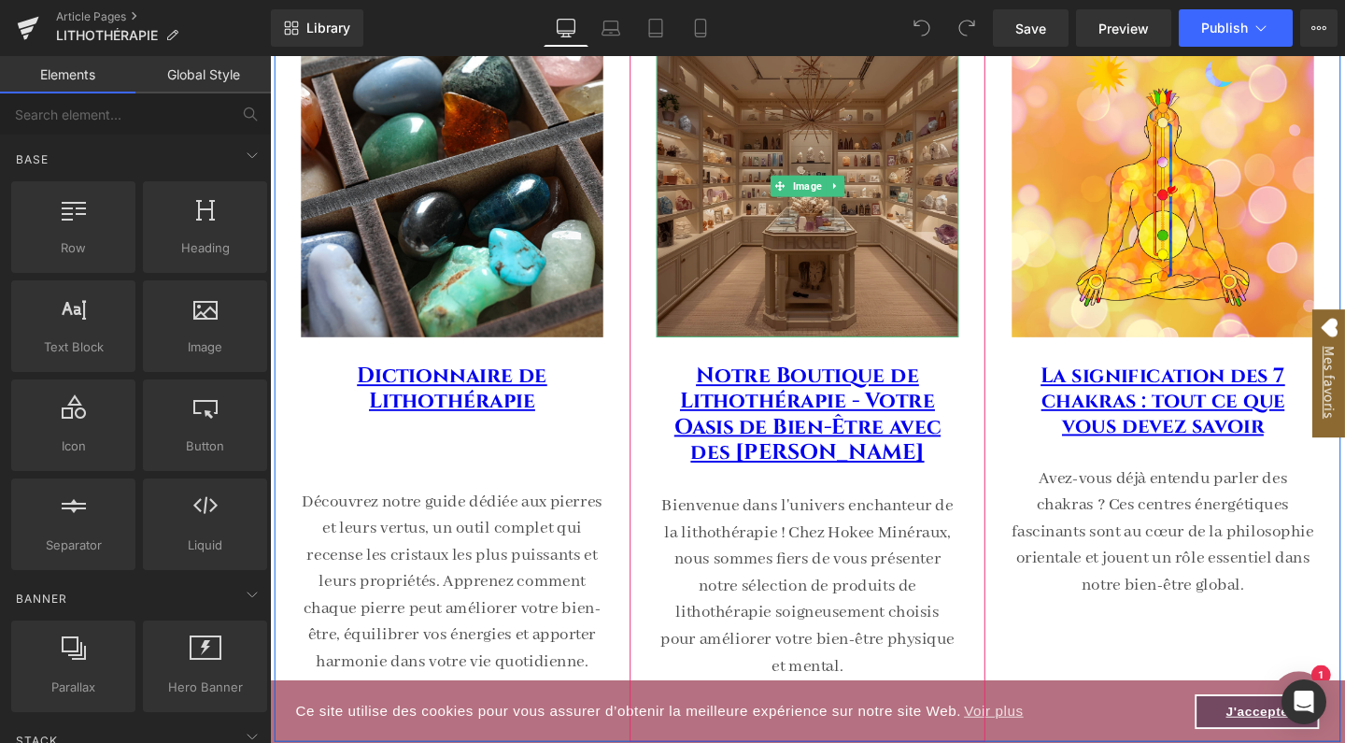
scroll to position [324, 0]
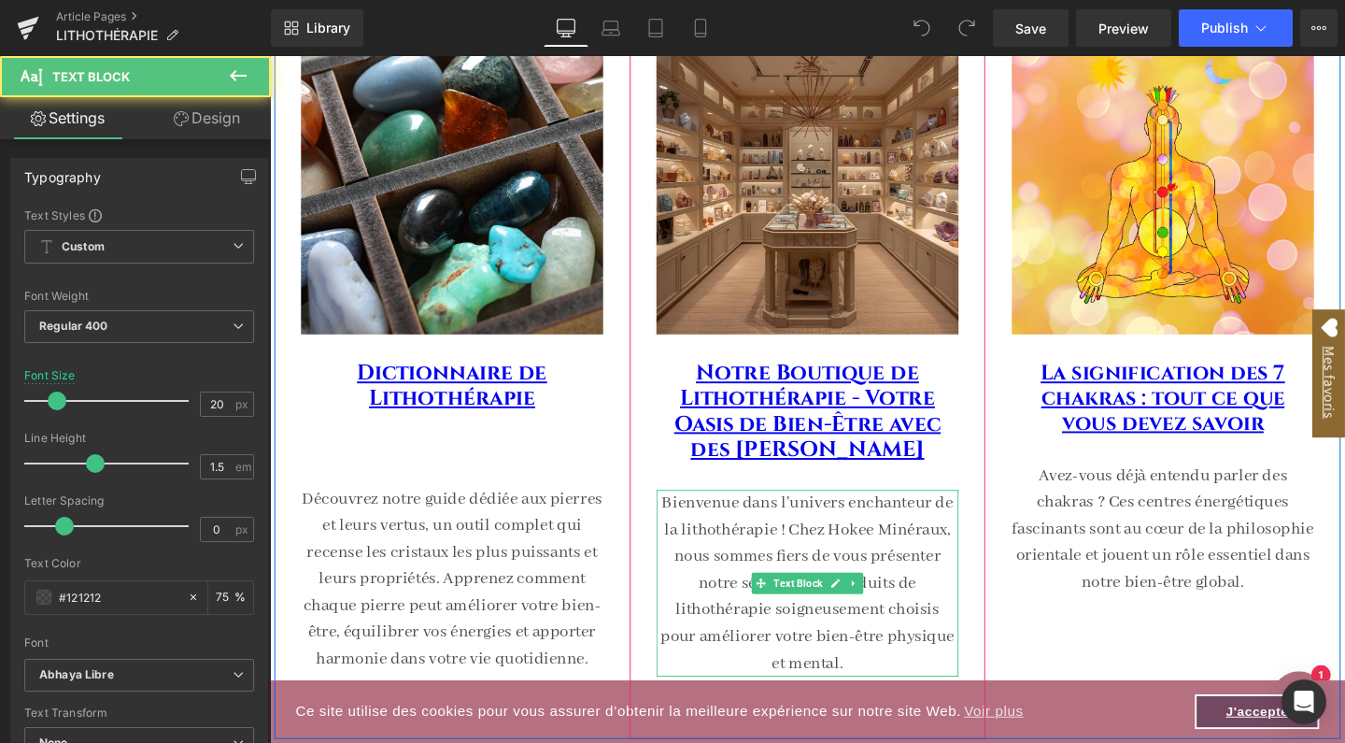
click at [781, 546] on p "Bienvenue dans l'univers enchanteur de la lithothérapie ! Chez Hokee Minéraux, …" at bounding box center [835, 610] width 318 height 196
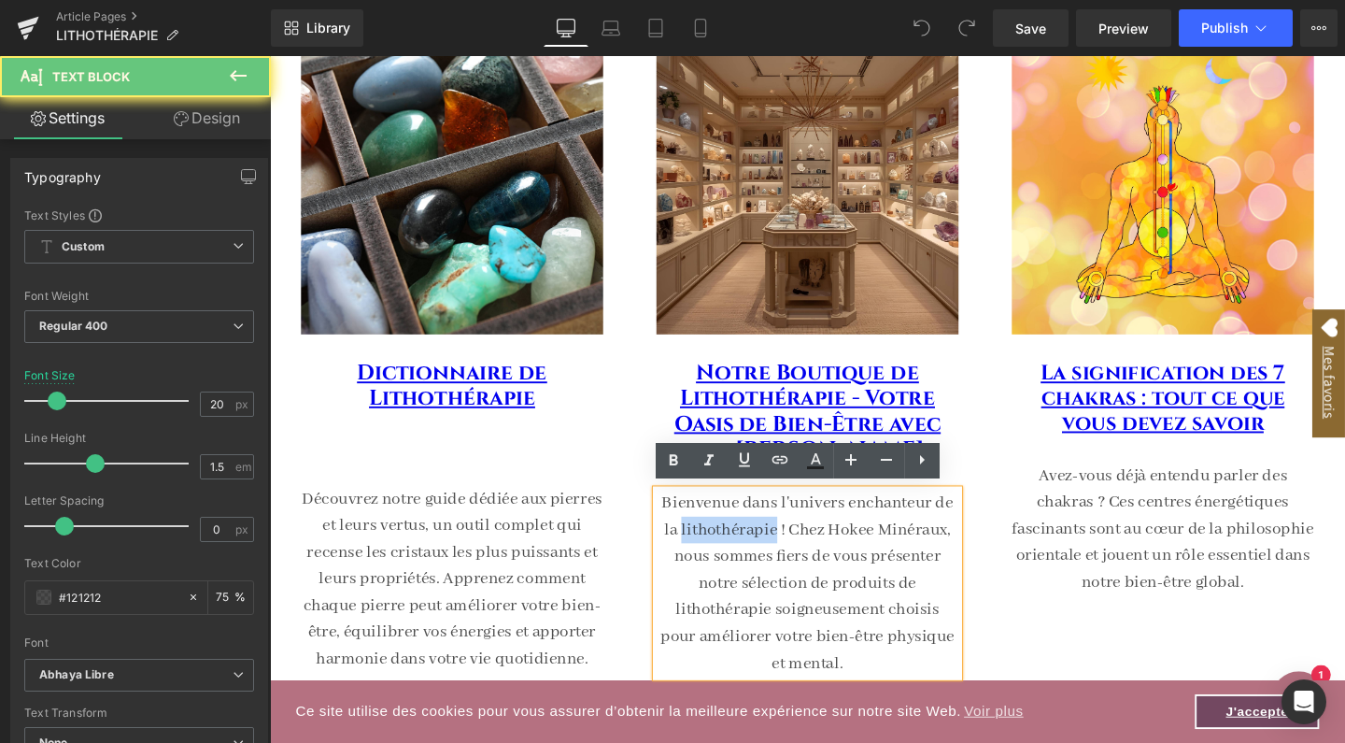
click at [781, 546] on p "Bienvenue dans l'univers enchanteur de la lithothérapie ! Chez Hokee Minéraux, …" at bounding box center [835, 610] width 318 height 196
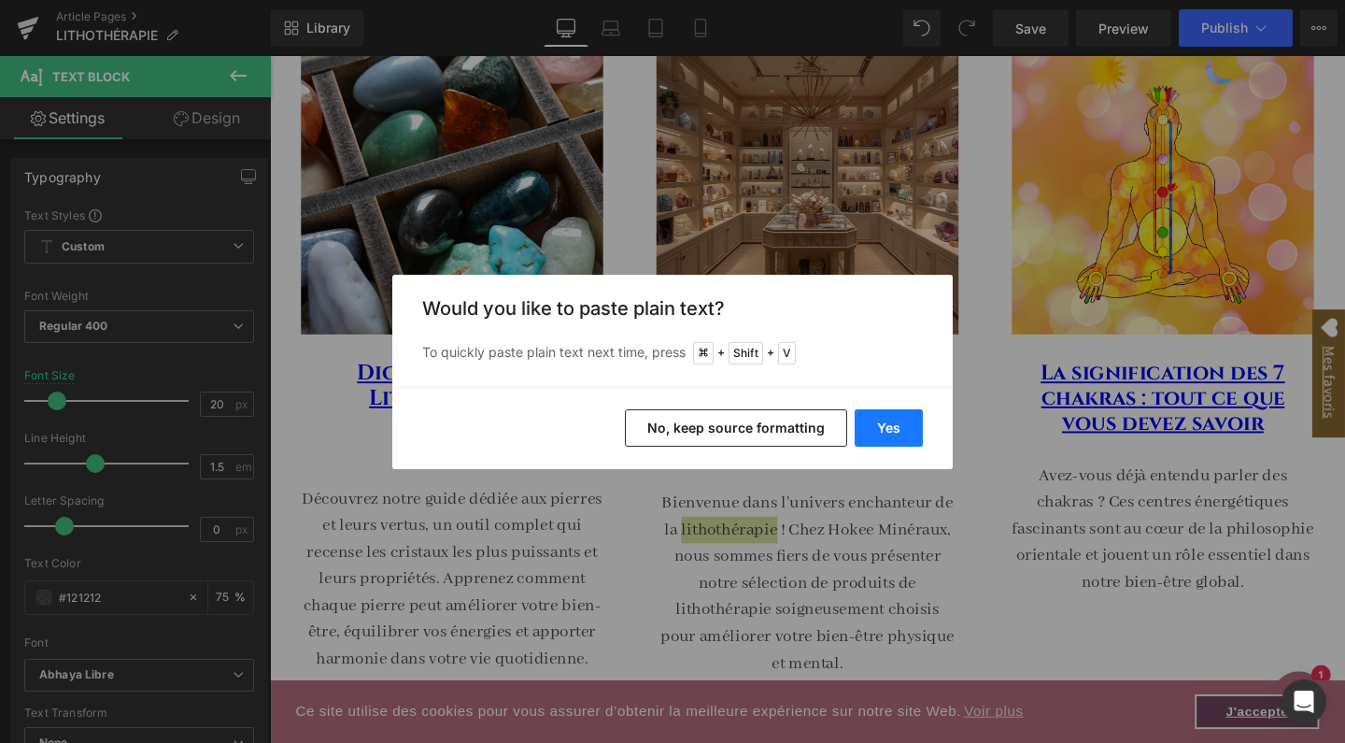
drag, startPoint x: 888, startPoint y: 422, endPoint x: 627, endPoint y: 420, distance: 260.7
click at [888, 422] on button "Yes" at bounding box center [889, 427] width 68 height 37
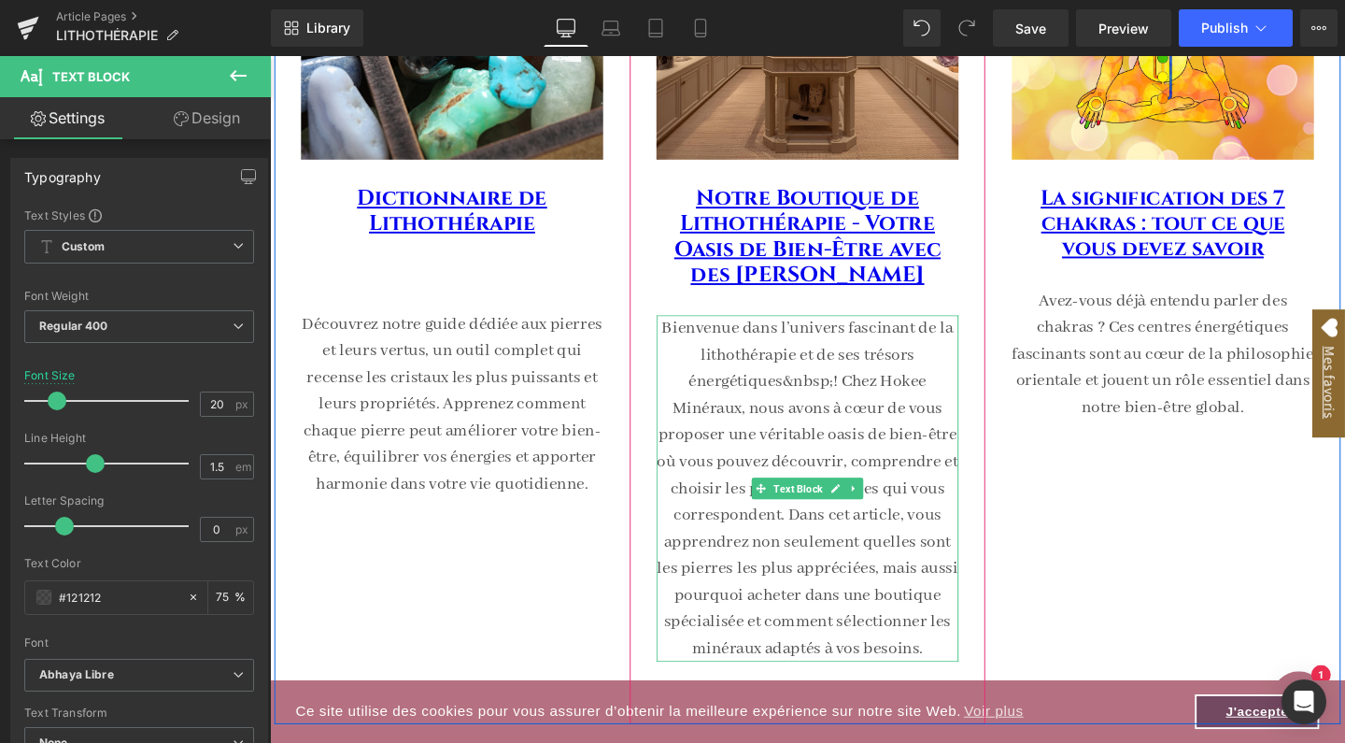
scroll to position [527, 0]
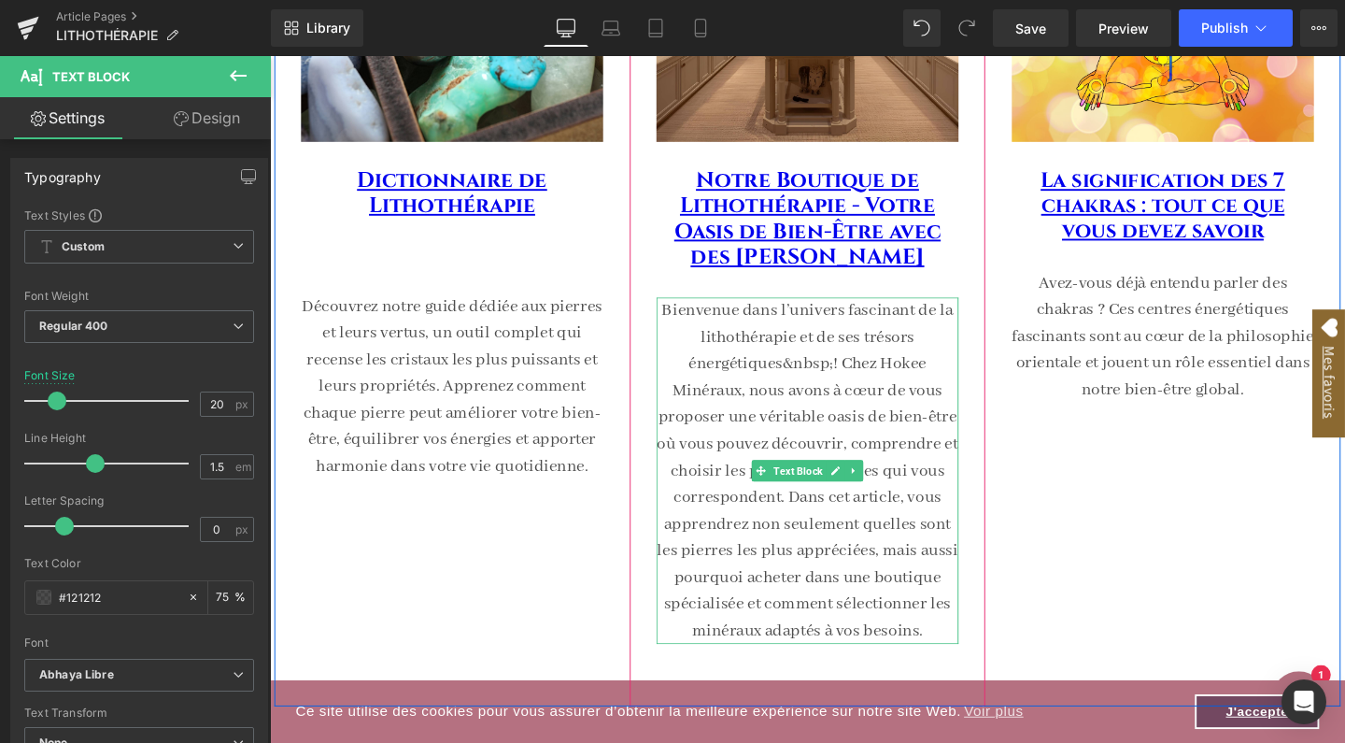
click at [963, 661] on p "Bienvenue dans l’univers fascinant de la lithothérapie et de ses trésors énergé…" at bounding box center [835, 491] width 318 height 364
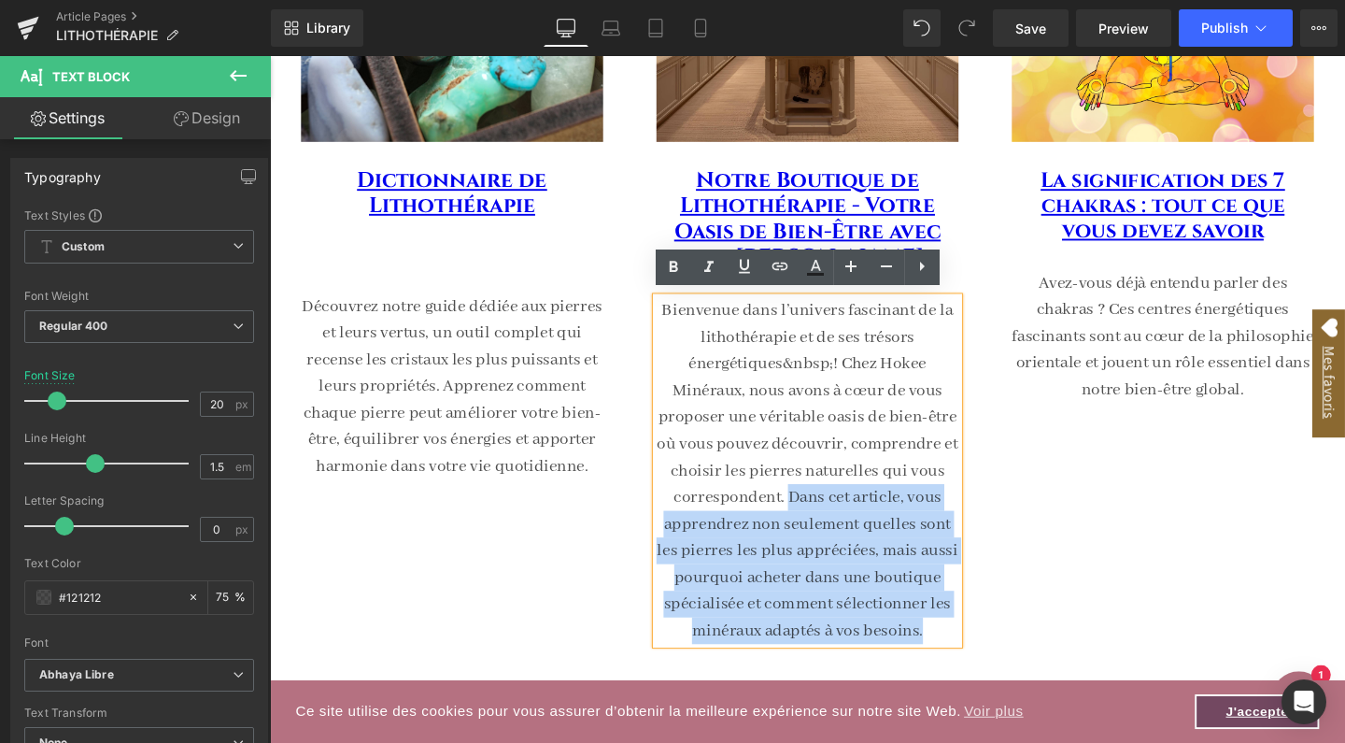
drag, startPoint x: 963, startPoint y: 661, endPoint x: 811, endPoint y: 513, distance: 212.7
click at [811, 513] on p "Bienvenue dans l’univers fascinant de la lithothérapie et de ses trésors énergé…" at bounding box center [835, 491] width 318 height 364
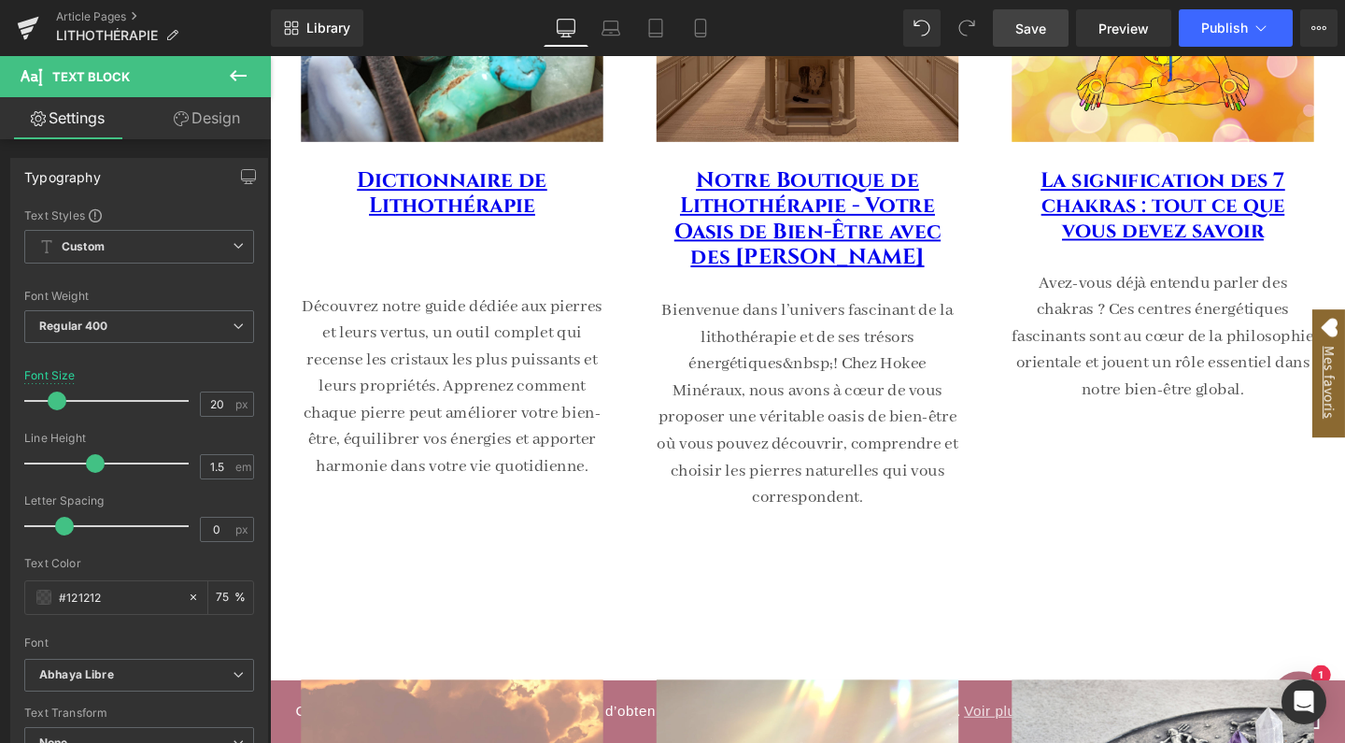
click at [1030, 32] on span "Save" at bounding box center [1031, 29] width 31 height 20
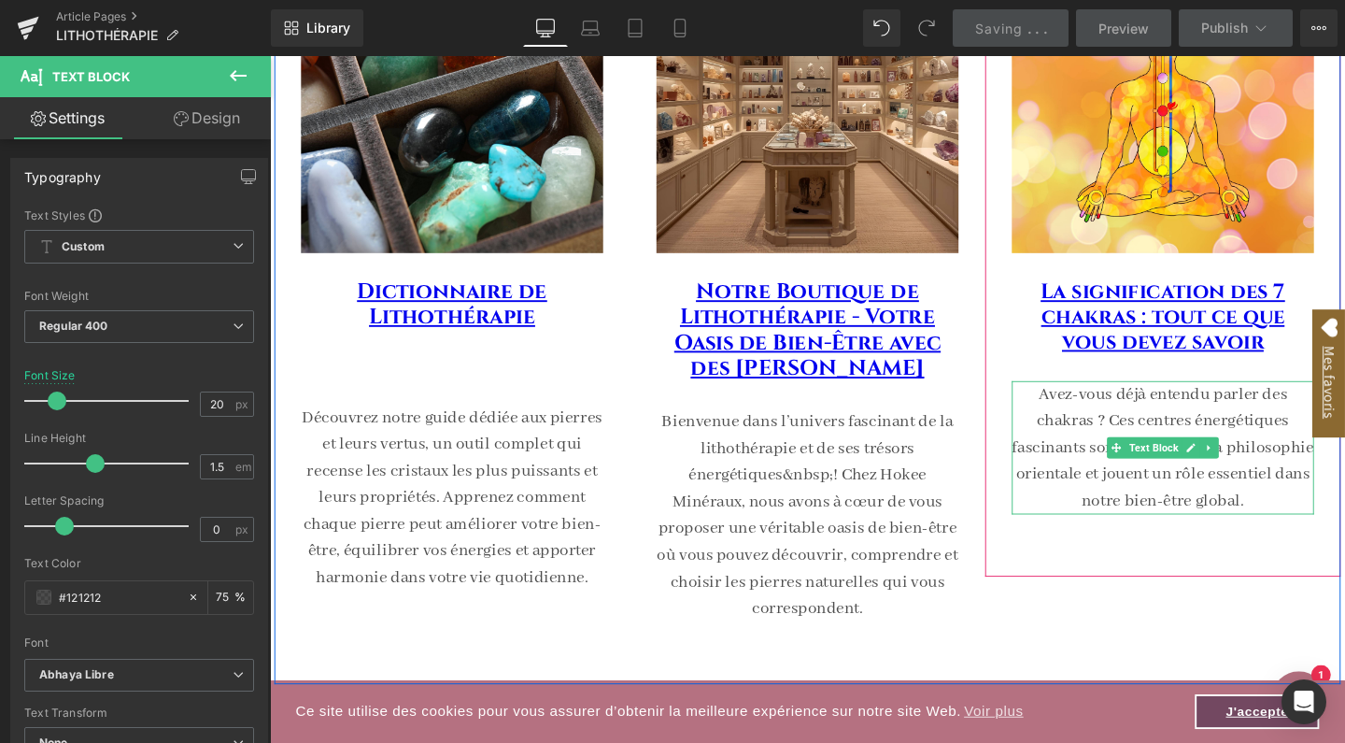
scroll to position [416, 0]
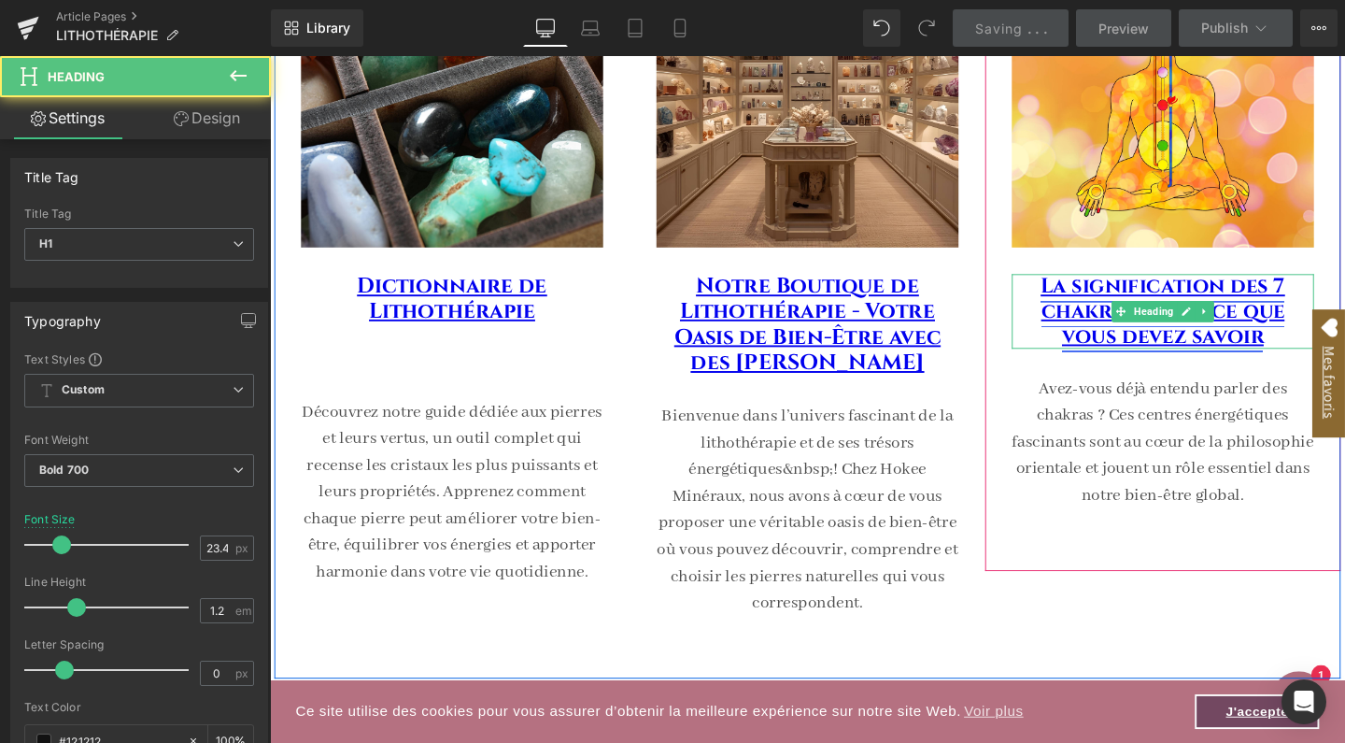
click at [1208, 324] on div "La signification des 7 chakras : tout ce que vous devez savoir Heading" at bounding box center [1209, 324] width 318 height 78
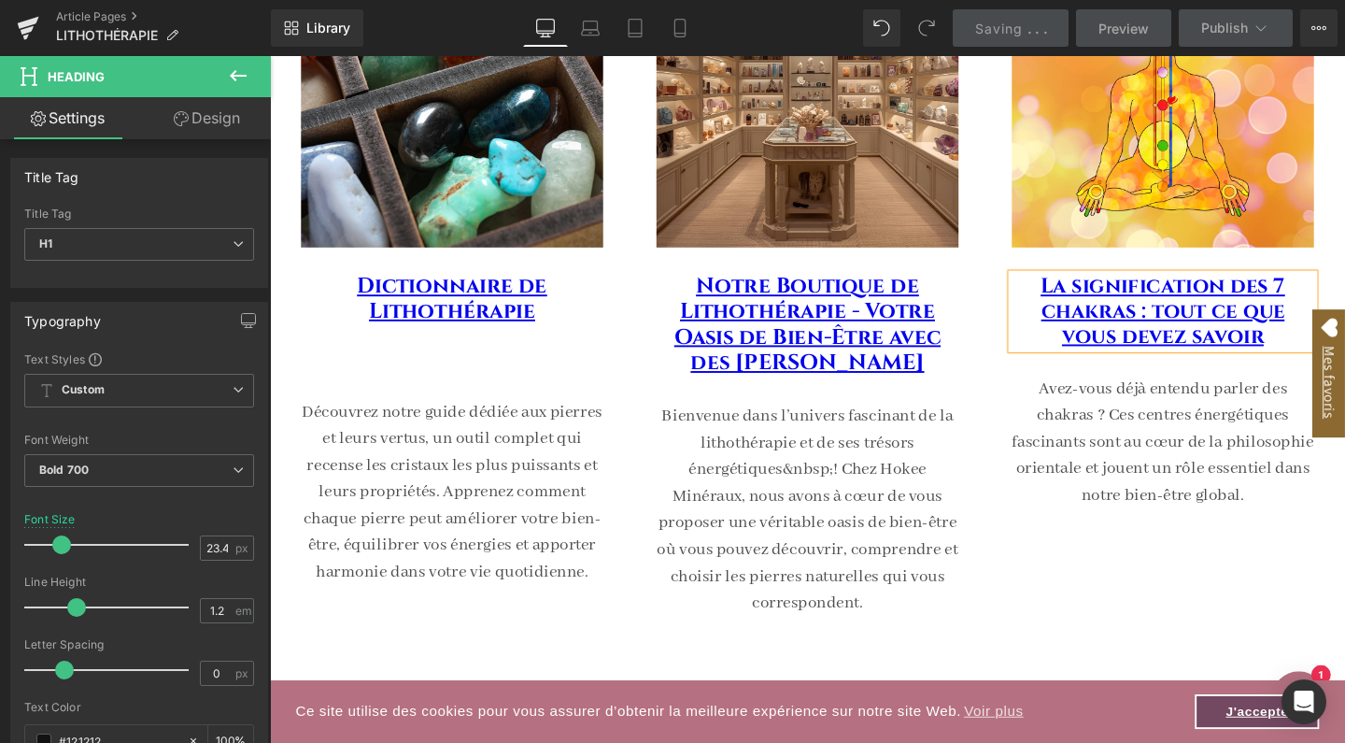
click at [211, 108] on link "Design" at bounding box center [206, 118] width 135 height 42
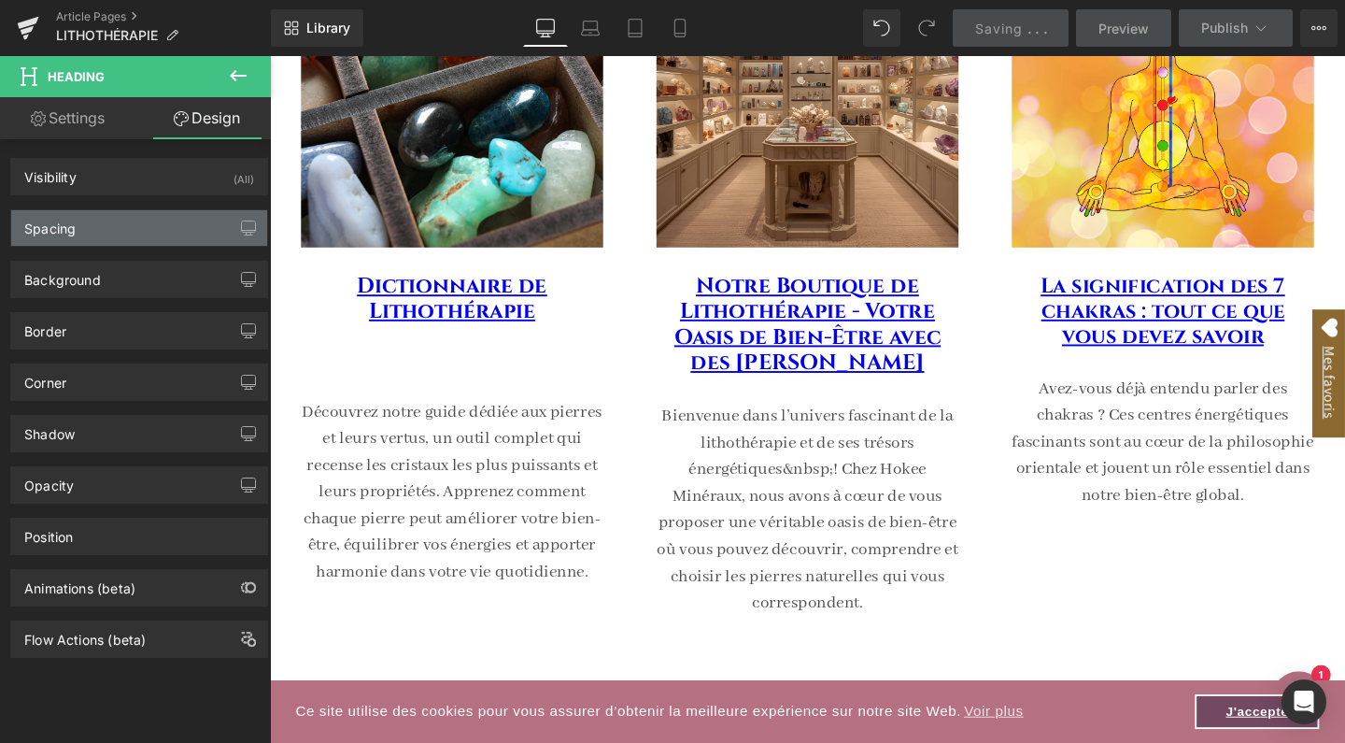
click at [116, 234] on div "Spacing" at bounding box center [139, 228] width 256 height 36
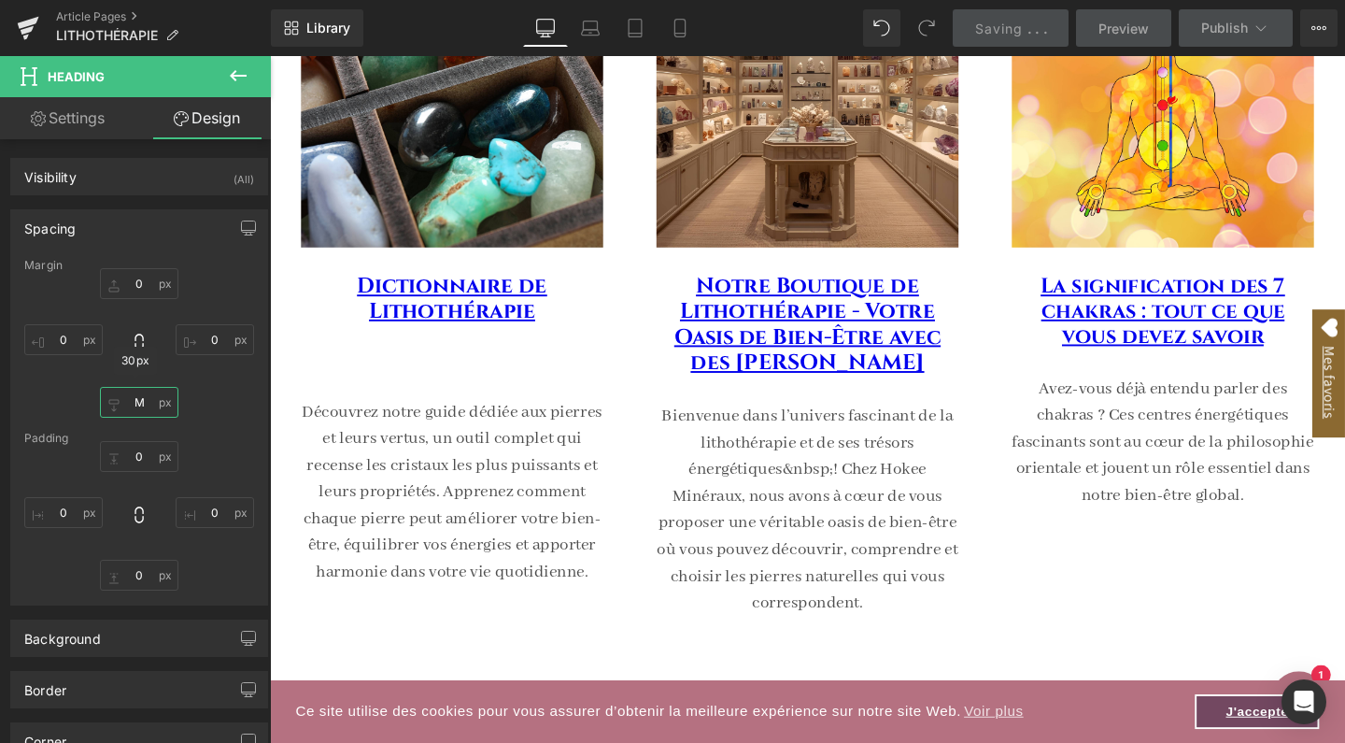
click at [141, 407] on input "M" at bounding box center [139, 402] width 78 height 31
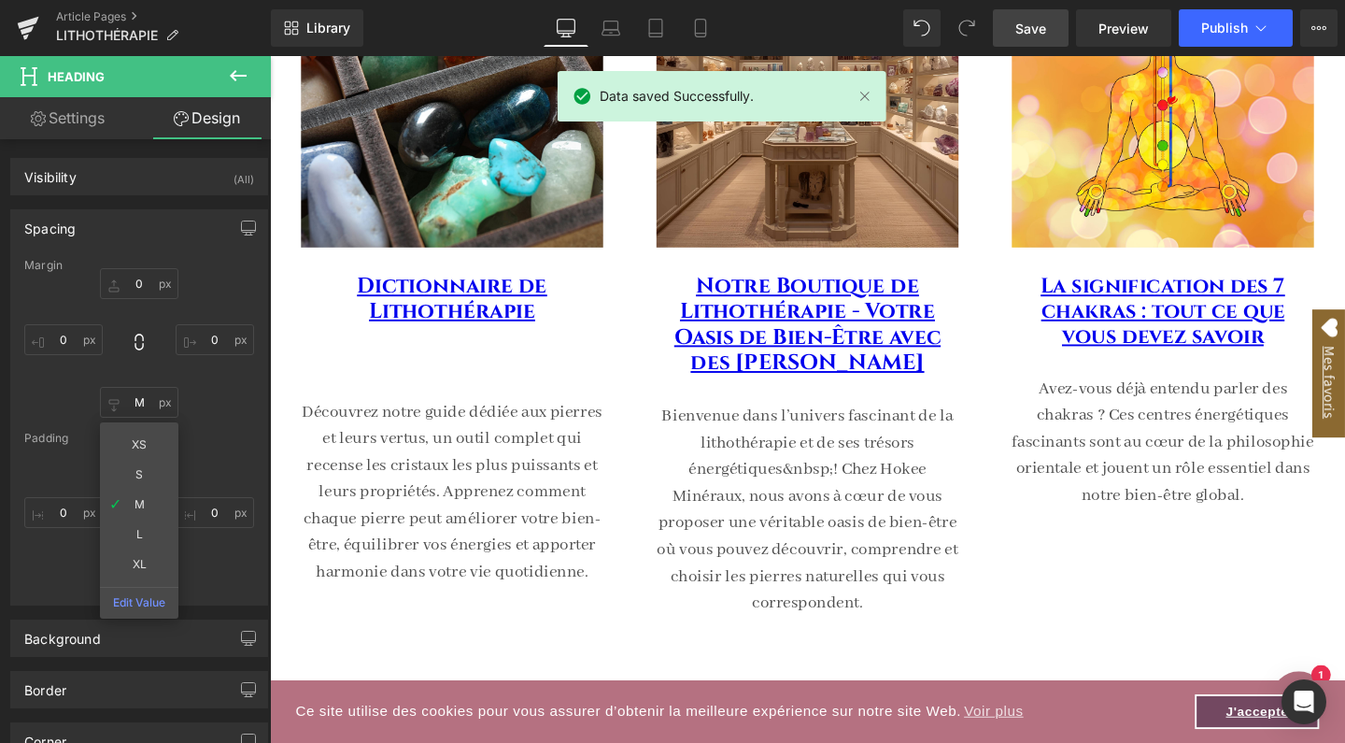
type input "XL"
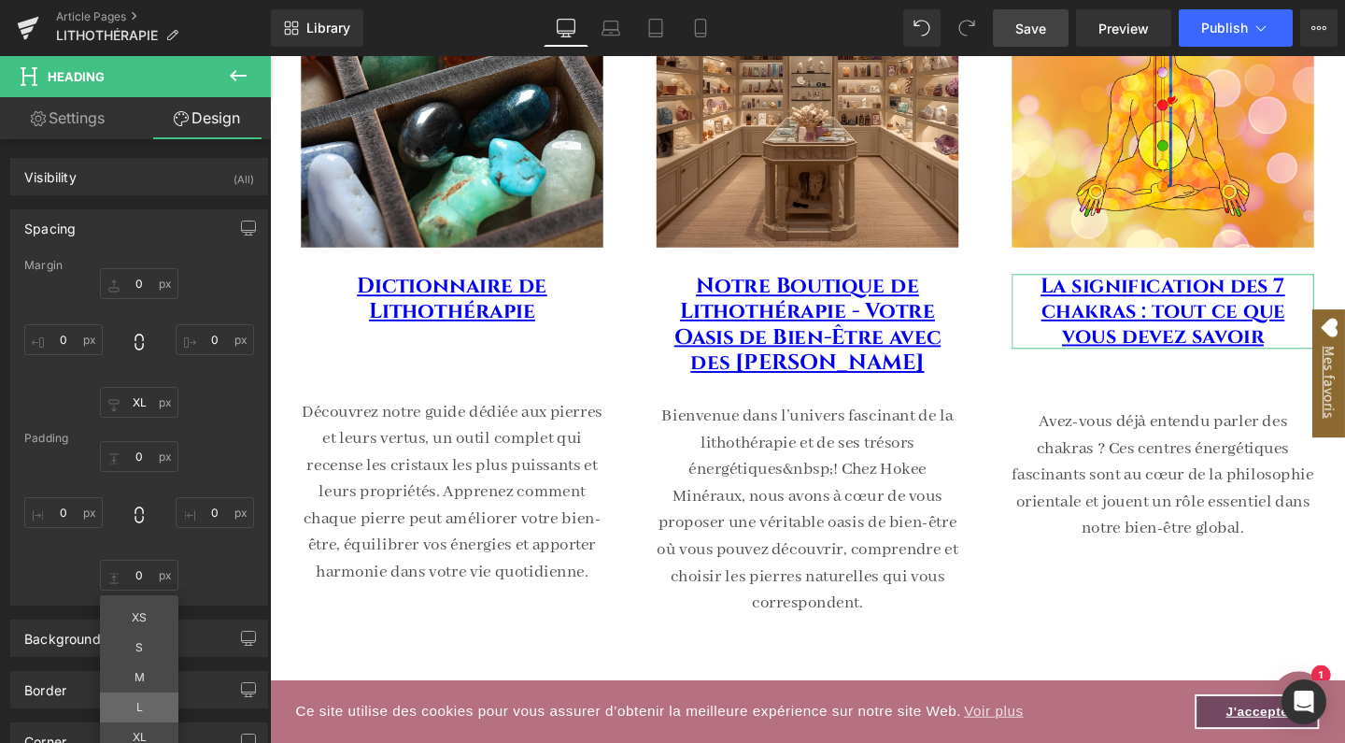
type input "L"
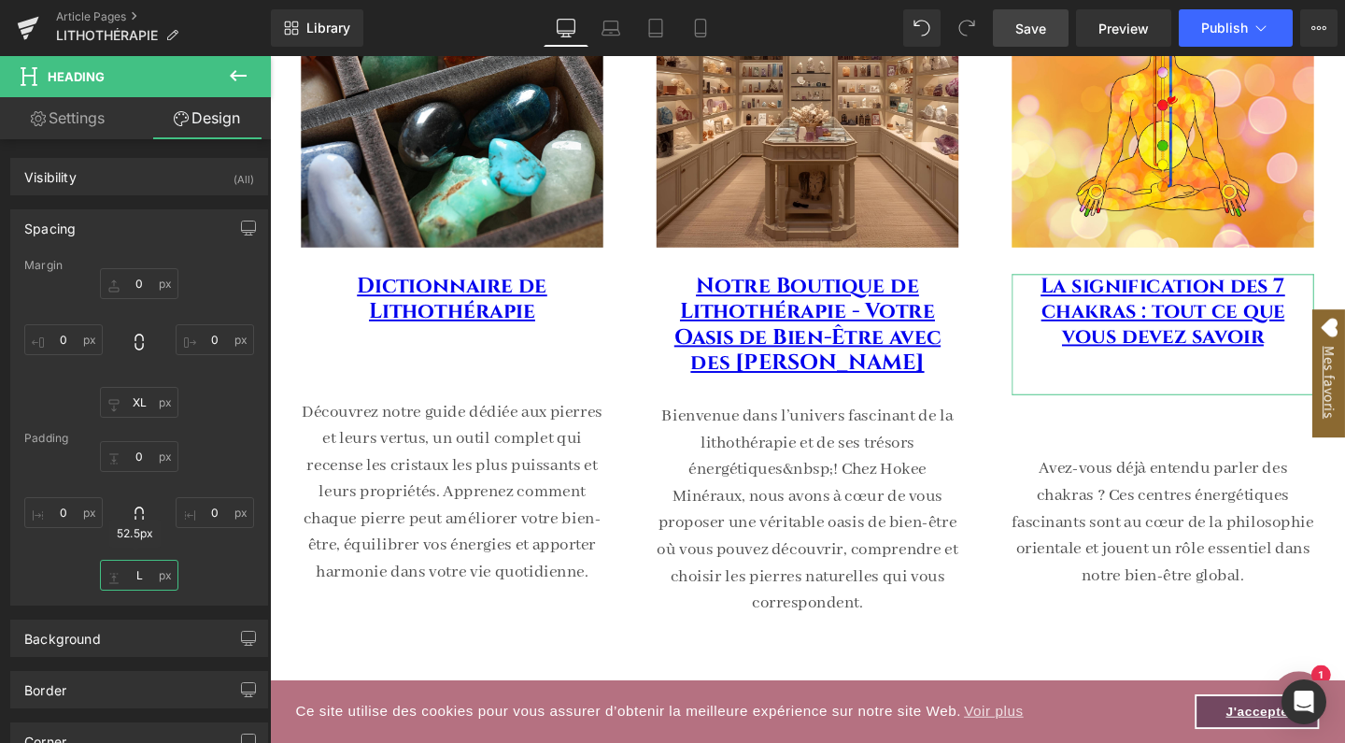
click at [138, 582] on input "L" at bounding box center [139, 575] width 78 height 31
click at [142, 574] on input "L" at bounding box center [139, 575] width 78 height 31
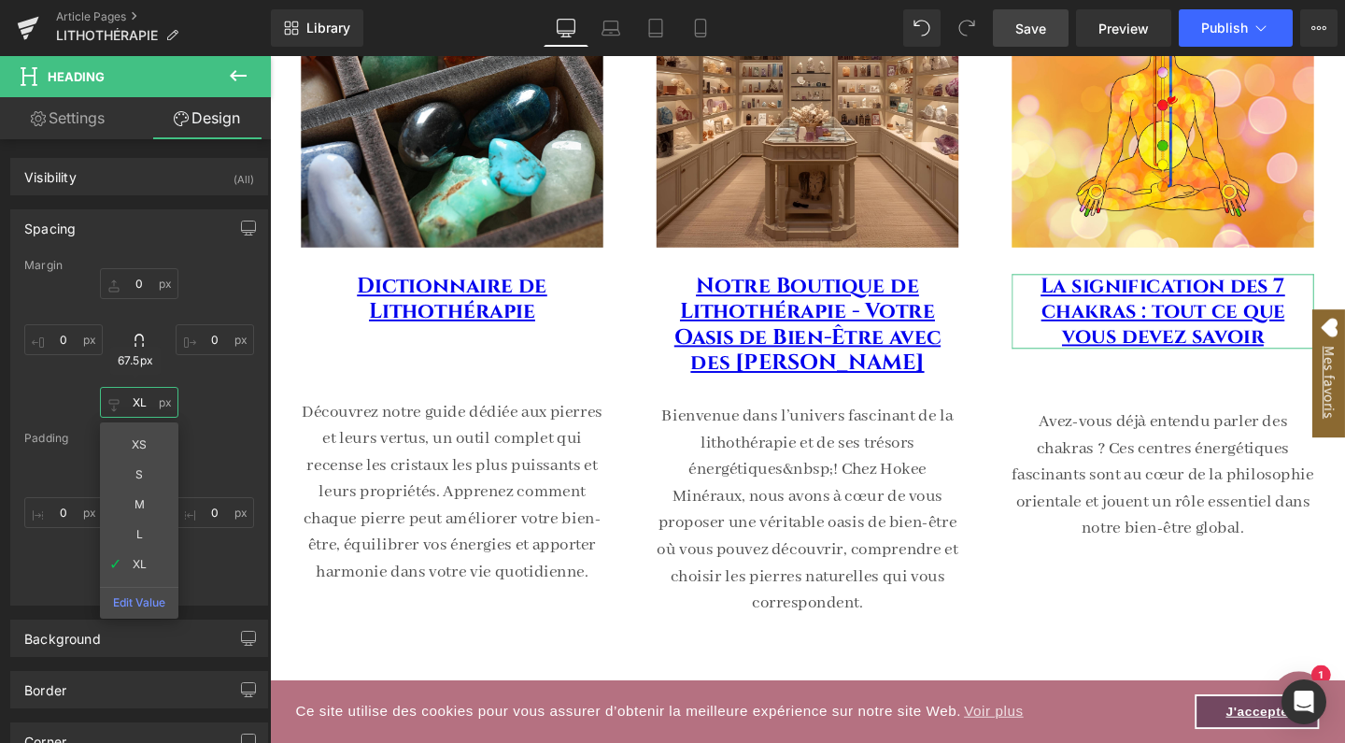
click at [135, 403] on input "XL" at bounding box center [139, 402] width 78 height 31
type input "L"
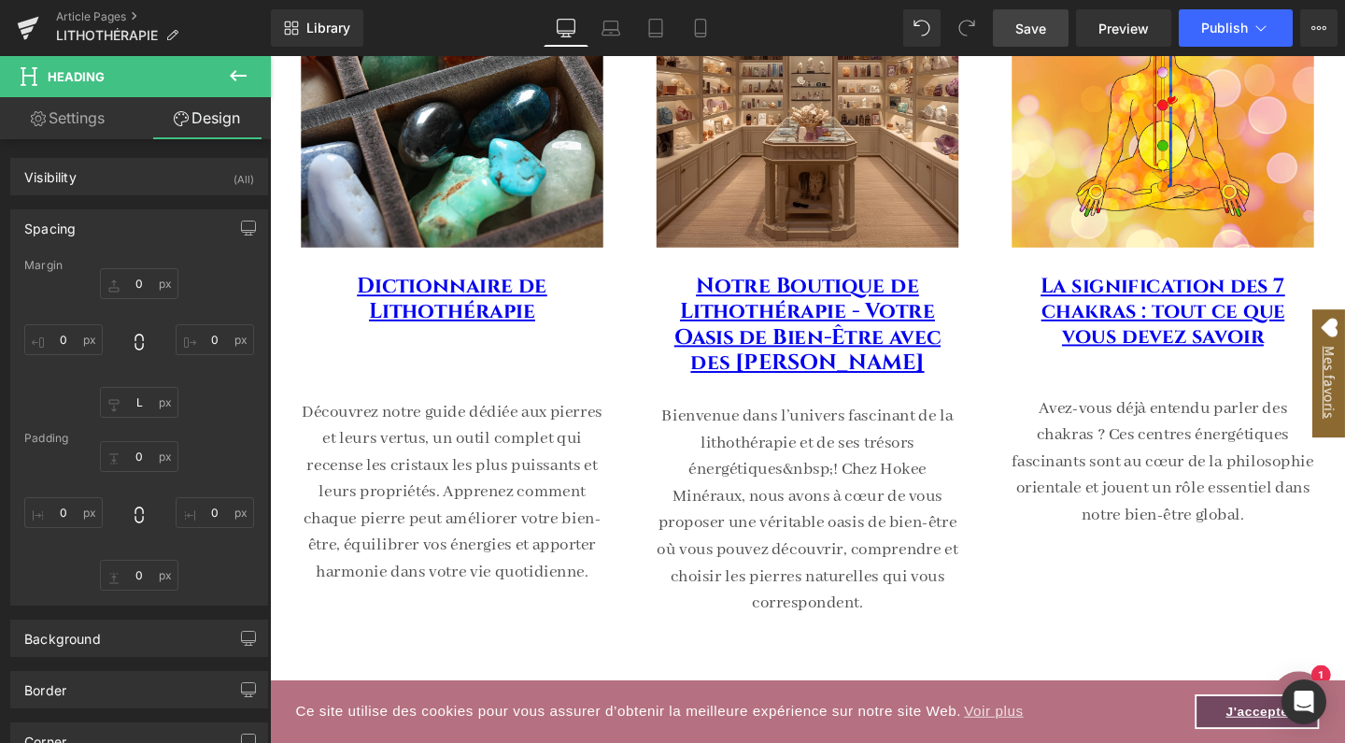
click at [1040, 22] on span "Save" at bounding box center [1031, 29] width 31 height 20
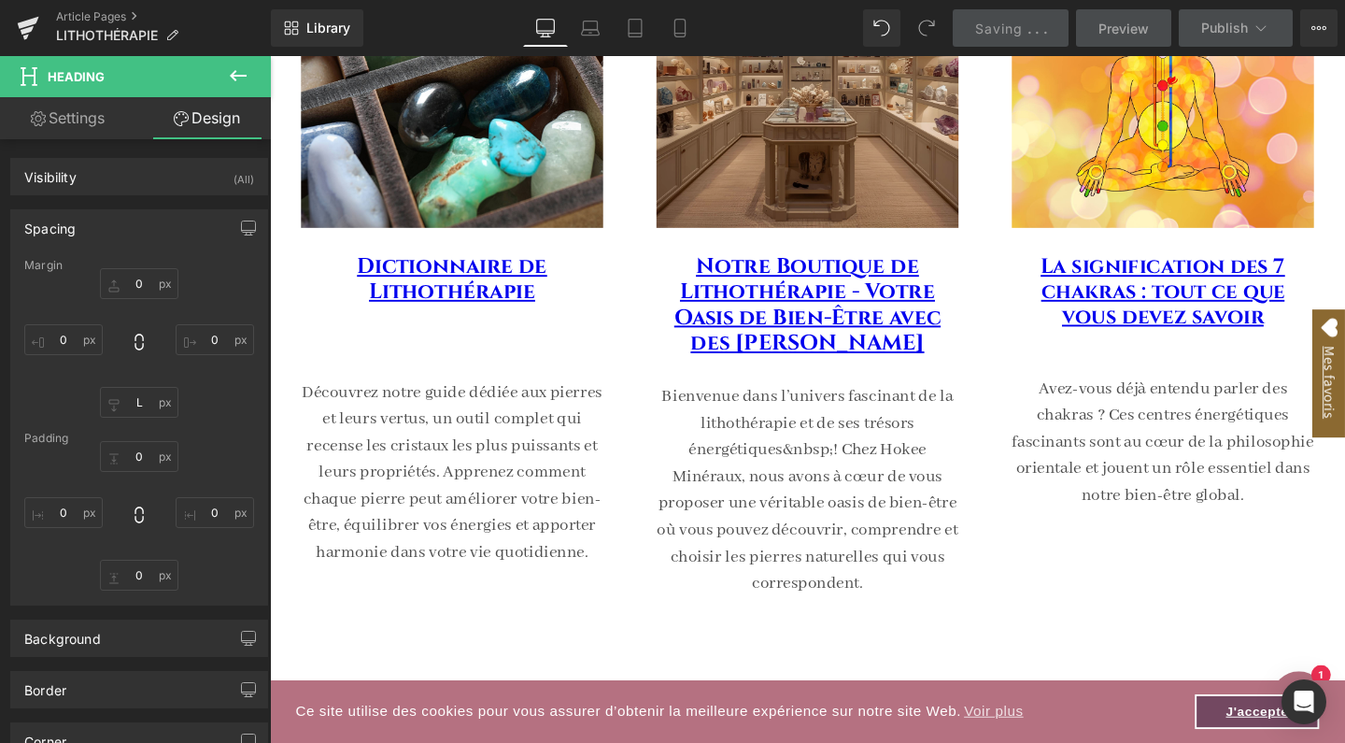
scroll to position [439, 0]
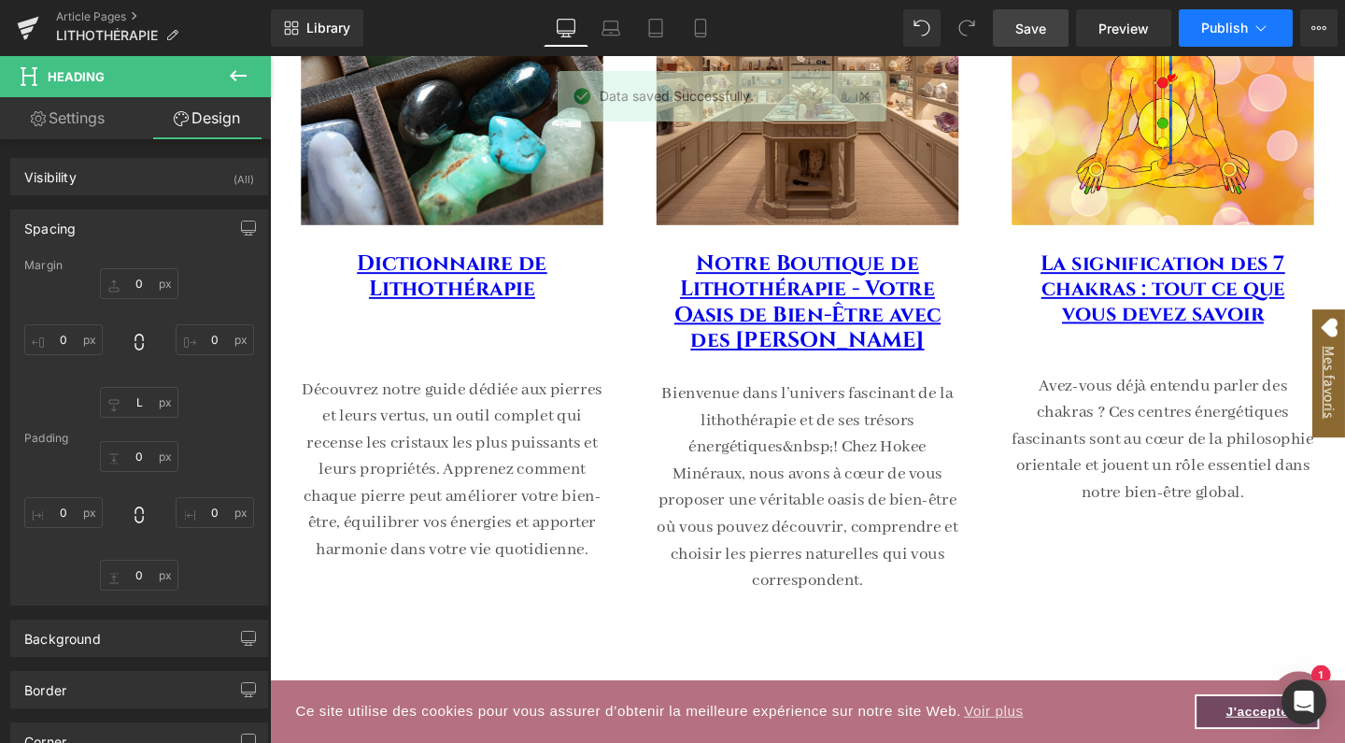
click at [1247, 29] on span "Publish" at bounding box center [1224, 28] width 47 height 15
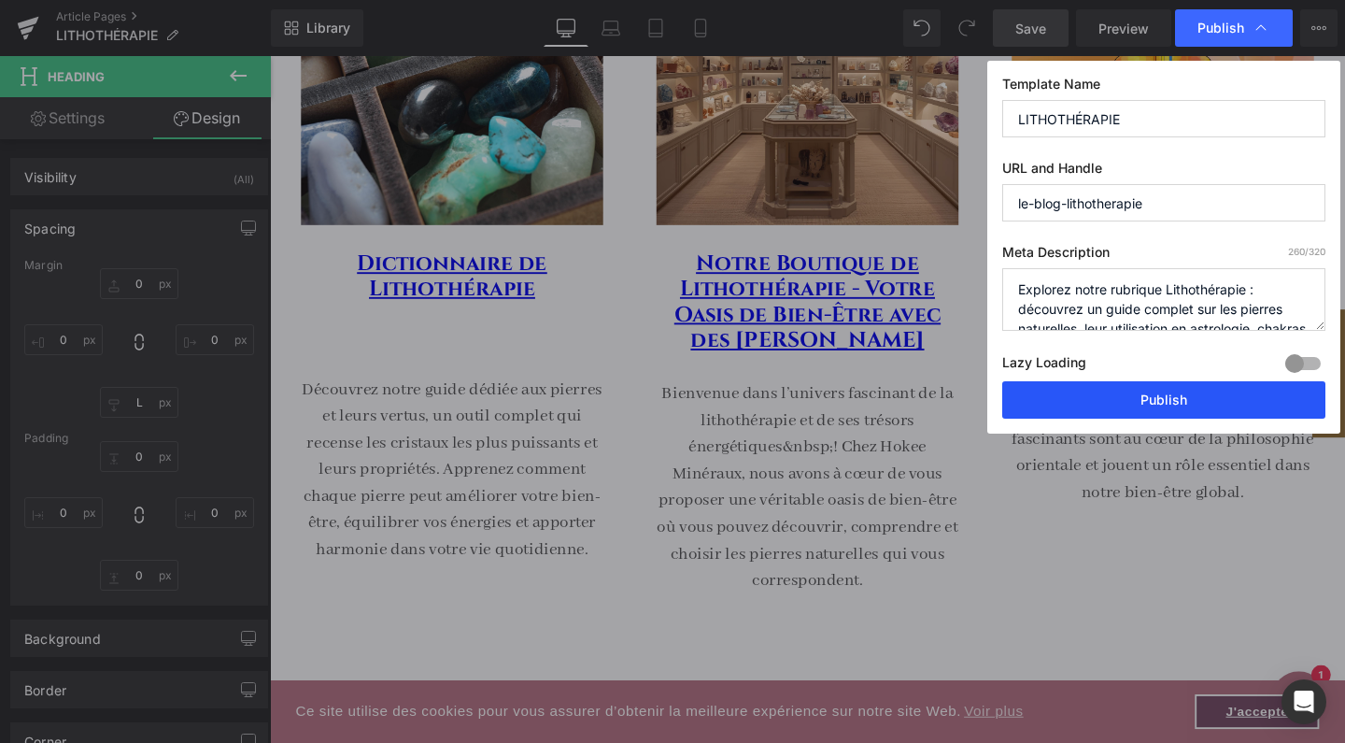
drag, startPoint x: 1103, startPoint y: 393, endPoint x: 875, endPoint y: 355, distance: 231.2
click at [1103, 393] on button "Publish" at bounding box center [1163, 399] width 323 height 37
